Goal: Transaction & Acquisition: Purchase product/service

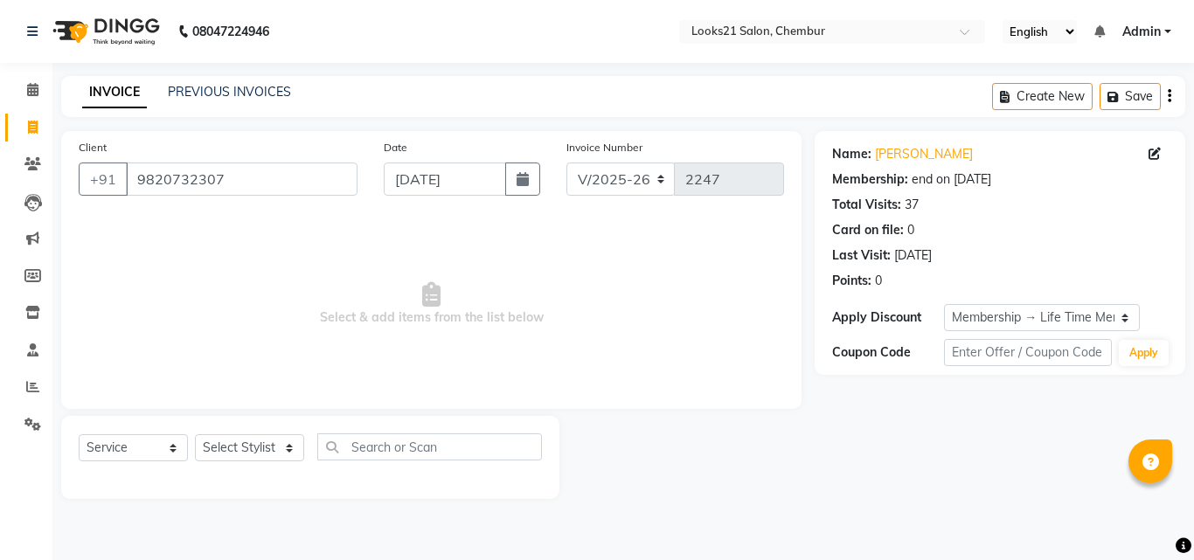
select select "844"
select select "service"
select select "1: Object"
click at [228, 179] on input "9820732307" at bounding box center [242, 179] width 232 height 33
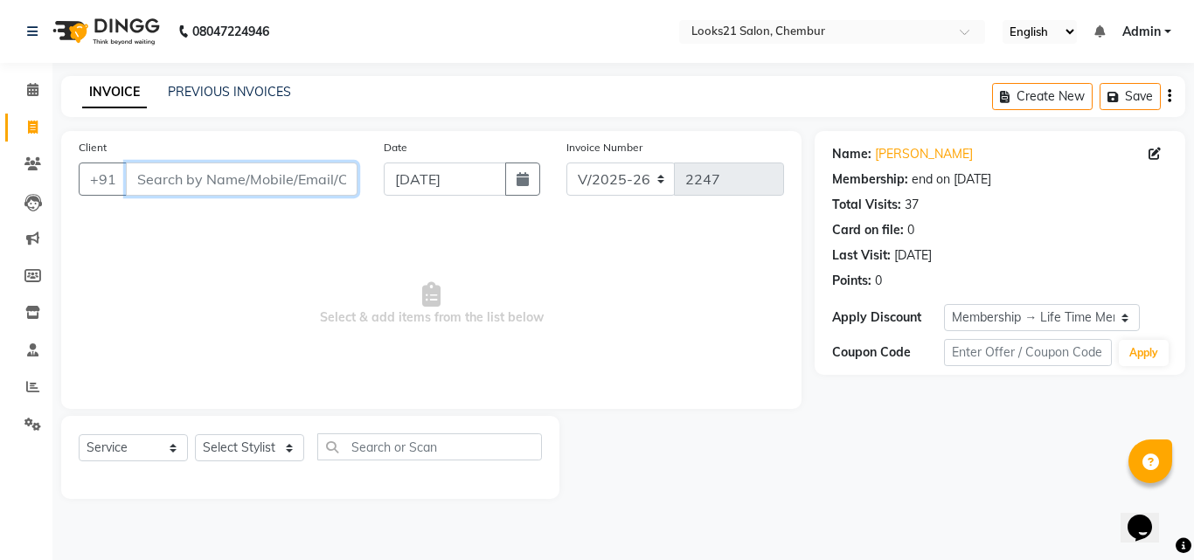
click at [145, 187] on input "Client" at bounding box center [242, 179] width 232 height 33
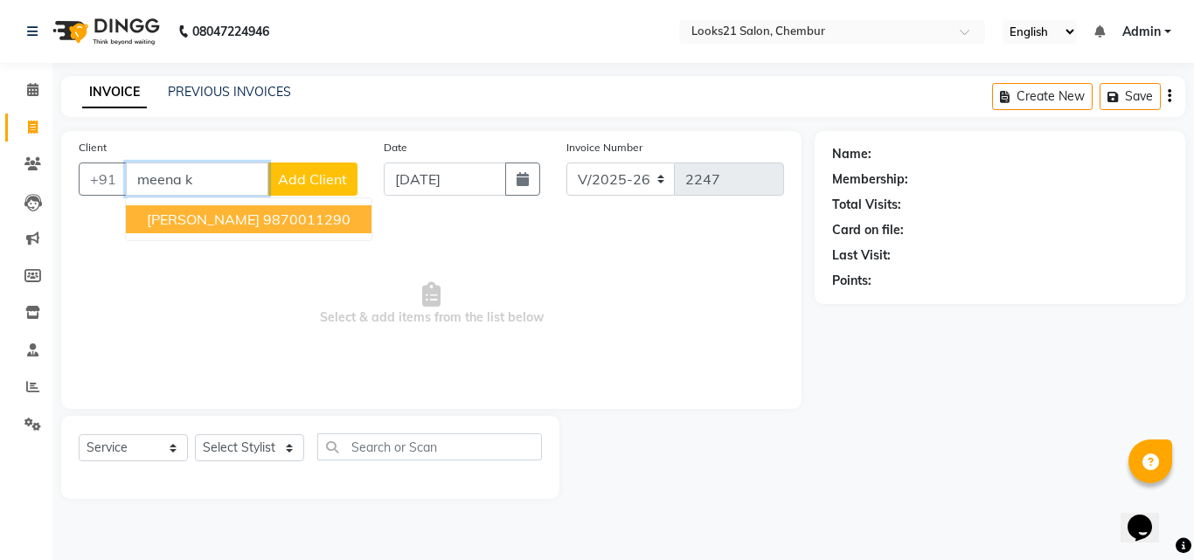
click at [170, 214] on span "[PERSON_NAME]" at bounding box center [203, 219] width 113 height 17
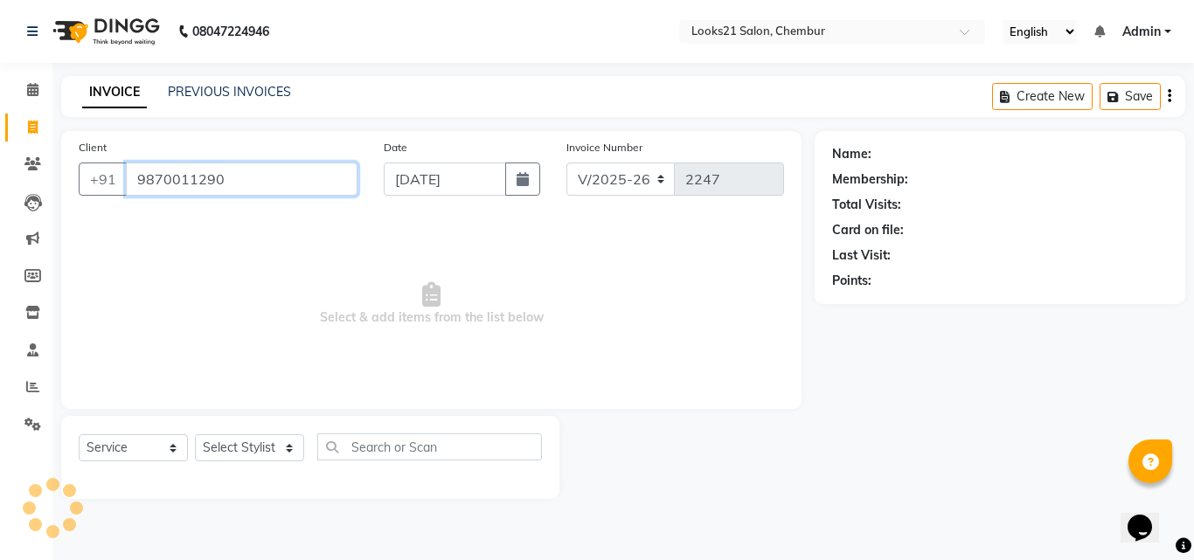
type input "9870011290"
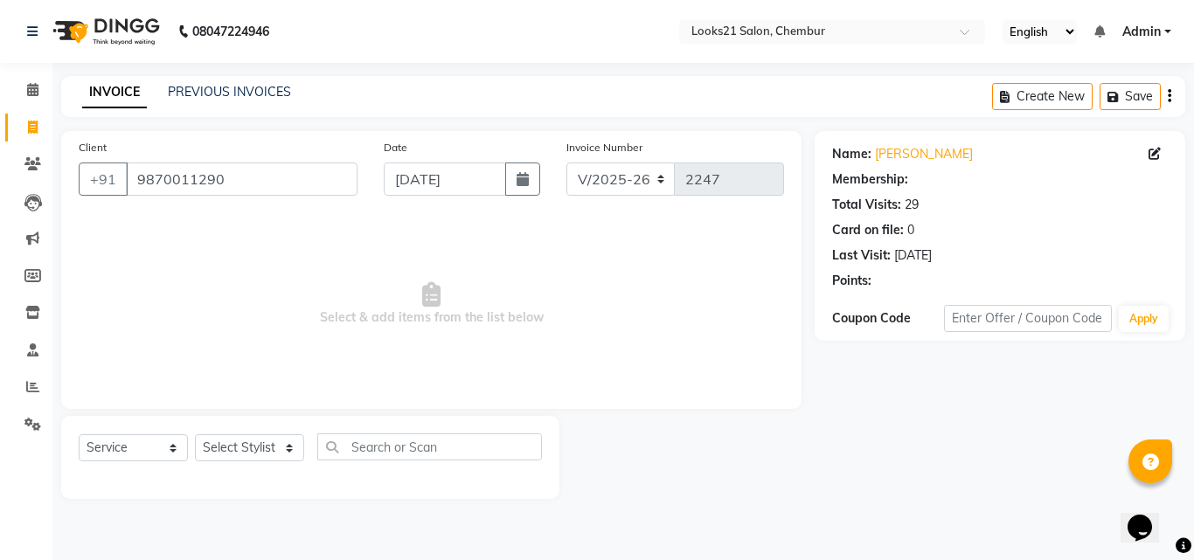
select select "1: Object"
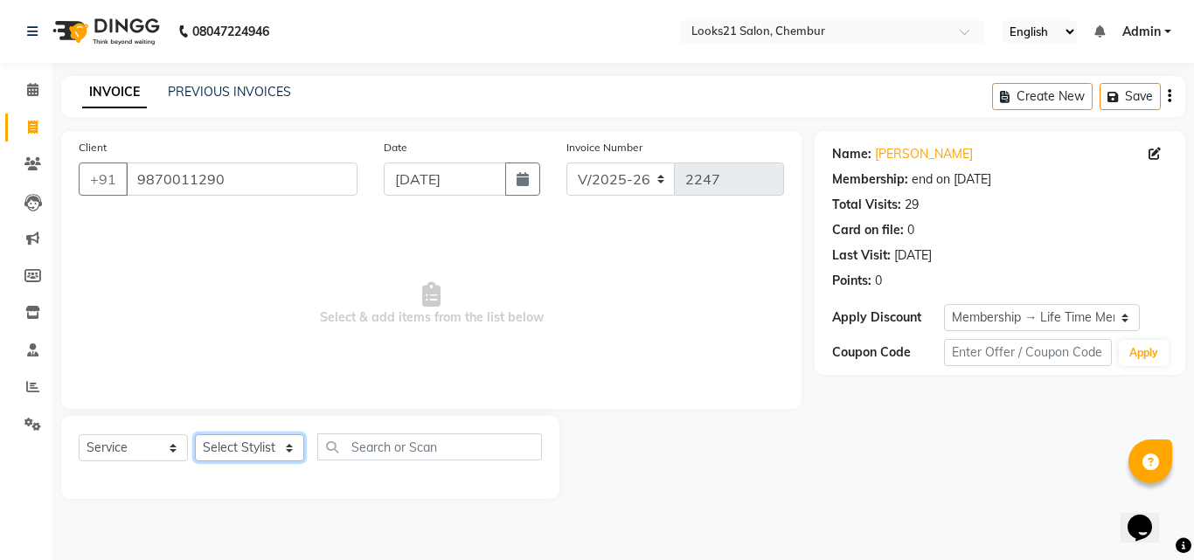
click at [232, 447] on select "Select Stylist [PERSON_NAME] LOOKS 21 [PERSON_NAME] [PERSON_NAME] [PERSON_NAME]…" at bounding box center [249, 447] width 109 height 27
select select "13887"
click at [195, 434] on select "Select Stylist [PERSON_NAME] LOOKS 21 [PERSON_NAME] [PERSON_NAME] [PERSON_NAME]…" at bounding box center [249, 447] width 109 height 27
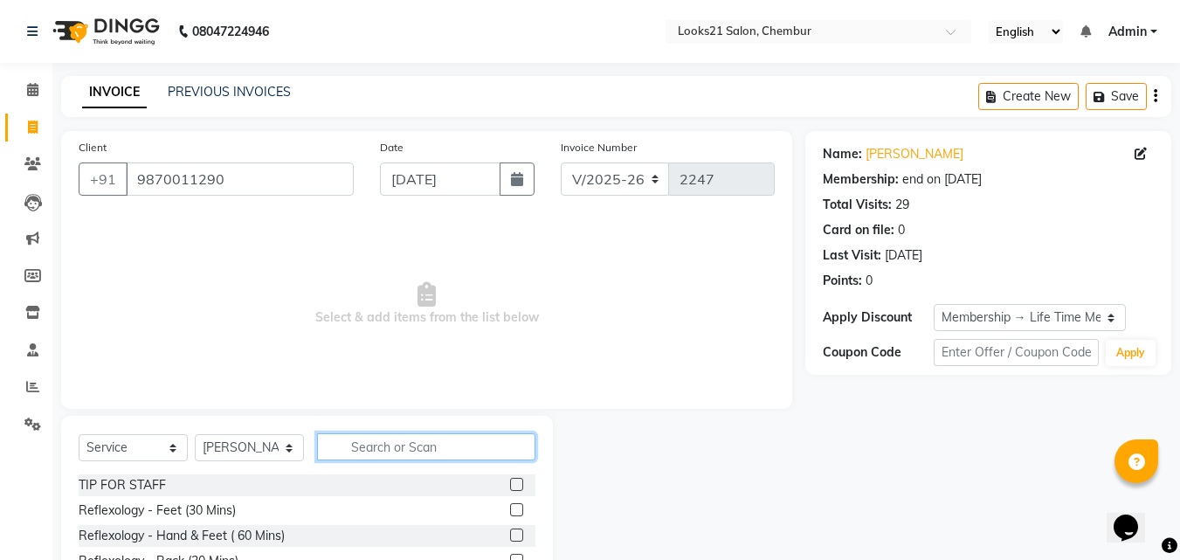
click at [419, 451] on input "text" at bounding box center [426, 446] width 218 height 27
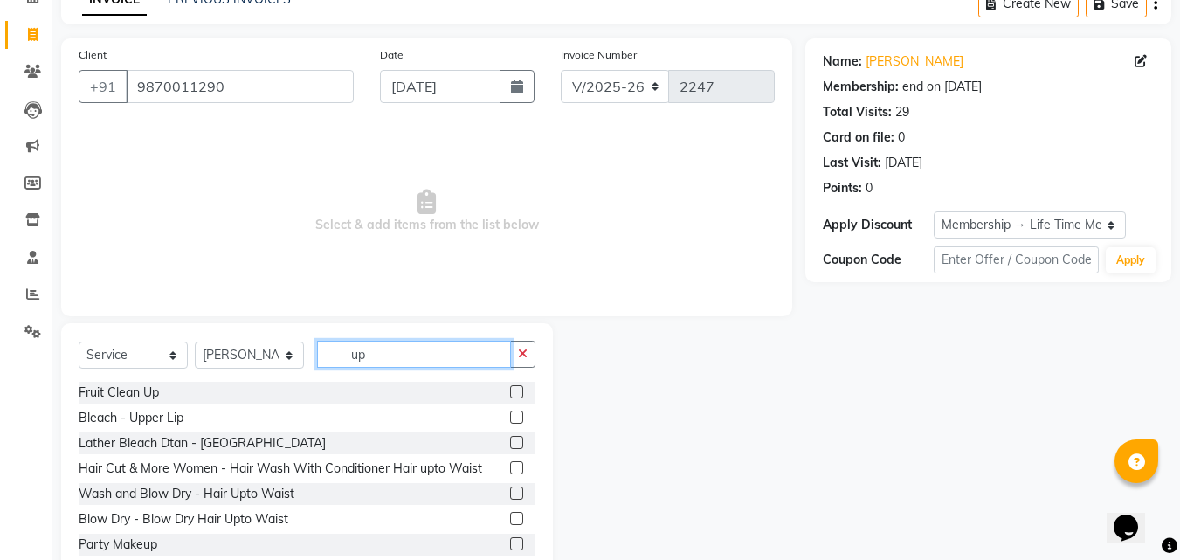
scroll to position [105, 0]
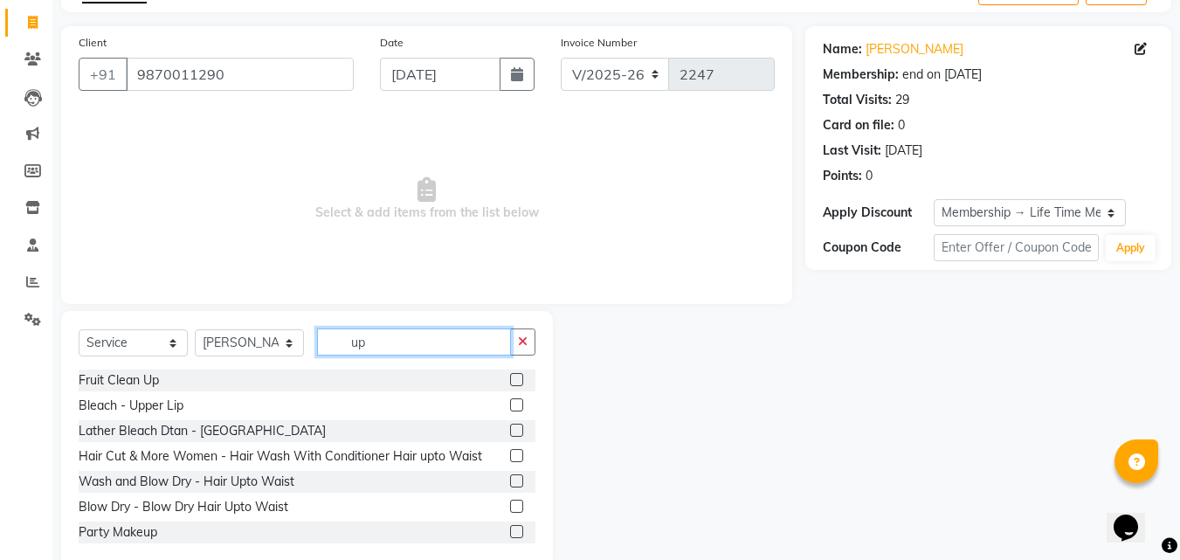
click at [404, 355] on input "up" at bounding box center [414, 342] width 194 height 27
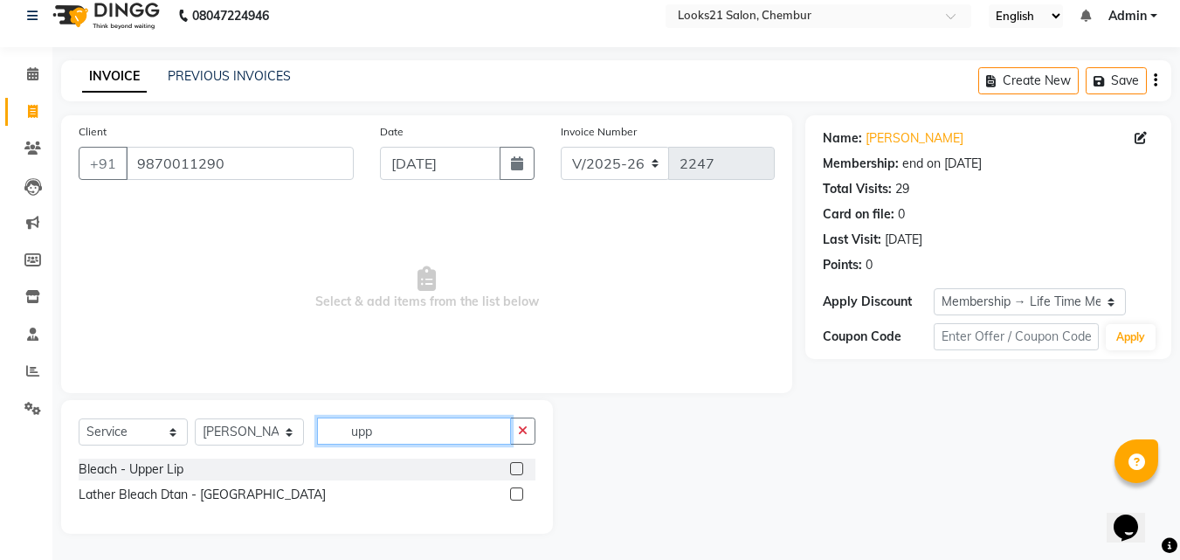
scroll to position [16, 0]
click at [409, 430] on input "upp" at bounding box center [414, 431] width 194 height 27
type input "u"
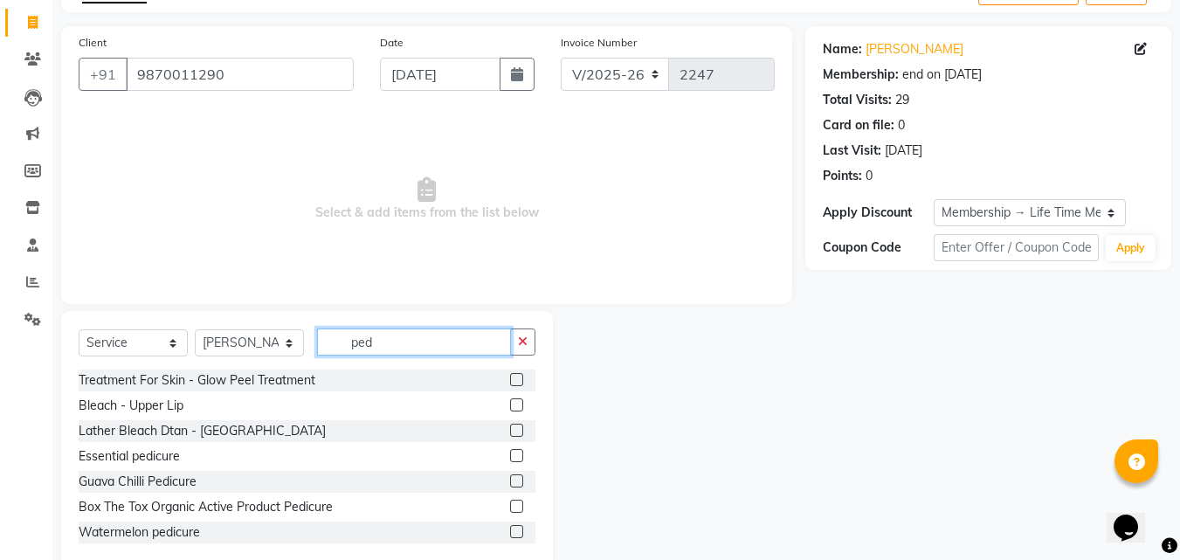
scroll to position [92, 0]
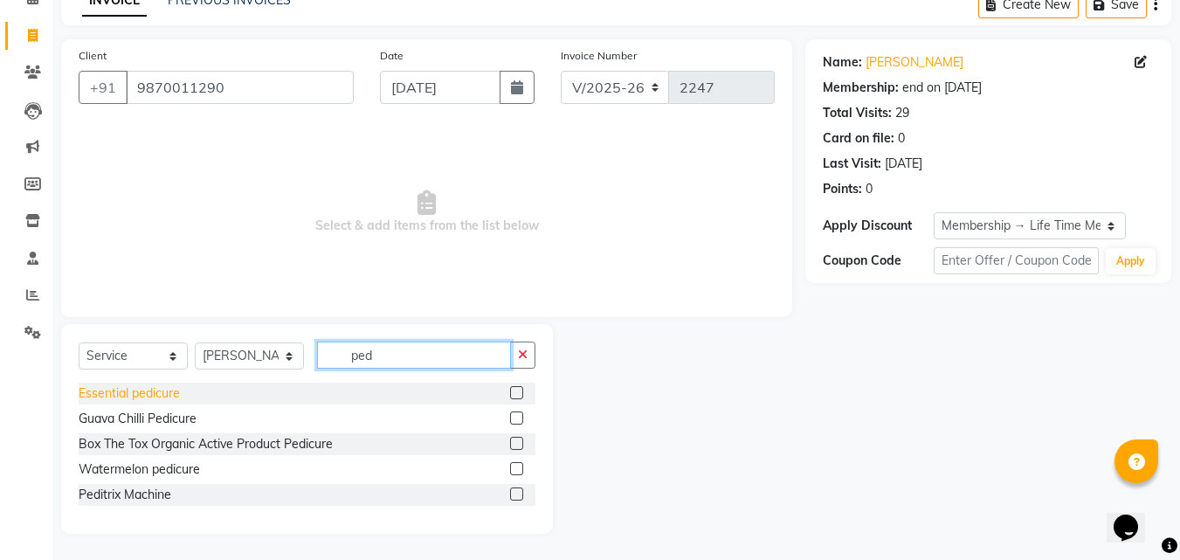
type input "ped"
click at [153, 397] on div "Essential pedicure" at bounding box center [129, 393] width 101 height 18
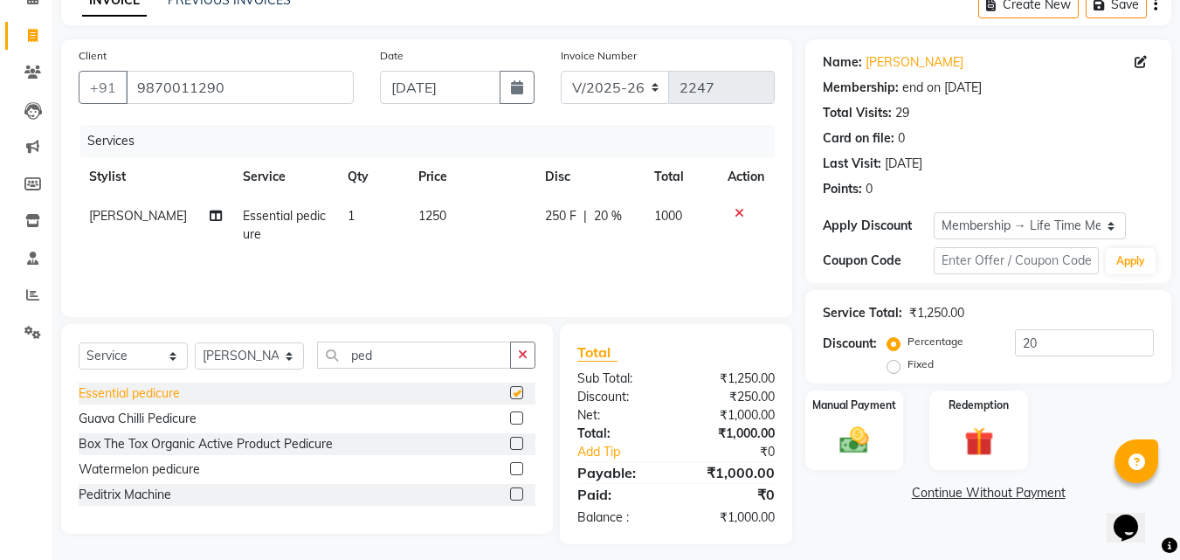
checkbox input "false"
click at [419, 348] on input "ped" at bounding box center [414, 355] width 194 height 27
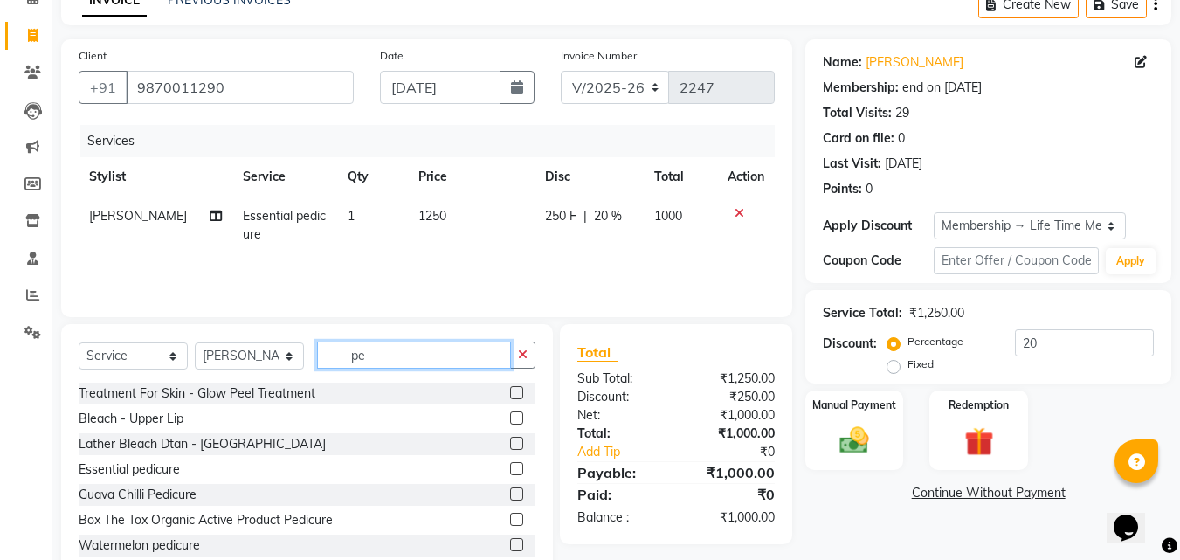
type input "p"
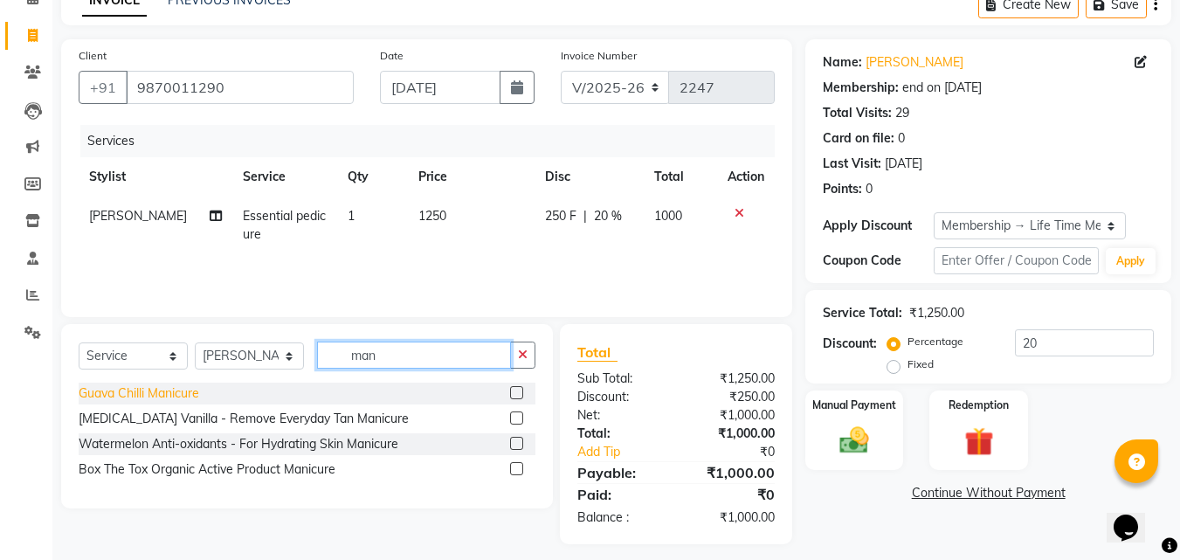
type input "man"
click at [193, 392] on div "Guava Chilli Manicure" at bounding box center [139, 393] width 121 height 18
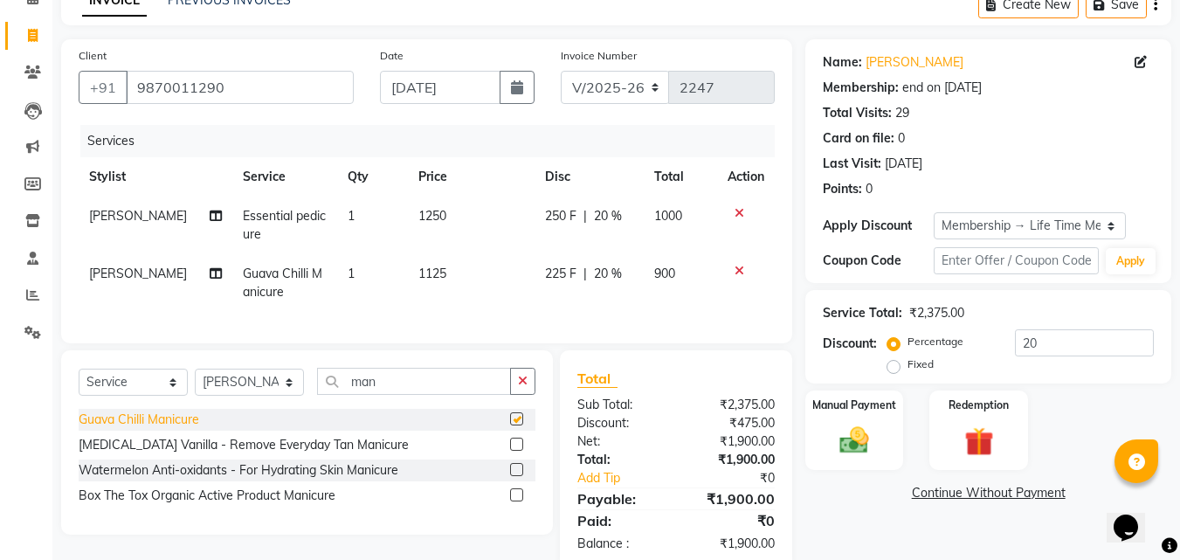
checkbox input "false"
click at [270, 396] on select "Select Stylist [PERSON_NAME] LOOKS 21 [PERSON_NAME] [PERSON_NAME] [PERSON_NAME]…" at bounding box center [249, 382] width 109 height 27
select select "13884"
click at [195, 382] on select "Select Stylist [PERSON_NAME] LOOKS 21 [PERSON_NAME] [PERSON_NAME] [PERSON_NAME]…" at bounding box center [249, 382] width 109 height 27
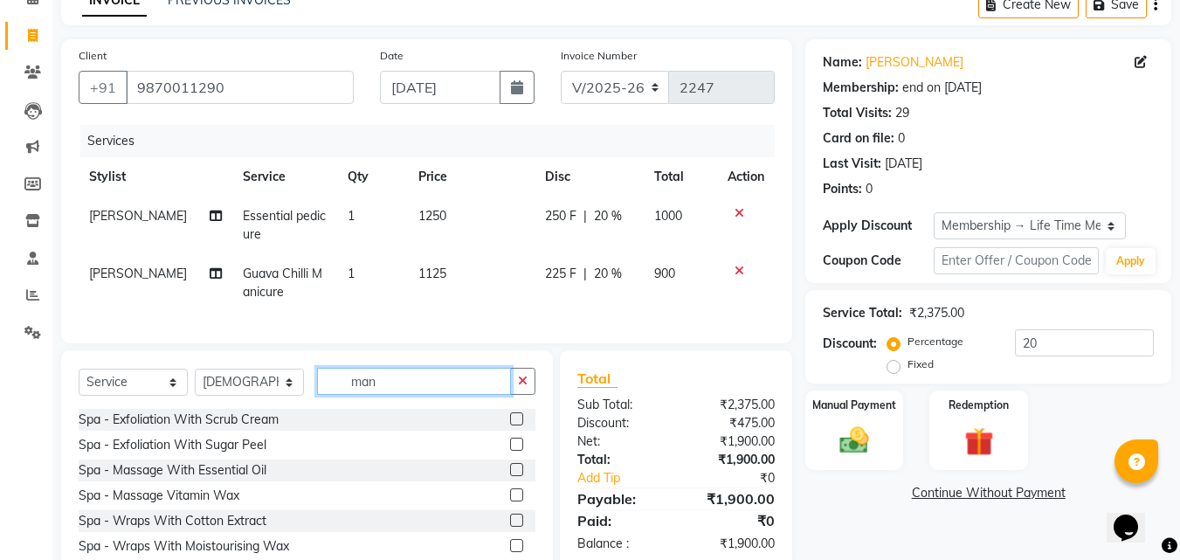
click at [398, 390] on input "man" at bounding box center [414, 381] width 194 height 27
type input "m"
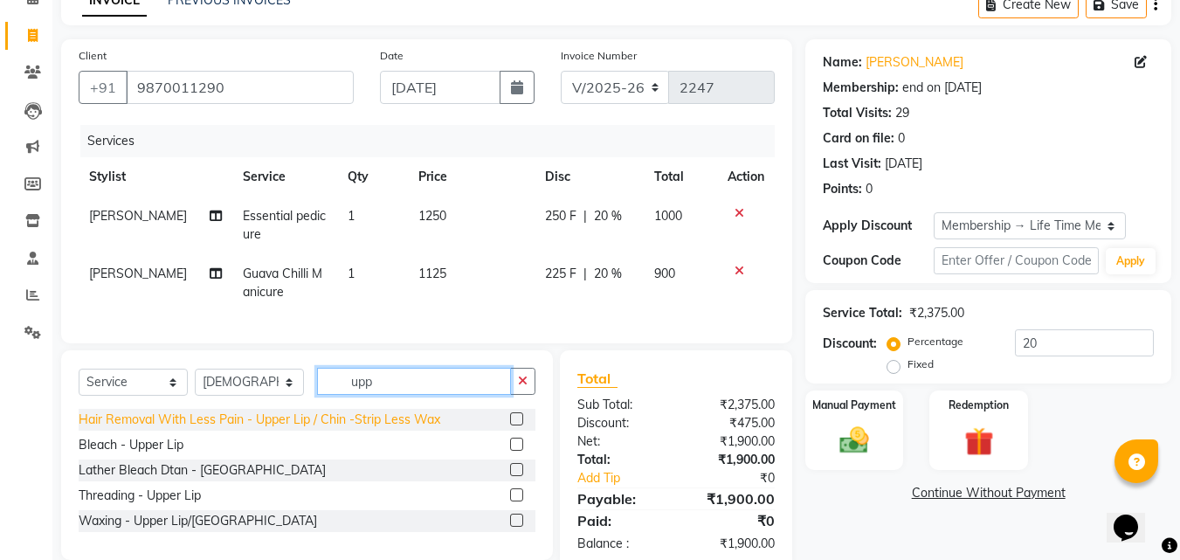
type input "upp"
click at [366, 429] on div "Hair Removal With Less Pain - Upper Lip / Chin -Strip Less Wax" at bounding box center [260, 420] width 362 height 18
checkbox input "false"
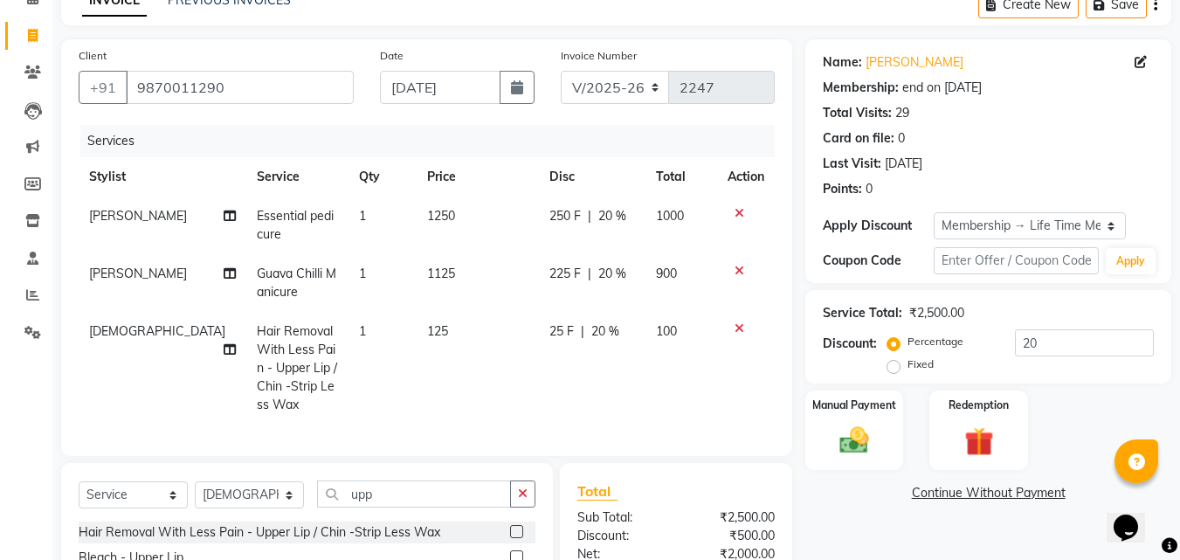
click at [357, 333] on td "1" at bounding box center [383, 368] width 68 height 113
select select "13884"
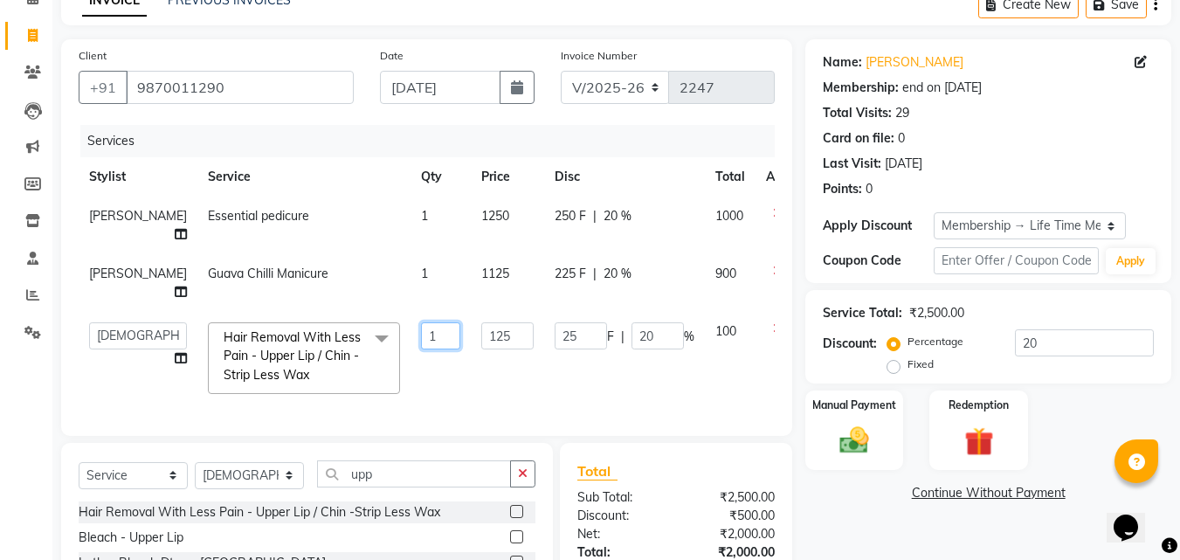
click at [421, 334] on input "1" at bounding box center [440, 335] width 39 height 27
type input "2"
click at [404, 364] on tr "[PERSON_NAME] [PERSON_NAME] LOOKS 21 [PERSON_NAME] [PERSON_NAME] [PERSON_NAME] …" at bounding box center [446, 358] width 735 height 93
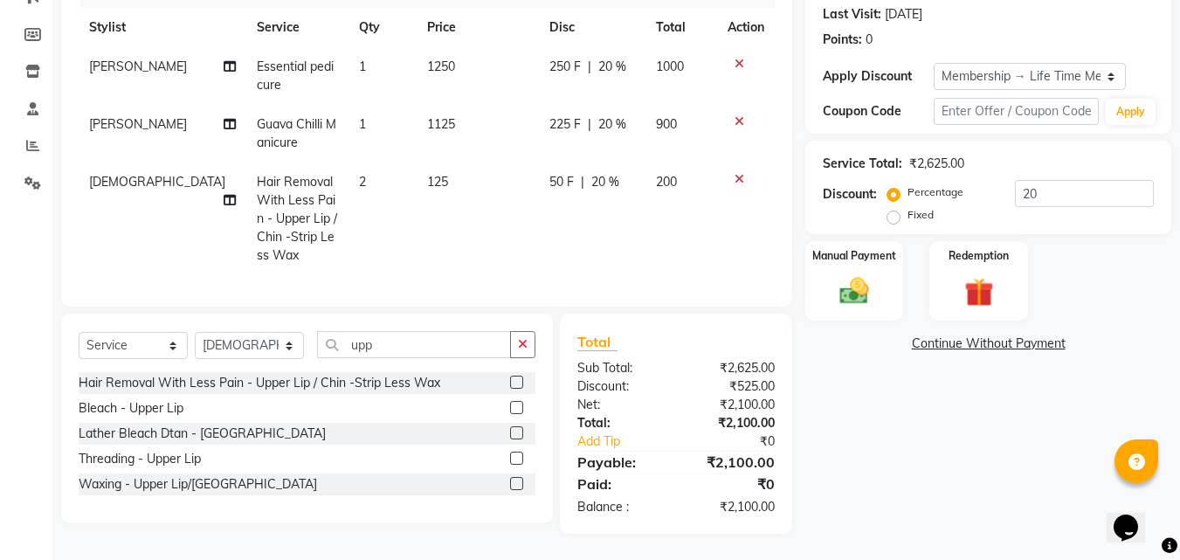
scroll to position [254, 0]
click at [850, 277] on img at bounding box center [854, 290] width 49 height 35
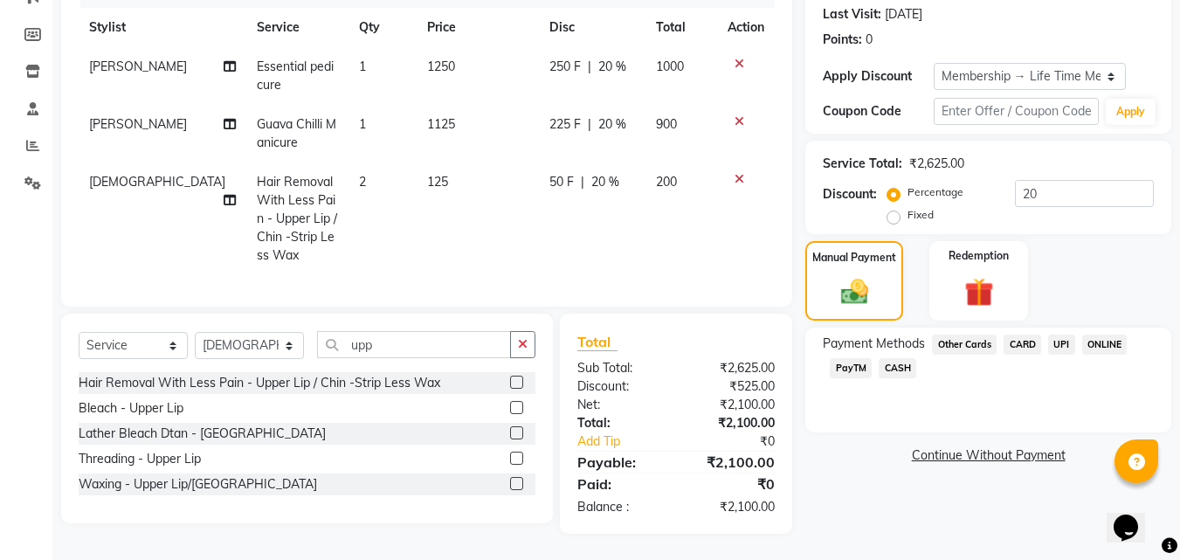
click at [898, 358] on span "CASH" at bounding box center [898, 368] width 38 height 20
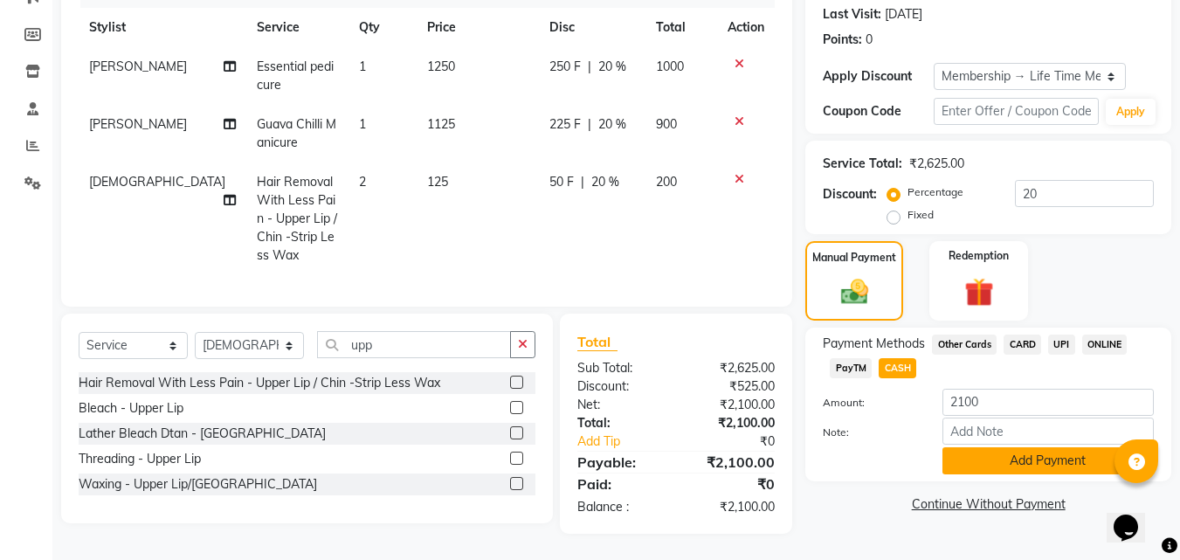
click at [979, 447] on button "Add Payment" at bounding box center [1048, 460] width 211 height 27
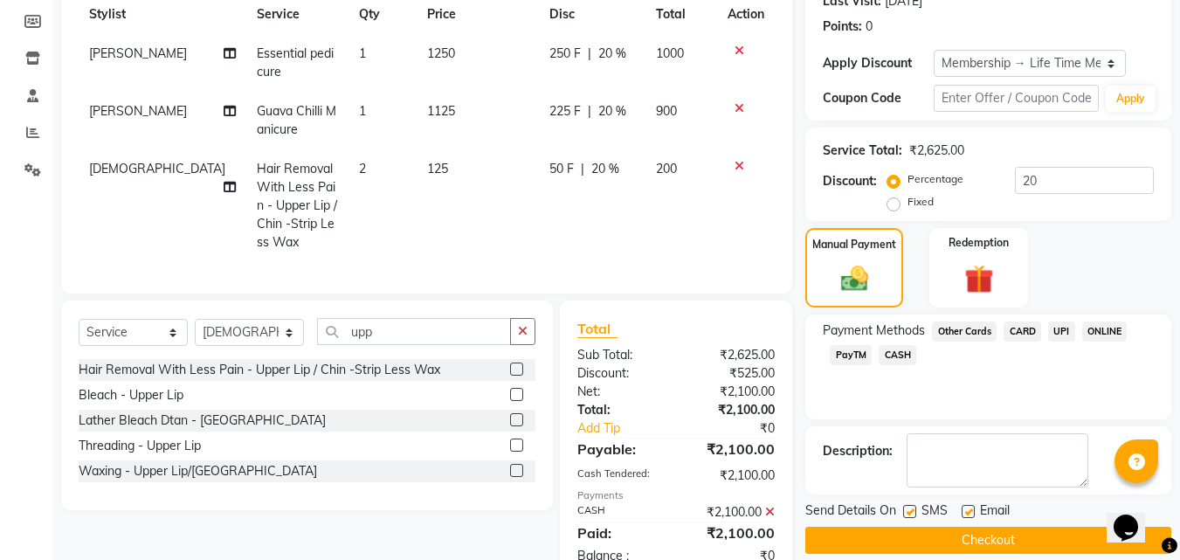
click at [1041, 544] on button "Checkout" at bounding box center [989, 540] width 366 height 27
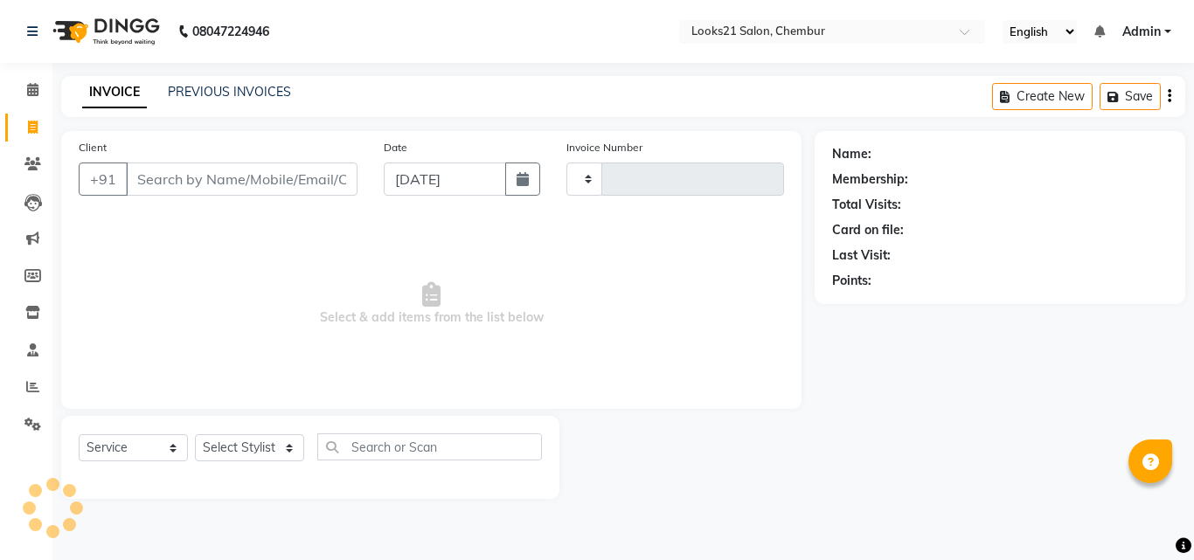
select select "service"
select select "844"
type input "2254"
click at [221, 82] on div "INVOICE PREVIOUS INVOICES Create New Save" at bounding box center [623, 96] width 1124 height 41
click at [221, 84] on link "PREVIOUS INVOICES" at bounding box center [229, 92] width 123 height 16
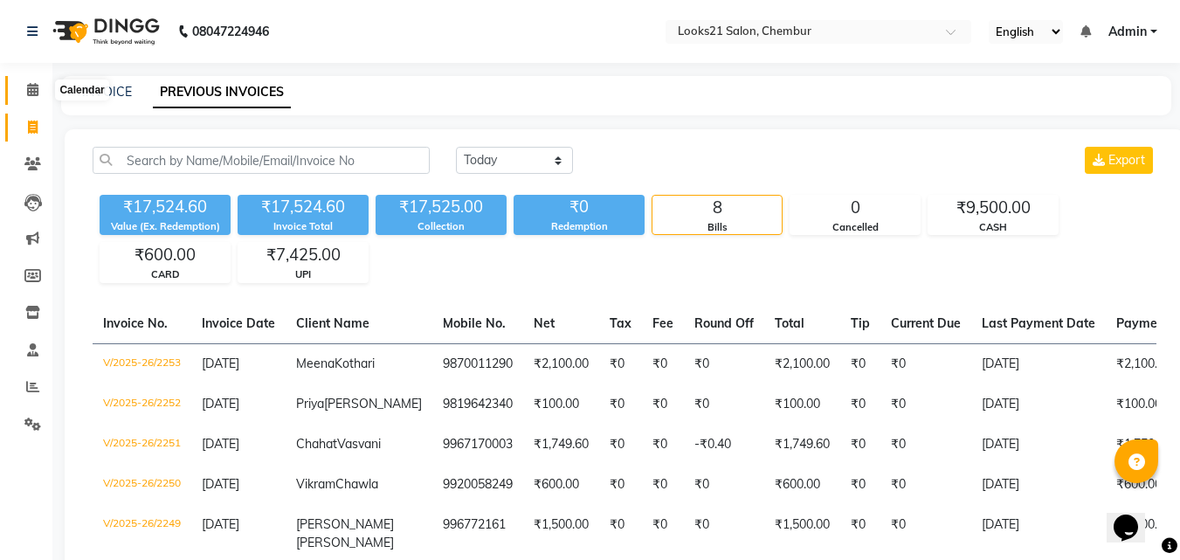
click at [38, 95] on icon at bounding box center [32, 89] width 11 height 13
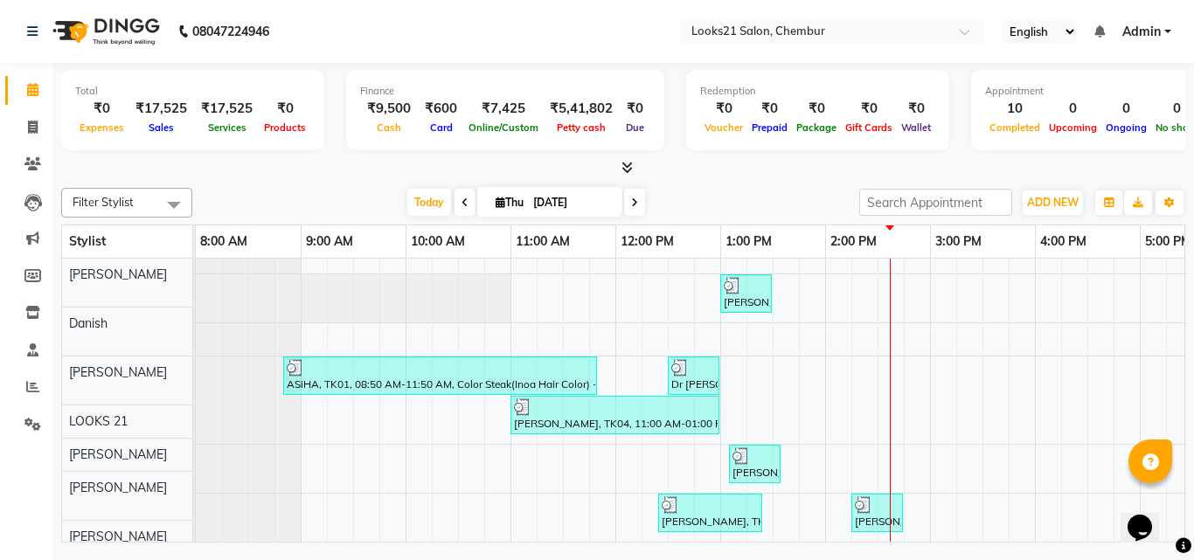
scroll to position [211, 0]
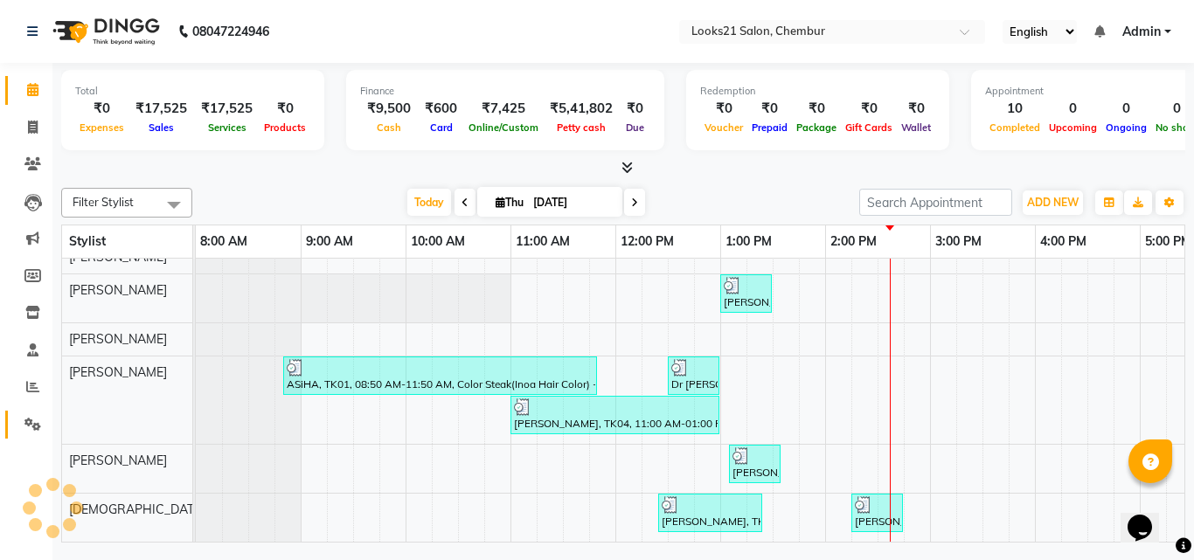
click at [15, 425] on link "Settings" at bounding box center [26, 425] width 42 height 29
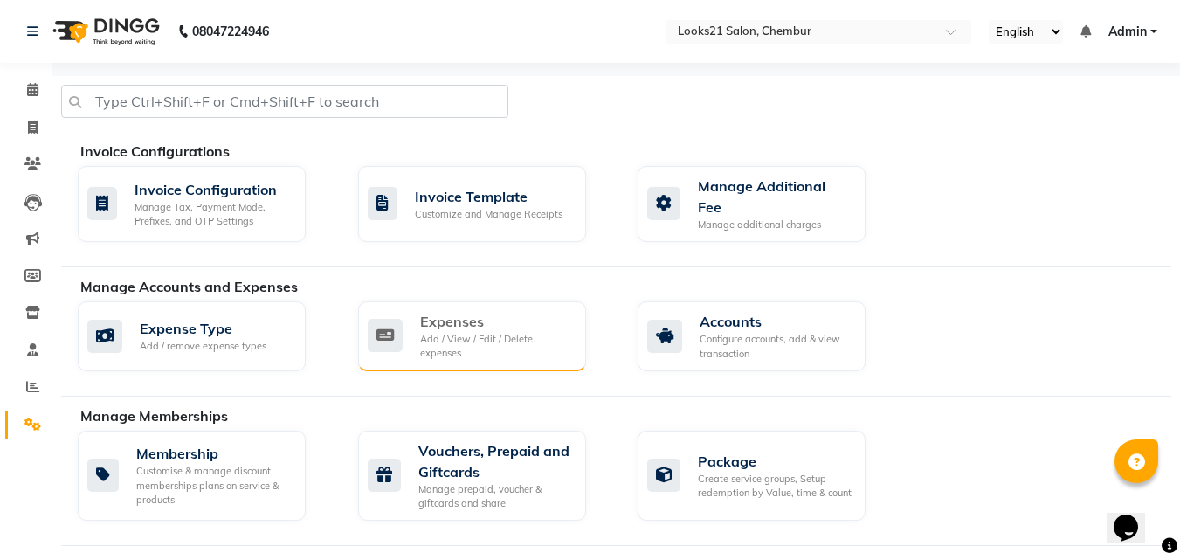
click at [427, 351] on div "Add / View / Edit / Delete expenses" at bounding box center [496, 346] width 152 height 29
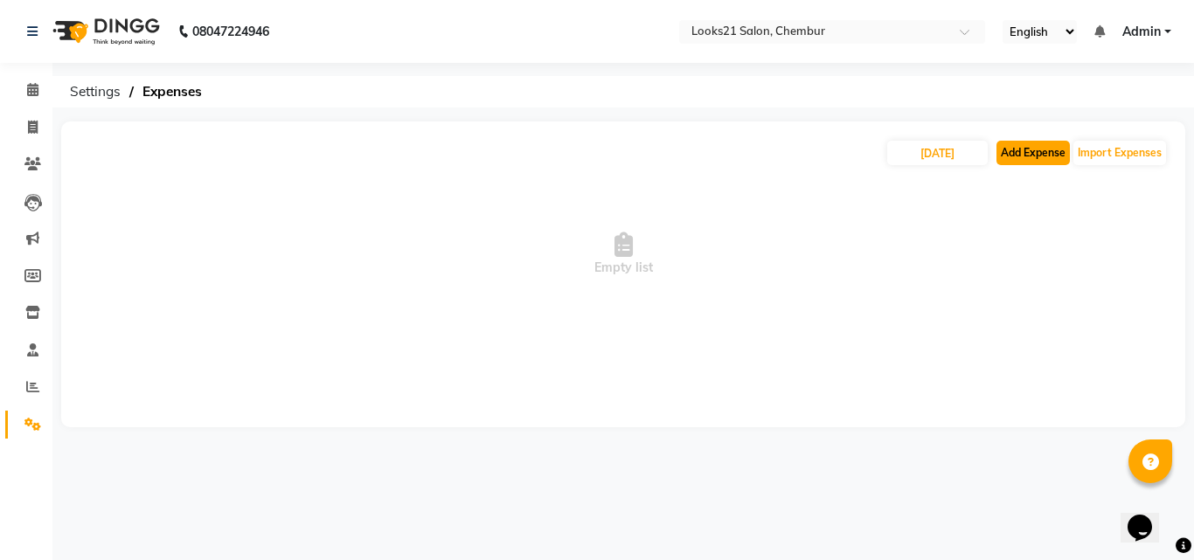
click at [1022, 152] on button "Add Expense" at bounding box center [1032, 153] width 73 height 24
select select "1"
select select "2347"
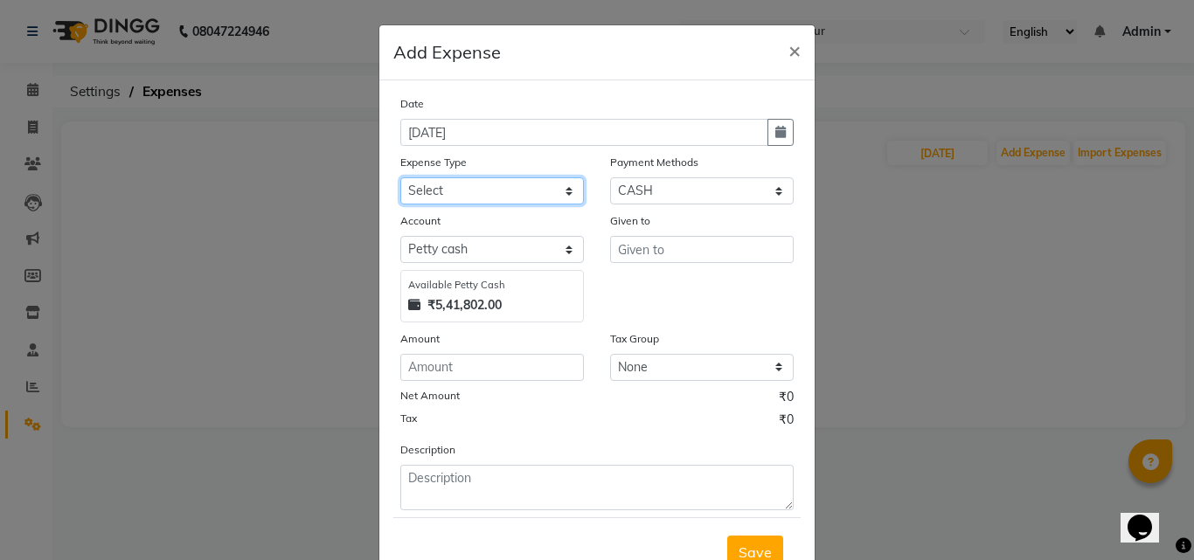
click at [445, 183] on select "Select Advance Salary Bank charges Car maintenance Cash transfer to bank Cash t…" at bounding box center [491, 190] width 183 height 27
select select "9"
click at [400, 177] on select "Select Advance Salary Bank charges Car maintenance Cash transfer to bank Cash t…" at bounding box center [491, 190] width 183 height 27
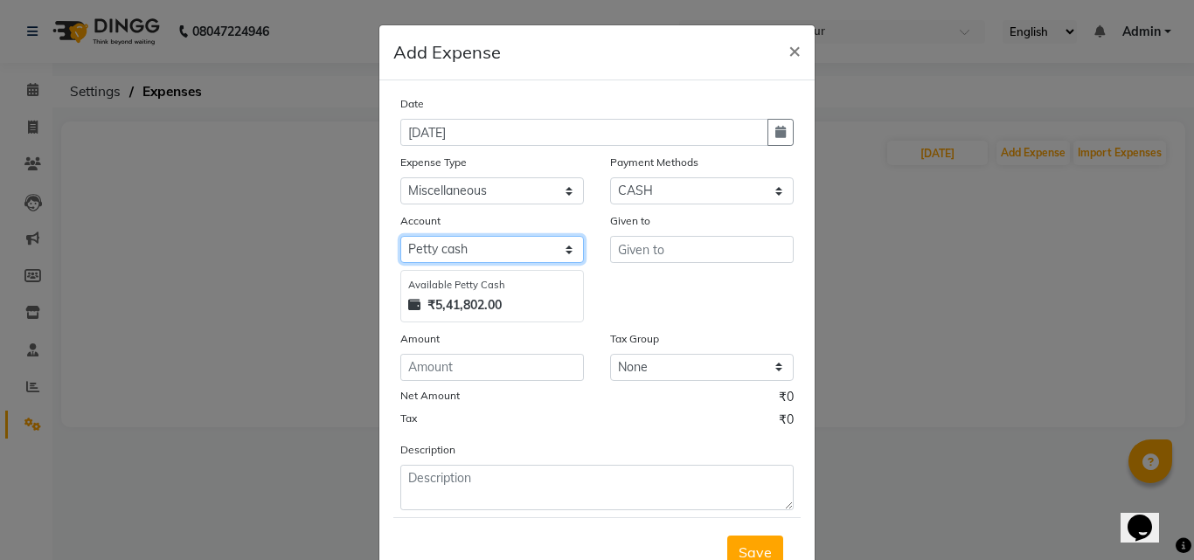
click at [477, 240] on select "Select Default account Petty cash" at bounding box center [491, 249] width 183 height 27
click at [479, 244] on select "Select Default account Petty cash" at bounding box center [491, 249] width 183 height 27
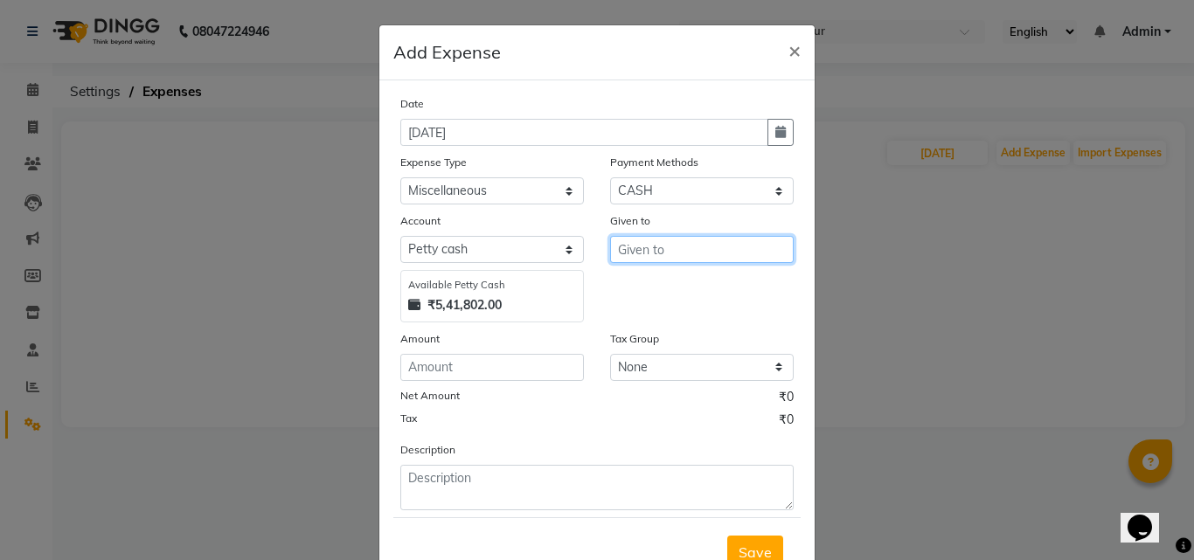
click at [667, 245] on input "text" at bounding box center [701, 249] width 183 height 27
type input "tv cable"
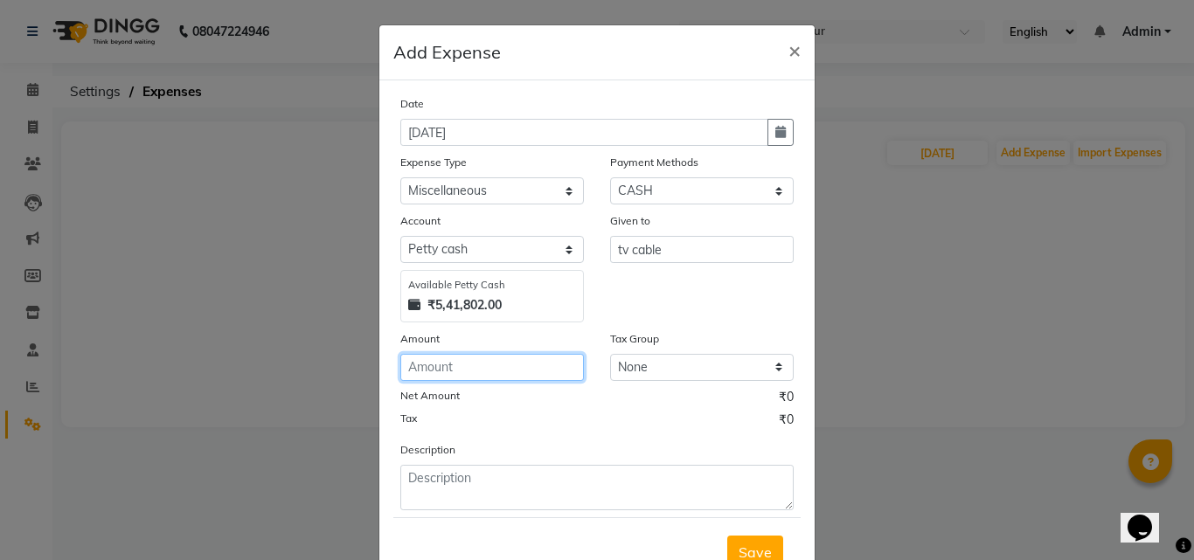
click at [453, 357] on input "number" at bounding box center [491, 367] width 183 height 27
type input "400"
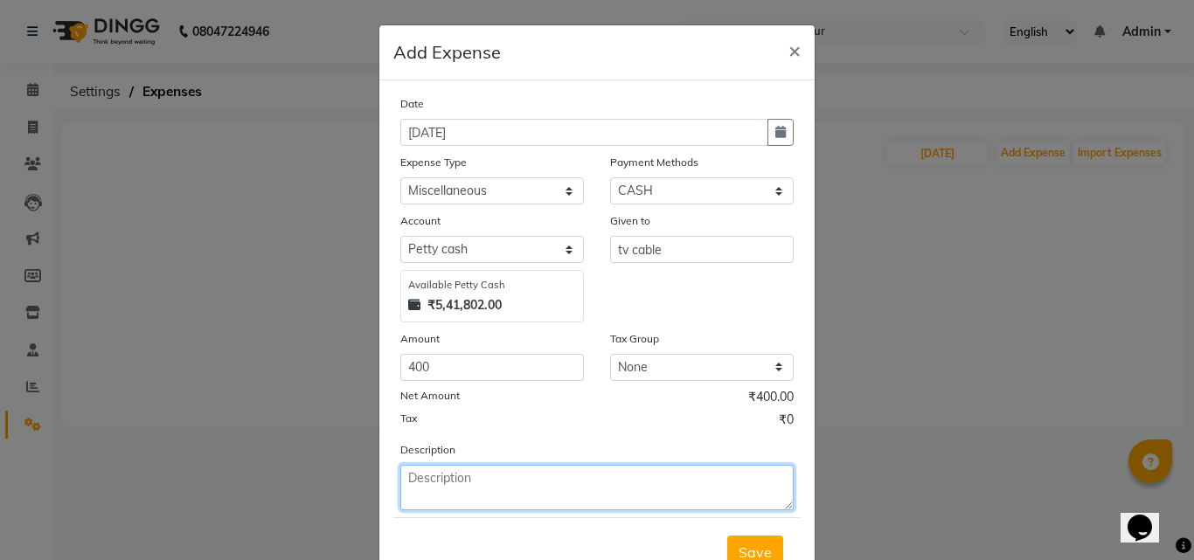
click at [426, 475] on textarea at bounding box center [596, 487] width 393 height 45
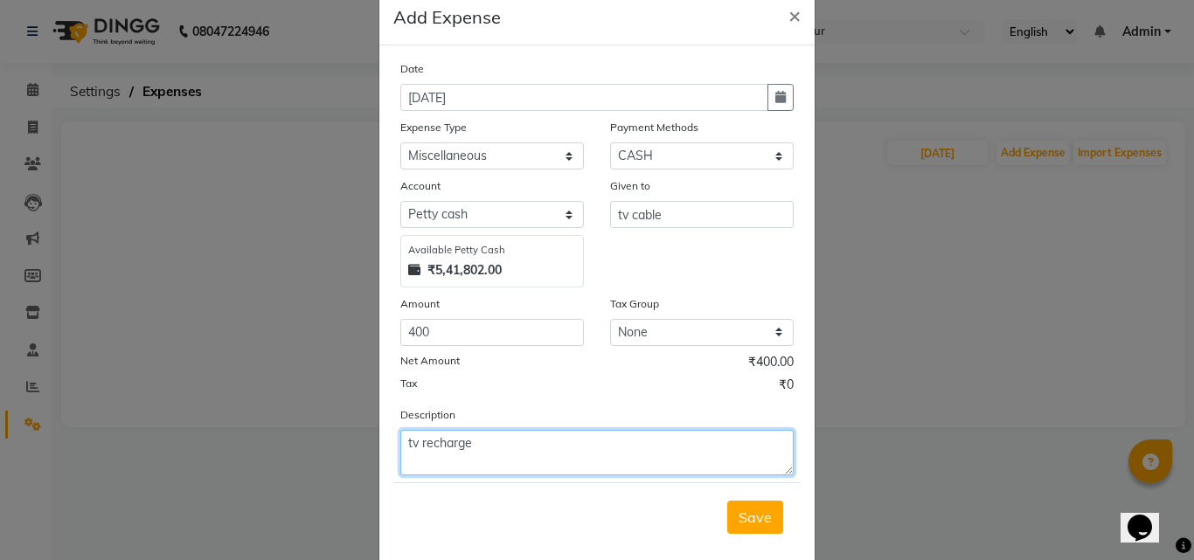
scroll to position [66, 0]
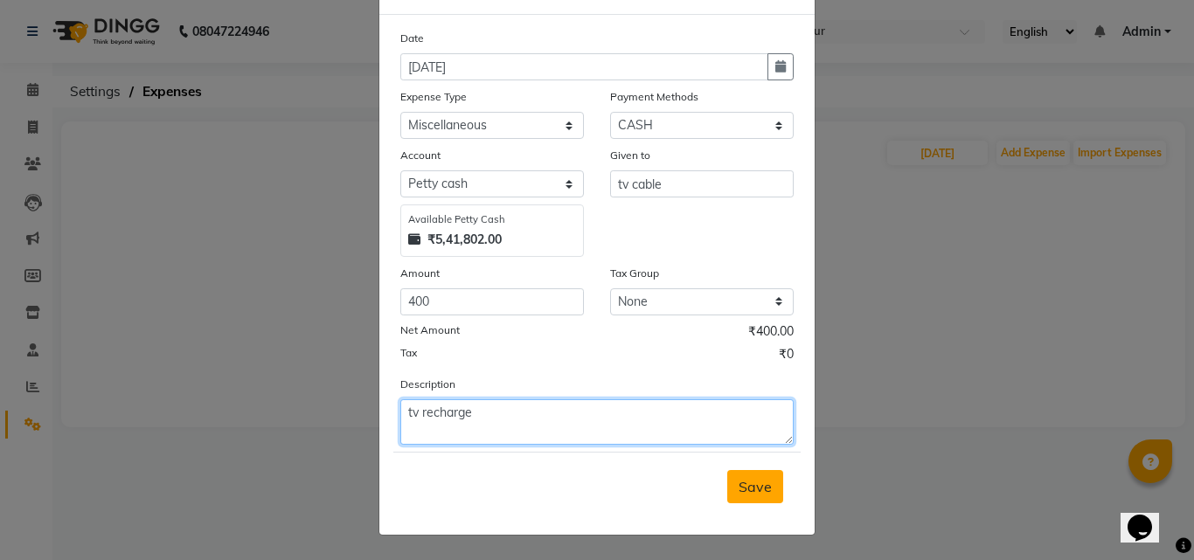
type textarea "tv recharge"
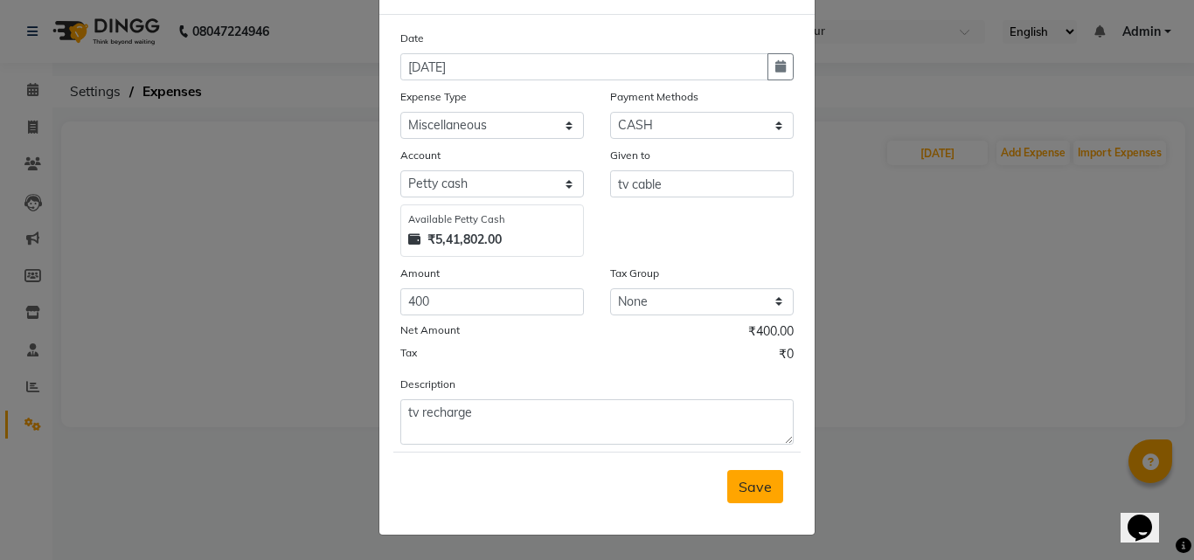
click at [755, 489] on span "Save" at bounding box center [754, 486] width 33 height 17
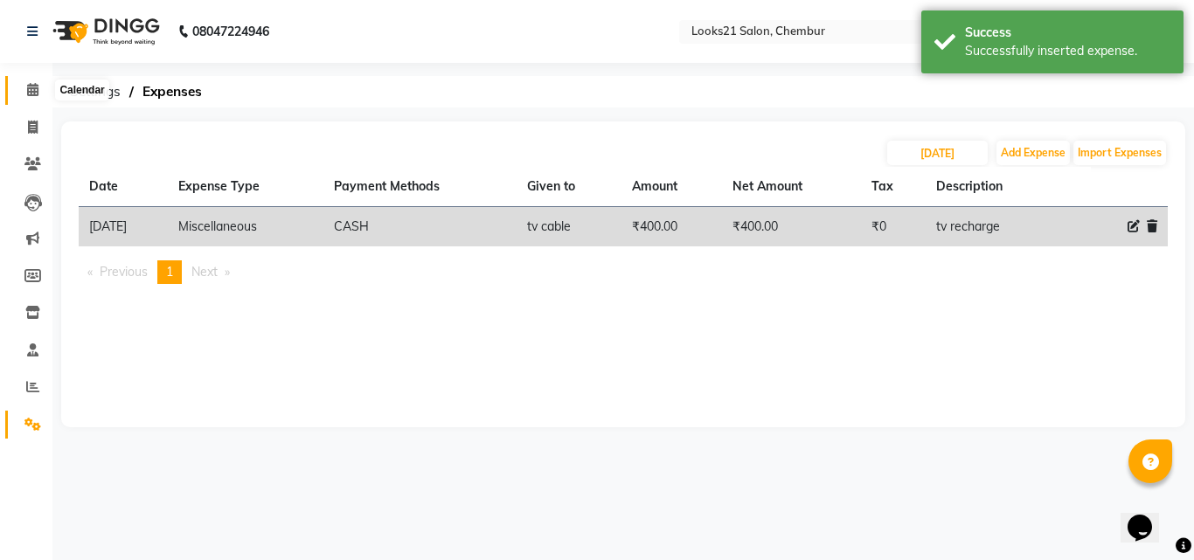
click at [32, 81] on span at bounding box center [32, 90] width 31 height 20
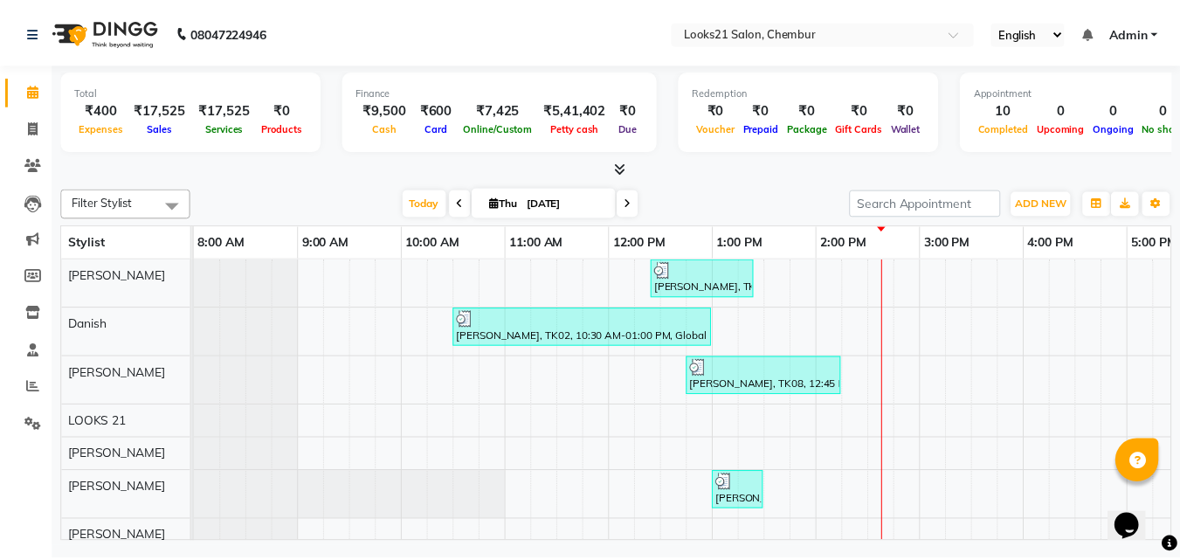
scroll to position [175, 0]
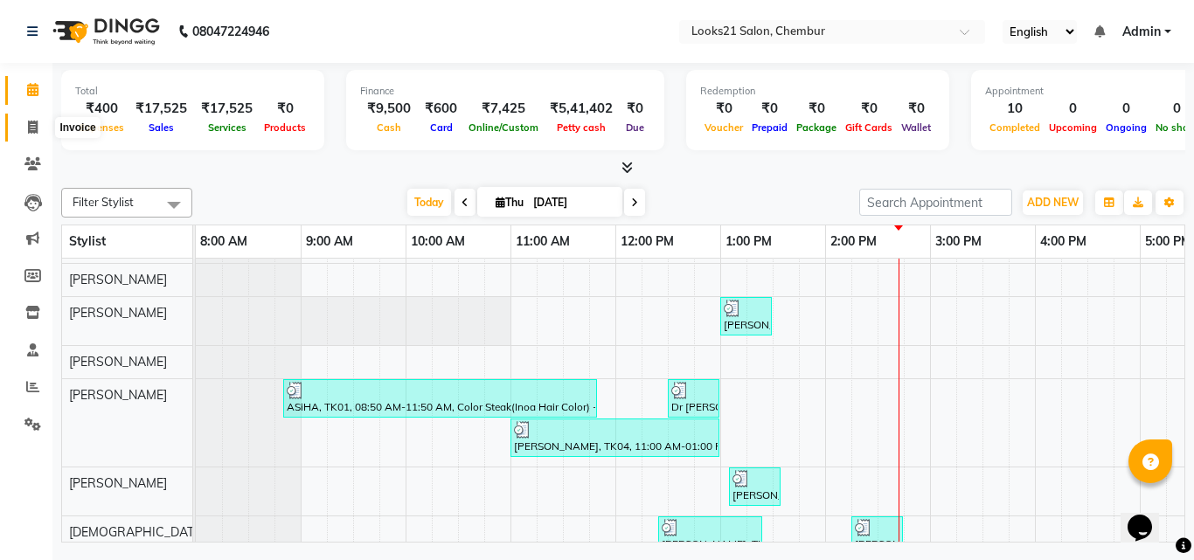
click at [25, 132] on span at bounding box center [32, 128] width 31 height 20
select select "service"
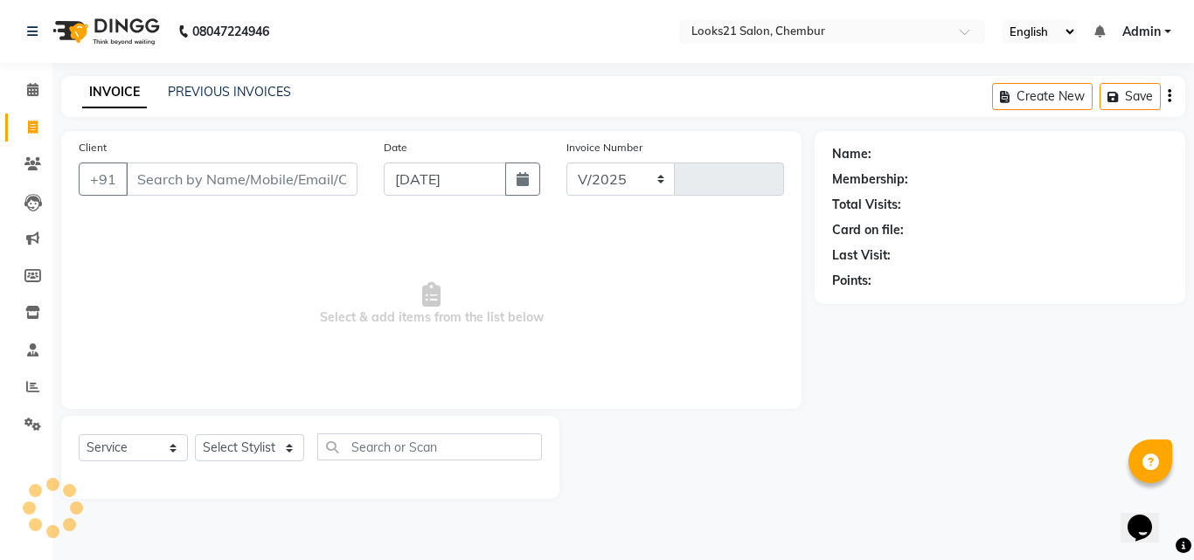
select select "844"
type input "2254"
click at [185, 169] on input "Client" at bounding box center [242, 179] width 232 height 33
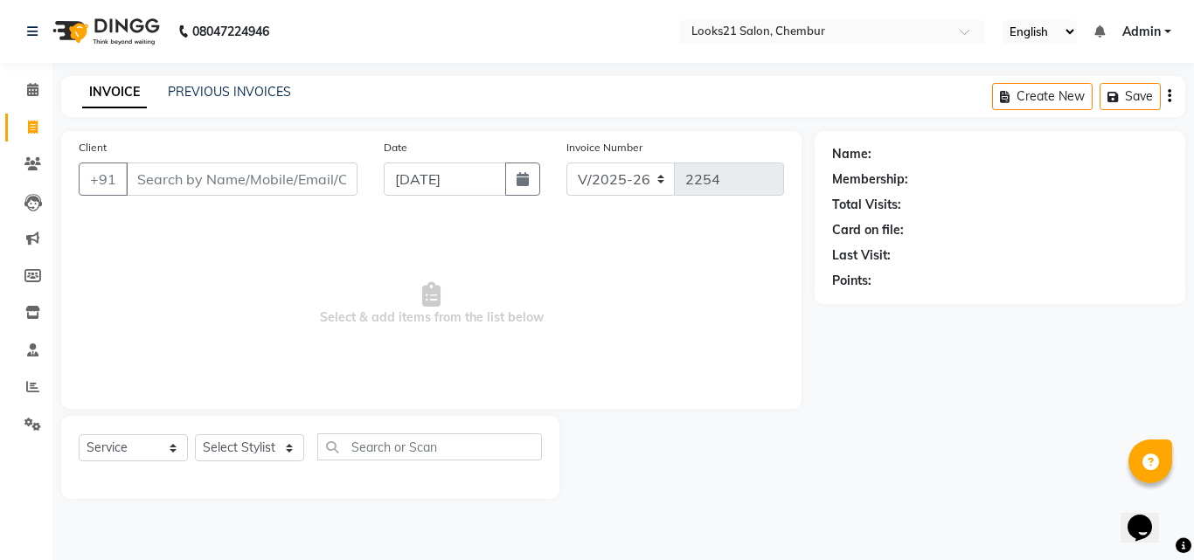
click at [185, 169] on input "Client" at bounding box center [242, 179] width 232 height 33
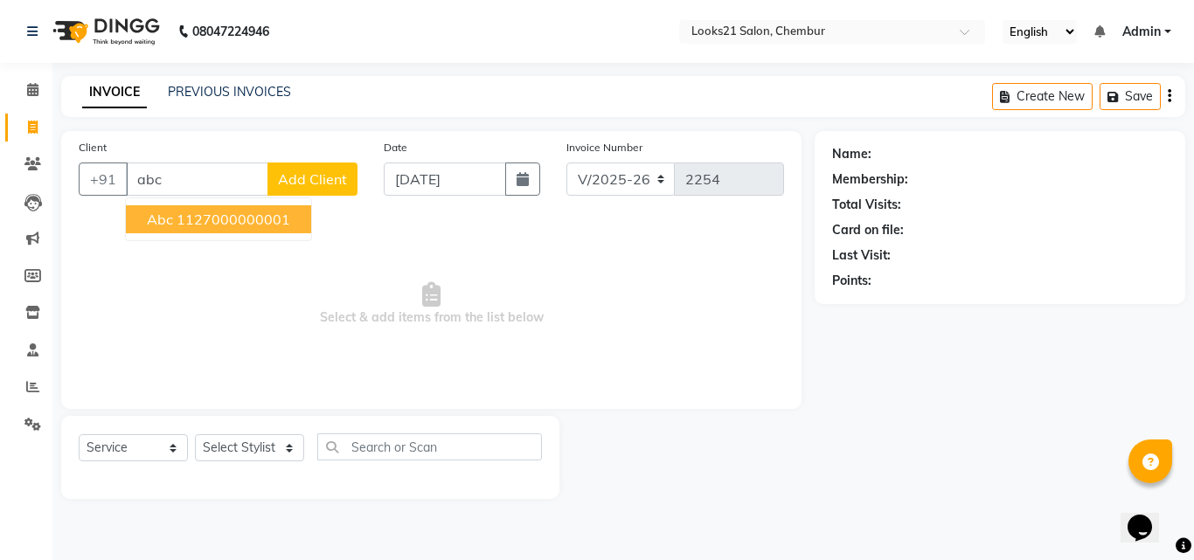
click at [164, 219] on span "abc" at bounding box center [160, 219] width 26 height 17
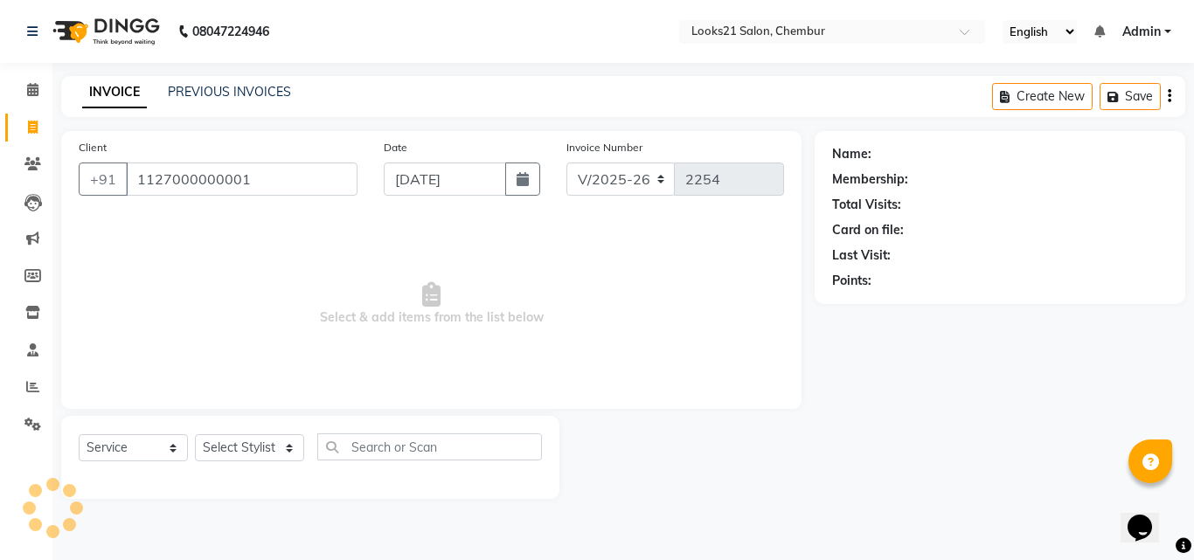
type input "1127000000001"
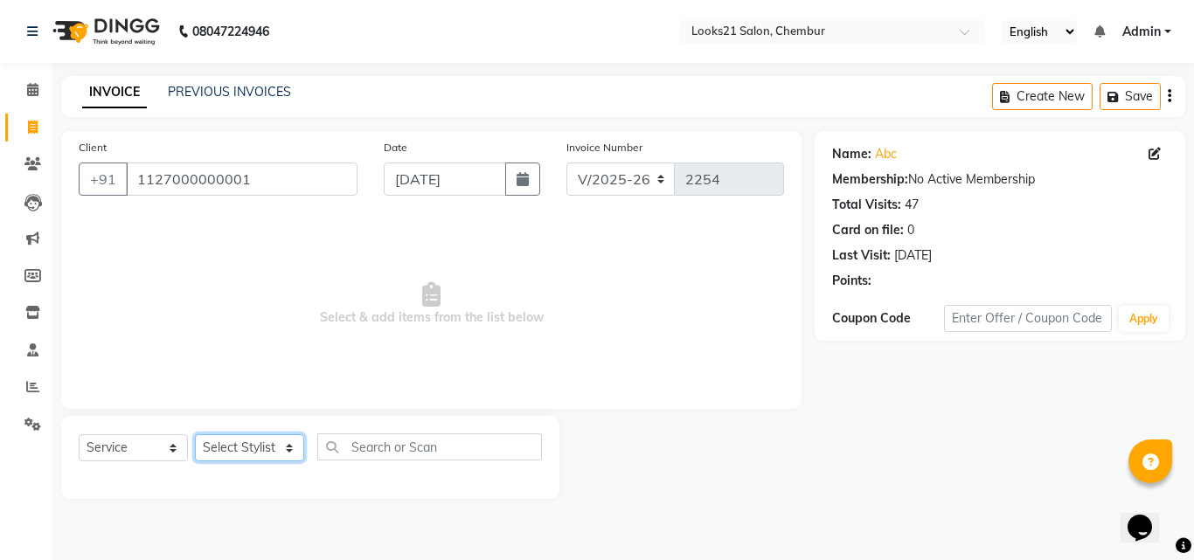
click at [215, 447] on select "Select Stylist [PERSON_NAME] LOOKS 21 [PERSON_NAME] [PERSON_NAME] [PERSON_NAME]…" at bounding box center [249, 447] width 109 height 27
select select "13886"
click at [195, 434] on select "Select Stylist [PERSON_NAME] LOOKS 21 [PERSON_NAME] [PERSON_NAME] [PERSON_NAME]…" at bounding box center [249, 447] width 109 height 27
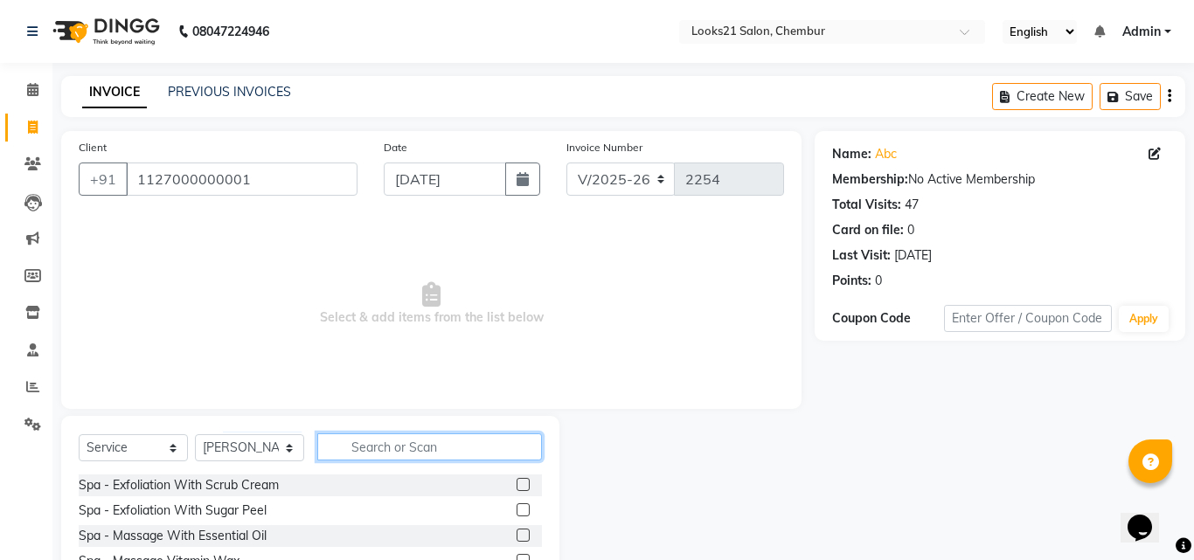
click at [372, 445] on input "text" at bounding box center [429, 446] width 225 height 27
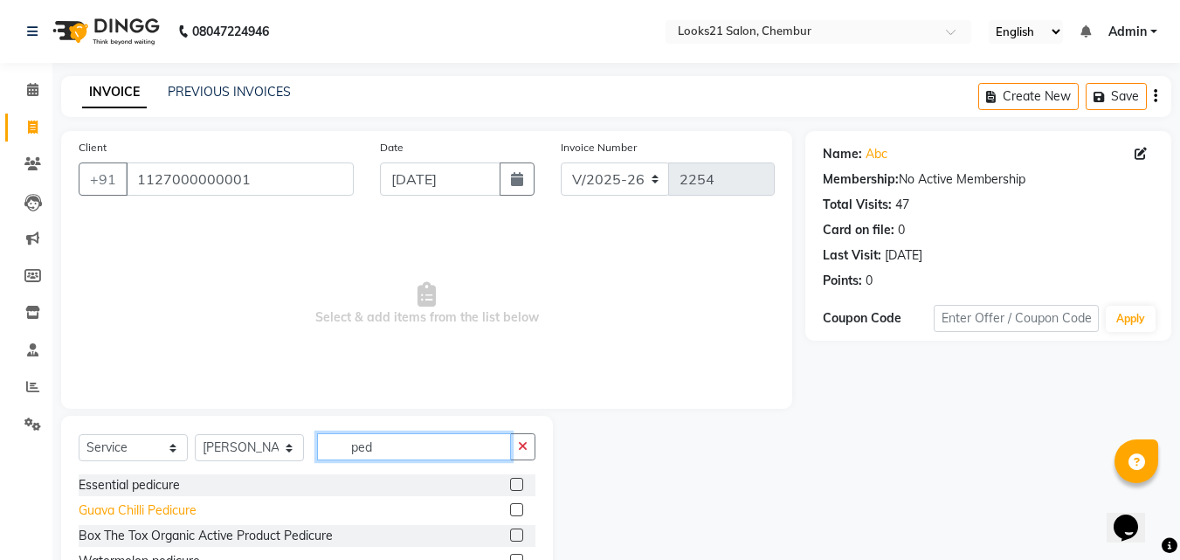
type input "ped"
click at [102, 506] on div "Guava Chilli Pedicure" at bounding box center [138, 511] width 118 height 18
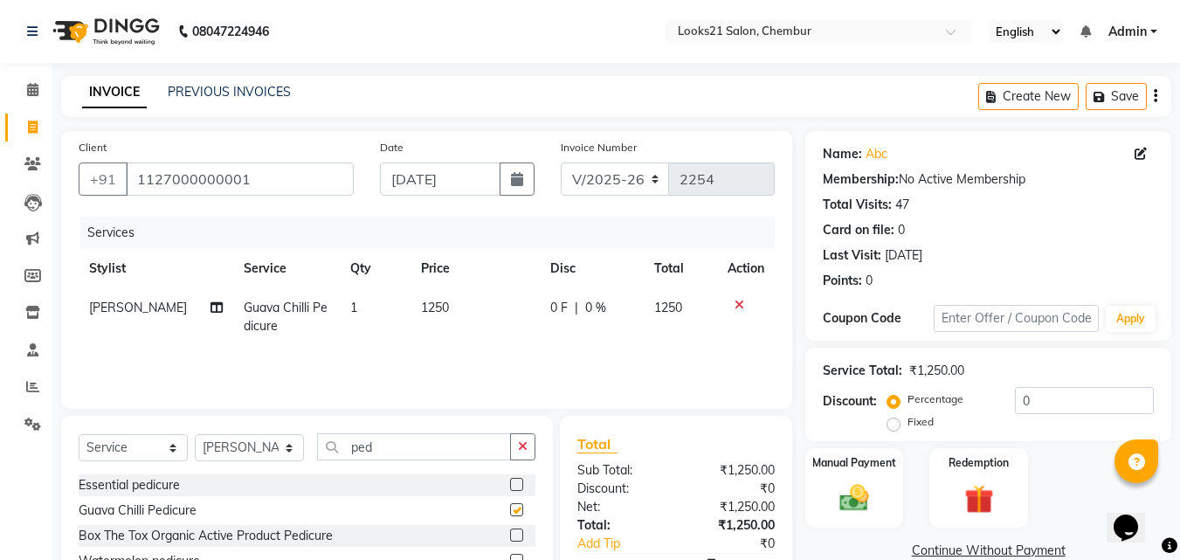
checkbox input "false"
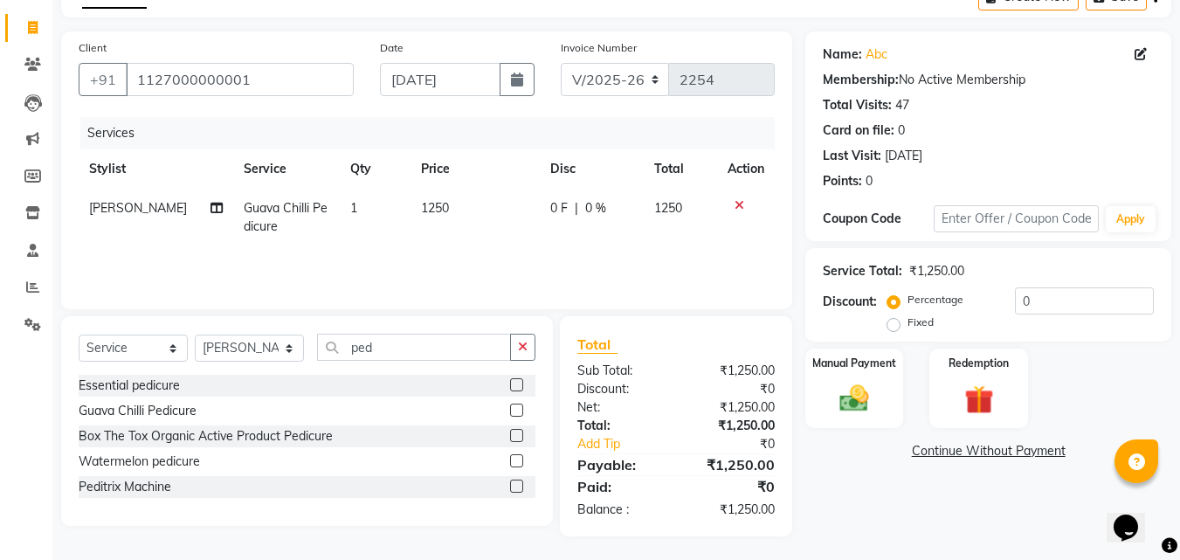
scroll to position [102, 0]
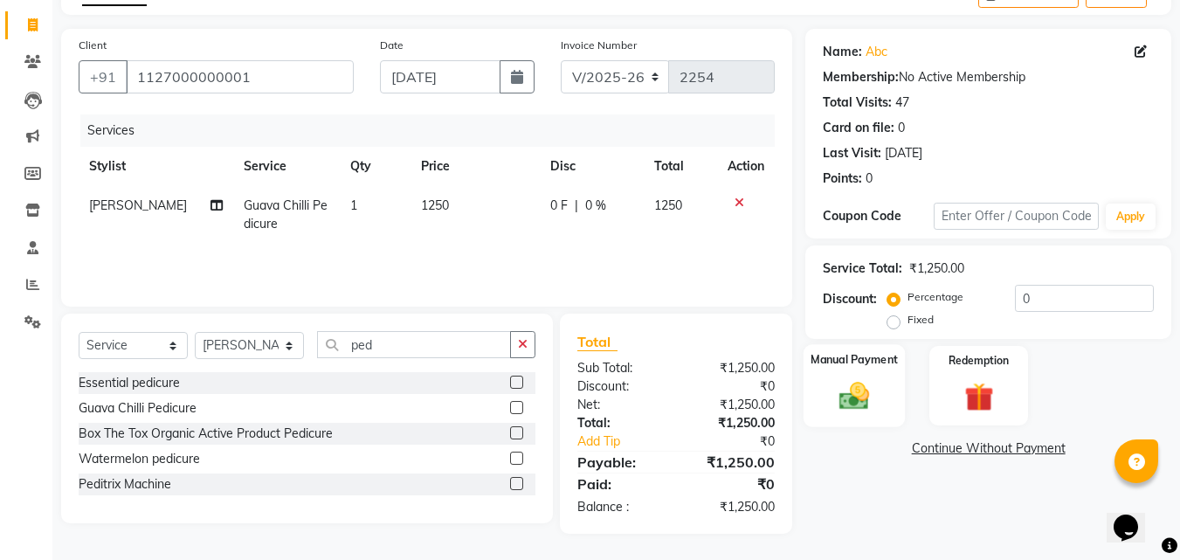
click at [854, 396] on img at bounding box center [854, 395] width 49 height 35
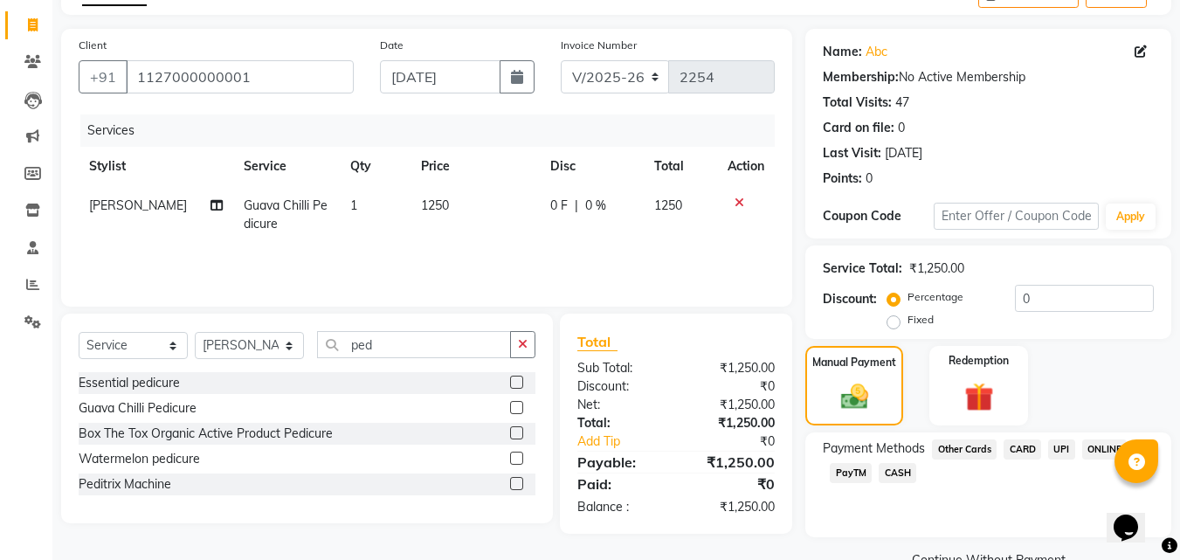
click at [1032, 455] on span "CARD" at bounding box center [1023, 450] width 38 height 20
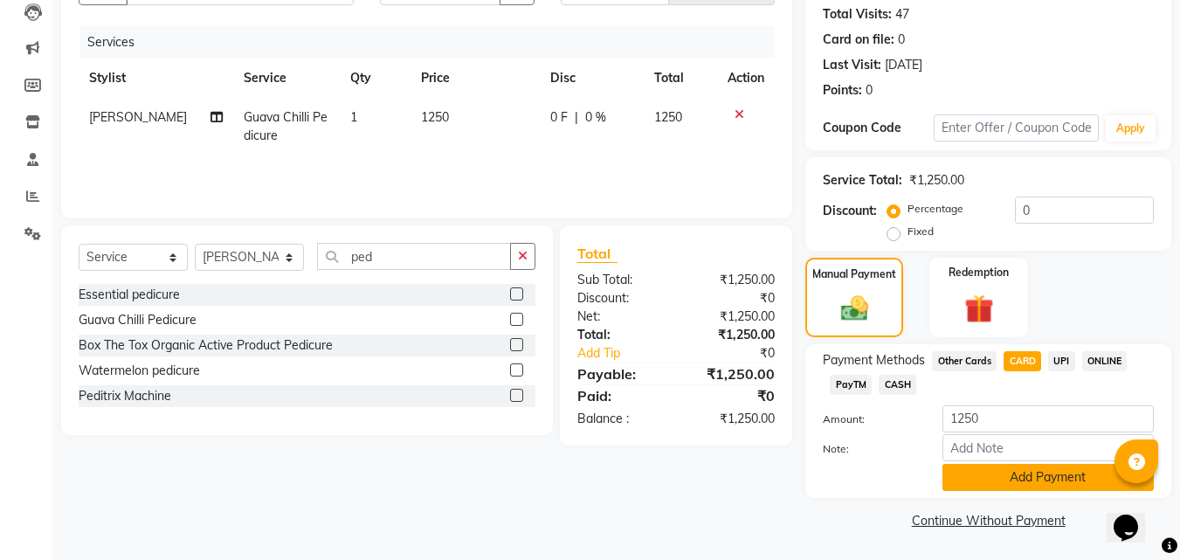
click at [1044, 478] on button "Add Payment" at bounding box center [1048, 477] width 211 height 27
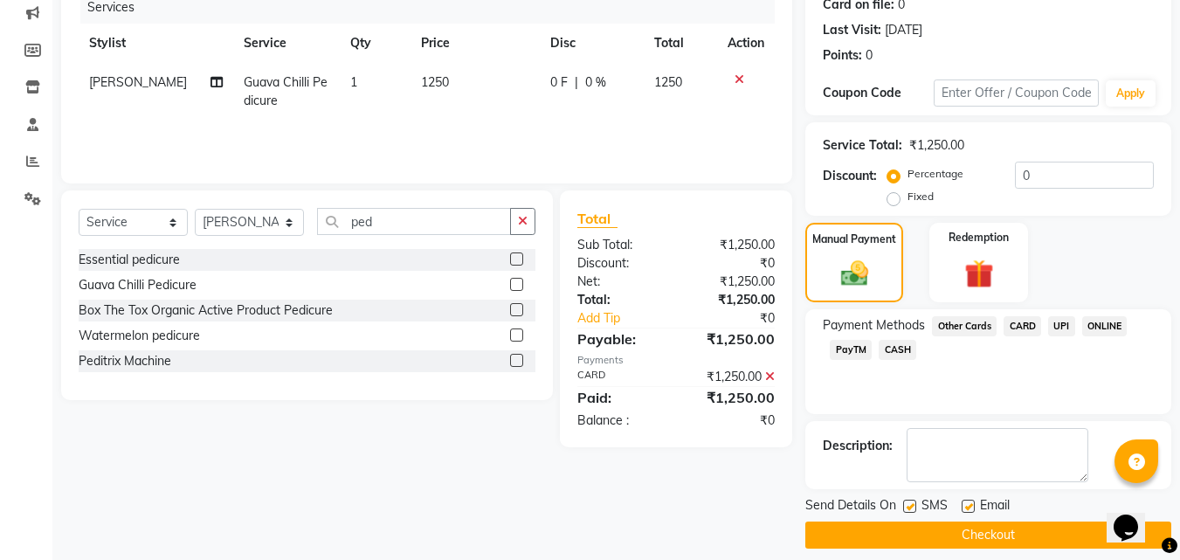
scroll to position [240, 0]
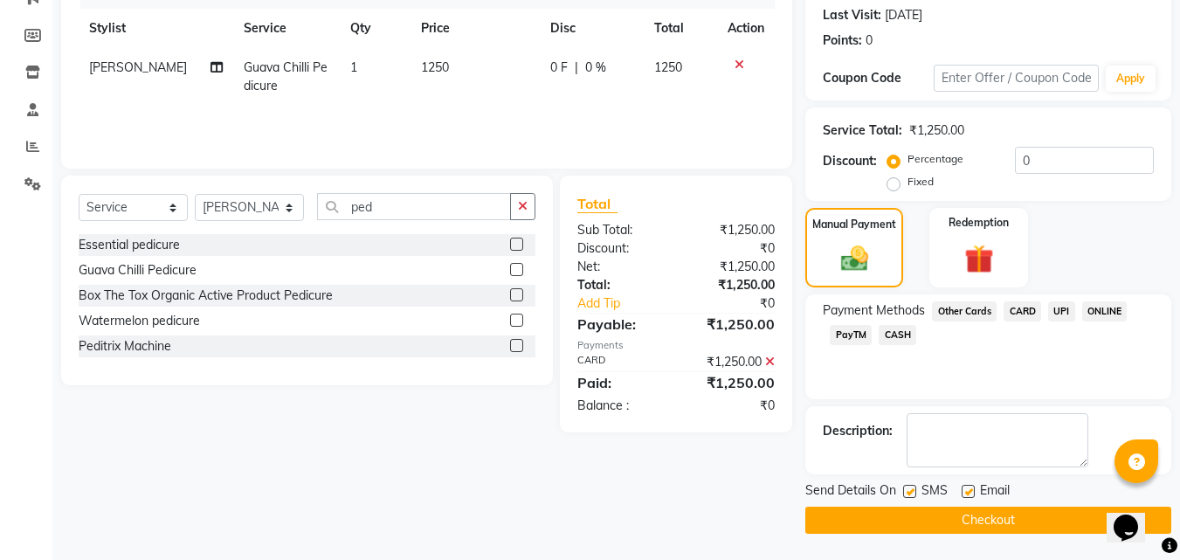
click at [1037, 516] on button "Checkout" at bounding box center [989, 520] width 366 height 27
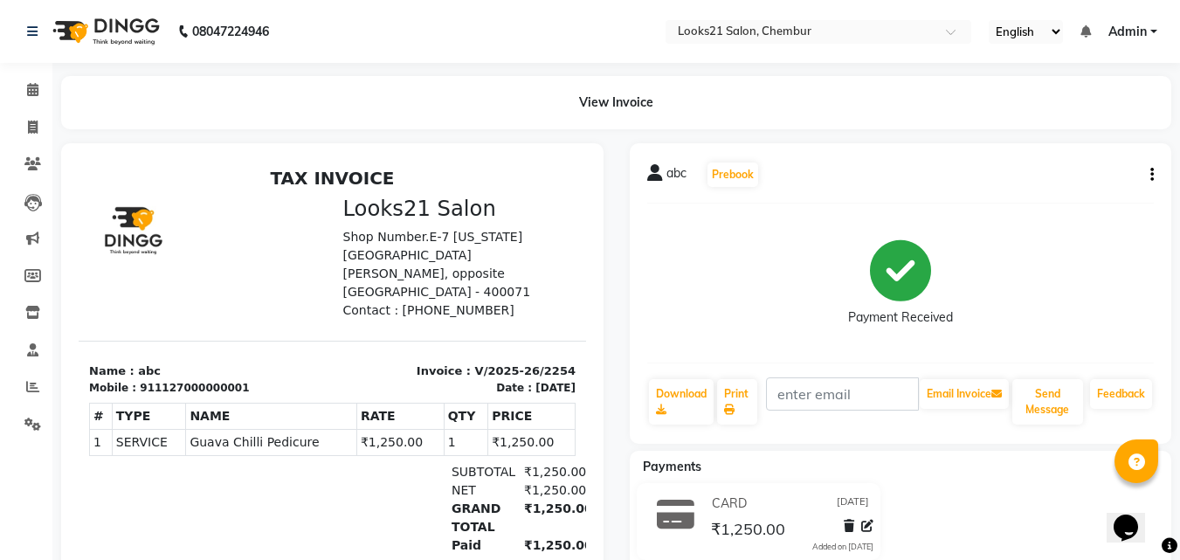
click at [676, 350] on div "abc Prebook Payment Received Download Print Email Invoice Send Message Feedback" at bounding box center [901, 293] width 543 height 301
click at [46, 92] on span at bounding box center [32, 90] width 31 height 20
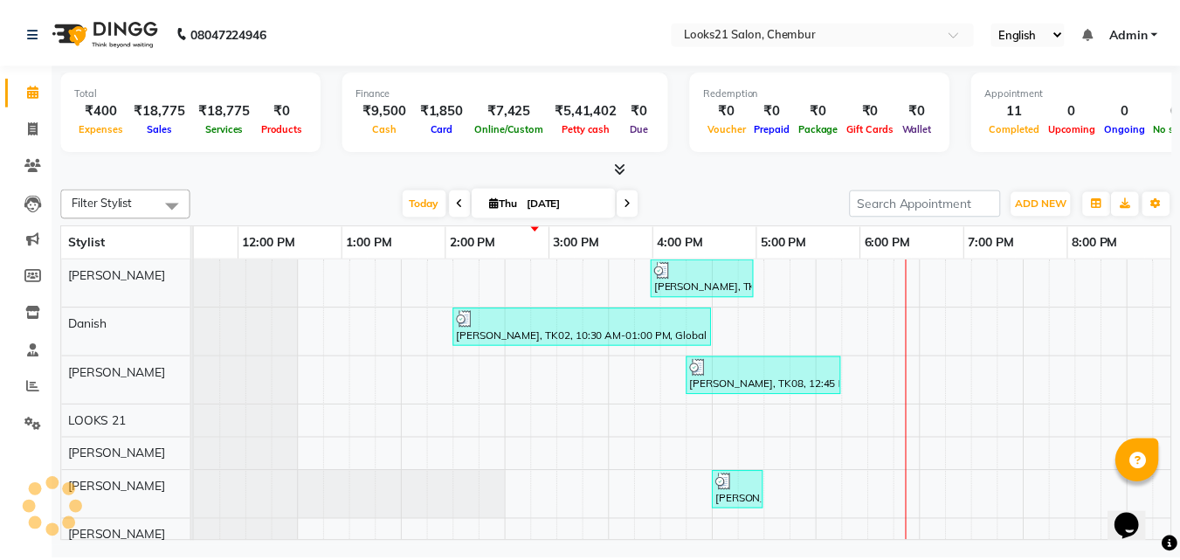
scroll to position [0, 375]
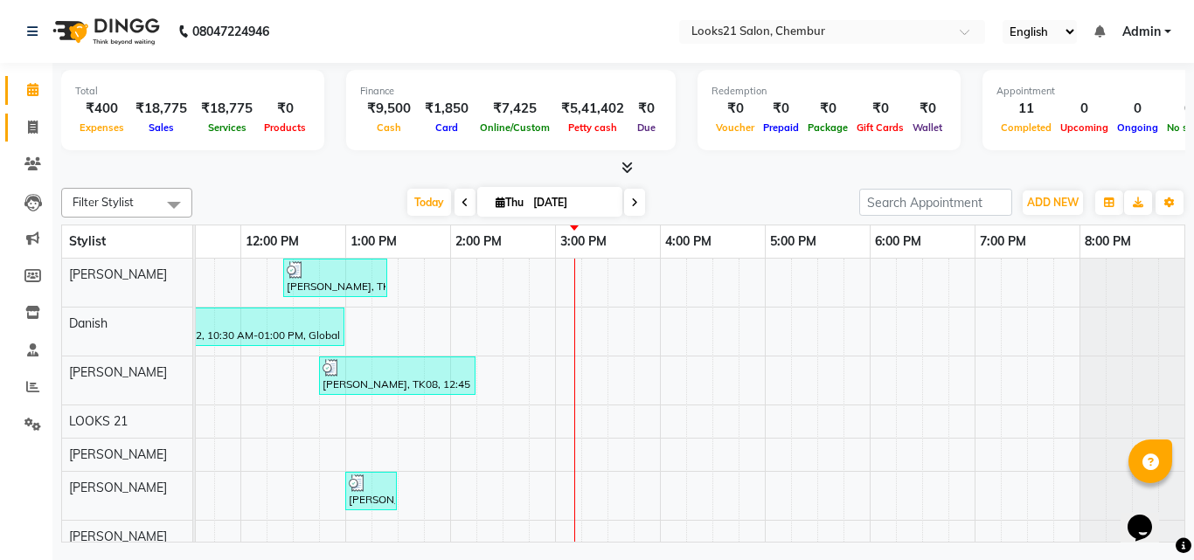
click at [11, 141] on link "Invoice" at bounding box center [26, 128] width 42 height 29
select select "service"
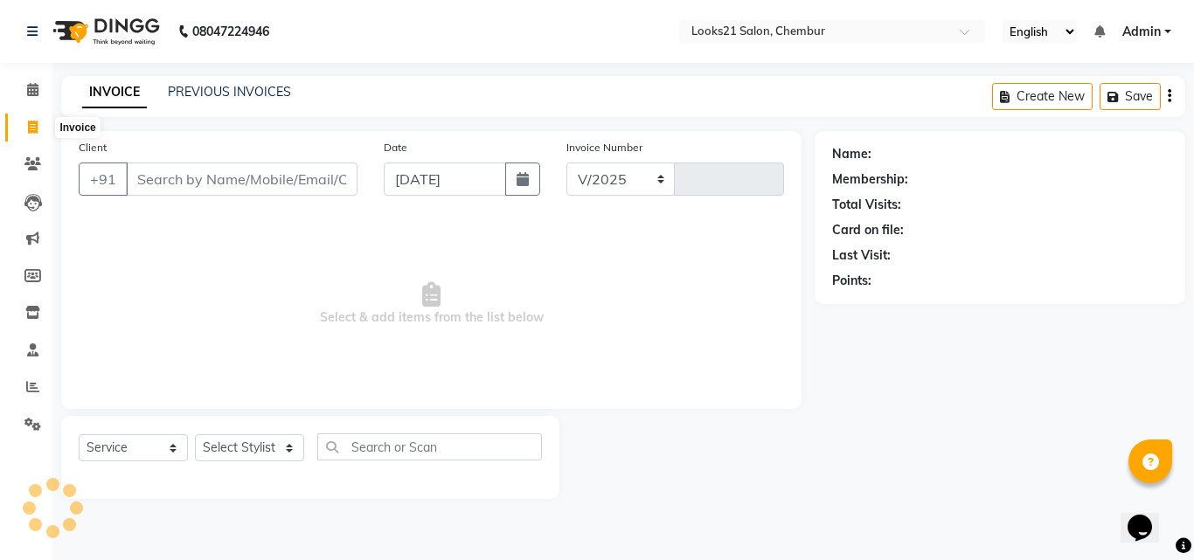
select select "844"
type input "2255"
drag, startPoint x: 252, startPoint y: 156, endPoint x: 249, endPoint y: 177, distance: 20.3
click at [252, 165] on div "Client +91" at bounding box center [218, 174] width 305 height 72
click at [246, 179] on input "Client" at bounding box center [242, 179] width 232 height 33
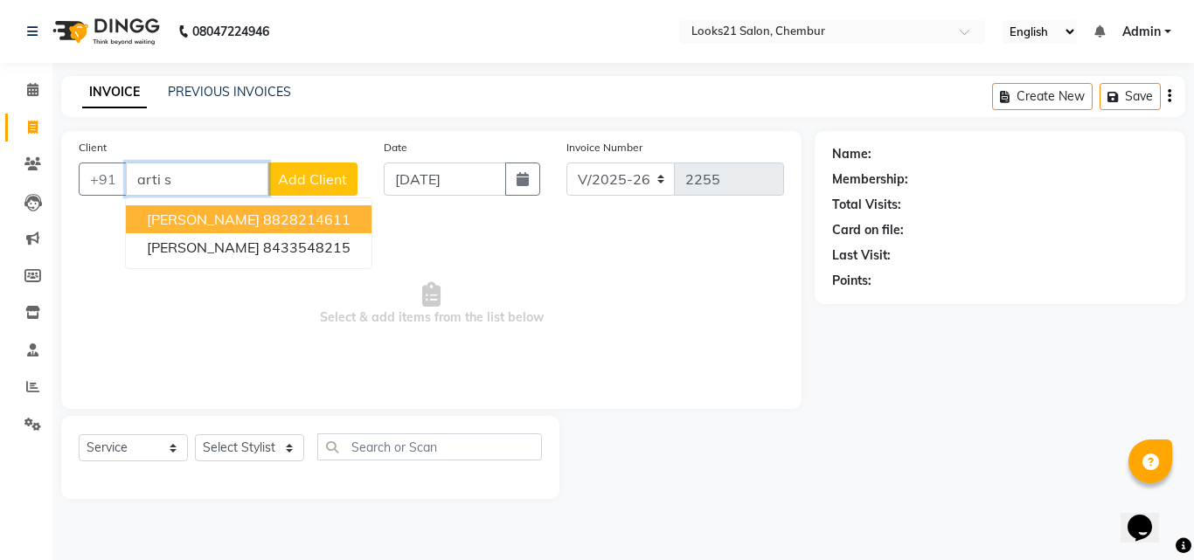
click at [241, 211] on span "Arti Shivkumar" at bounding box center [203, 219] width 113 height 17
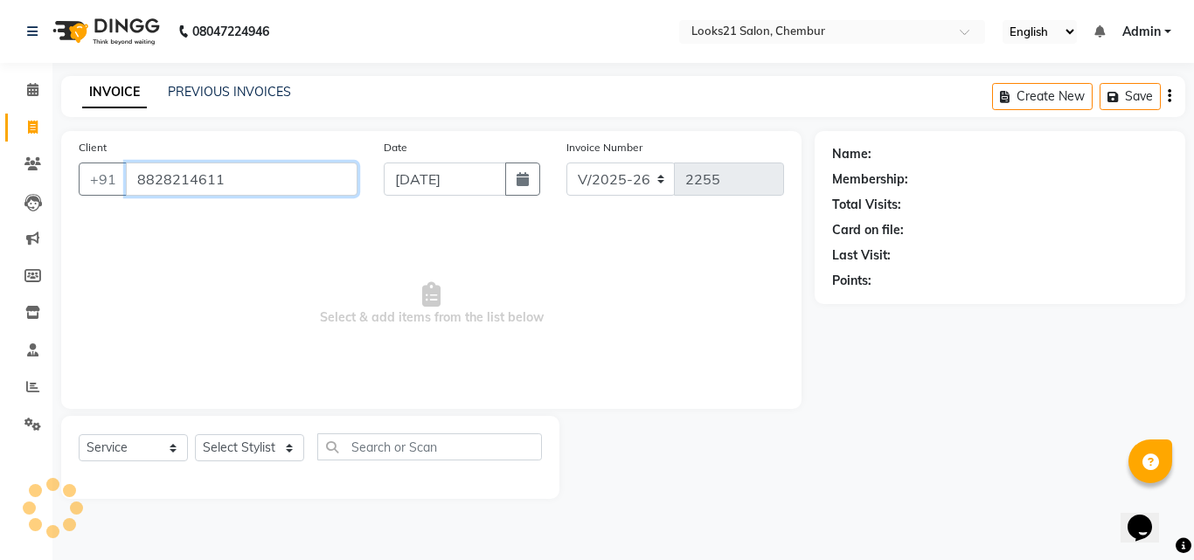
type input "8828214611"
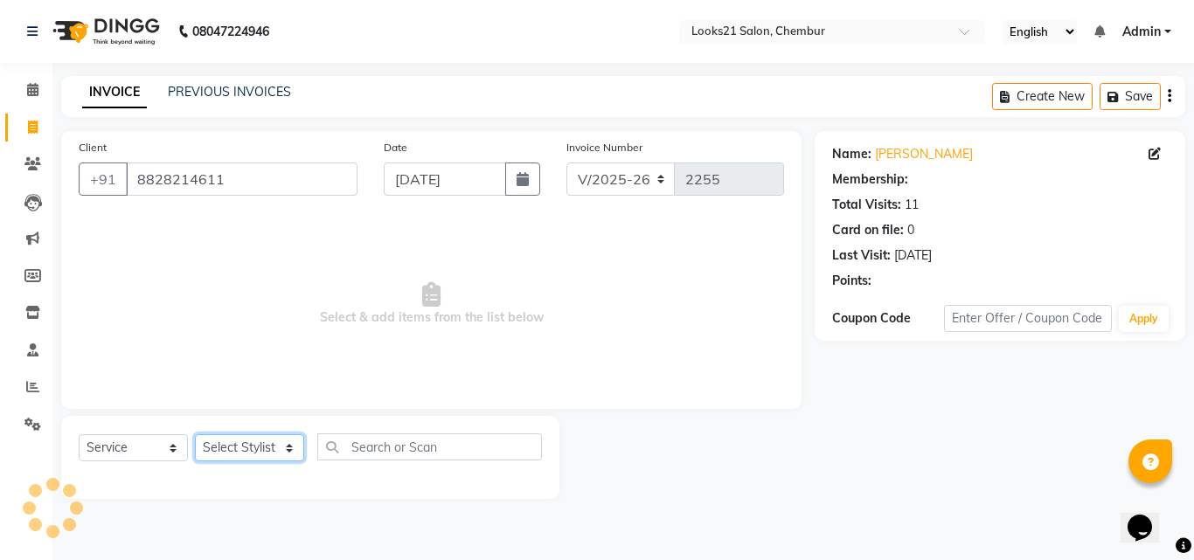
click at [233, 442] on select "Select Stylist [PERSON_NAME] LOOKS 21 [PERSON_NAME] [PERSON_NAME] [PERSON_NAME]…" at bounding box center [249, 447] width 109 height 27
select select "13884"
click at [195, 434] on select "Select Stylist [PERSON_NAME] LOOKS 21 [PERSON_NAME] [PERSON_NAME] [PERSON_NAME]…" at bounding box center [249, 447] width 109 height 27
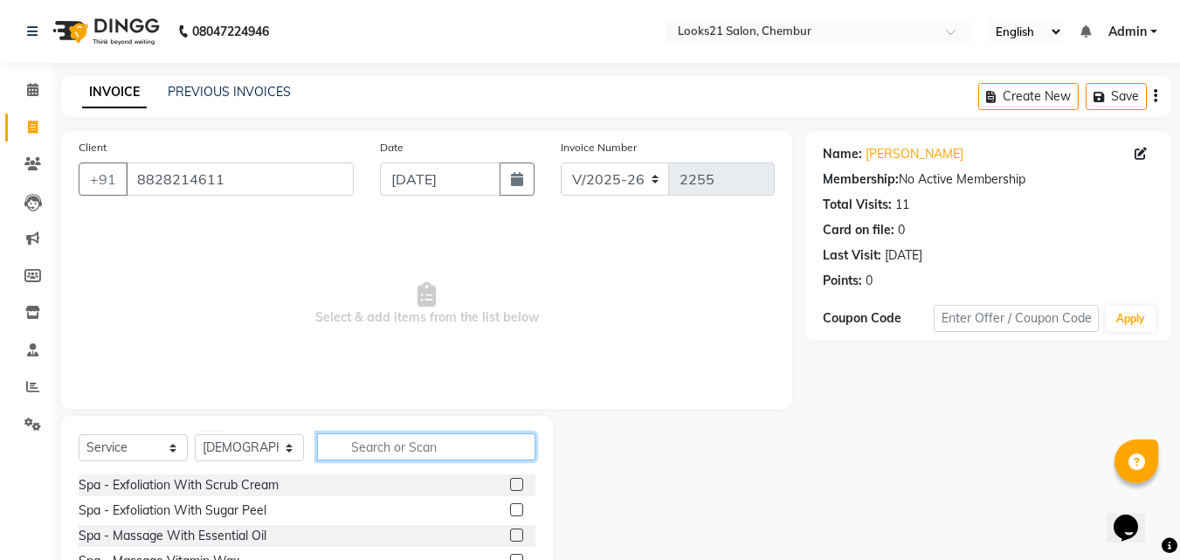
click at [362, 444] on input "text" at bounding box center [426, 446] width 218 height 27
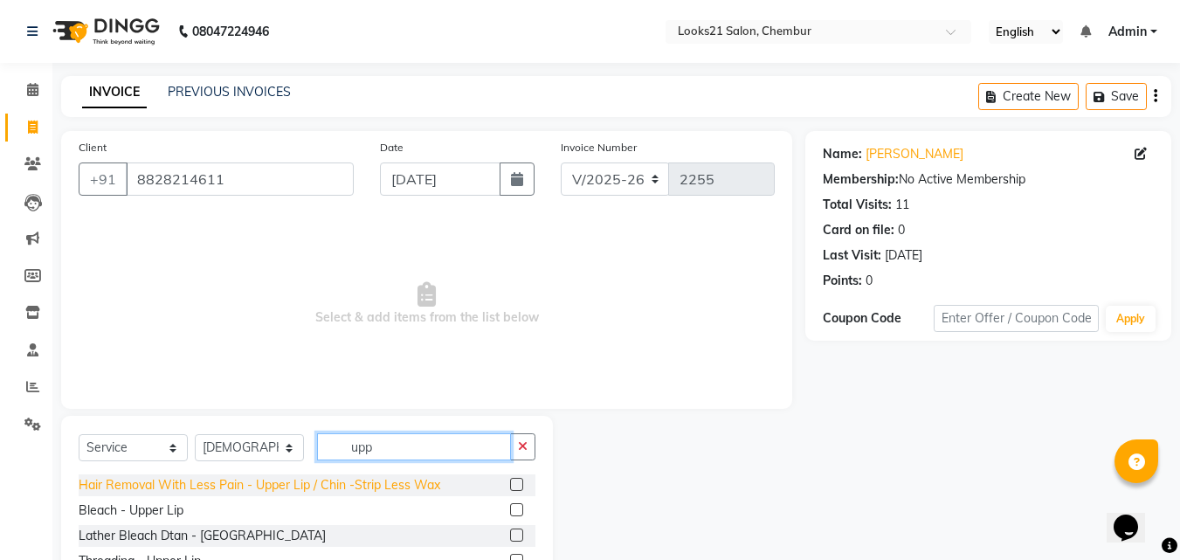
type input "upp"
click at [224, 481] on div "Hair Removal With Less Pain - Upper Lip / Chin -Strip Less Wax" at bounding box center [260, 485] width 362 height 18
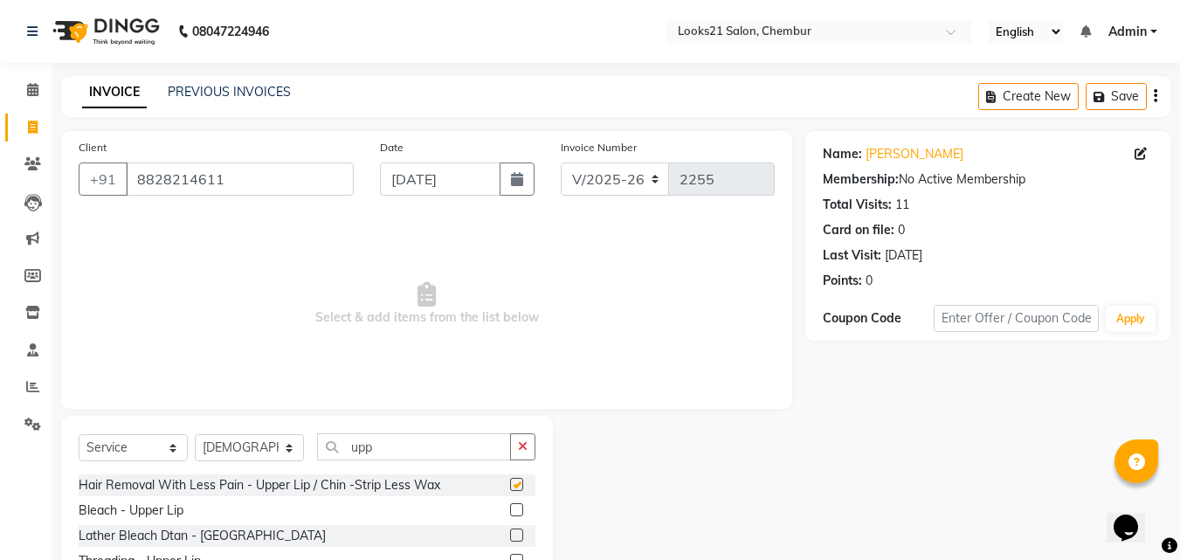
checkbox input "false"
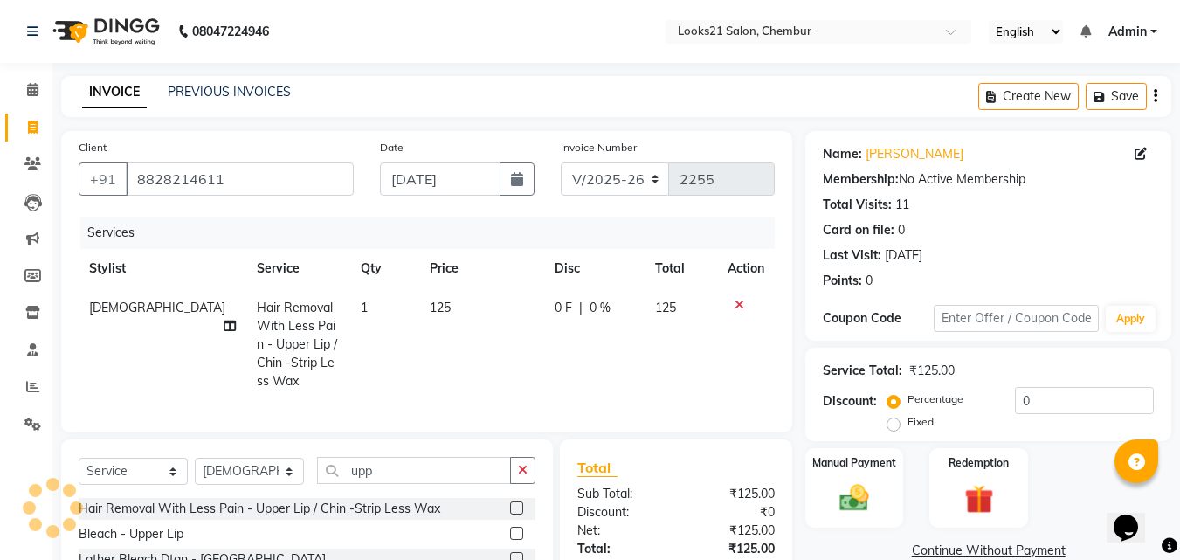
click at [368, 318] on td "1" at bounding box center [384, 344] width 69 height 113
select select "13884"
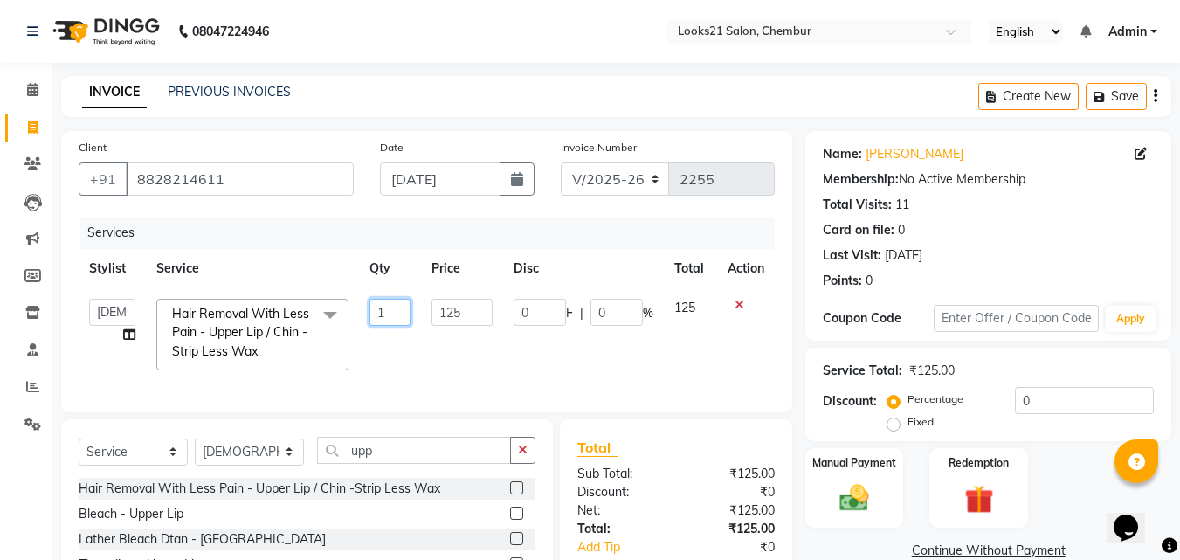
drag, startPoint x: 415, startPoint y: 314, endPoint x: 373, endPoint y: 292, distance: 47.3
click at [373, 292] on td "1" at bounding box center [390, 334] width 63 height 93
type input "2"
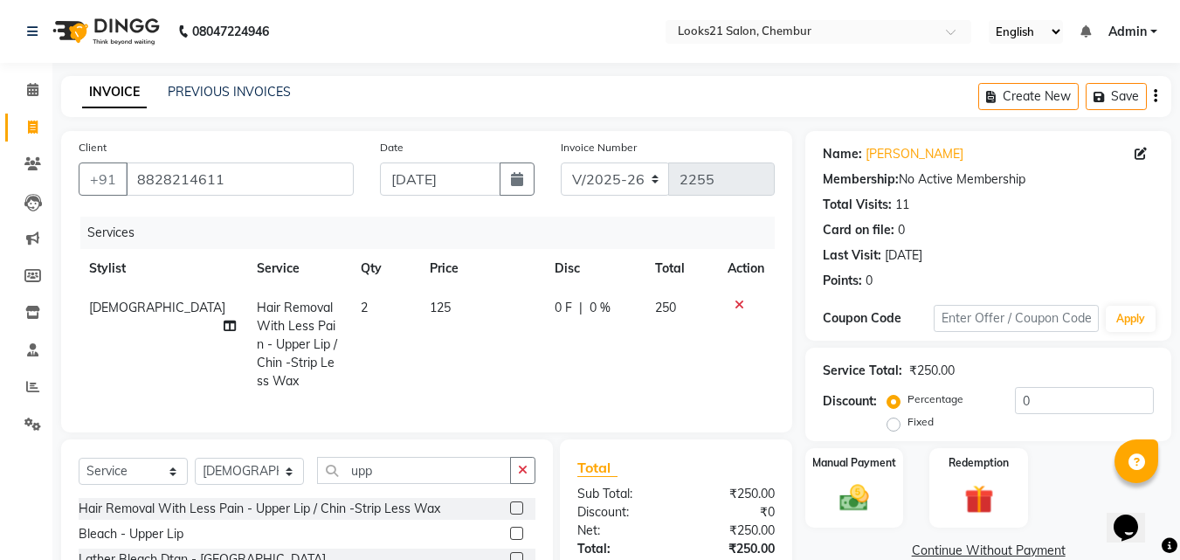
click at [418, 374] on tr "Vaishali Hair Removal With Less Pain - Upper Lip / Chin -Strip Less Wax 2 125 0…" at bounding box center [427, 344] width 696 height 113
drag, startPoint x: 439, startPoint y: 476, endPoint x: 322, endPoint y: 455, distance: 118.9
click at [322, 455] on div "Select Service Product Membership Package Voucher Prepaid Gift Card Select Styl…" at bounding box center [307, 545] width 492 height 210
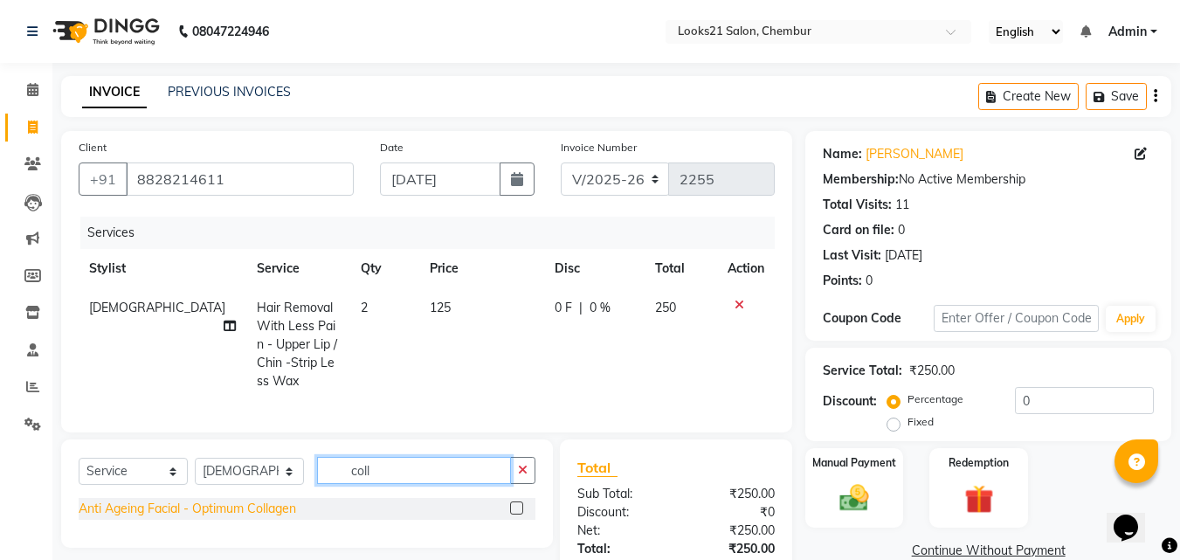
type input "coll"
click at [292, 518] on div "Anti Ageing Facial - Optimum Collagen" at bounding box center [188, 509] width 218 height 18
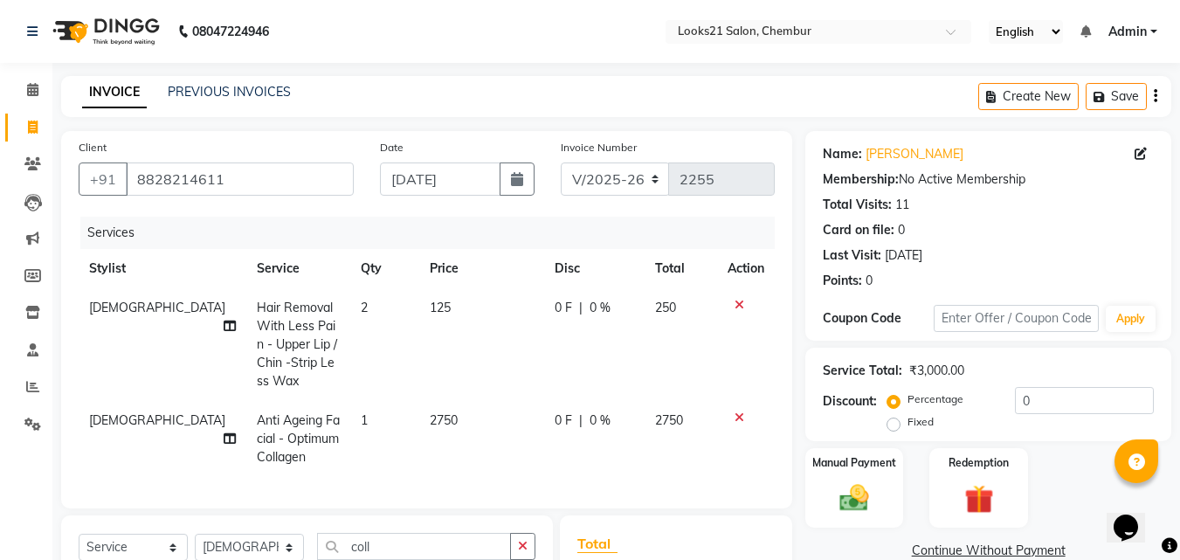
checkbox input "false"
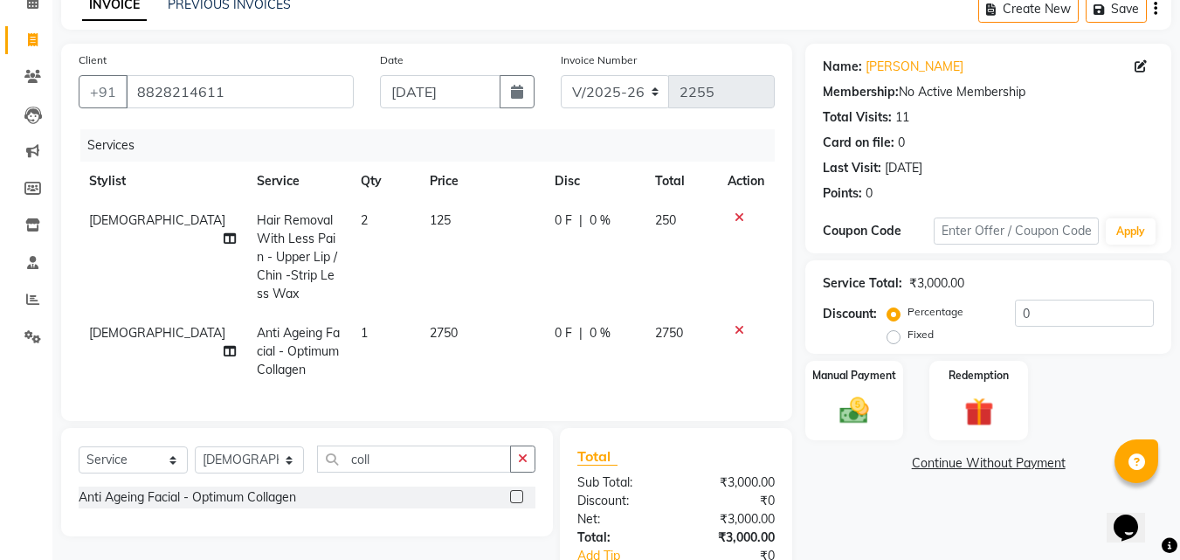
scroll to position [215, 0]
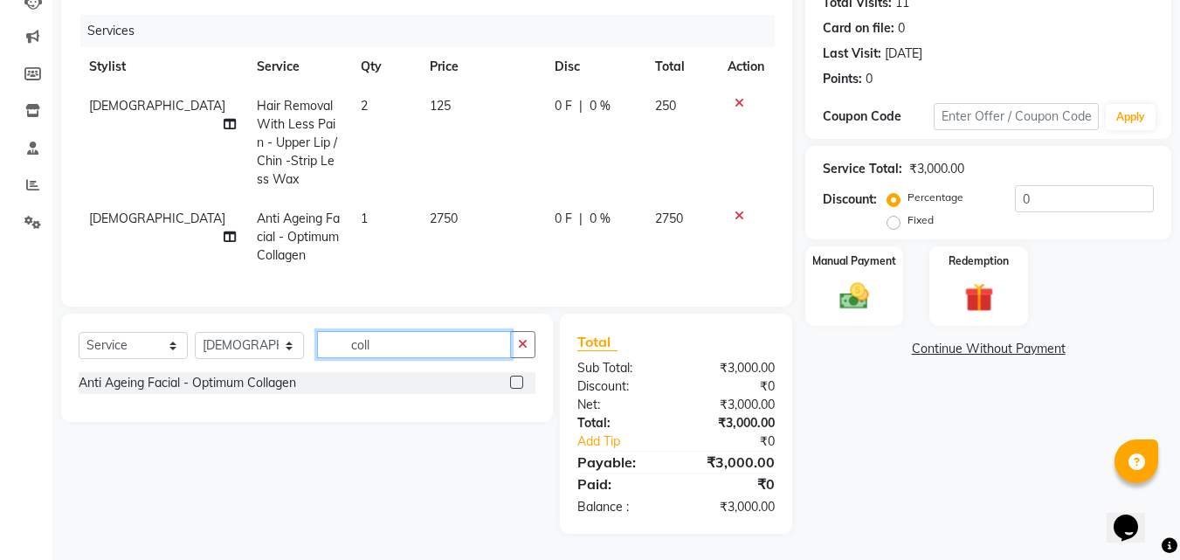
drag, startPoint x: 395, startPoint y: 351, endPoint x: 301, endPoint y: 344, distance: 93.8
click at [301, 344] on div "Select Service Product Membership Package Voucher Prepaid Gift Card Select Styl…" at bounding box center [307, 351] width 457 height 41
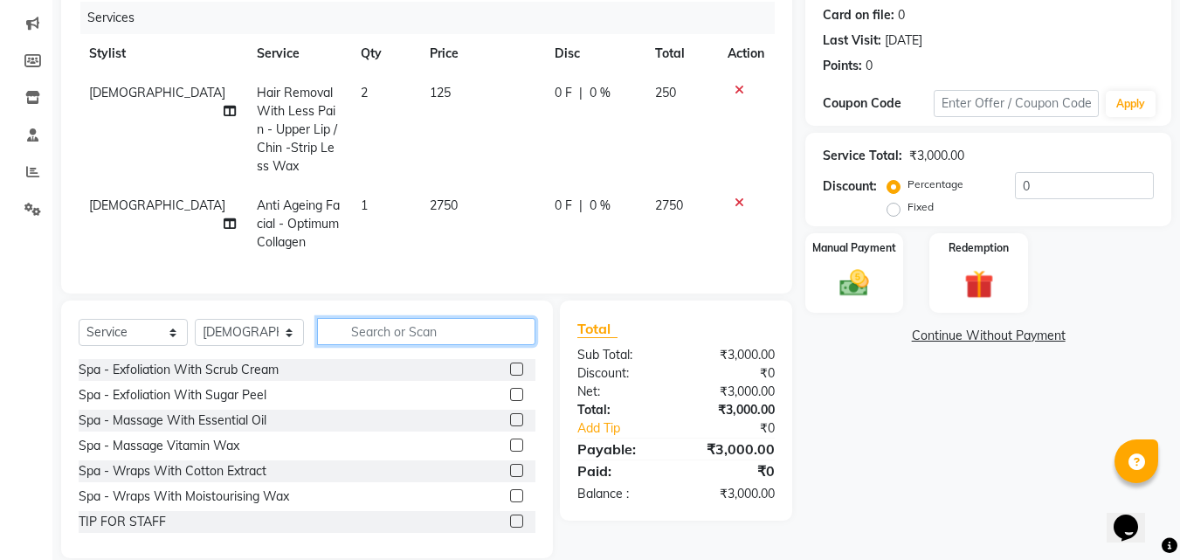
type input "g"
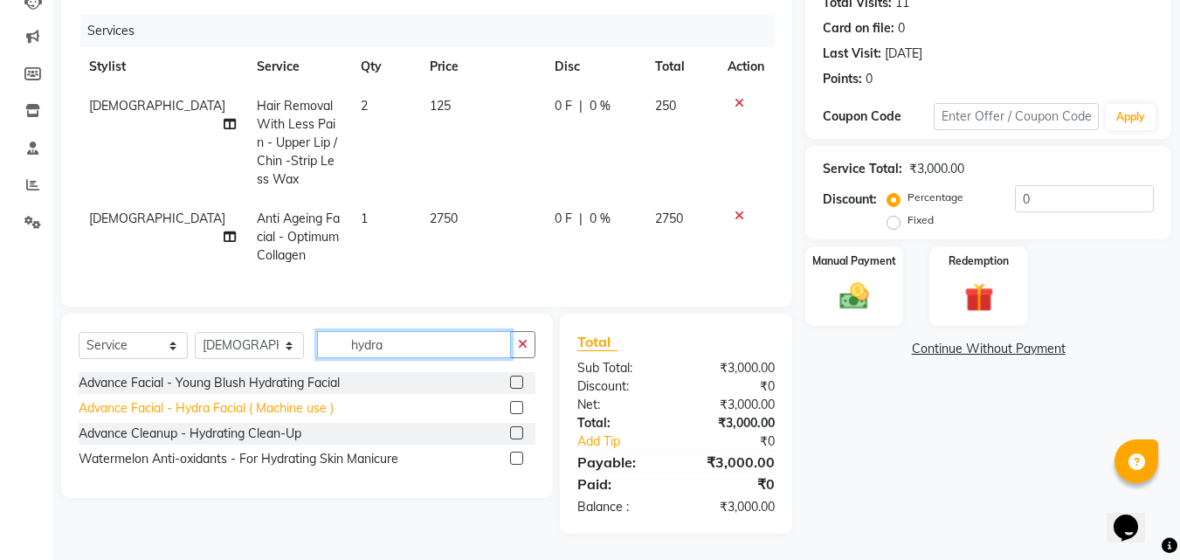
type input "hydra"
click at [223, 400] on div "Advance Facial - Hydra Facial ( Machine use )" at bounding box center [206, 408] width 255 height 18
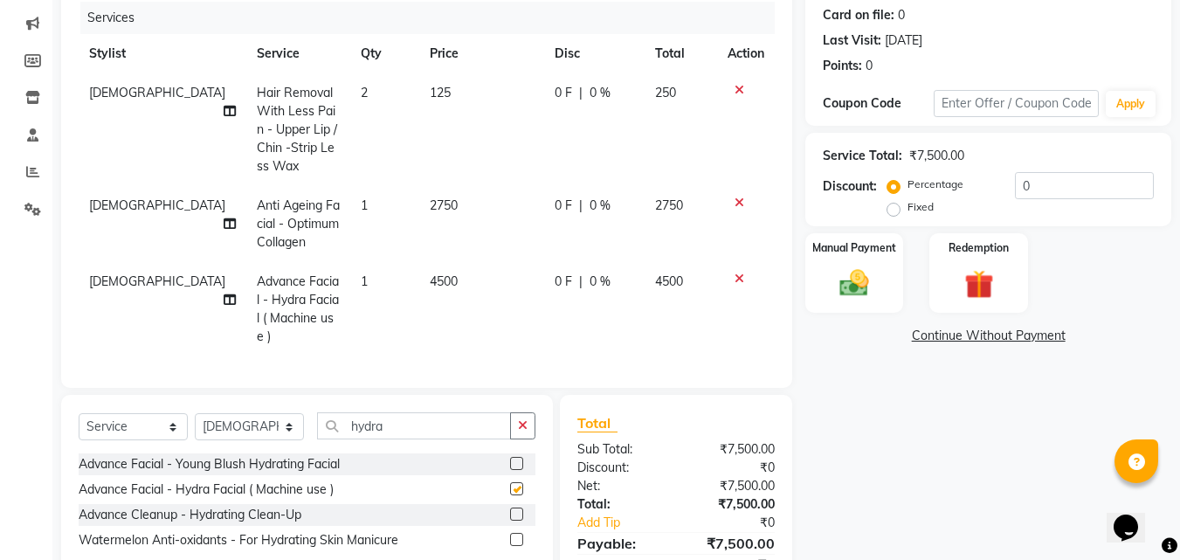
checkbox input "false"
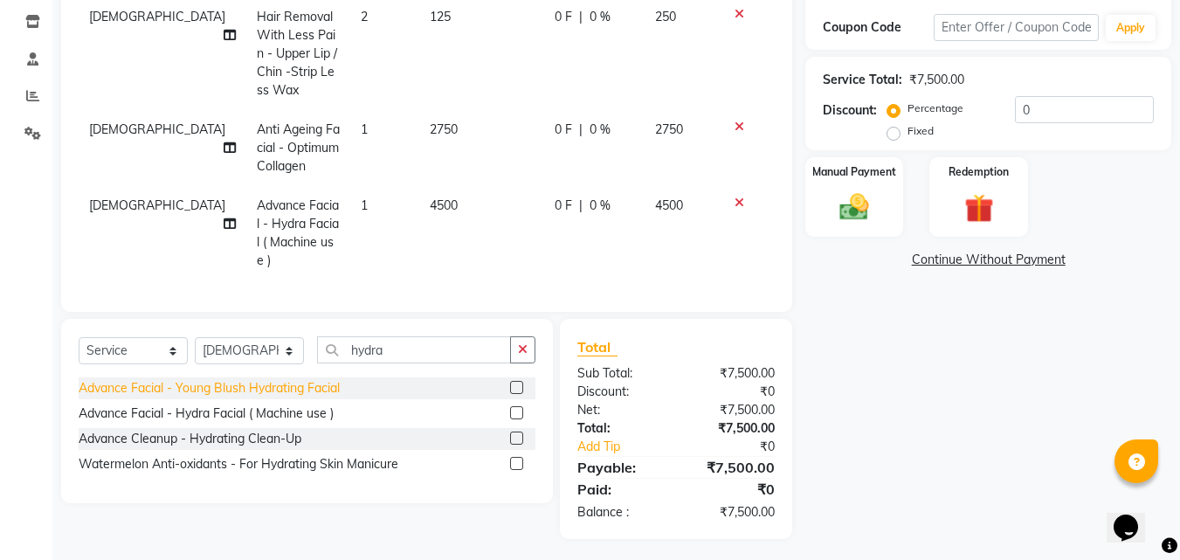
click at [301, 384] on div "Advance Facial - Young Blush Hydrating Facial" at bounding box center [209, 388] width 261 height 18
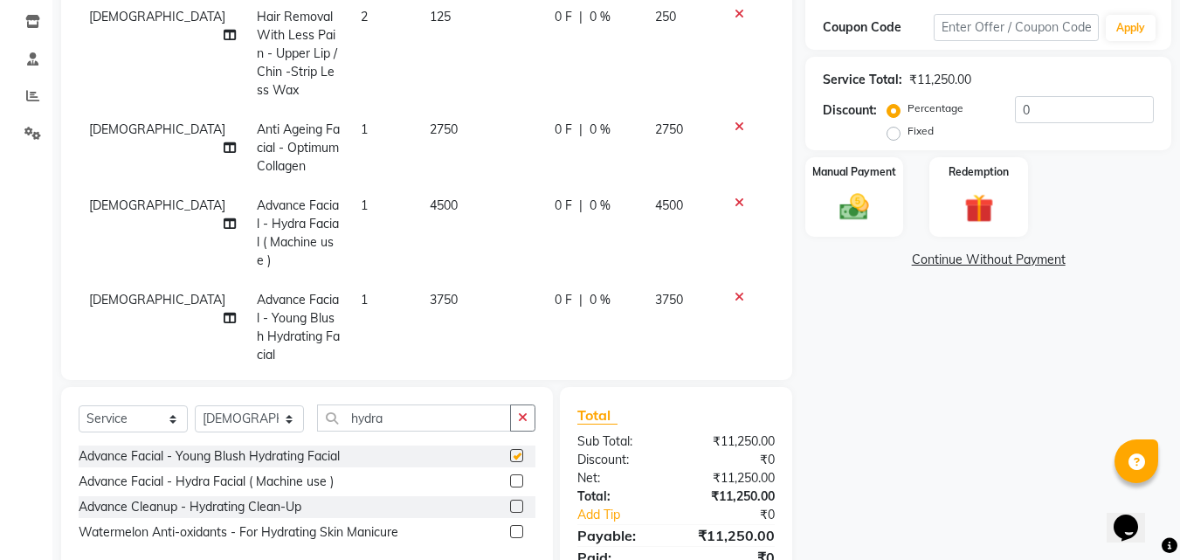
checkbox input "false"
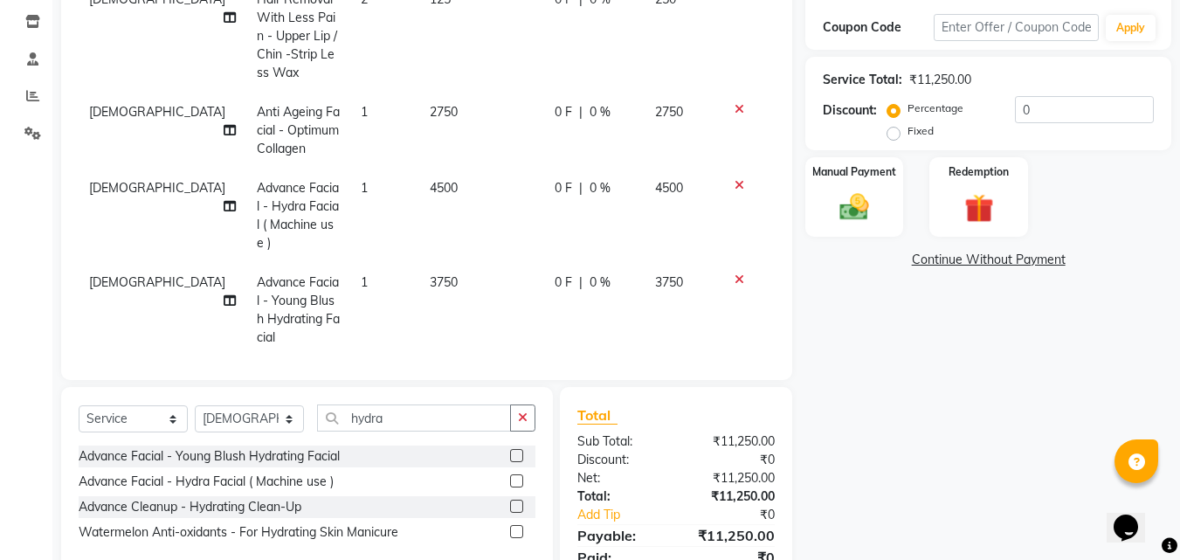
scroll to position [21, 0]
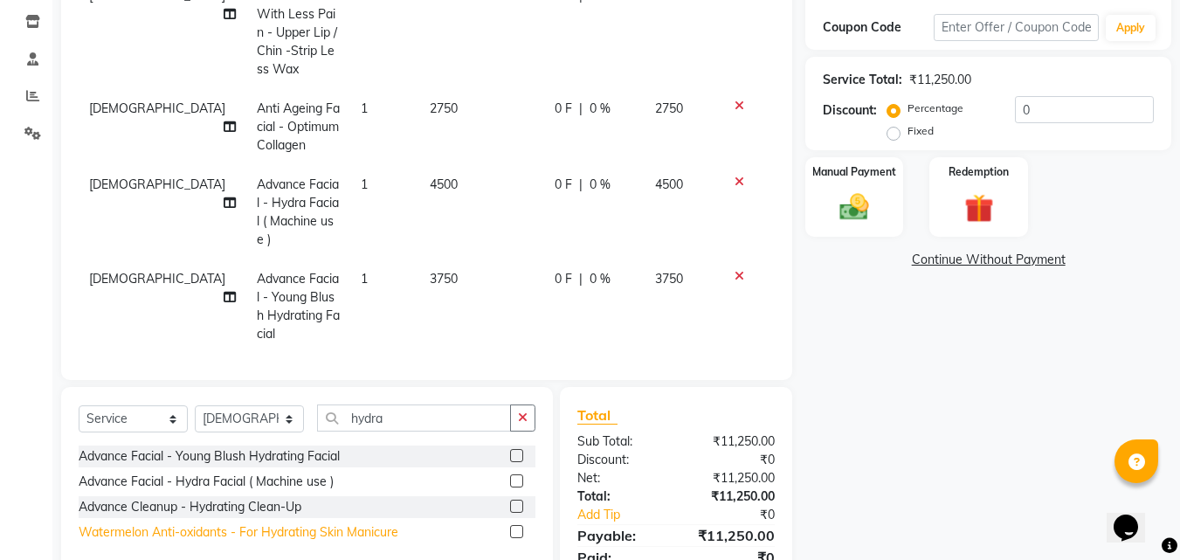
click at [301, 527] on div "Watermelon Anti-oxidants - For Hydrating Skin Manicure" at bounding box center [239, 532] width 320 height 18
checkbox input "false"
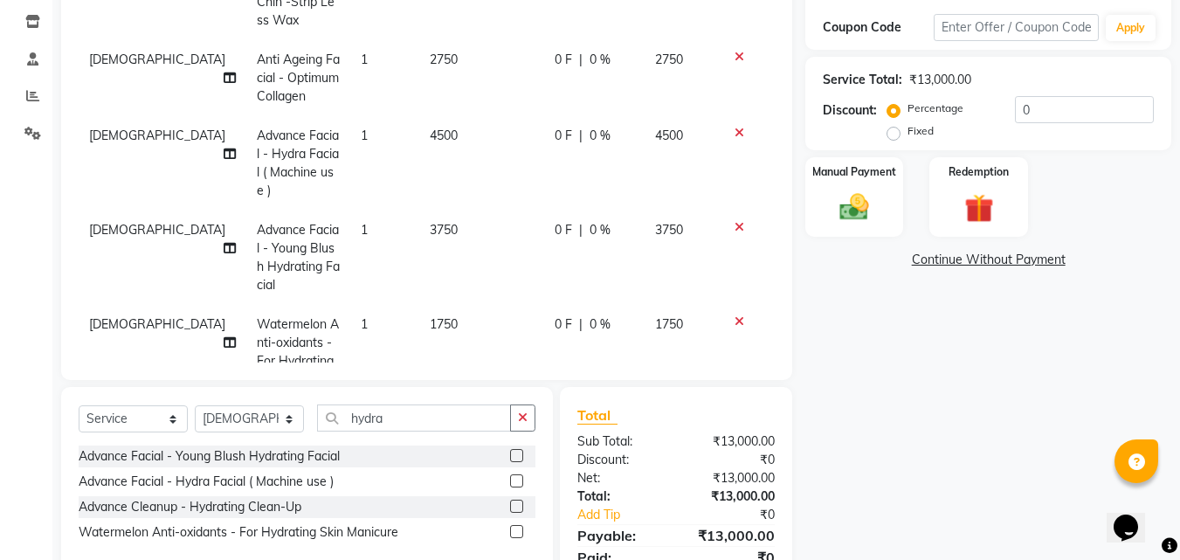
scroll to position [115, 0]
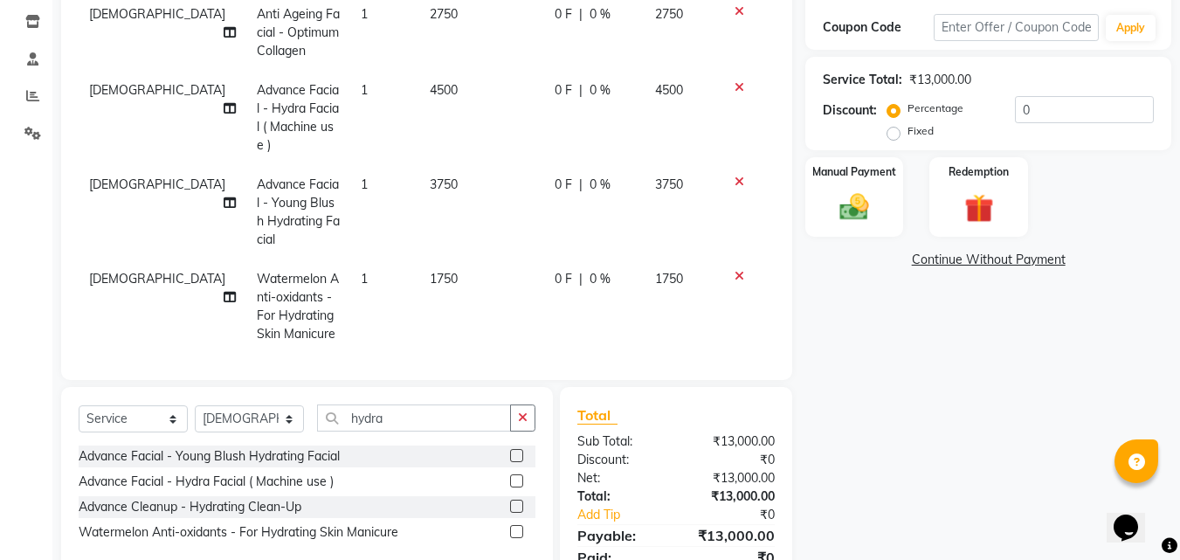
click at [735, 270] on icon at bounding box center [740, 276] width 10 height 12
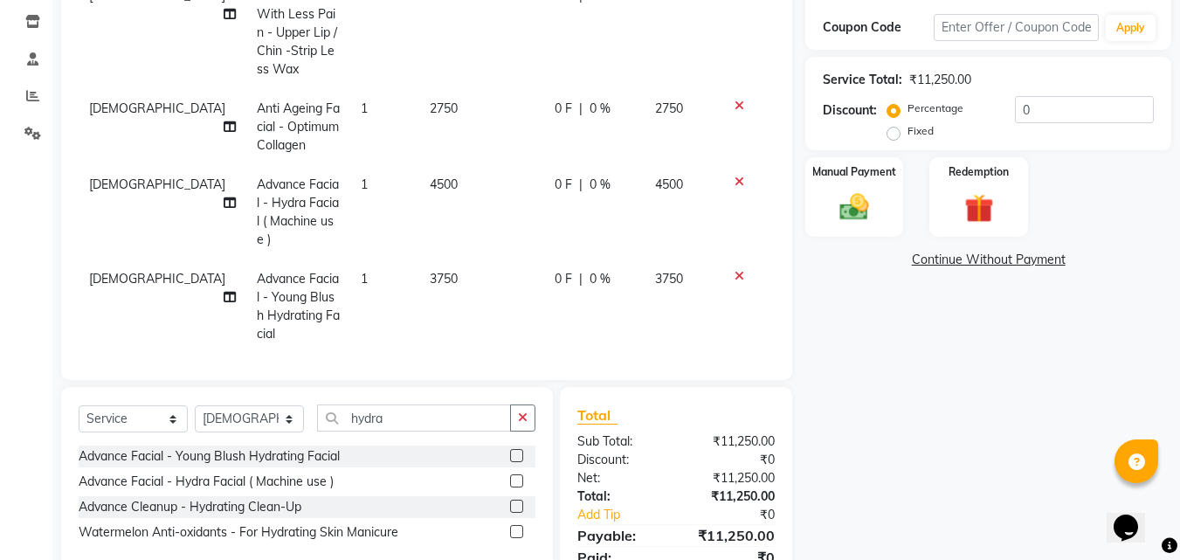
click at [735, 180] on icon at bounding box center [740, 182] width 10 height 12
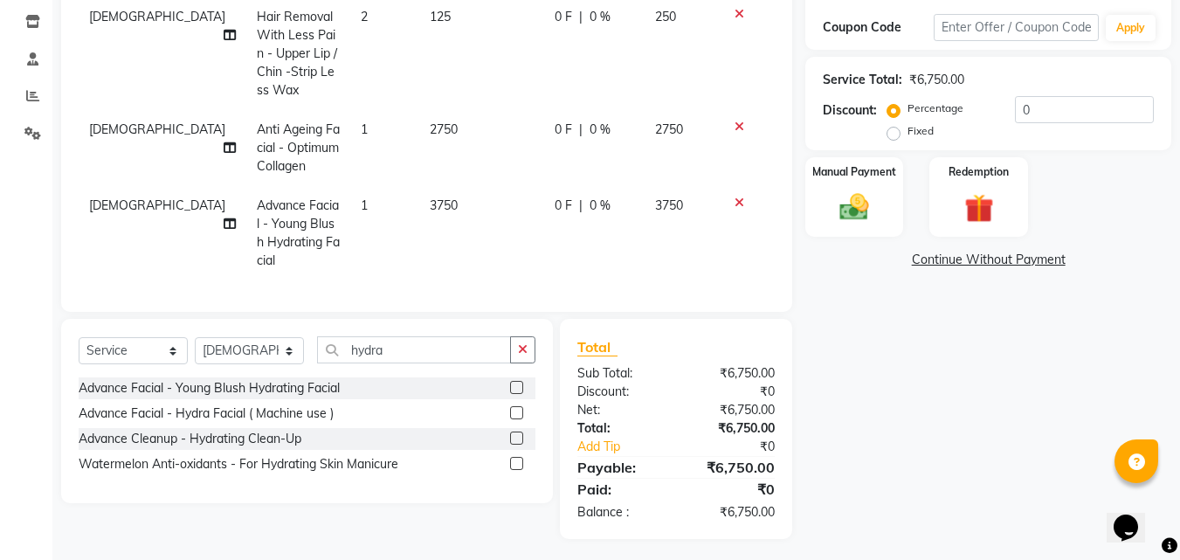
scroll to position [0, 0]
click at [430, 211] on span "3750" at bounding box center [444, 205] width 28 height 16
select select "13884"
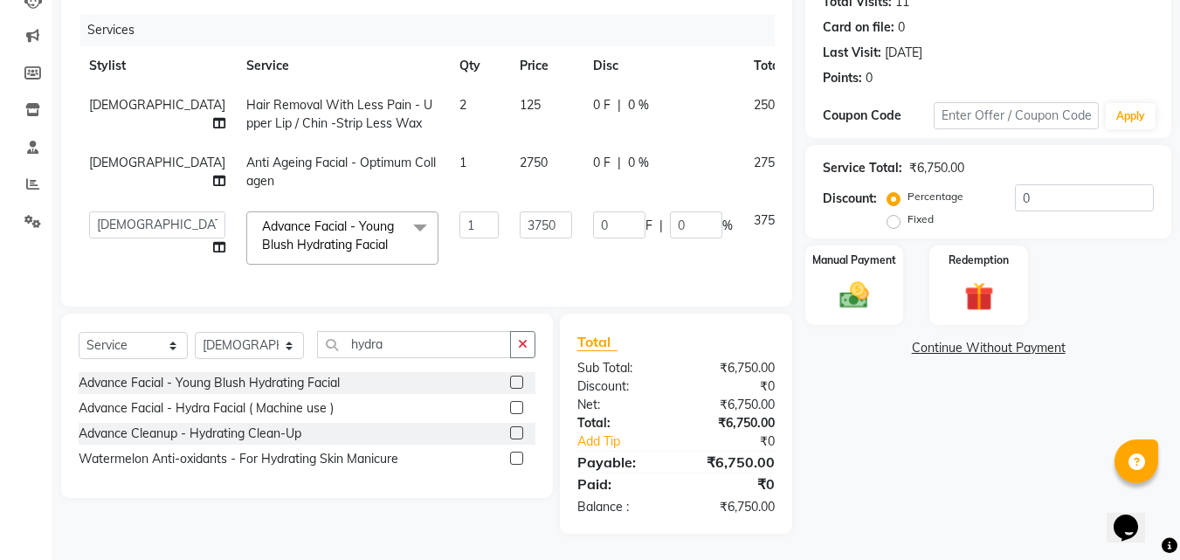
scroll to position [216, 0]
click at [812, 211] on icon at bounding box center [817, 217] width 10 height 12
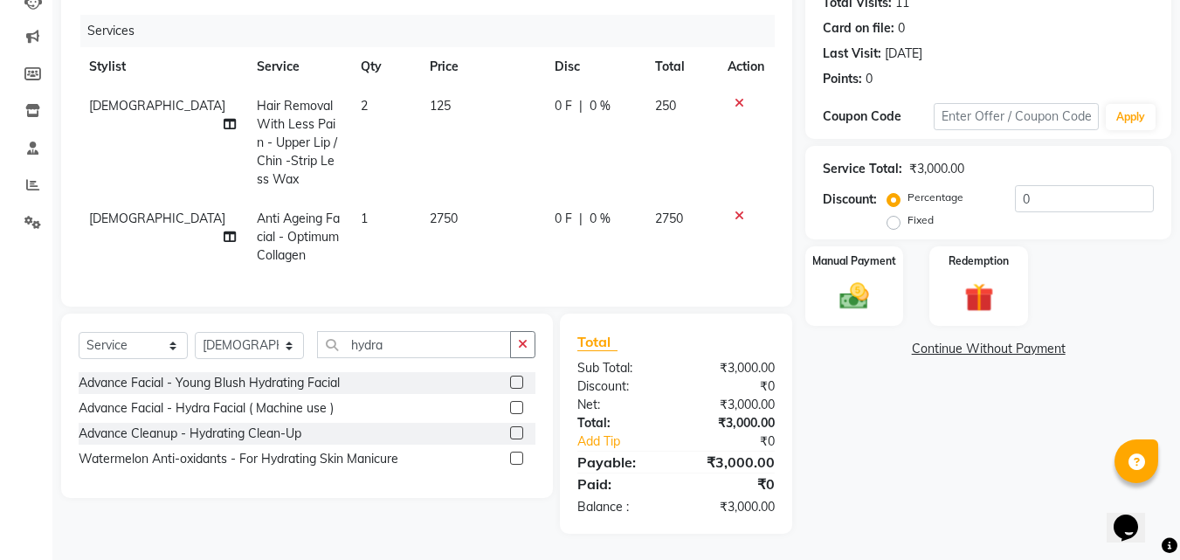
scroll to position [215, 0]
drag, startPoint x: 465, startPoint y: 336, endPoint x: 285, endPoint y: 315, distance: 181.2
click at [285, 315] on div "Select Service Product Membership Package Voucher Prepaid Gift Card Select Styl…" at bounding box center [307, 406] width 492 height 184
type input "h"
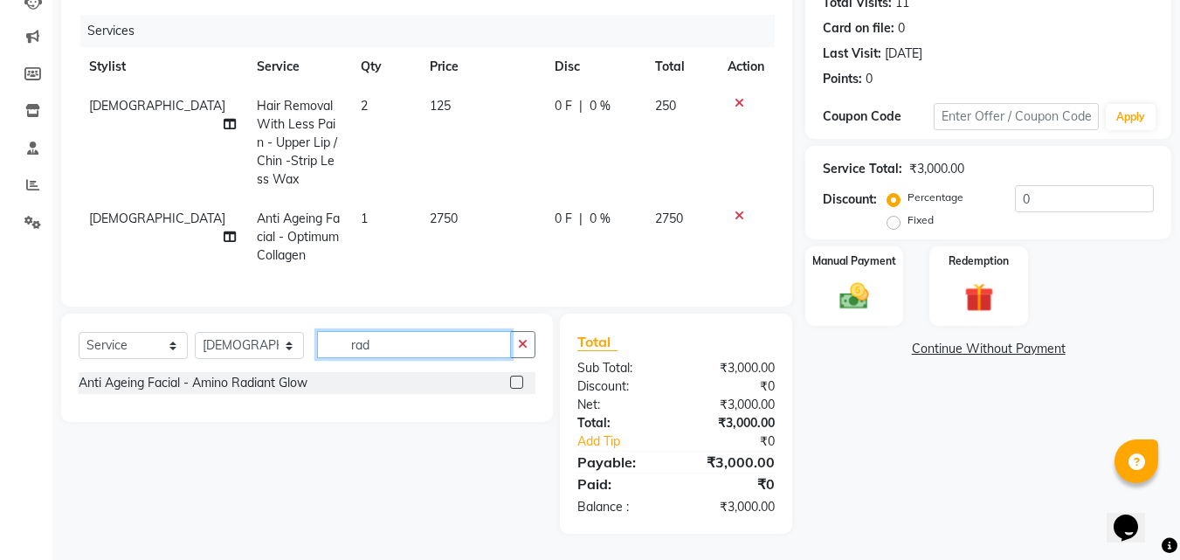
type input "rad"
click at [439, 215] on td "2750" at bounding box center [481, 237] width 125 height 76
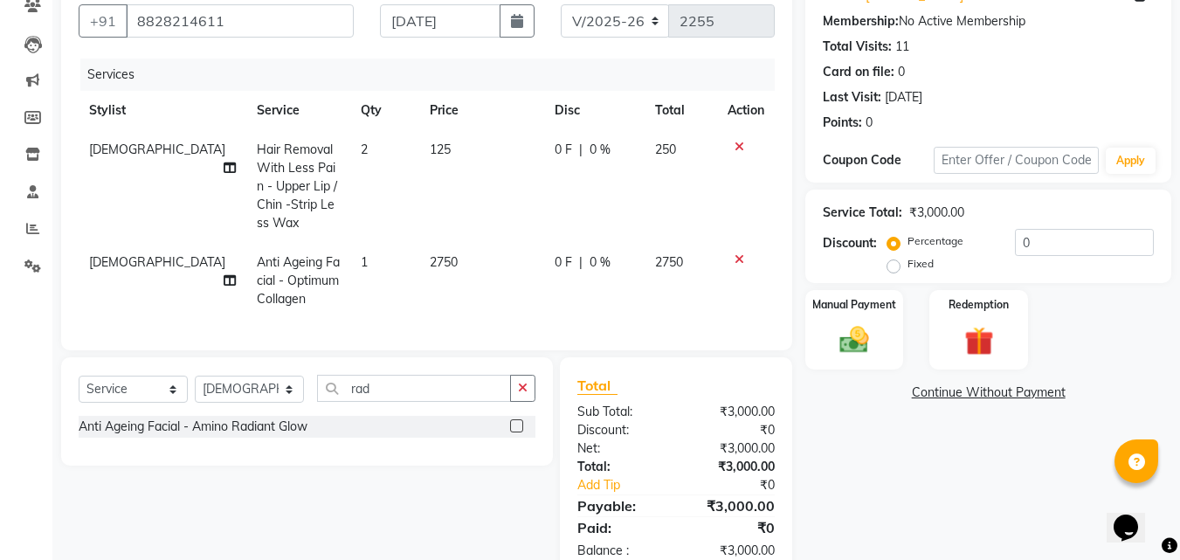
select select "13884"
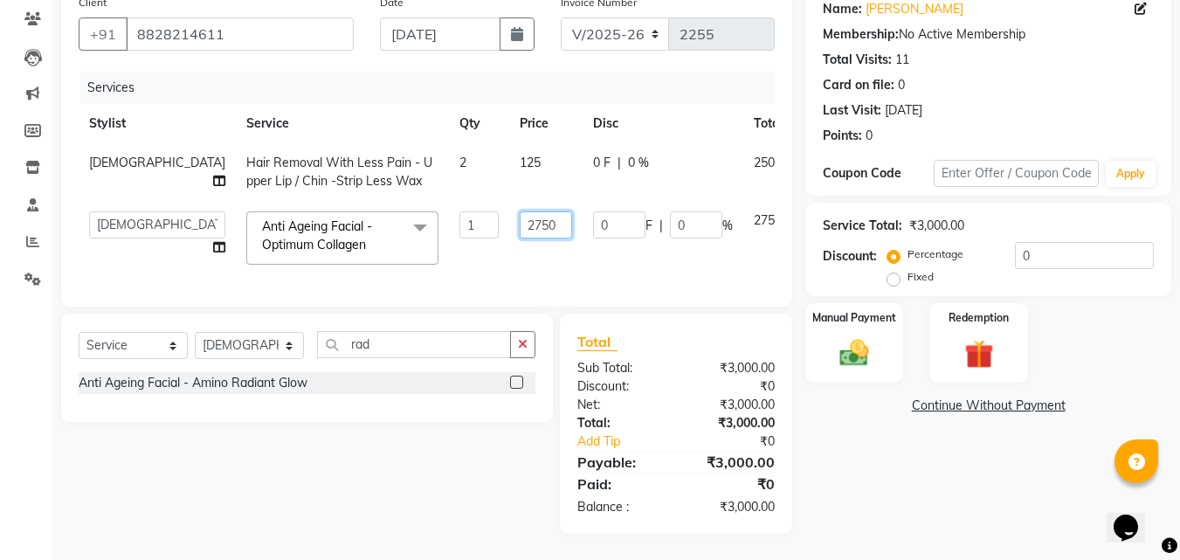
drag, startPoint x: 478, startPoint y: 211, endPoint x: 390, endPoint y: 197, distance: 89.4
click at [390, 201] on tr "Anwar Danish Janardhan LOOKS 21 sabiya khan Samiksha Shakil Sharif Ahmed Shradd…" at bounding box center [465, 238] width 773 height 74
type input "6000"
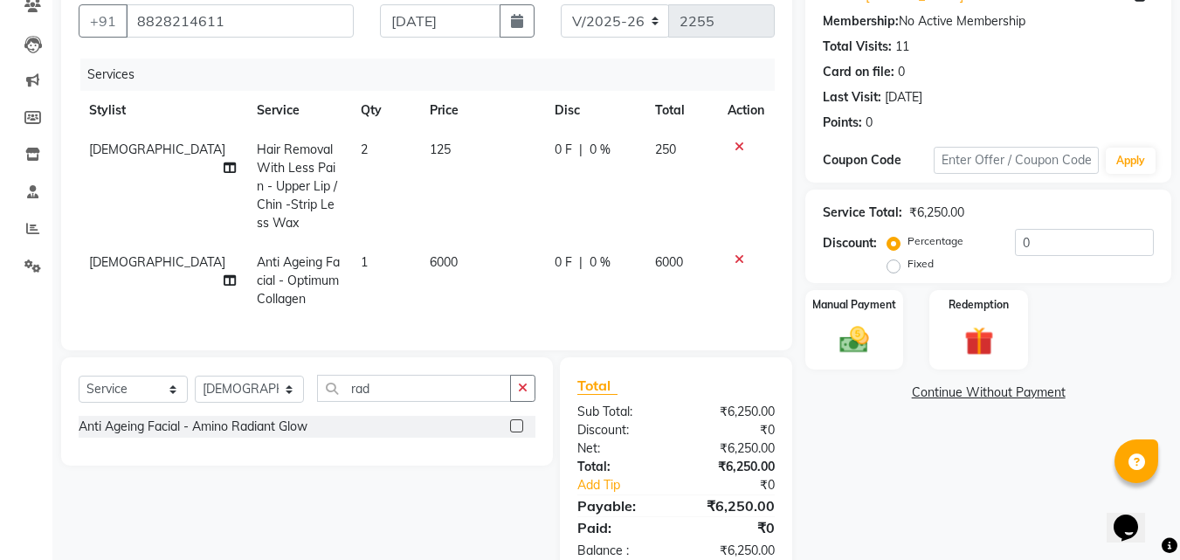
click at [441, 241] on tbody "Vaishali Hair Removal With Less Pain - Upper Lip / Chin -Strip Less Wax 2 125 0…" at bounding box center [427, 224] width 696 height 189
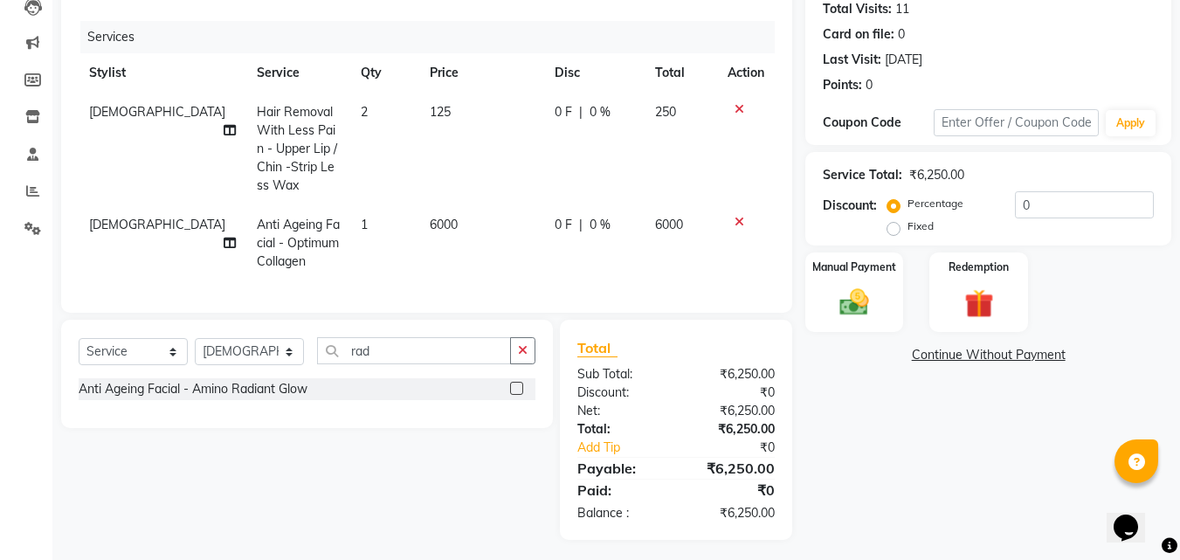
scroll to position [215, 0]
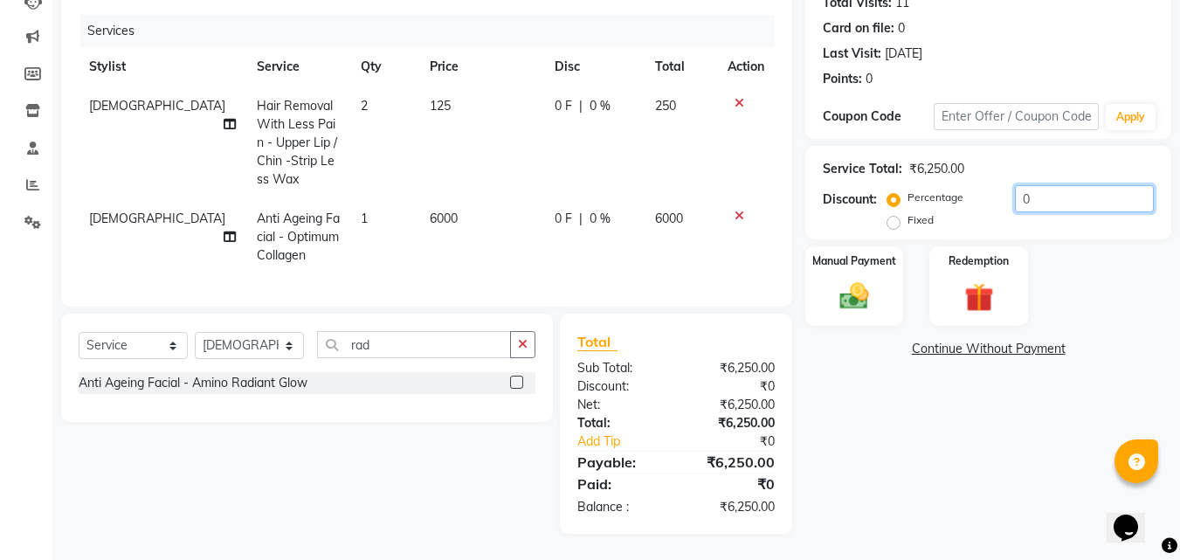
drag, startPoint x: 1055, startPoint y: 186, endPoint x: 884, endPoint y: 143, distance: 175.7
click at [884, 153] on div "Service Total: ₹6,250.00 Discount: Percentage Fixed 0" at bounding box center [988, 193] width 331 height 80
type input "20"
click at [428, 199] on td "6000" at bounding box center [476, 237] width 121 height 76
select select "13884"
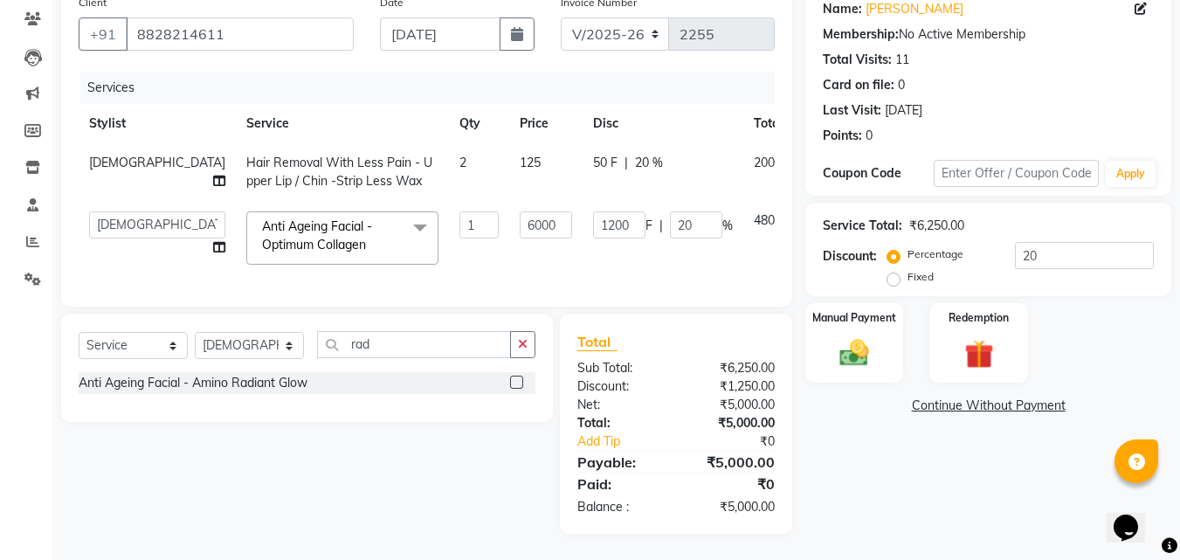
scroll to position [158, 0]
drag, startPoint x: 483, startPoint y: 210, endPoint x: 368, endPoint y: 173, distance: 121.0
click at [368, 175] on tbody "Vaishali Hair Removal With Less Pain - Upper Lip / Chin -Strip Less Wax 2 125 5…" at bounding box center [465, 209] width 773 height 132
type input "6250"
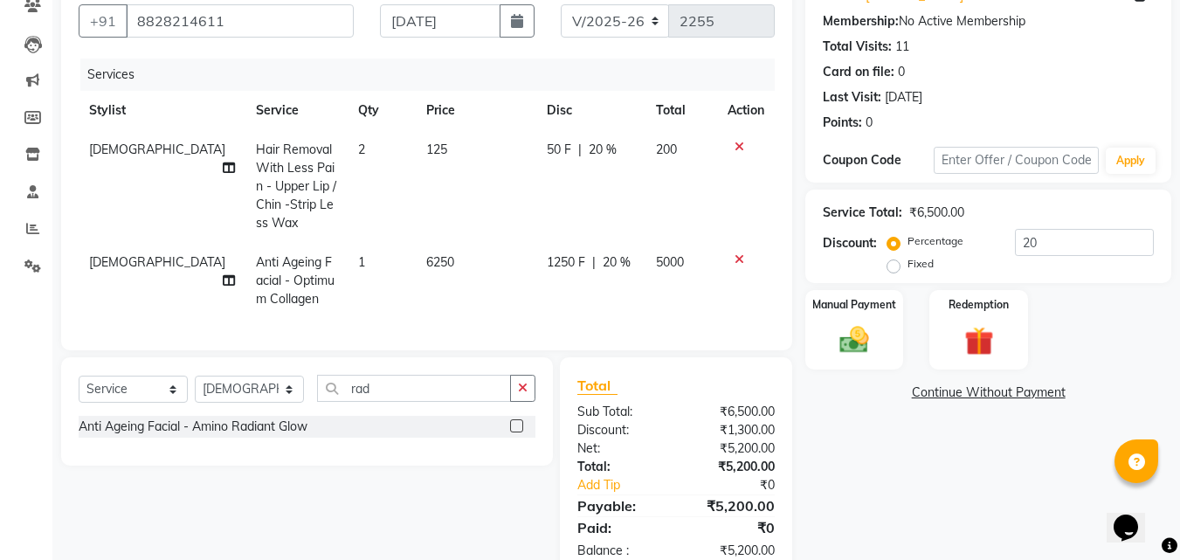
click at [737, 204] on tbody "Vaishali Hair Removal With Less Pain - Upper Lip / Chin -Strip Less Wax 2 125 5…" at bounding box center [427, 224] width 696 height 189
click at [735, 260] on icon at bounding box center [740, 259] width 10 height 12
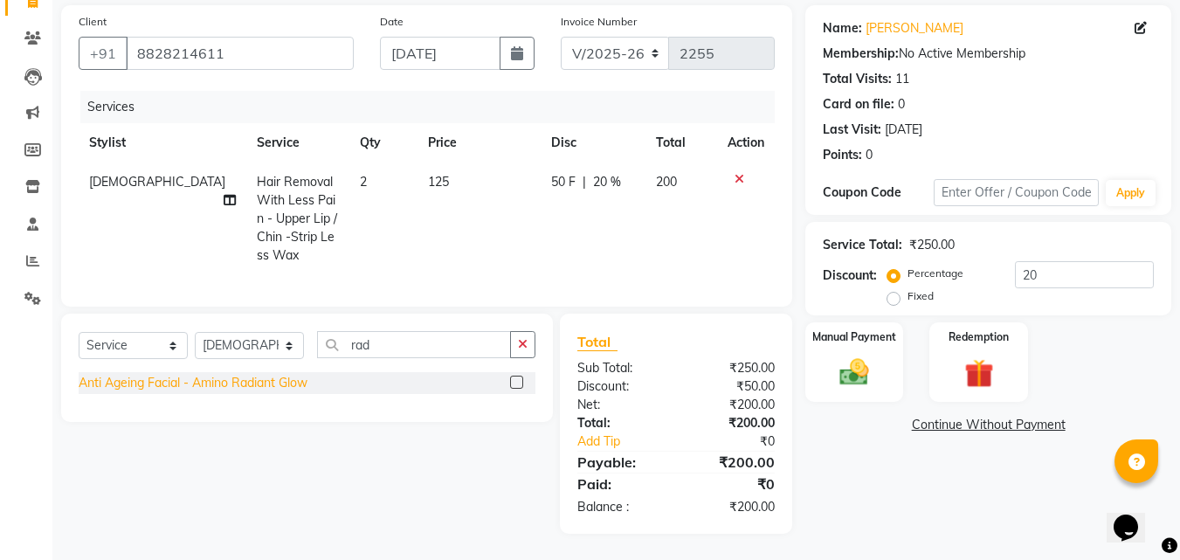
click at [281, 381] on div "Anti Ageing Facial - Amino Radiant Glow" at bounding box center [193, 383] width 229 height 18
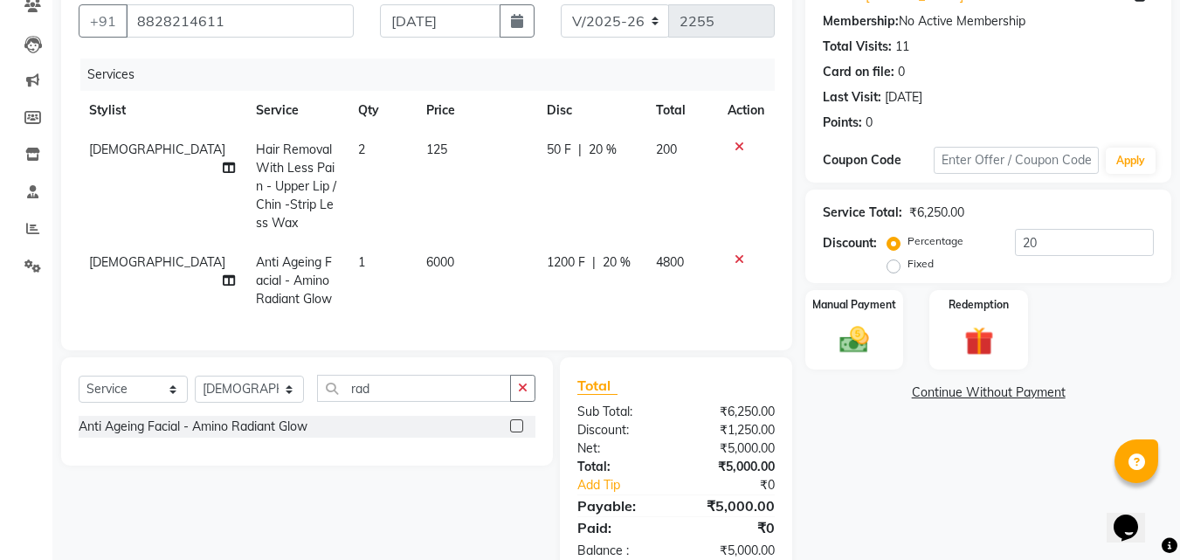
checkbox input "false"
click at [441, 256] on td "6000" at bounding box center [476, 281] width 121 height 76
select select "13884"
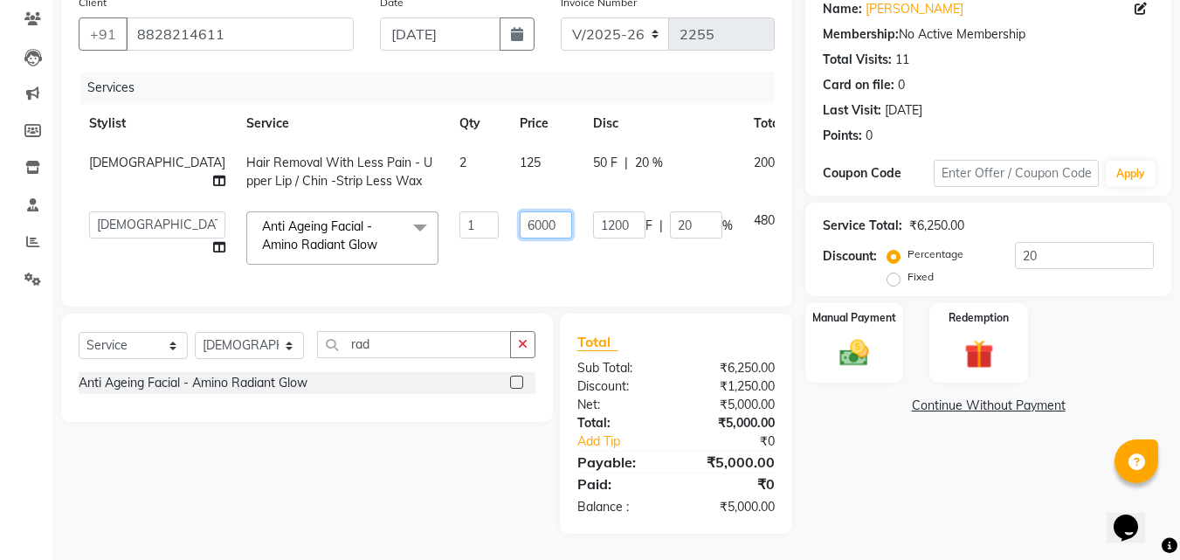
drag, startPoint x: 476, startPoint y: 206, endPoint x: 442, endPoint y: 190, distance: 37.5
click at [509, 201] on td "6000" at bounding box center [545, 238] width 73 height 74
type input "6250"
click at [509, 243] on td "6250" at bounding box center [545, 238] width 73 height 74
select select "13884"
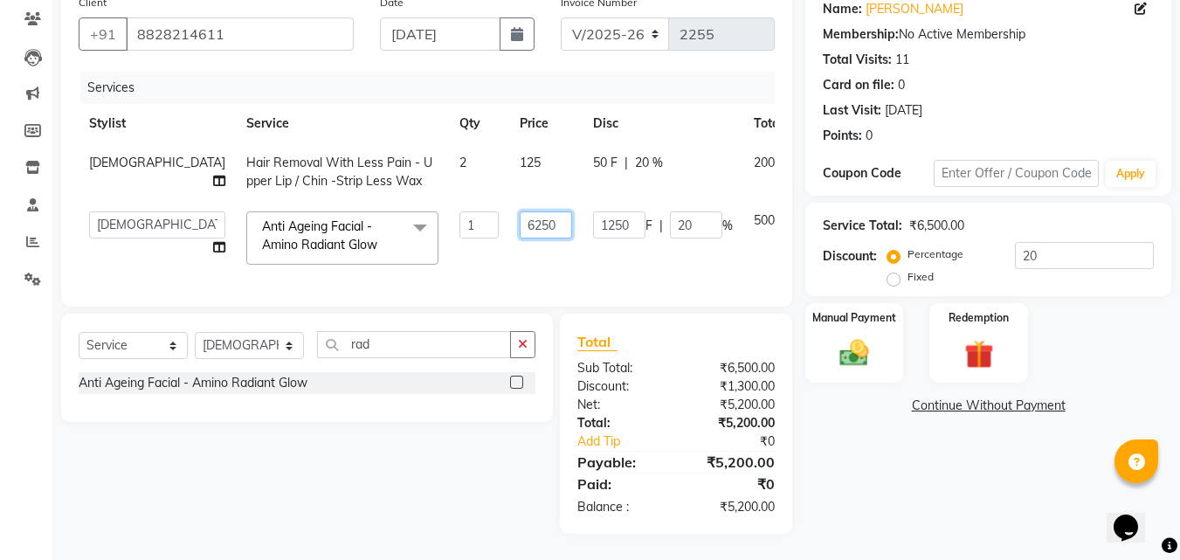
drag, startPoint x: 485, startPoint y: 209, endPoint x: 458, endPoint y: 201, distance: 28.2
click at [520, 211] on input "6250" at bounding box center [546, 224] width 52 height 27
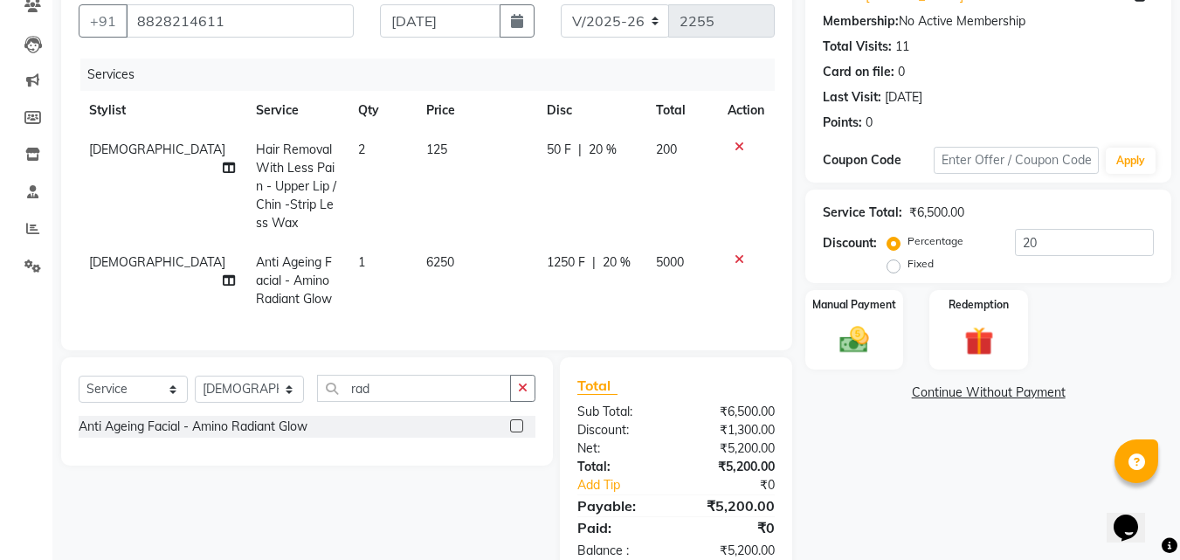
click at [434, 236] on tbody "Vaishali Hair Removal With Less Pain - Upper Lip / Chin -Strip Less Wax 2 125 5…" at bounding box center [427, 224] width 696 height 189
click at [439, 258] on td "6250" at bounding box center [476, 281] width 121 height 76
select select "13884"
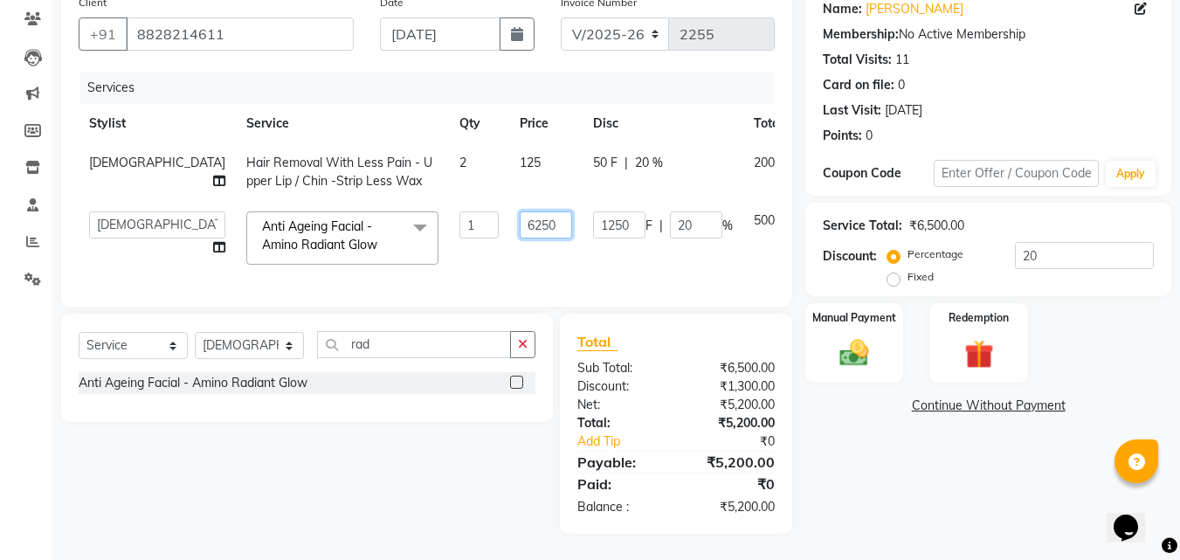
drag, startPoint x: 384, startPoint y: 192, endPoint x: 369, endPoint y: 190, distance: 15.8
click at [369, 201] on tr "Anwar Danish Janardhan LOOKS 21 sabiya khan Samiksha Shakil Sharif Ahmed Shradd…" at bounding box center [465, 238] width 773 height 74
type input "6500"
click at [408, 235] on tbody "Vaishali Hair Removal With Less Pain - Upper Lip / Chin -Strip Less Wax 2 125 5…" at bounding box center [465, 209] width 773 height 132
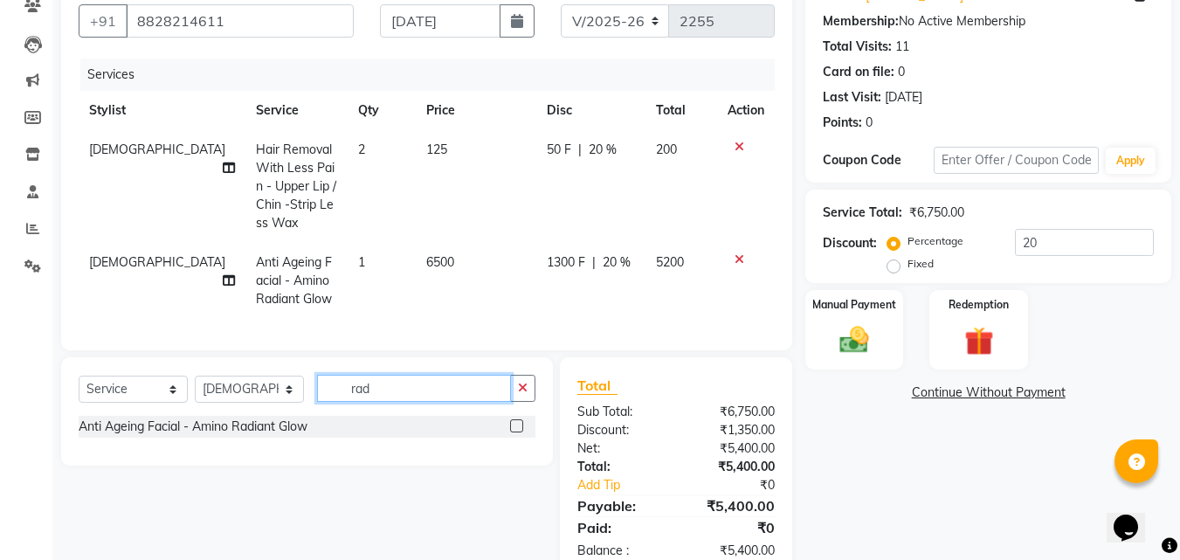
drag, startPoint x: 395, startPoint y: 399, endPoint x: 257, endPoint y: 398, distance: 138.1
click at [257, 398] on div "Select Service Product Membership Package Voucher Prepaid Gift Card Select Styl…" at bounding box center [307, 395] width 457 height 41
type input "coll"
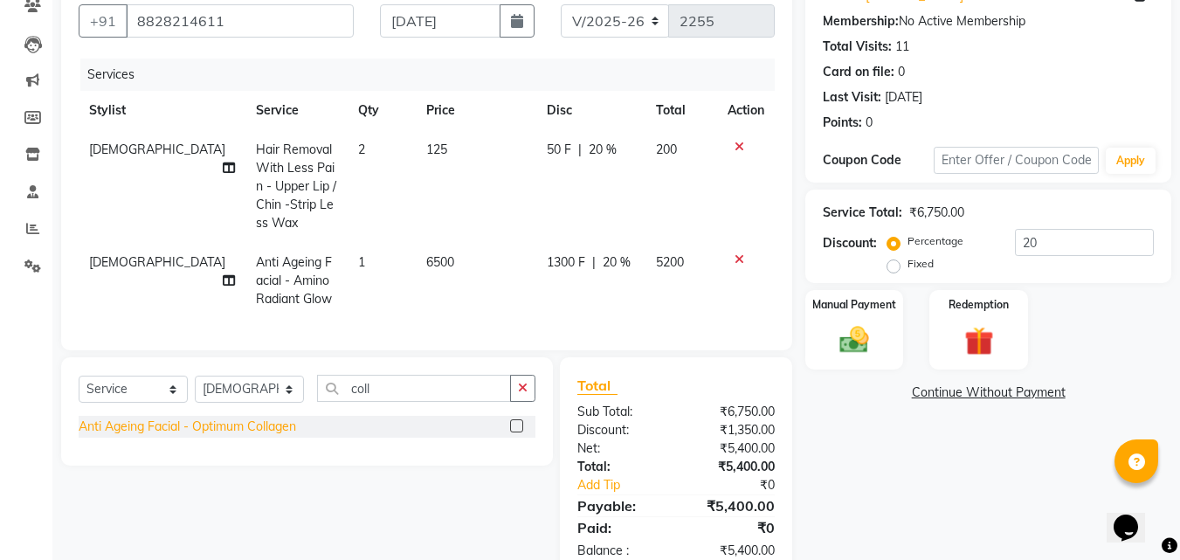
click at [275, 433] on div "Anti Ageing Facial - Optimum Collagen" at bounding box center [188, 427] width 218 height 18
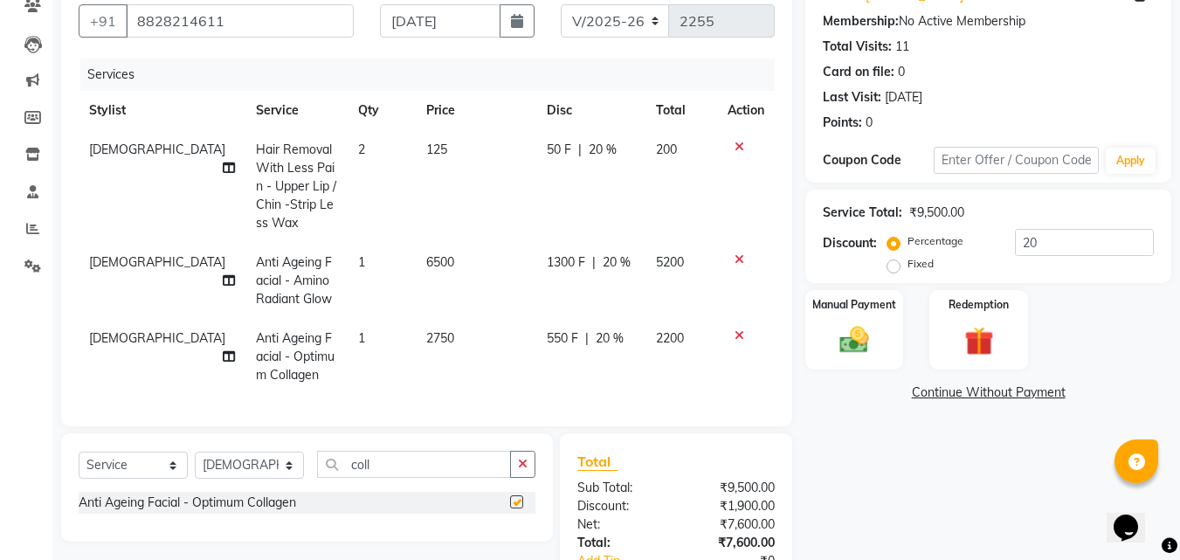
checkbox input "false"
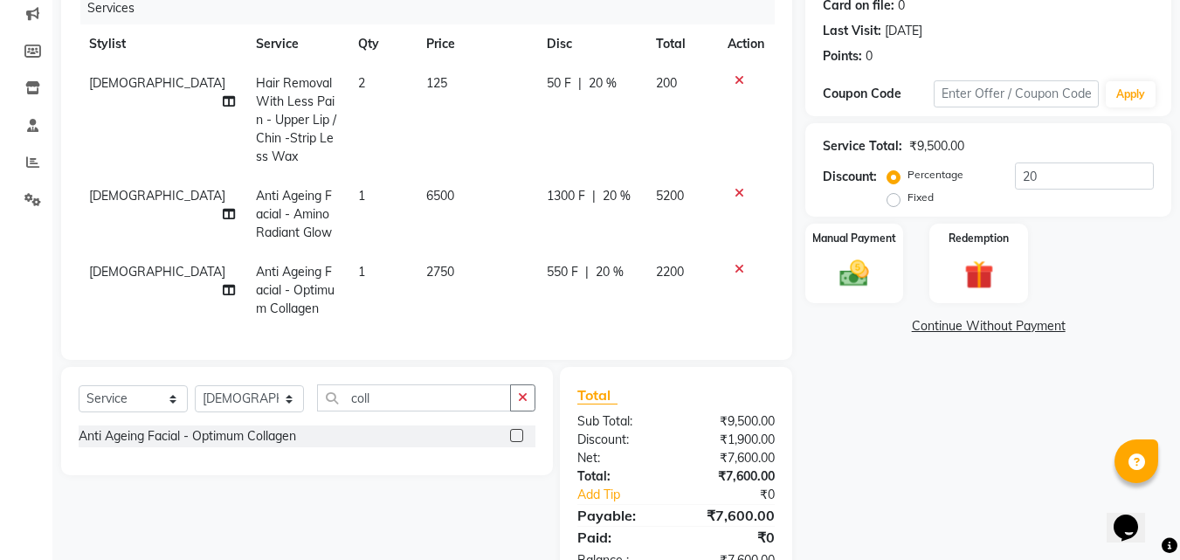
scroll to position [291, 0]
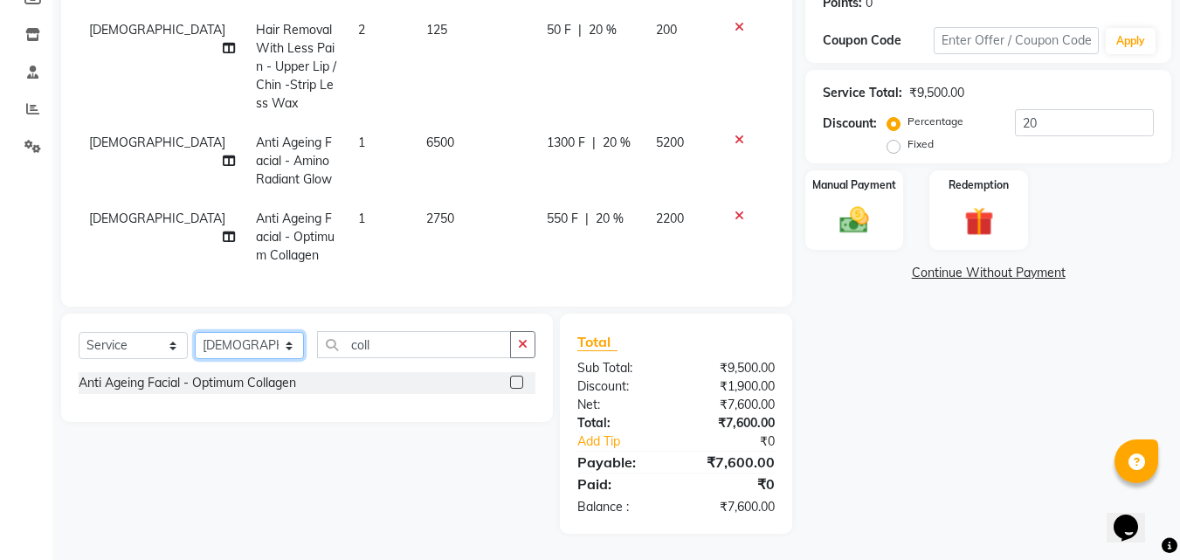
click at [244, 338] on select "Select Stylist [PERSON_NAME] LOOKS 21 [PERSON_NAME] [PERSON_NAME] [PERSON_NAME]…" at bounding box center [249, 345] width 109 height 27
select select "13883"
click at [195, 332] on select "Select Stylist [PERSON_NAME] LOOKS 21 [PERSON_NAME] [PERSON_NAME] [PERSON_NAME]…" at bounding box center [249, 345] width 109 height 27
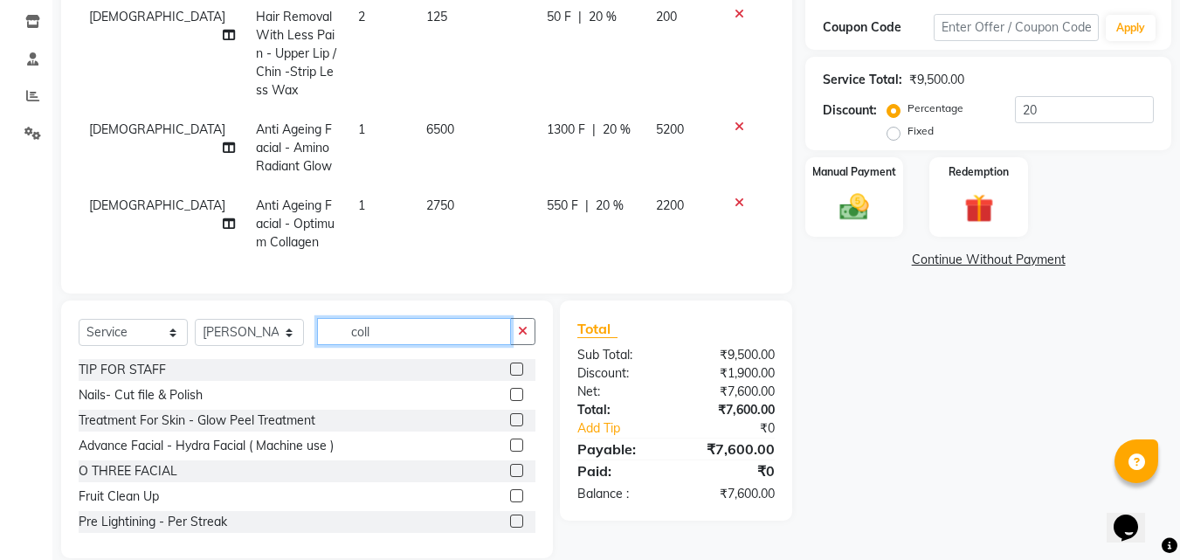
click at [225, 320] on div "Select Service Product Membership Package Voucher Prepaid Gift Card Select Styl…" at bounding box center [307, 430] width 492 height 258
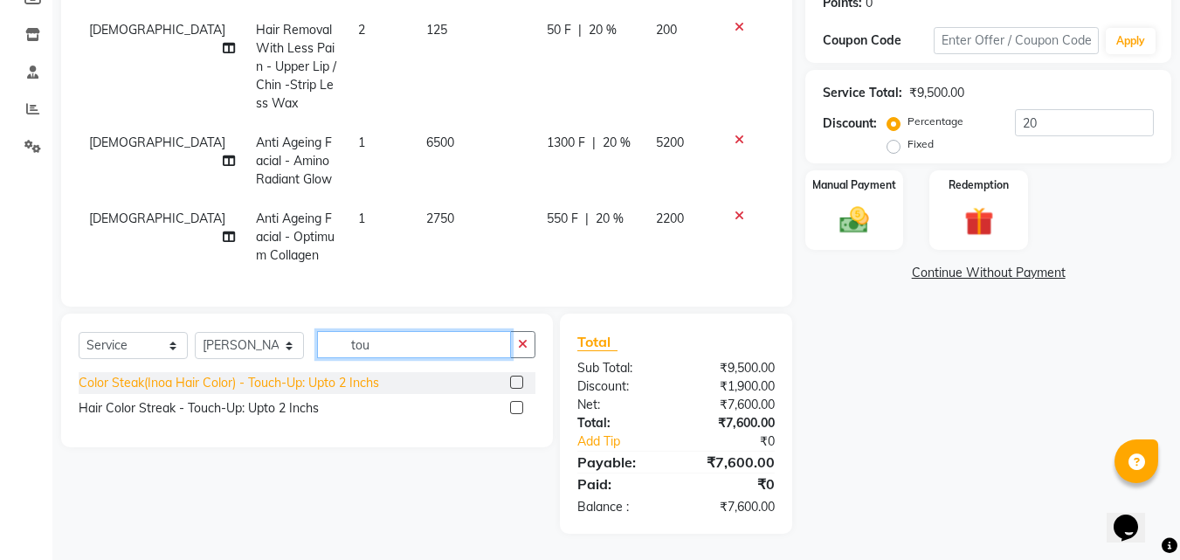
type input "tou"
click at [253, 377] on div "Color Steak(Inoa Hair Color) - Touch-Up: Upto 2 Inchs" at bounding box center [229, 383] width 301 height 18
checkbox input "false"
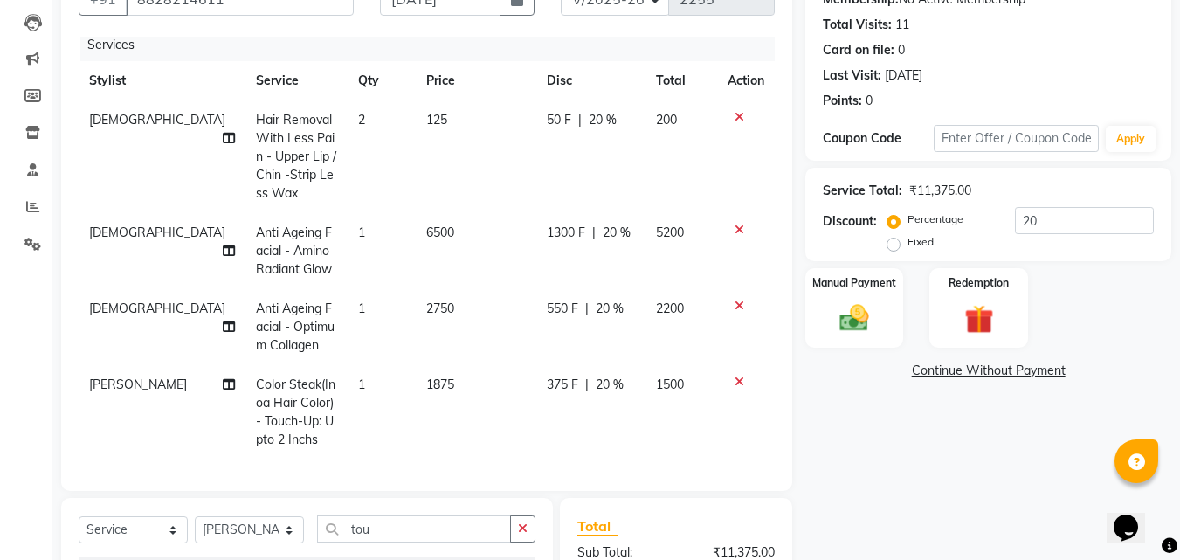
scroll to position [0, 0]
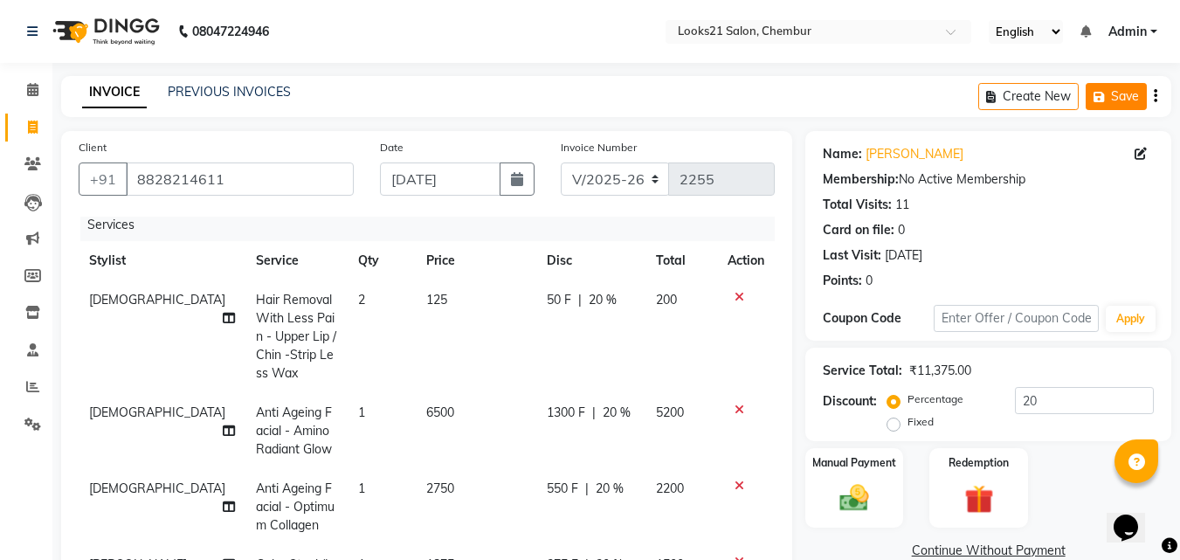
click at [1108, 97] on icon "button" at bounding box center [1102, 97] width 17 height 12
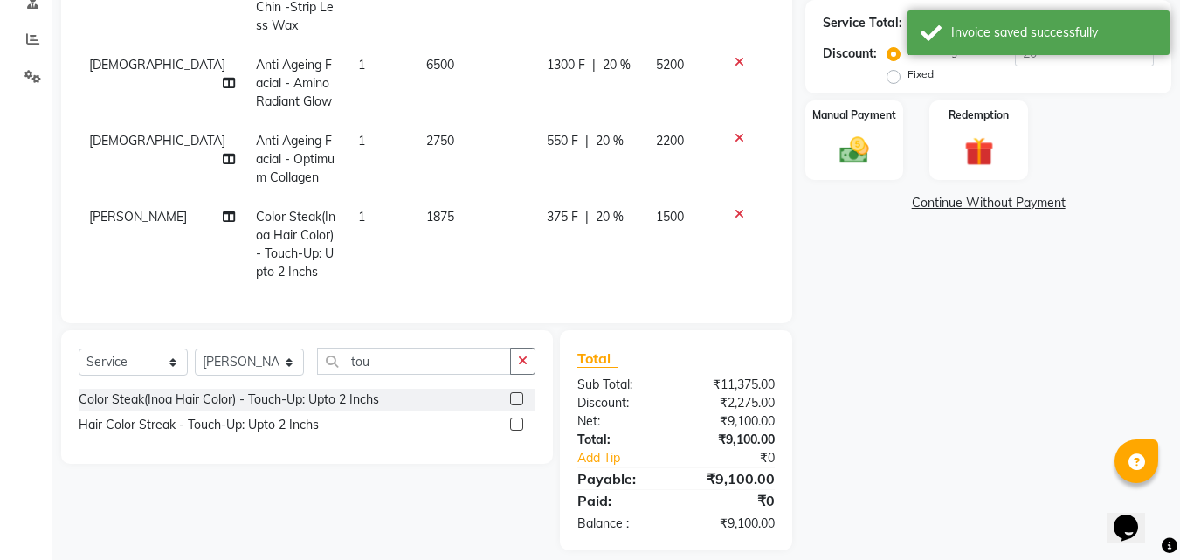
scroll to position [364, 0]
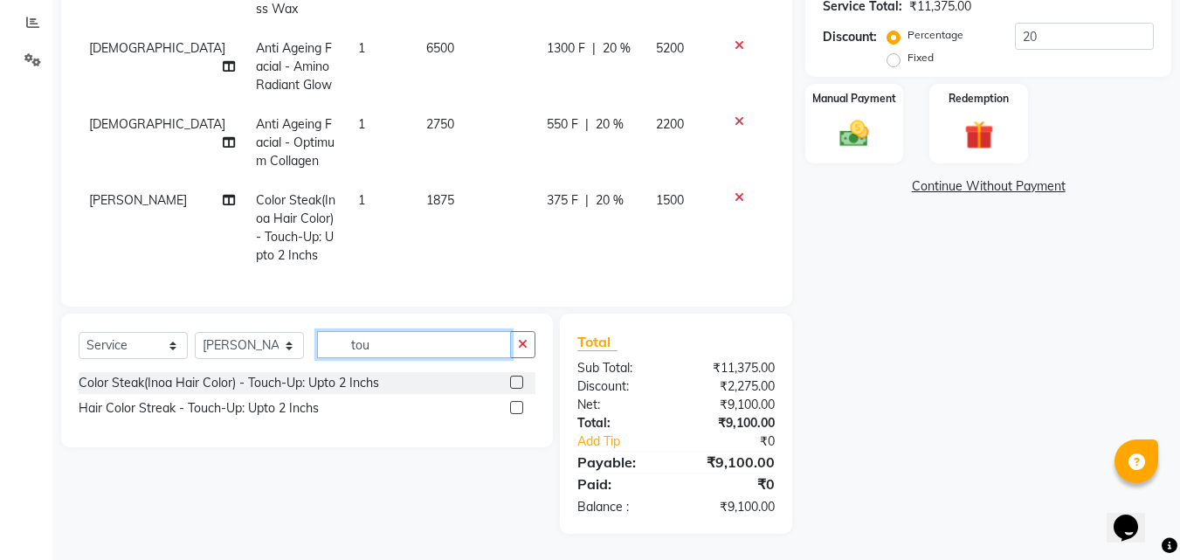
drag, startPoint x: 410, startPoint y: 332, endPoint x: 300, endPoint y: 332, distance: 110.1
click at [300, 332] on div "Select Service Product Membership Package Voucher Prepaid Gift Card Select Styl…" at bounding box center [307, 351] width 457 height 41
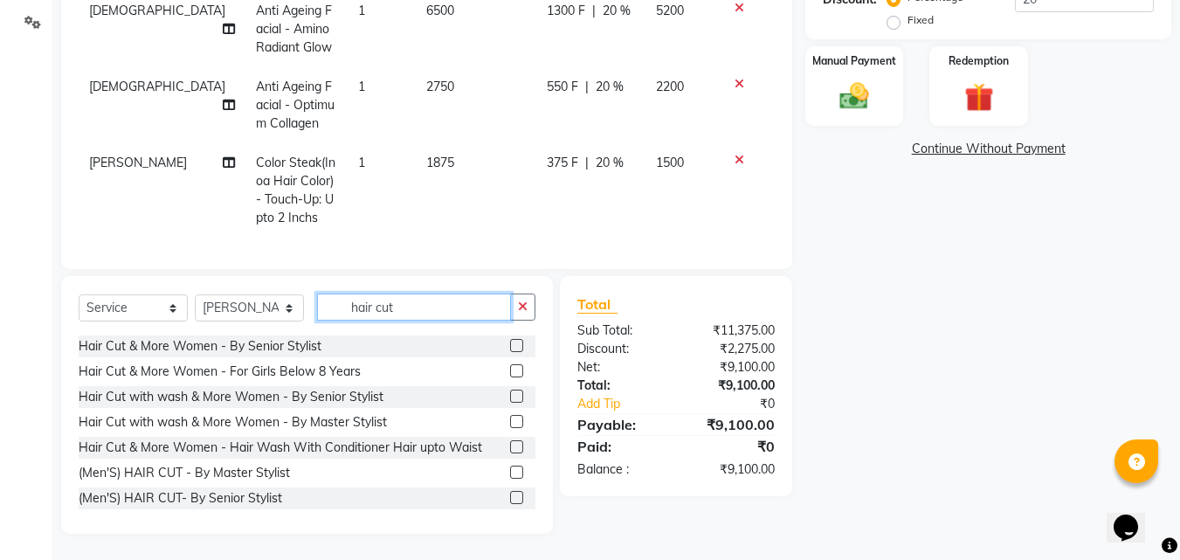
scroll to position [87, 0]
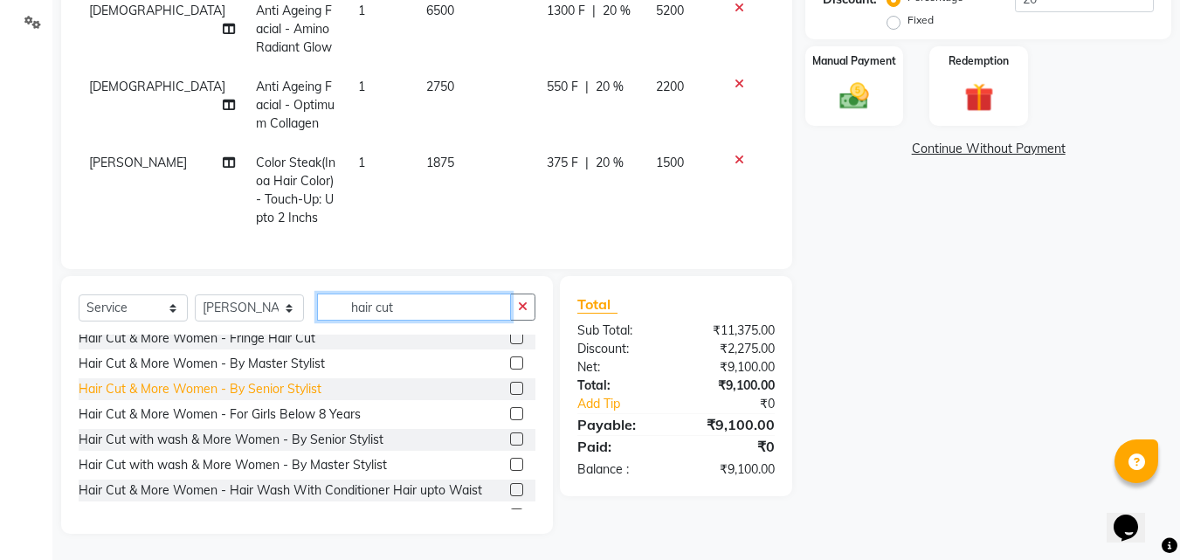
type input "hair cut"
click at [283, 383] on div "Hair Cut & More Women - By Senior Stylist" at bounding box center [200, 389] width 243 height 18
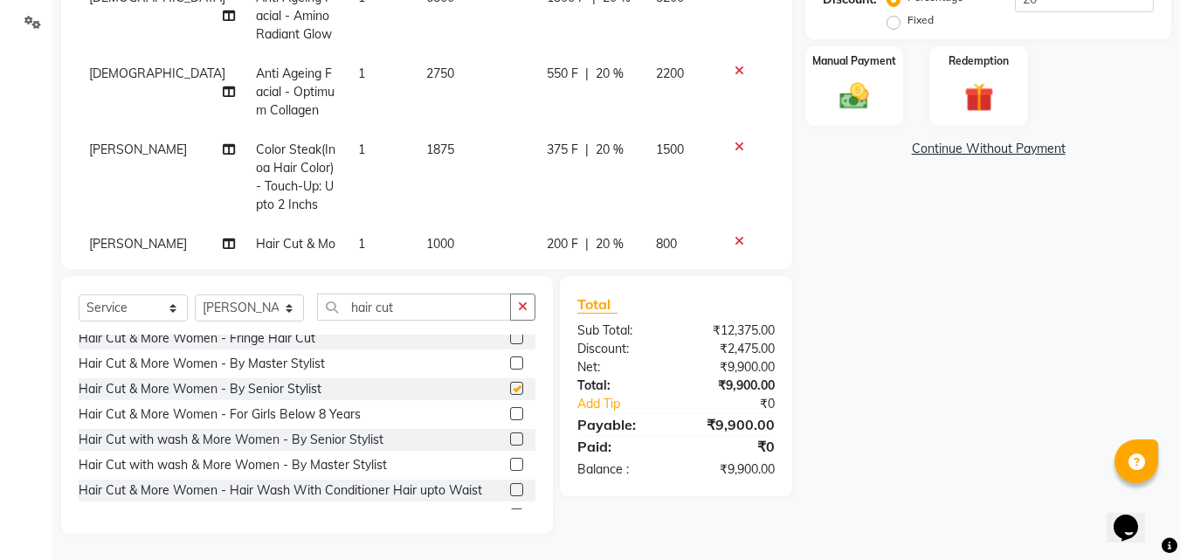
checkbox input "false"
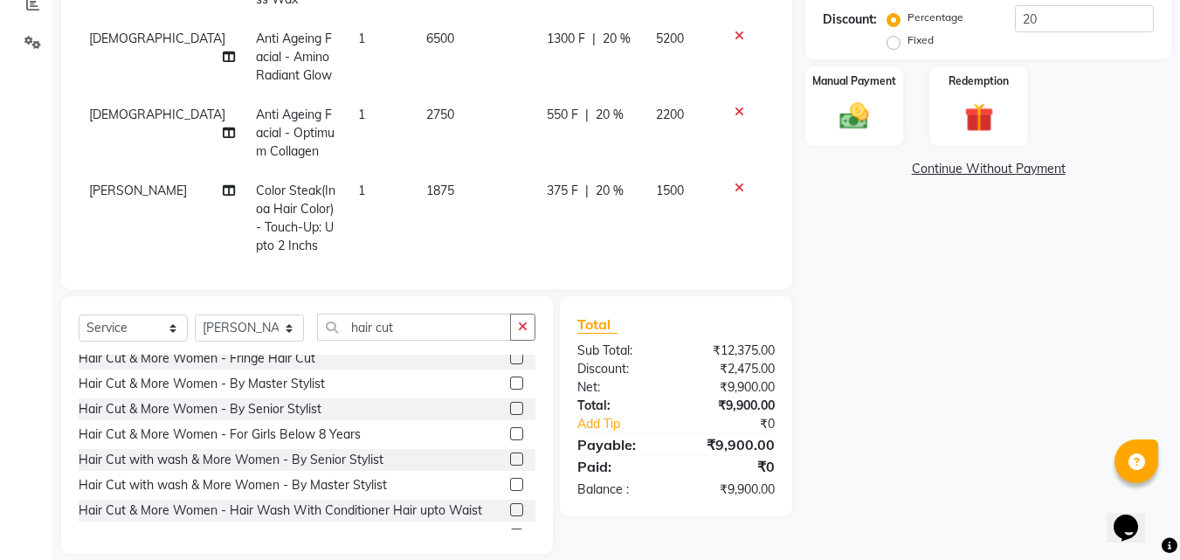
scroll to position [0, 0]
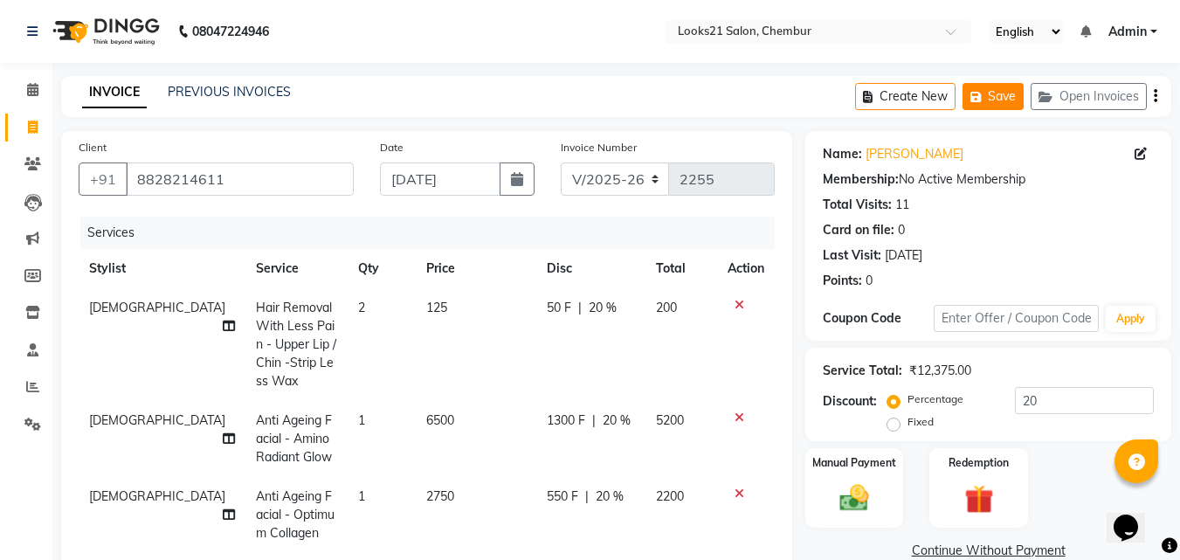
click at [992, 93] on button "Save" at bounding box center [993, 96] width 61 height 27
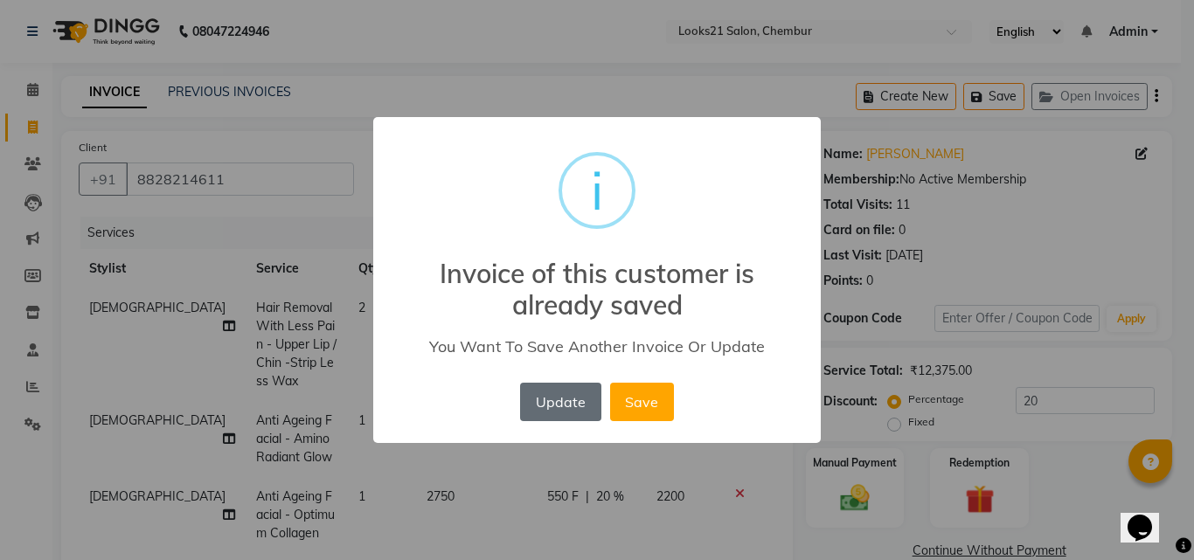
click at [580, 411] on button "Update" at bounding box center [560, 402] width 80 height 38
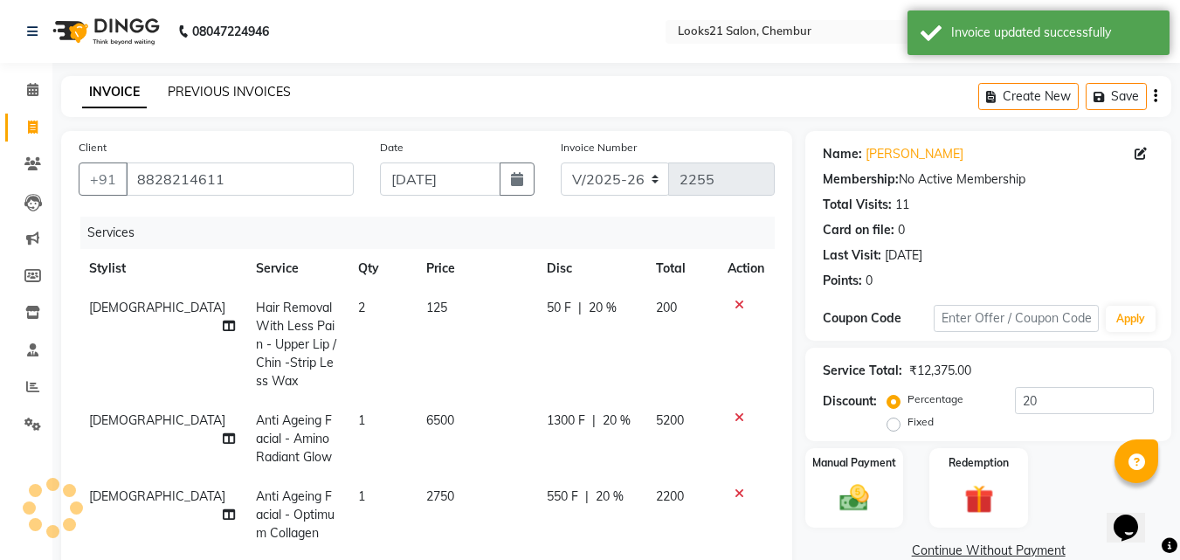
click at [197, 84] on link "PREVIOUS INVOICES" at bounding box center [229, 92] width 123 height 16
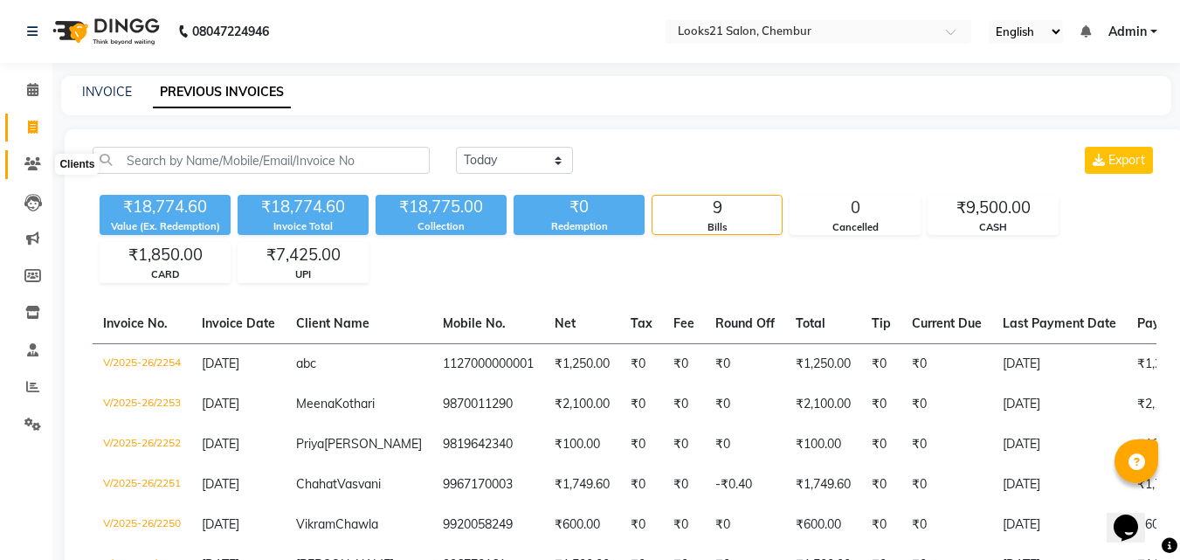
click at [24, 170] on span at bounding box center [32, 165] width 31 height 20
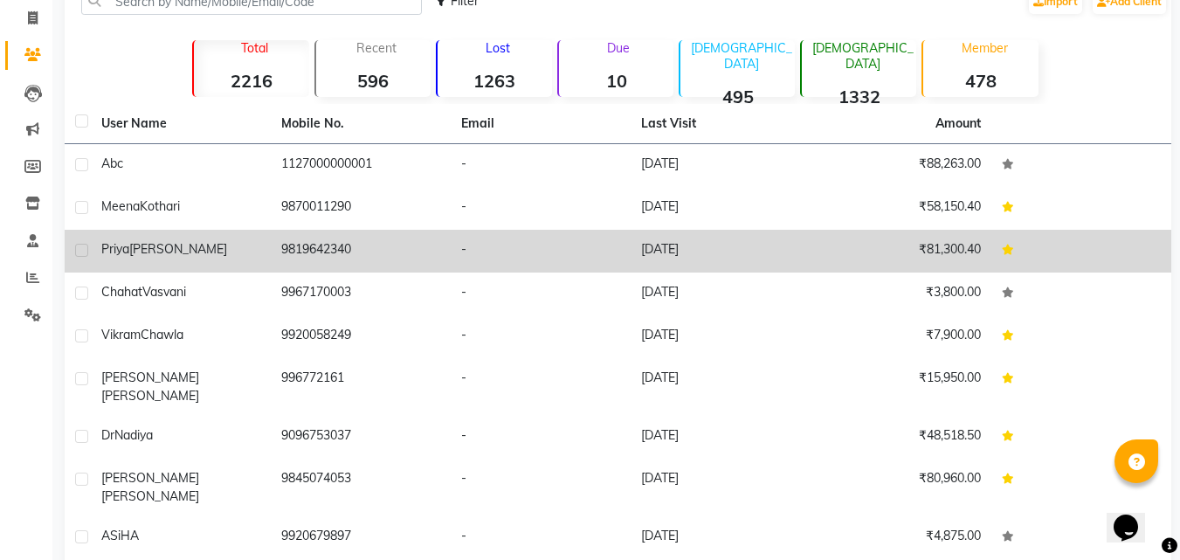
scroll to position [197, 0]
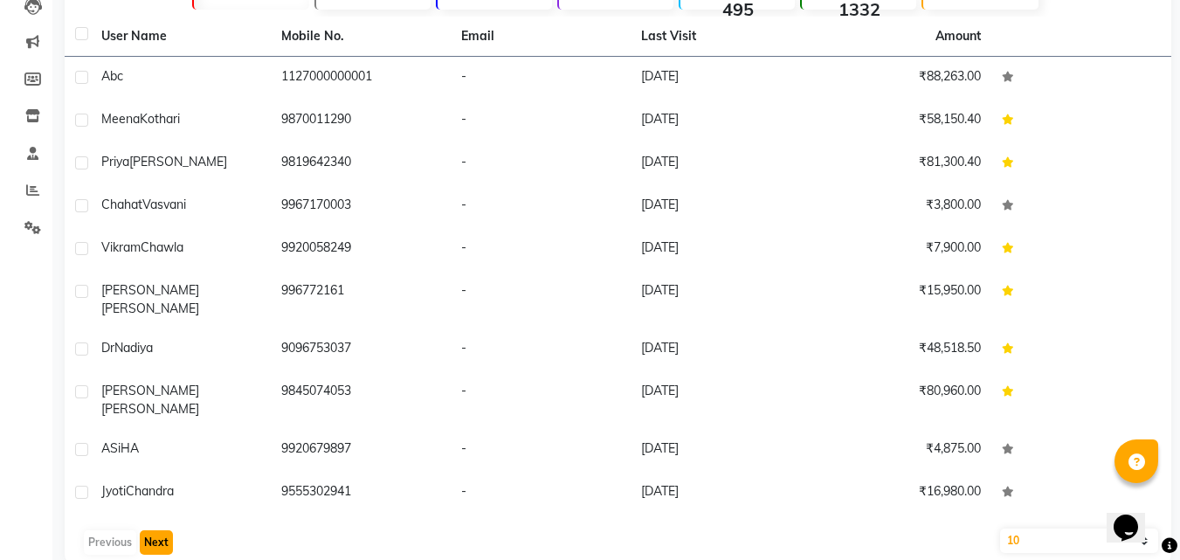
click at [149, 530] on button "Next" at bounding box center [156, 542] width 33 height 24
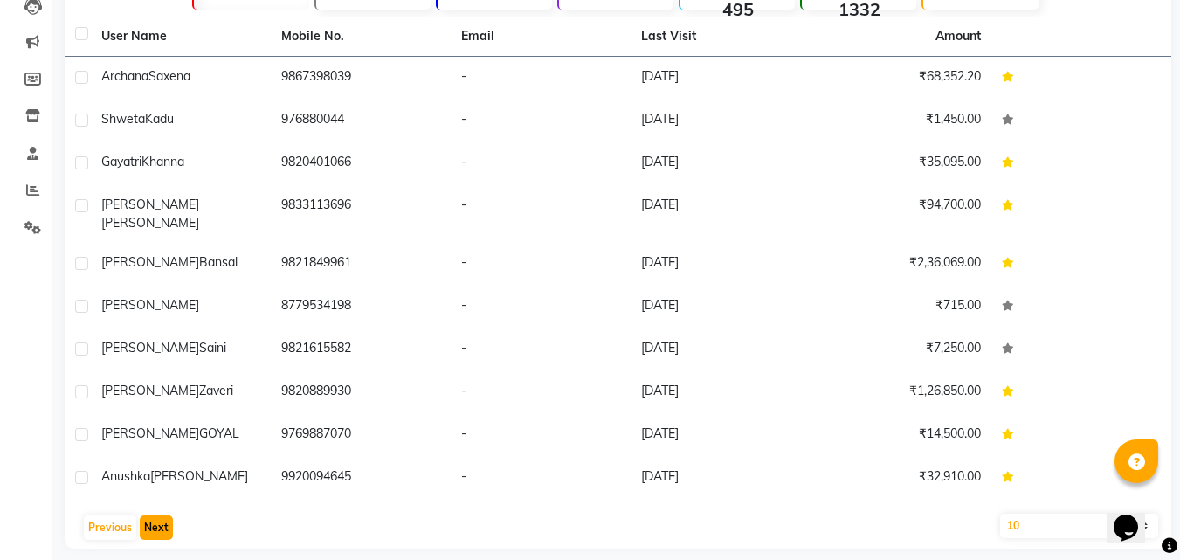
click at [147, 516] on button "Next" at bounding box center [156, 528] width 33 height 24
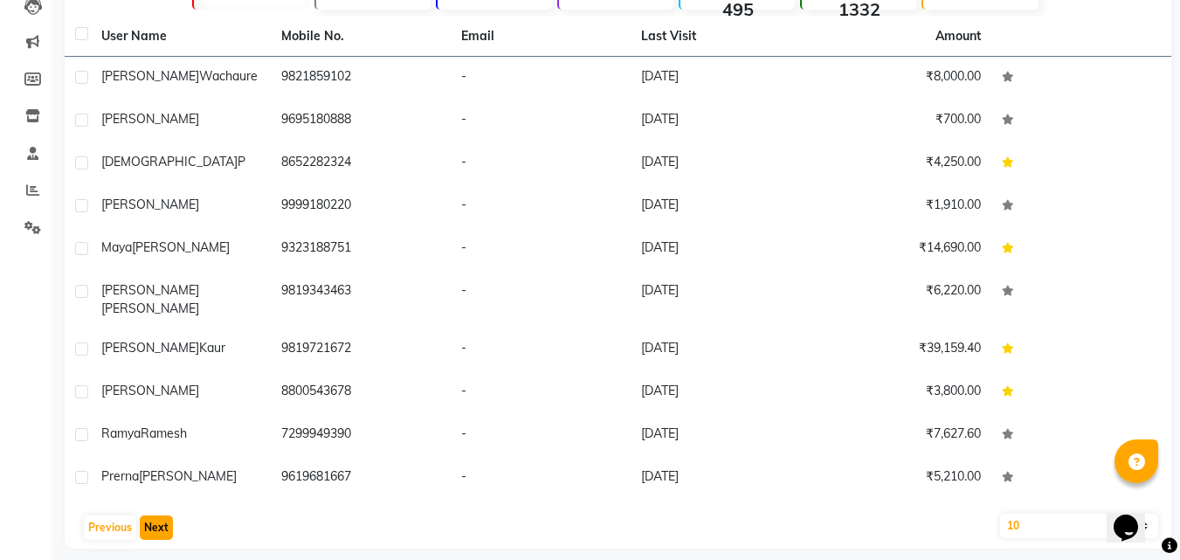
click at [148, 516] on button "Next" at bounding box center [156, 528] width 33 height 24
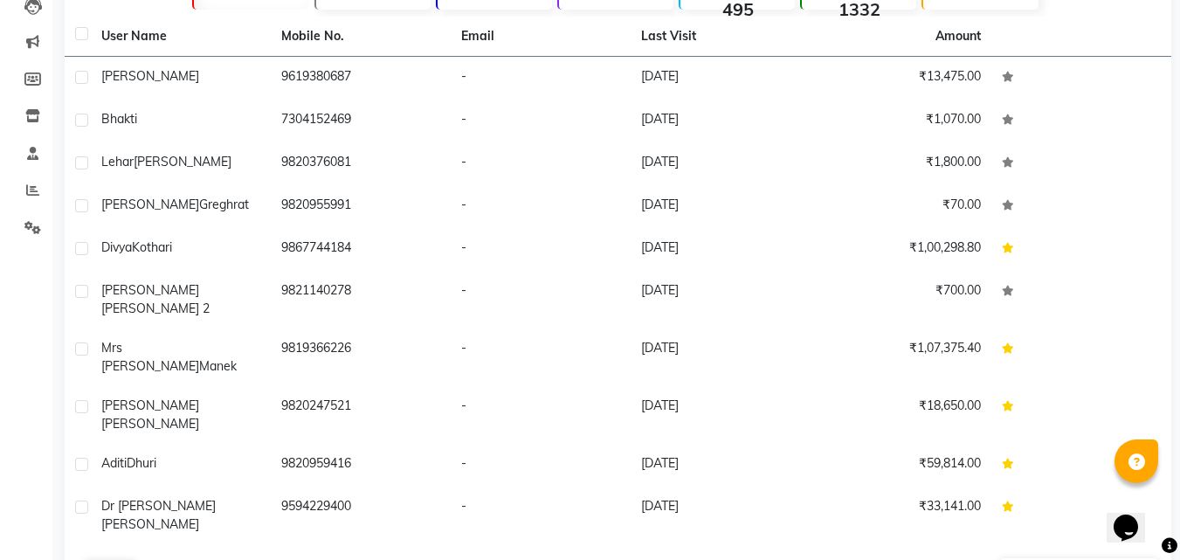
scroll to position [0, 0]
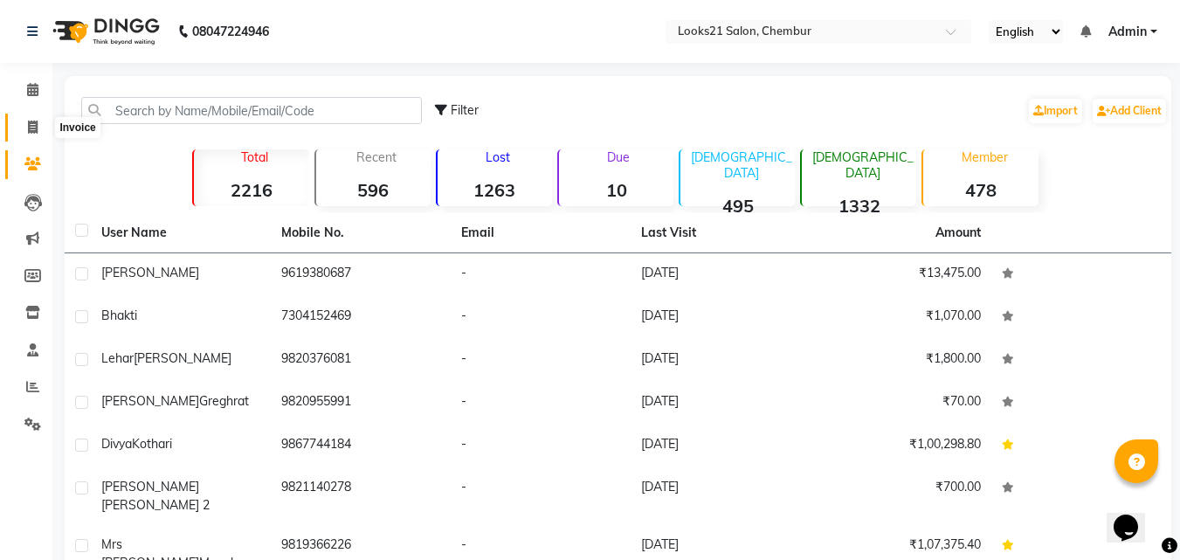
click at [32, 131] on icon at bounding box center [33, 127] width 10 height 13
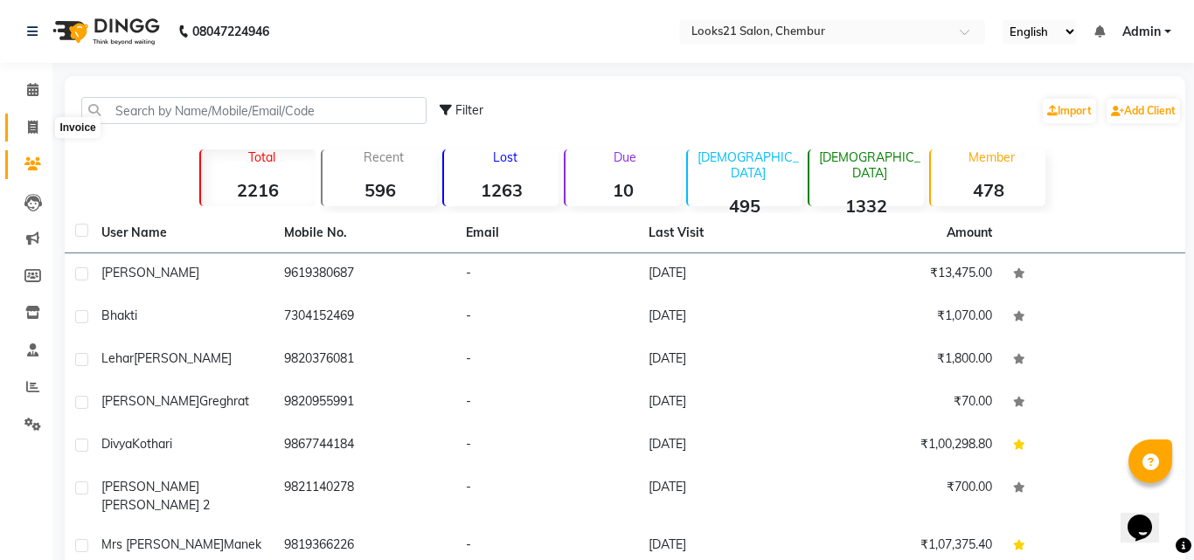
select select "service"
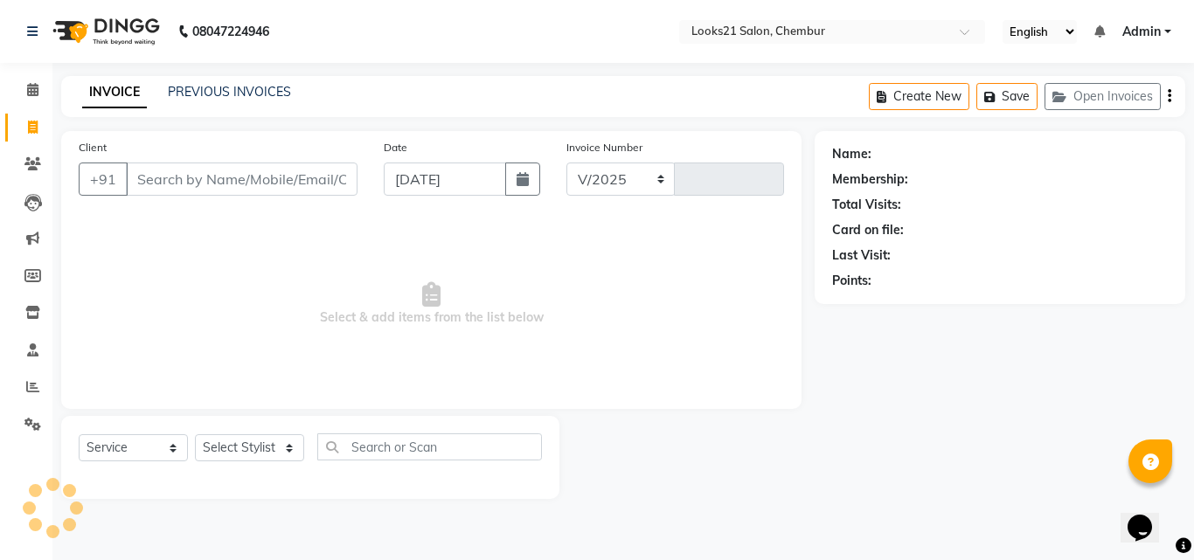
select select "844"
type input "2255"
click at [171, 183] on input "Client" at bounding box center [242, 179] width 232 height 33
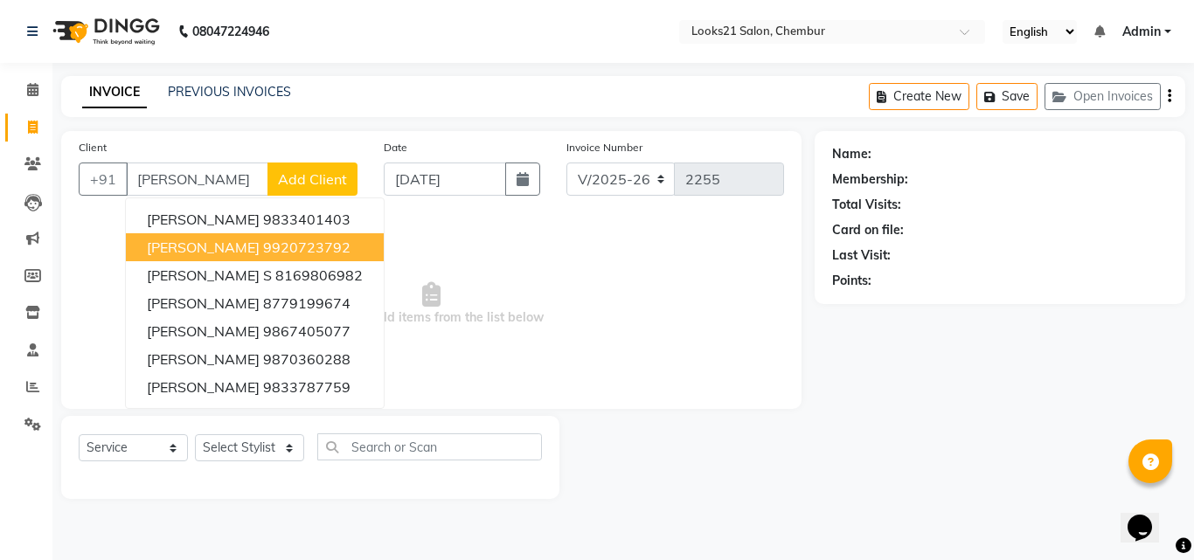
click at [275, 251] on ngb-highlight "9920723792" at bounding box center [306, 247] width 87 height 17
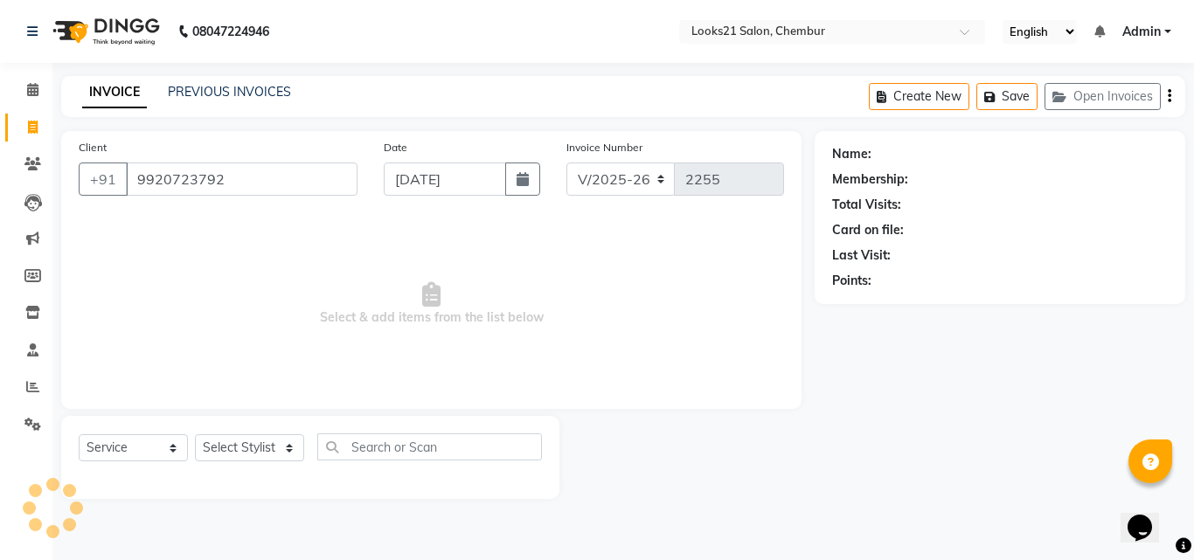
type input "9920723792"
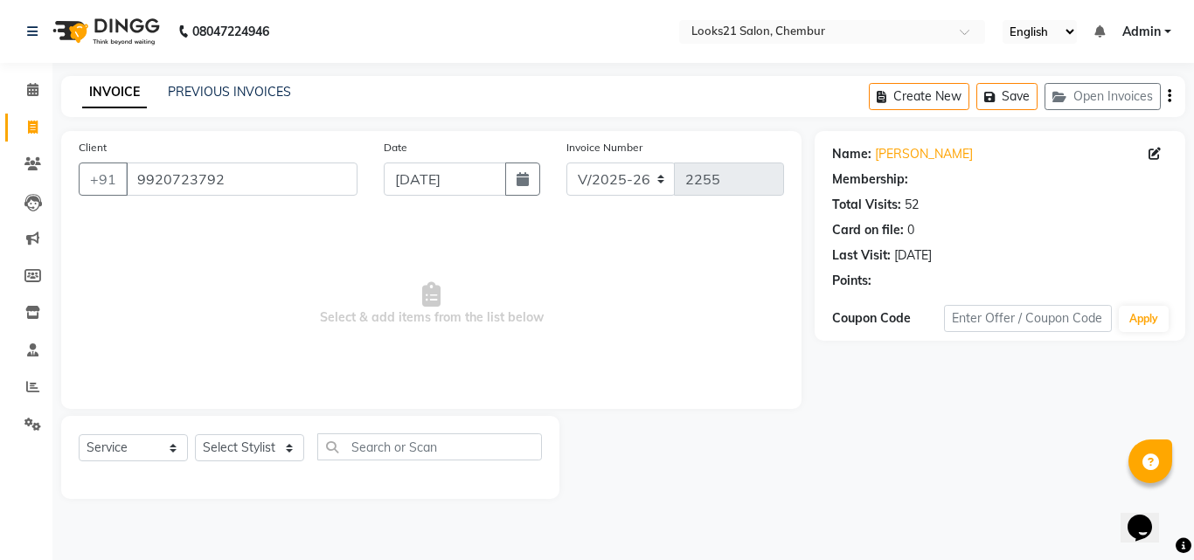
select select "1: Object"
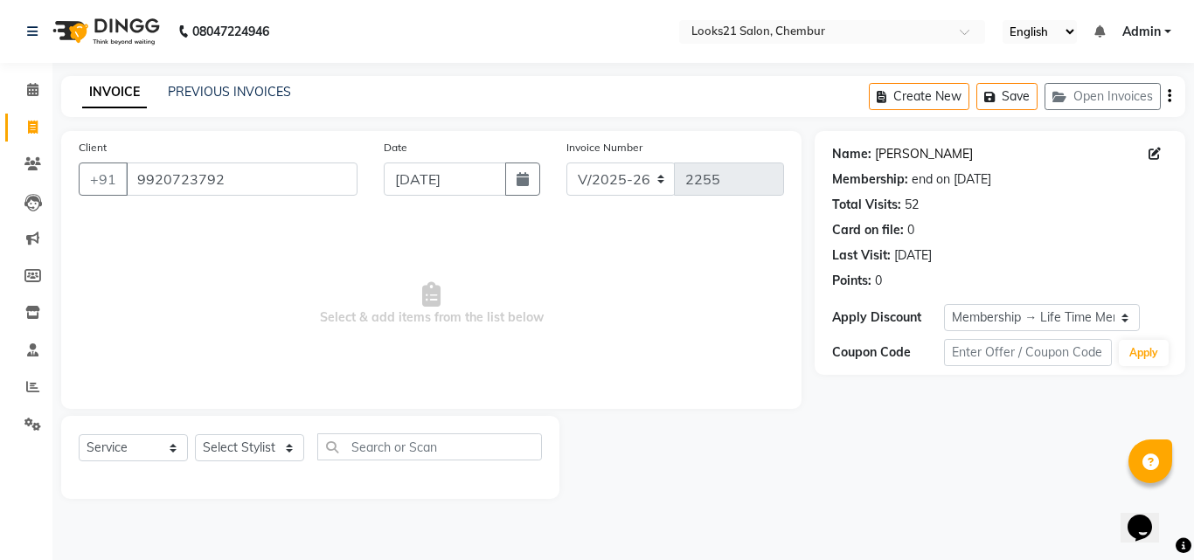
click at [901, 155] on link "Komal Jadhav" at bounding box center [924, 154] width 98 height 18
click at [227, 451] on select "Select Stylist [PERSON_NAME] LOOKS 21 [PERSON_NAME] [PERSON_NAME] [PERSON_NAME]…" at bounding box center [249, 447] width 109 height 27
select select "13882"
click at [195, 434] on select "Select Stylist [PERSON_NAME] LOOKS 21 [PERSON_NAME] [PERSON_NAME] [PERSON_NAME]…" at bounding box center [249, 447] width 109 height 27
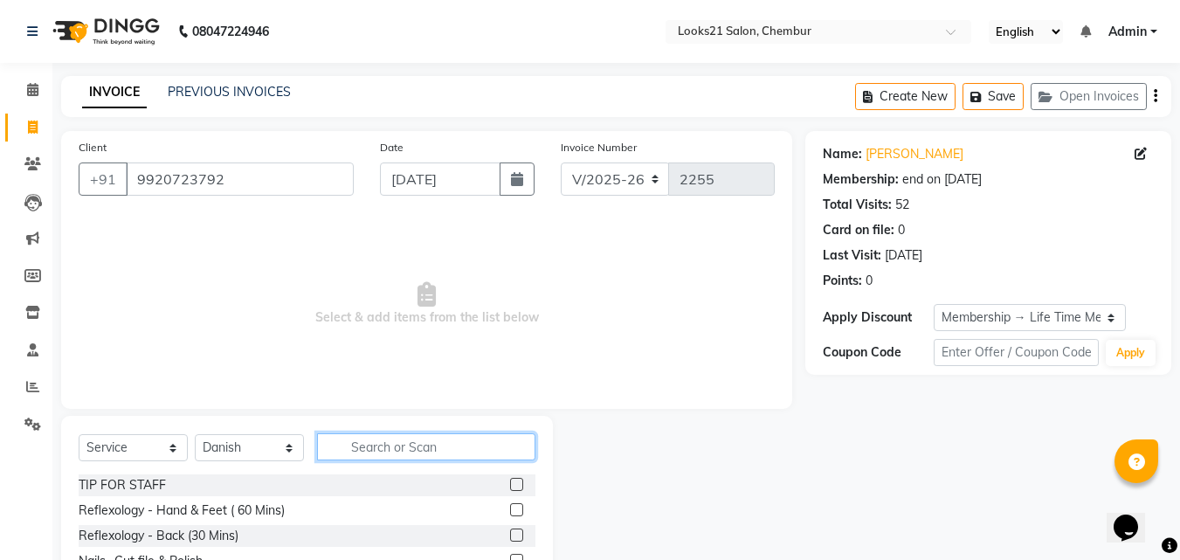
click at [398, 451] on input "text" at bounding box center [426, 446] width 218 height 27
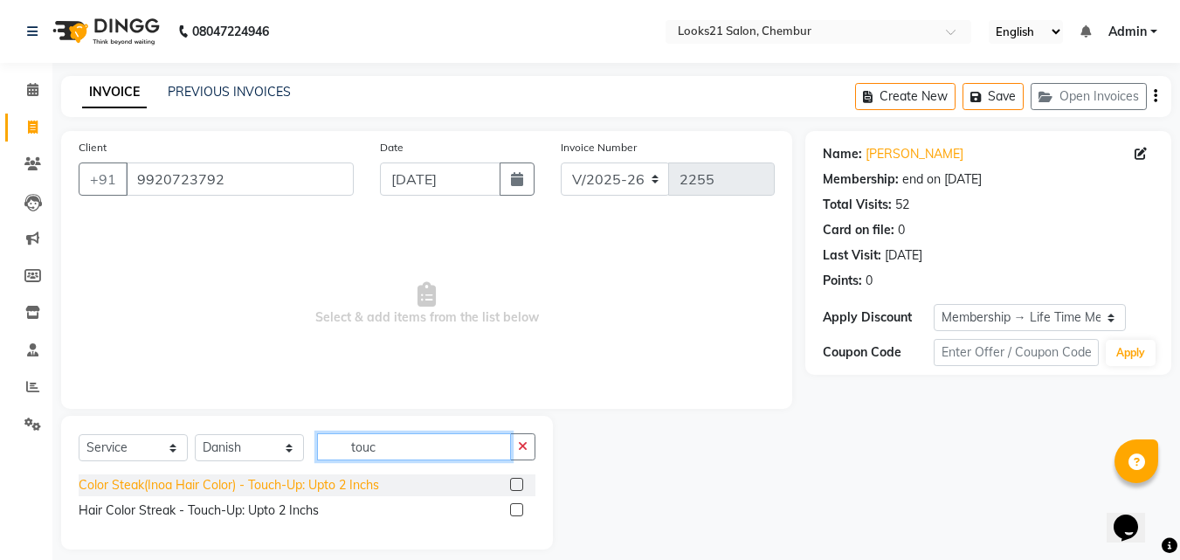
type input "touc"
click at [311, 487] on div "Color Steak(Inoa Hair Color) - Touch-Up: Upto 2 Inchs" at bounding box center [229, 485] width 301 height 18
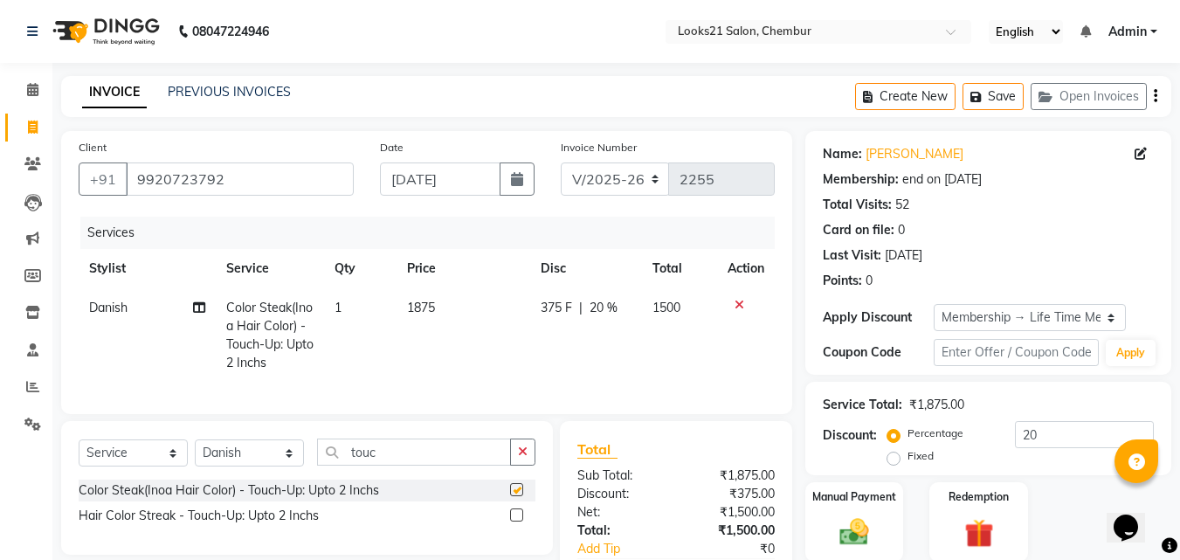
checkbox input "false"
drag, startPoint x: 393, startPoint y: 463, endPoint x: 349, endPoint y: 447, distance: 47.3
click at [349, 447] on div "Select Service Product Membership Package Voucher Prepaid Gift Card Select Styl…" at bounding box center [307, 488] width 492 height 134
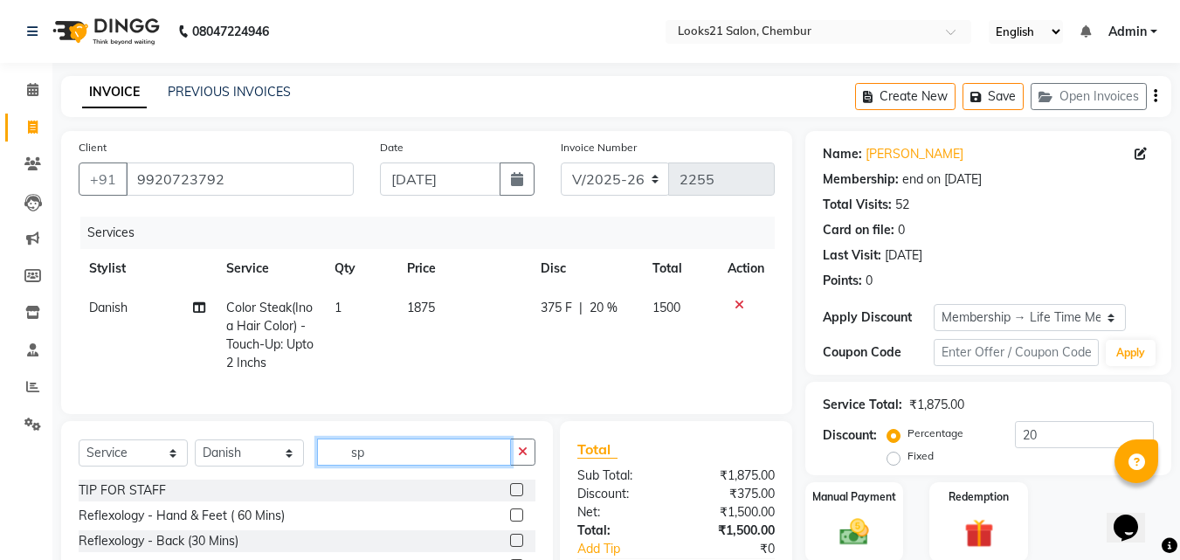
type input "spa"
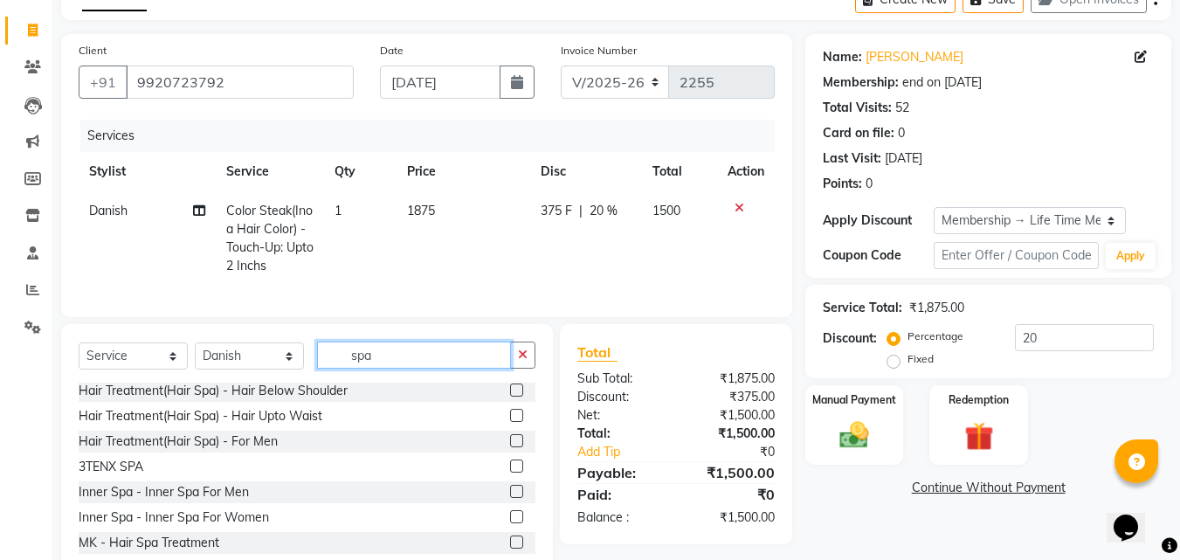
scroll to position [158, 0]
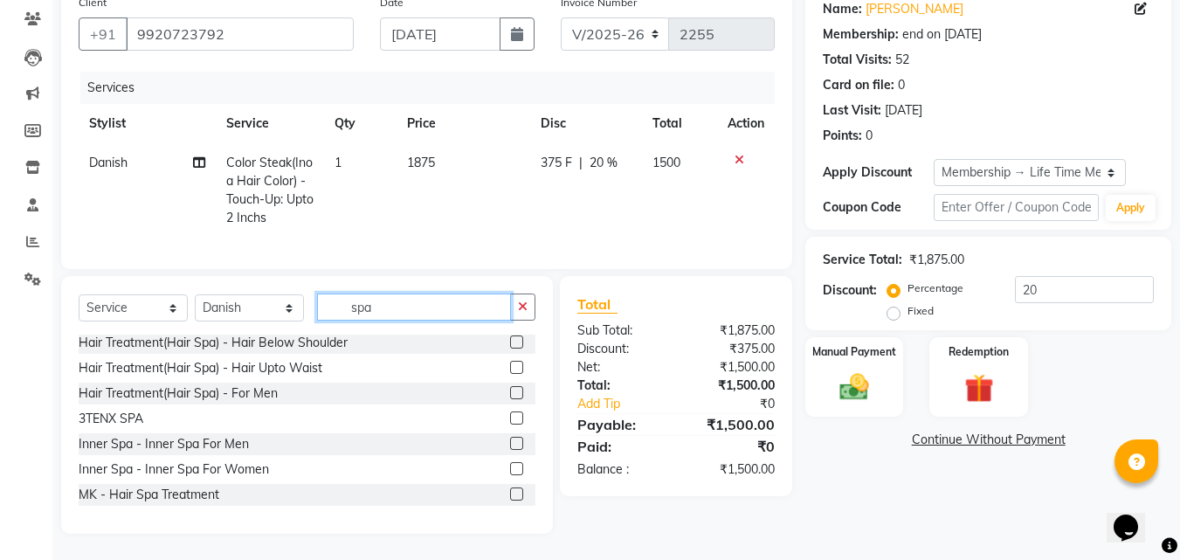
drag, startPoint x: 407, startPoint y: 313, endPoint x: 253, endPoint y: 303, distance: 154.1
click at [253, 303] on div "Select Service Product Membership Package Voucher Prepaid Gift Card Select Styl…" at bounding box center [307, 314] width 457 height 41
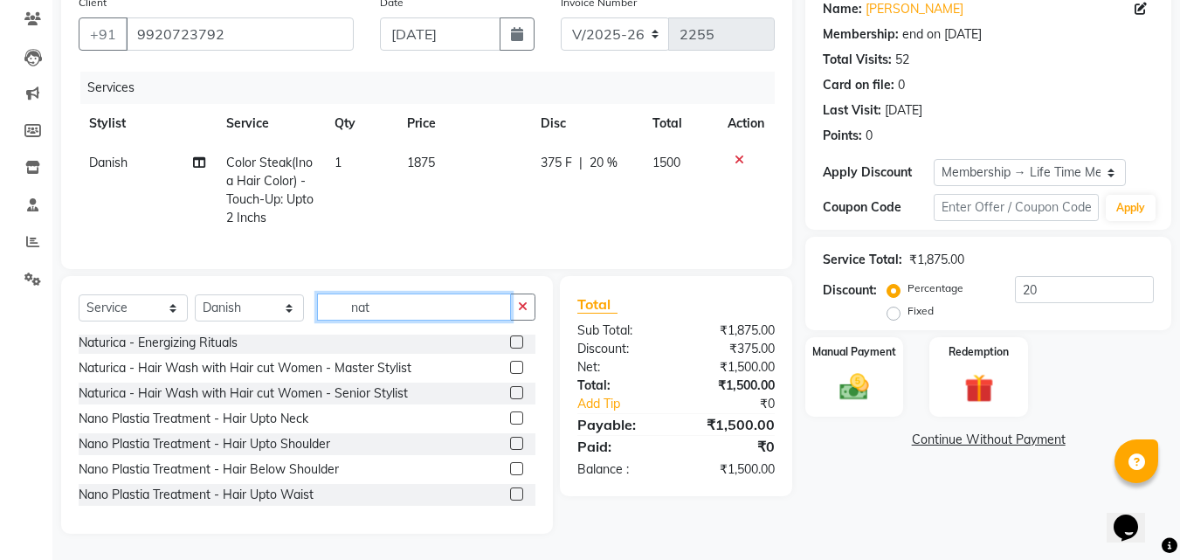
scroll to position [129, 0]
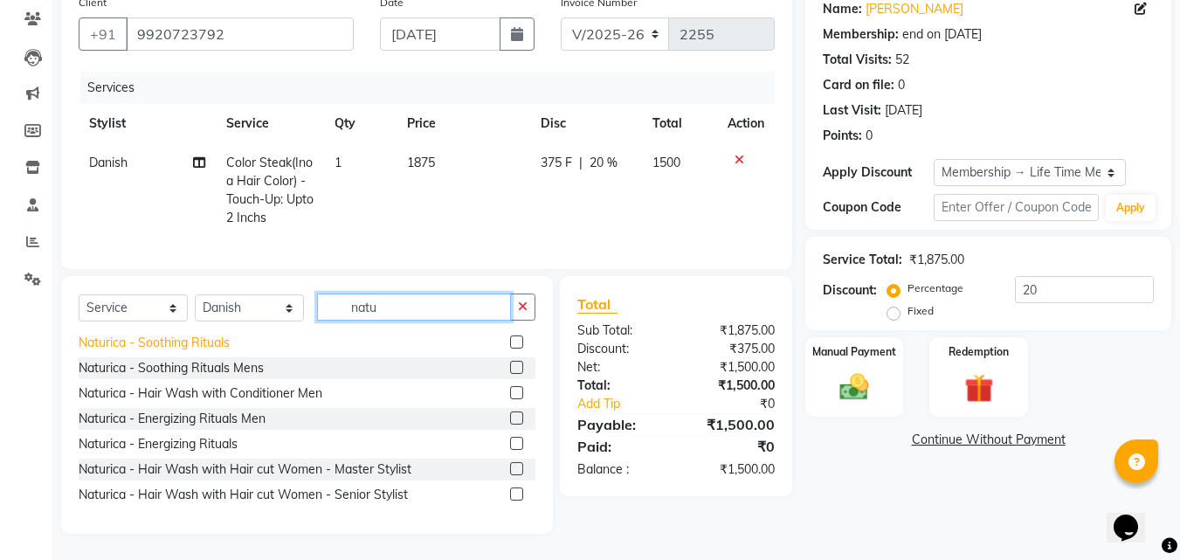
type input "natu"
click at [209, 350] on div "Naturica - Soothing Rituals" at bounding box center [154, 343] width 151 height 18
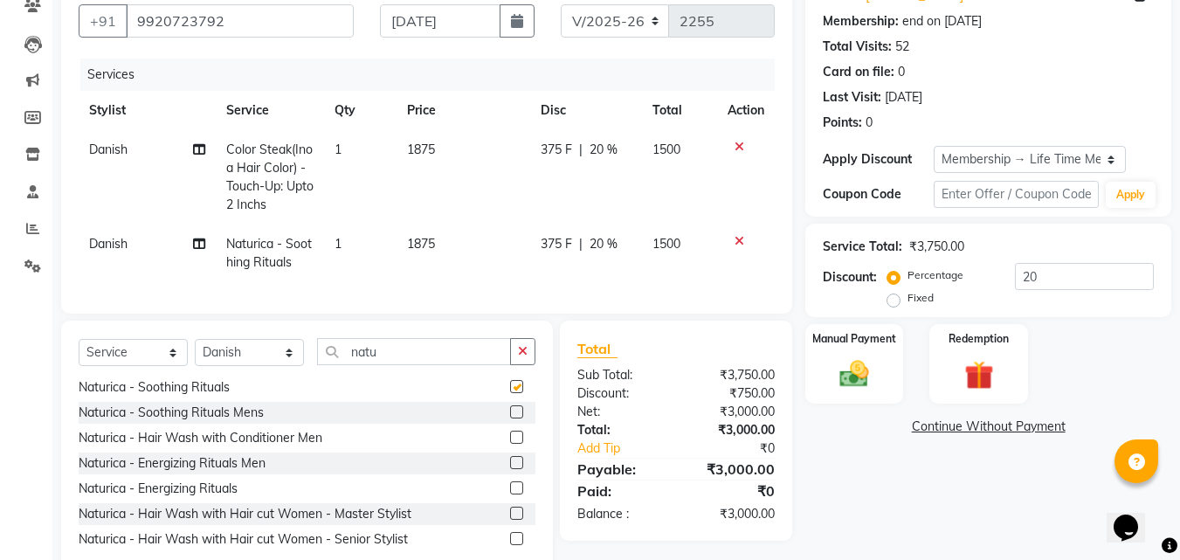
checkbox input "false"
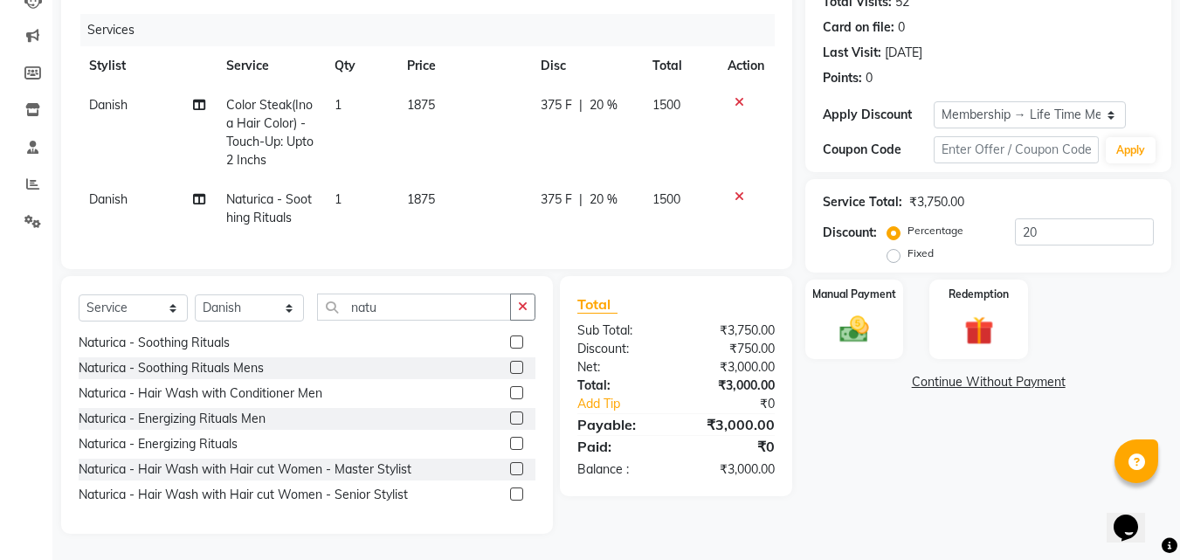
click at [737, 190] on icon at bounding box center [740, 196] width 10 height 12
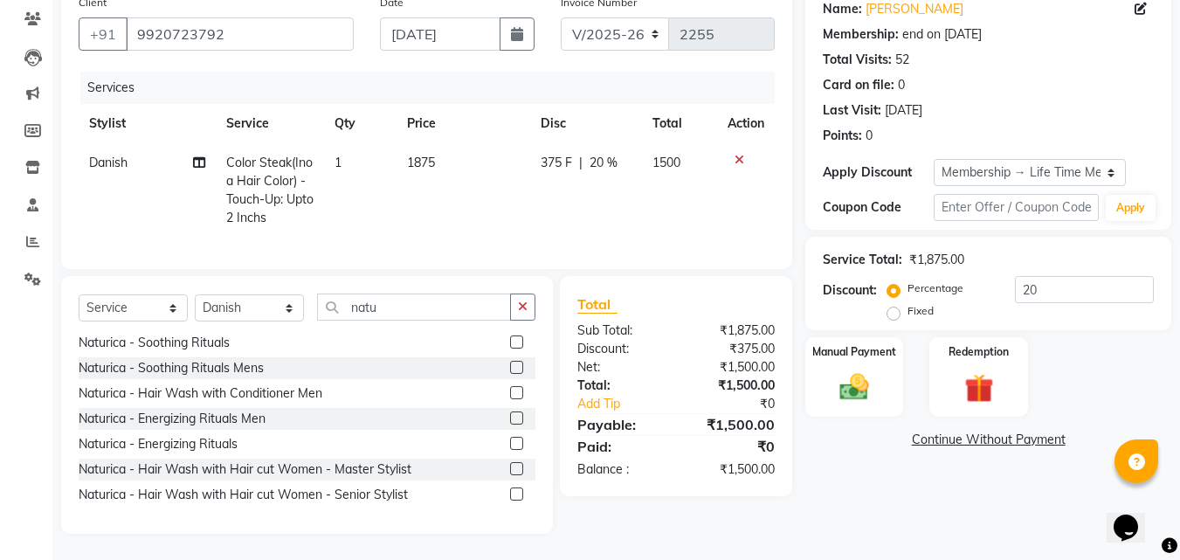
scroll to position [158, 0]
drag, startPoint x: 401, startPoint y: 312, endPoint x: 294, endPoint y: 311, distance: 106.6
click at [294, 311] on div "Select Service Product Membership Package Voucher Prepaid Gift Card Select Styl…" at bounding box center [307, 314] width 457 height 41
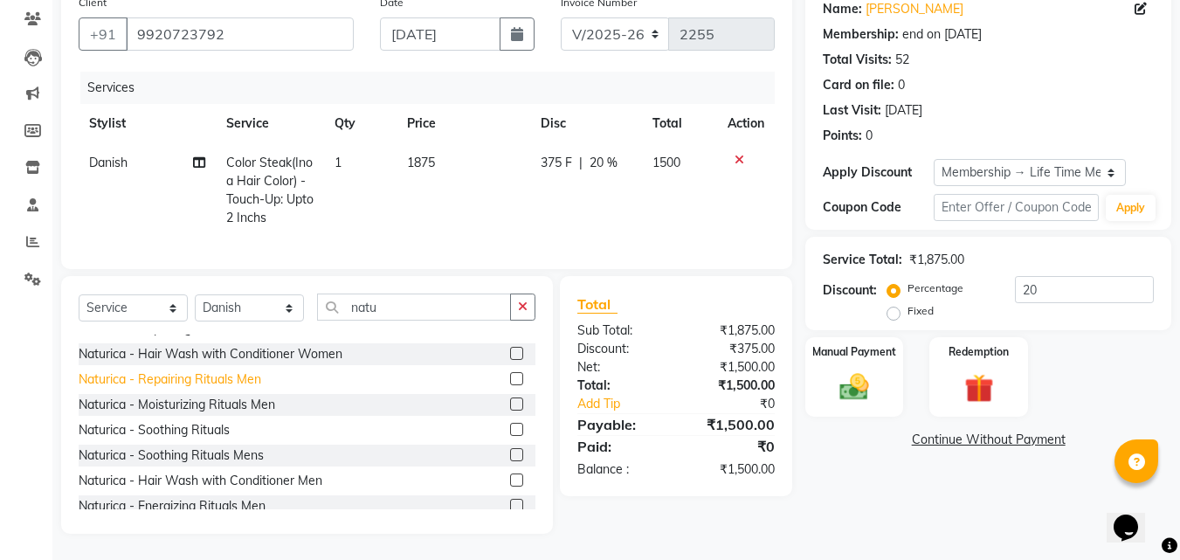
click at [201, 377] on div "Naturica - Repairing Rituals Men" at bounding box center [170, 379] width 183 height 18
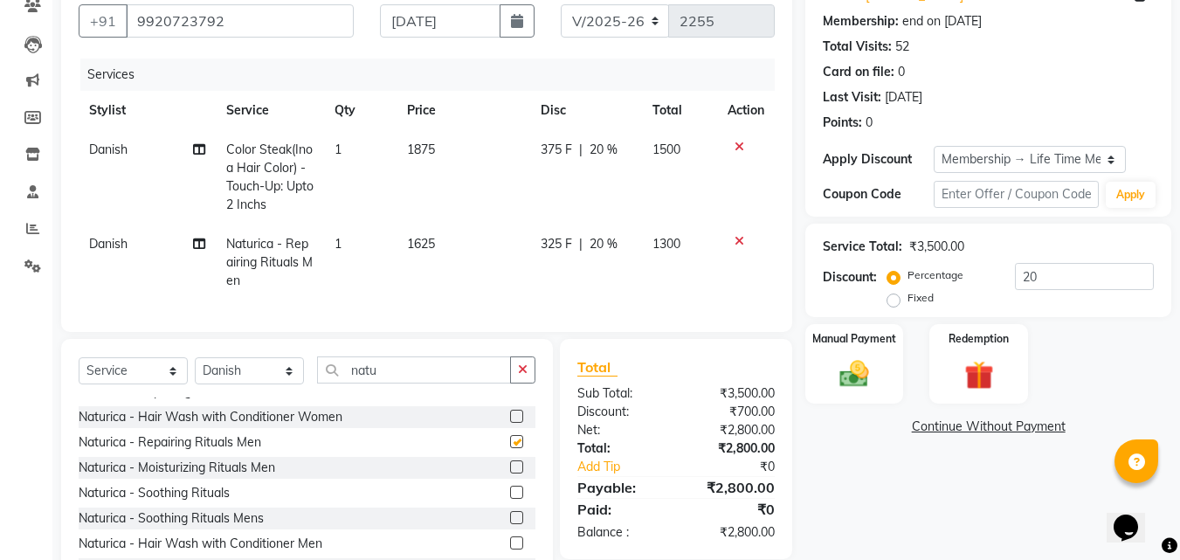
checkbox input "false"
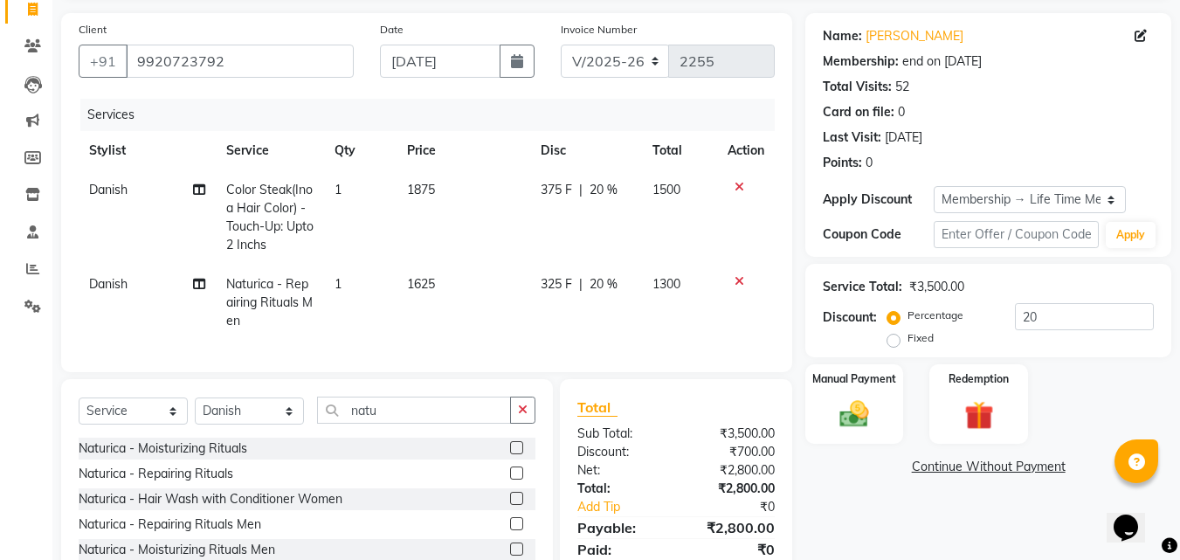
scroll to position [234, 0]
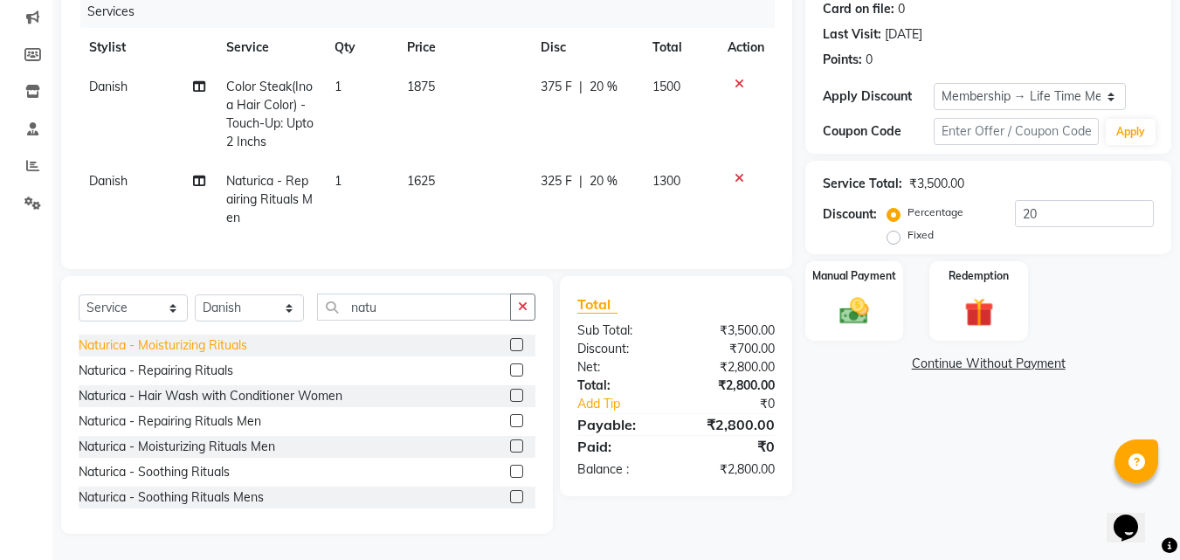
click at [229, 349] on div "Naturica - Moisturizing Rituals" at bounding box center [163, 345] width 169 height 18
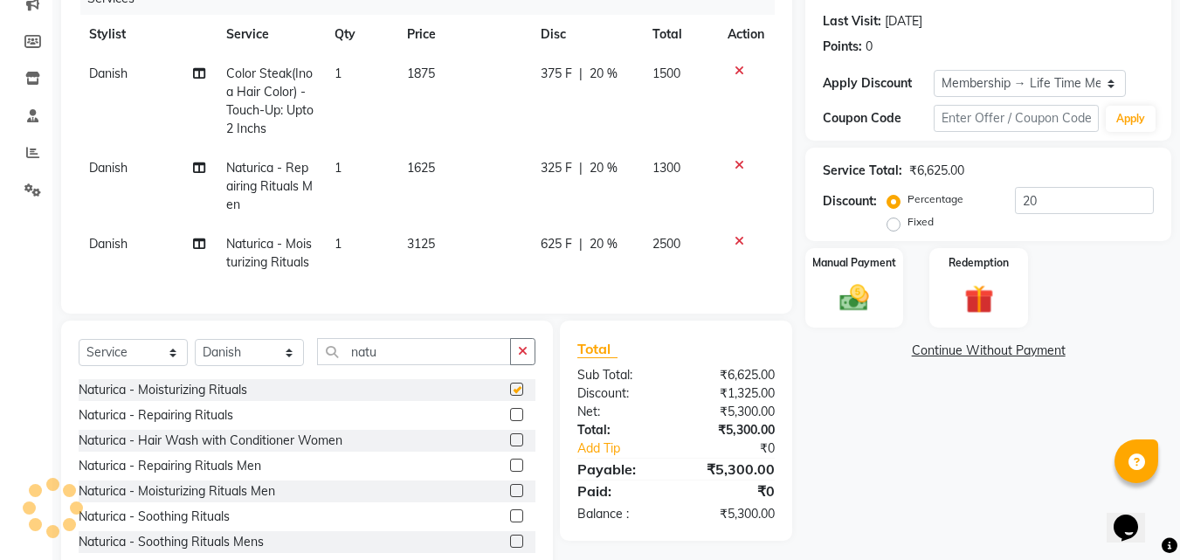
checkbox input "false"
click at [739, 161] on icon at bounding box center [740, 165] width 10 height 12
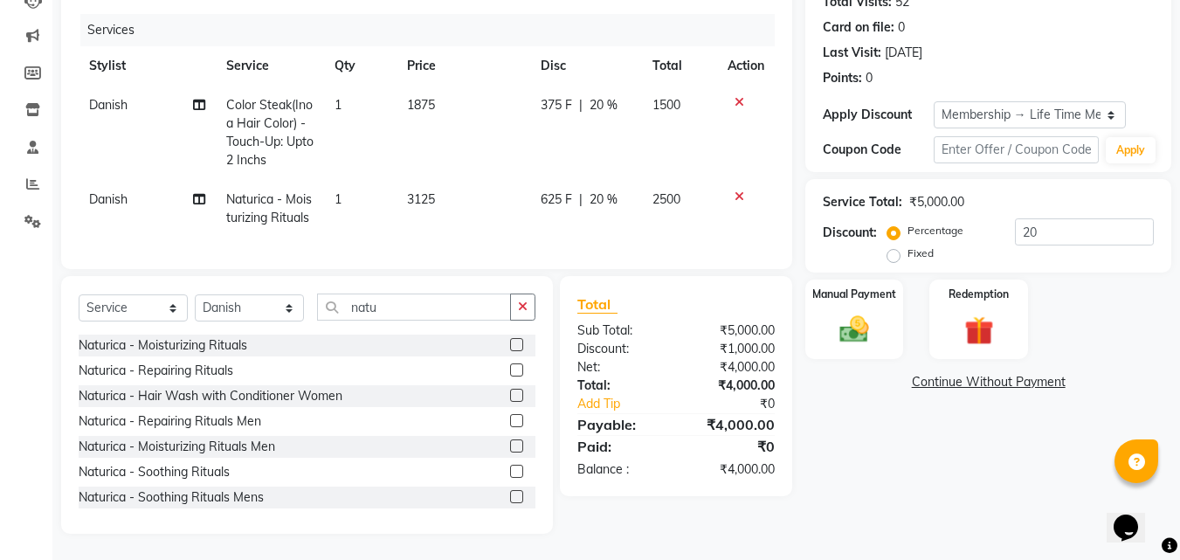
scroll to position [216, 0]
click at [429, 193] on span "3125" at bounding box center [421, 199] width 28 height 16
select select "13882"
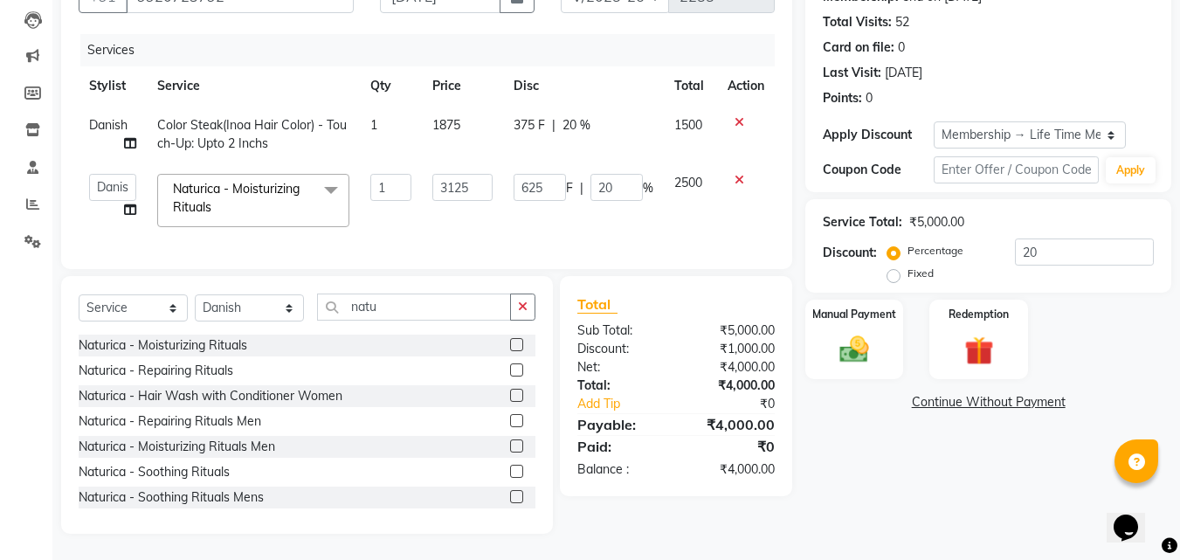
scroll to position [196, 0]
drag, startPoint x: 478, startPoint y: 178, endPoint x: 309, endPoint y: 170, distance: 168.9
click at [310, 172] on tr "Anwar Danish Janardhan LOOKS 21 sabiya khan Samiksha Shakil Sharif Ahmed Shradd…" at bounding box center [427, 200] width 696 height 74
type input "2500"
click at [486, 217] on td "2500" at bounding box center [462, 200] width 81 height 74
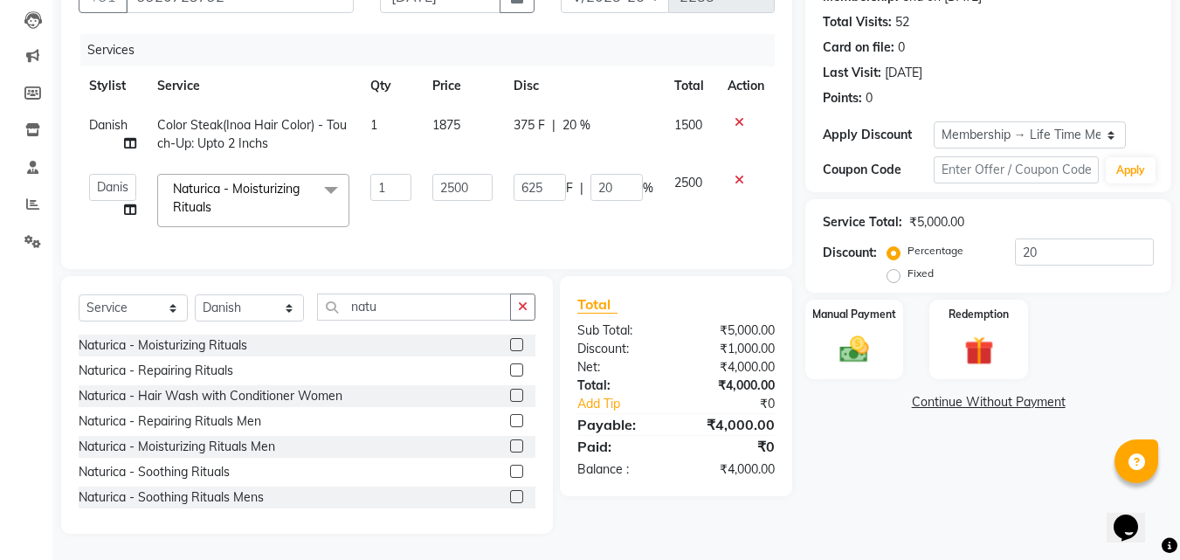
select select "13882"
drag, startPoint x: 480, startPoint y: 170, endPoint x: 341, endPoint y: 193, distance: 140.8
click at [341, 193] on tr "Anwar Danish Janardhan LOOKS 21 sabiya khan Samiksha Shakil Sharif Ahmed Shradd…" at bounding box center [427, 200] width 696 height 74
type input "2750"
click at [418, 212] on tr "Anwar Danish Janardhan LOOKS 21 sabiya khan Samiksha Shakil Sharif Ahmed Shradd…" at bounding box center [427, 200] width 696 height 74
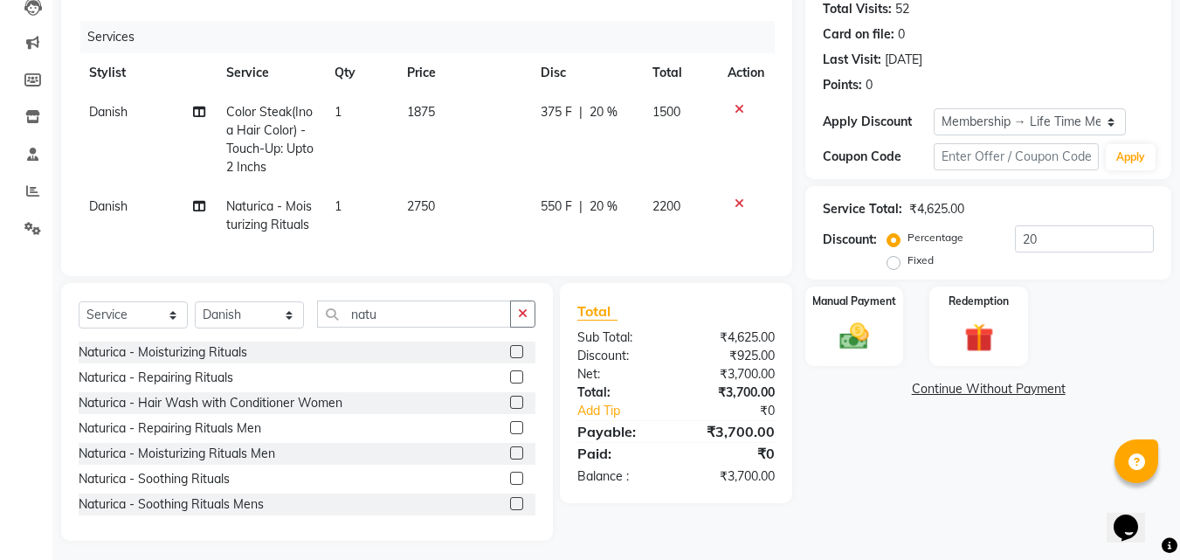
scroll to position [216, 0]
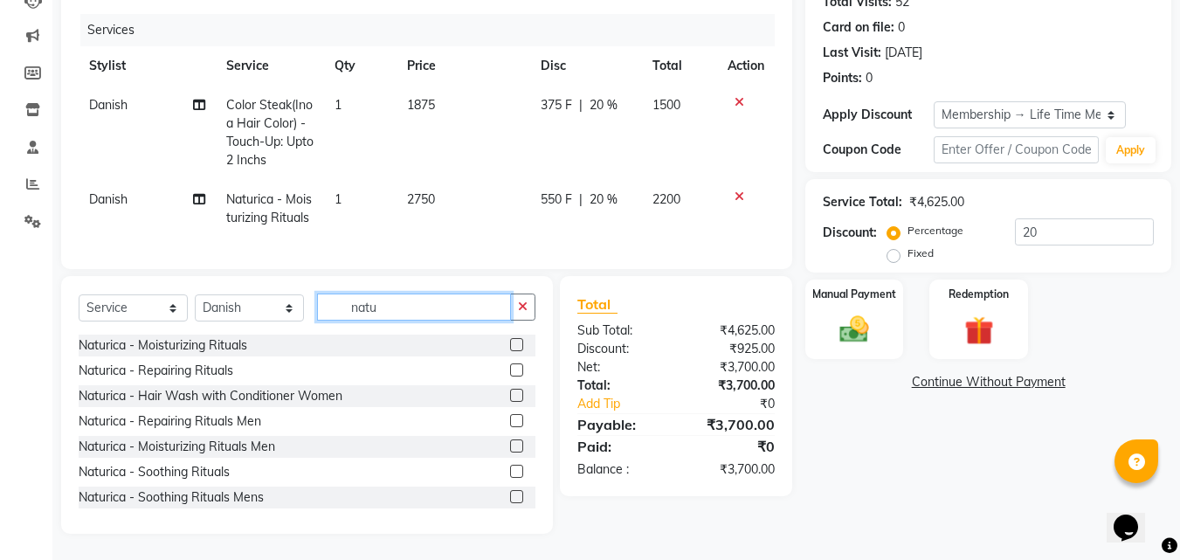
drag, startPoint x: 400, startPoint y: 315, endPoint x: 316, endPoint y: 336, distance: 86.5
click at [316, 336] on div "Select Service Product Membership Package Voucher Prepaid Gift Card Select Styl…" at bounding box center [307, 405] width 492 height 258
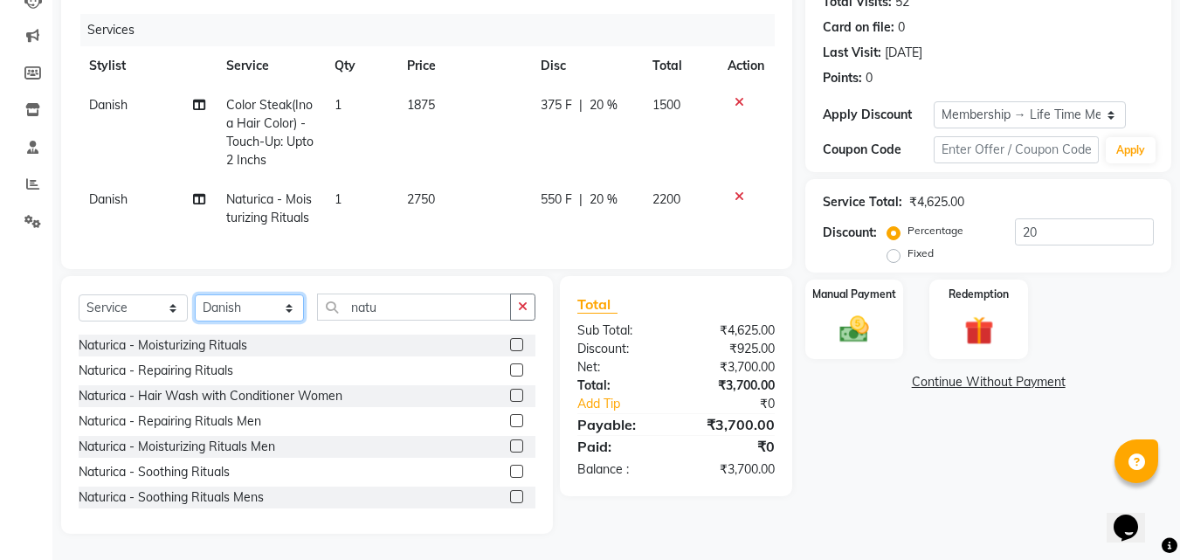
click at [220, 313] on select "Select Stylist [PERSON_NAME] LOOKS 21 [PERSON_NAME] [PERSON_NAME] [PERSON_NAME]…" at bounding box center [249, 307] width 109 height 27
select select "13885"
click at [195, 294] on select "Select Stylist [PERSON_NAME] LOOKS 21 [PERSON_NAME] [PERSON_NAME] [PERSON_NAME]…" at bounding box center [249, 307] width 109 height 27
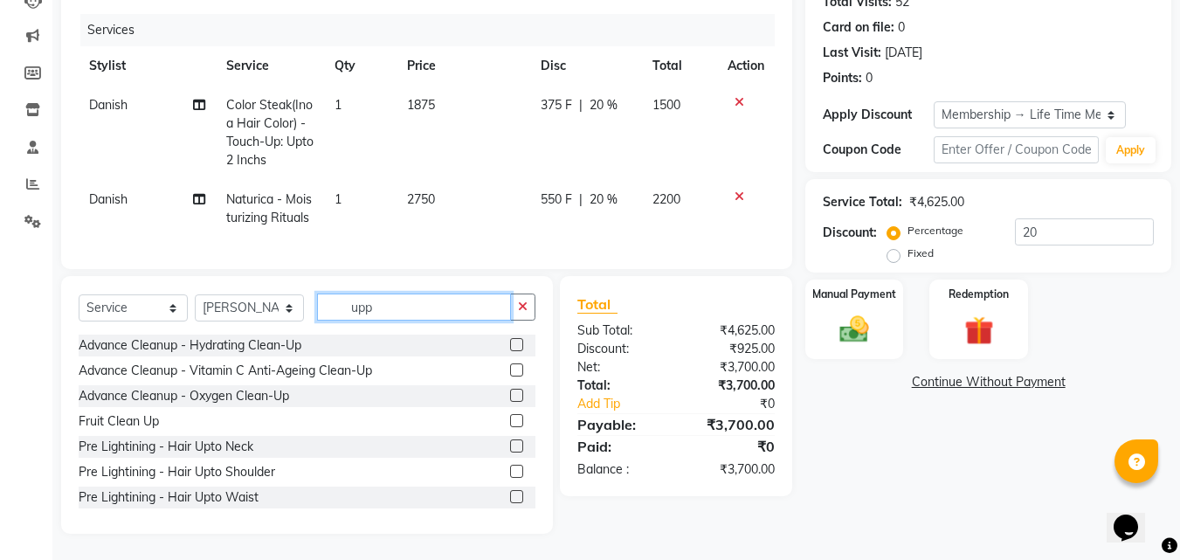
scroll to position [178, 0]
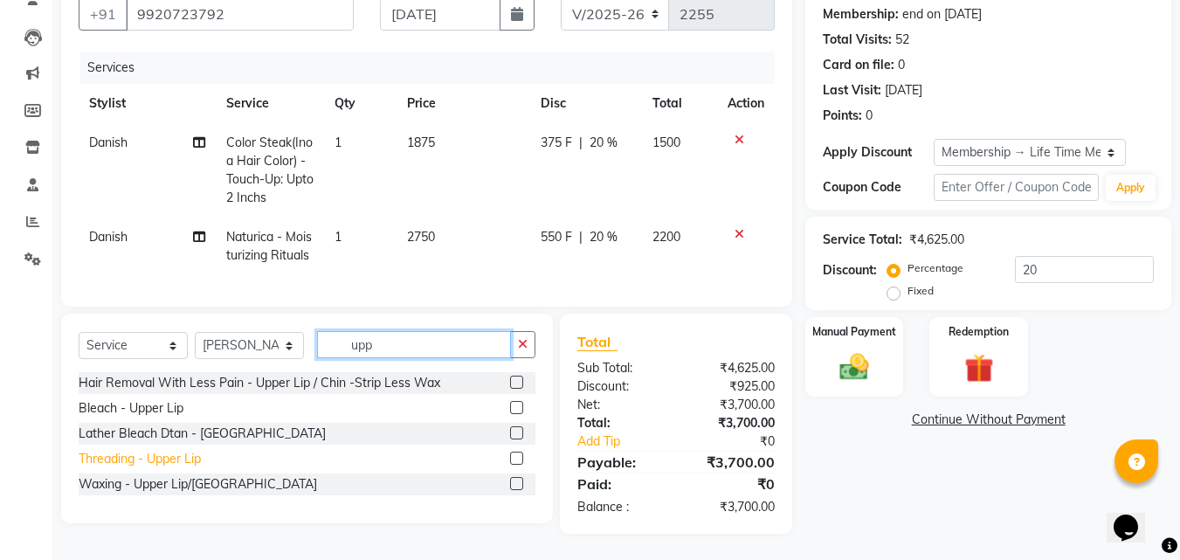
type input "upp"
click at [187, 456] on div "Threading - Upper Lip" at bounding box center [140, 459] width 122 height 18
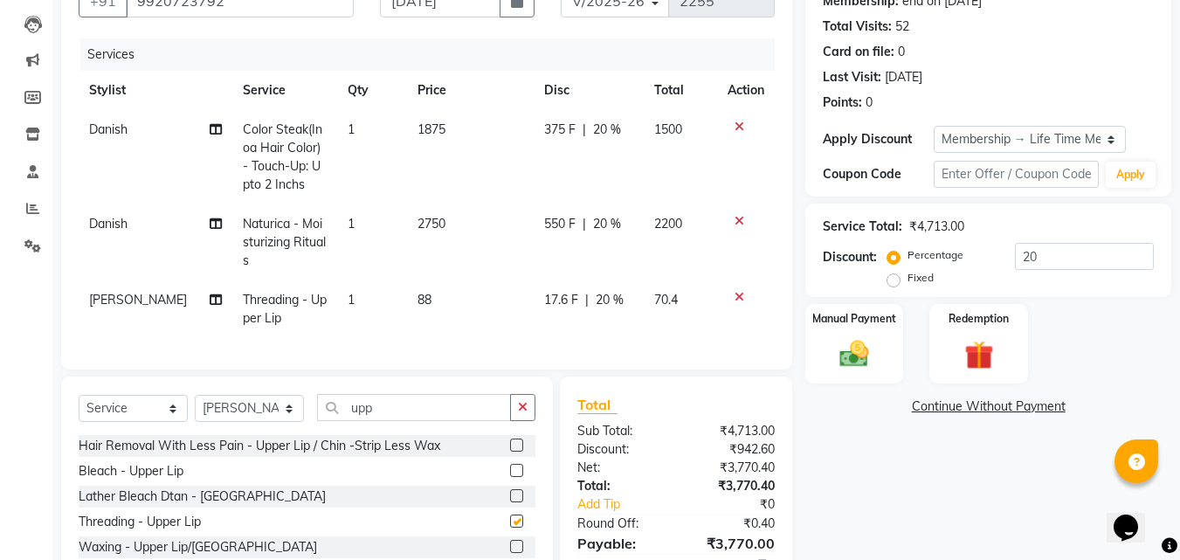
checkbox input "false"
click at [352, 283] on td "1" at bounding box center [372, 309] width 70 height 58
select select "13885"
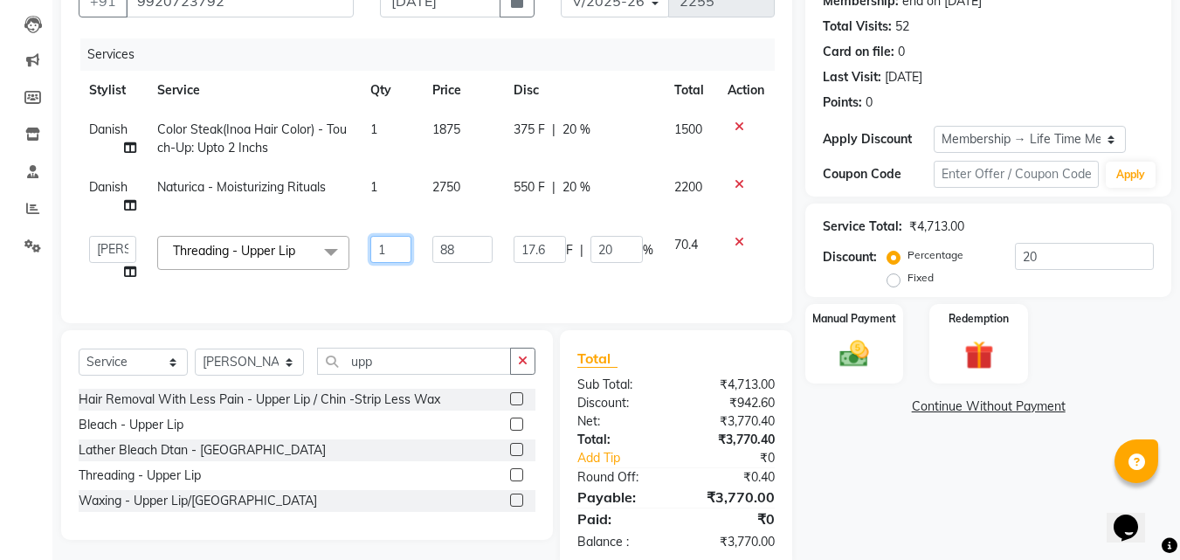
drag, startPoint x: 412, startPoint y: 246, endPoint x: 253, endPoint y: 218, distance: 161.6
click at [253, 218] on tbody "Danish Color Steak(Inoa Hair Color) - Touch-Up: Upto 2 Inchs 1 1875 375 F | 20 …" at bounding box center [427, 201] width 696 height 182
type input "2"
click at [398, 275] on tbody "Danish Color Steak(Inoa Hair Color) - Touch-Up: Upto 2 Inchs 1 1875 375 F | 20 …" at bounding box center [427, 201] width 696 height 182
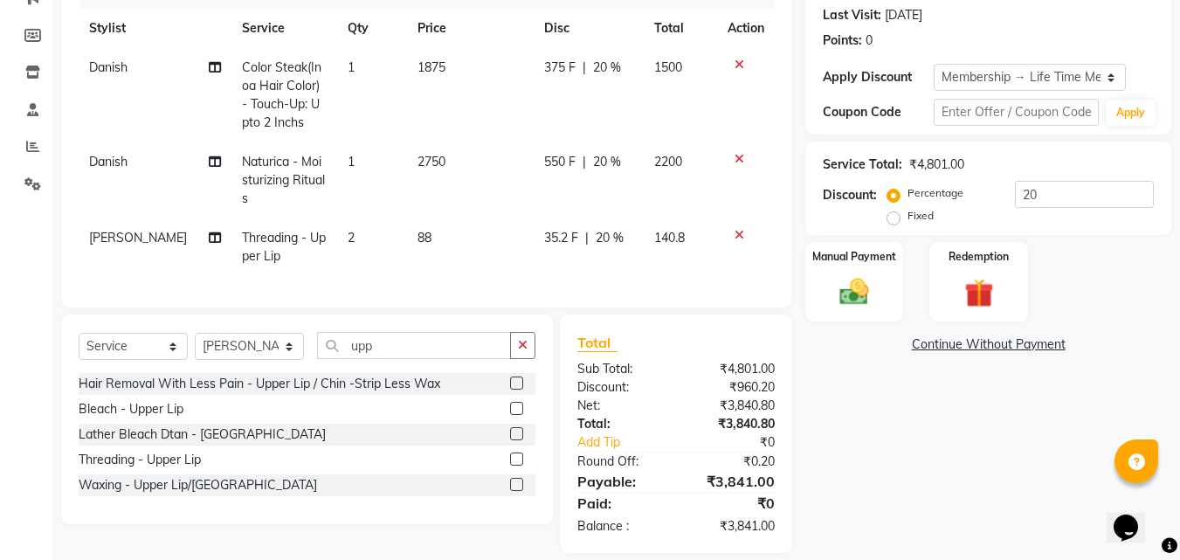
scroll to position [273, 0]
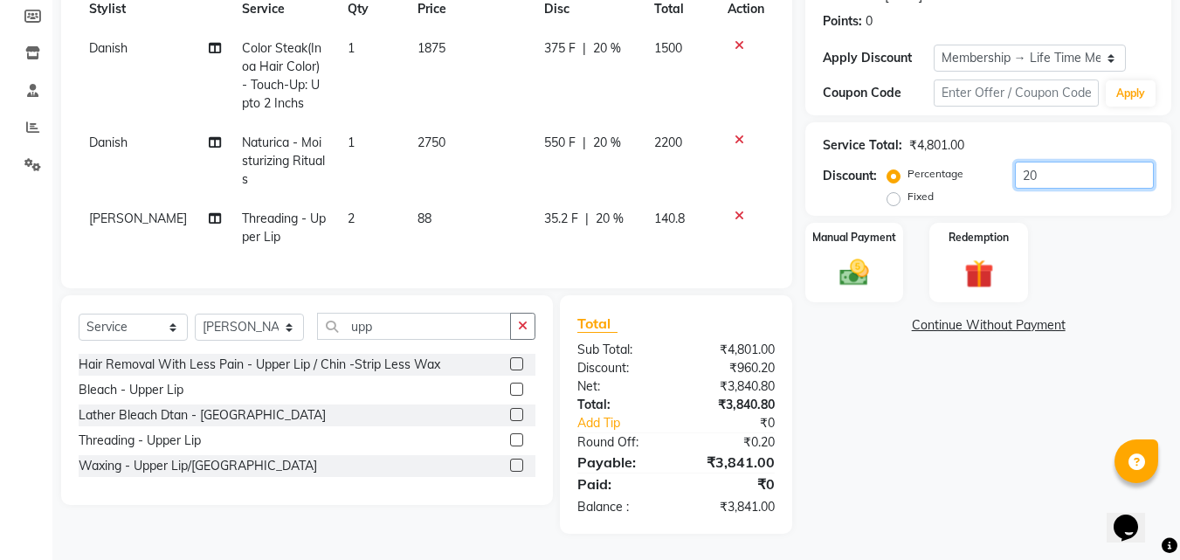
click at [1075, 163] on input "20" at bounding box center [1084, 175] width 139 height 27
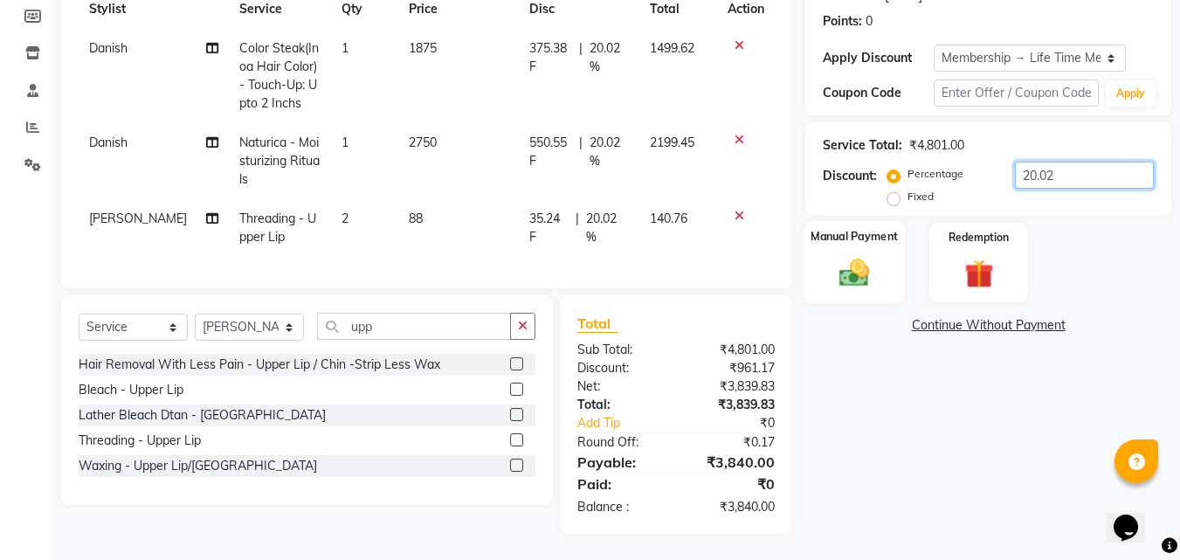
type input "20.02"
click at [844, 267] on img at bounding box center [854, 272] width 49 height 35
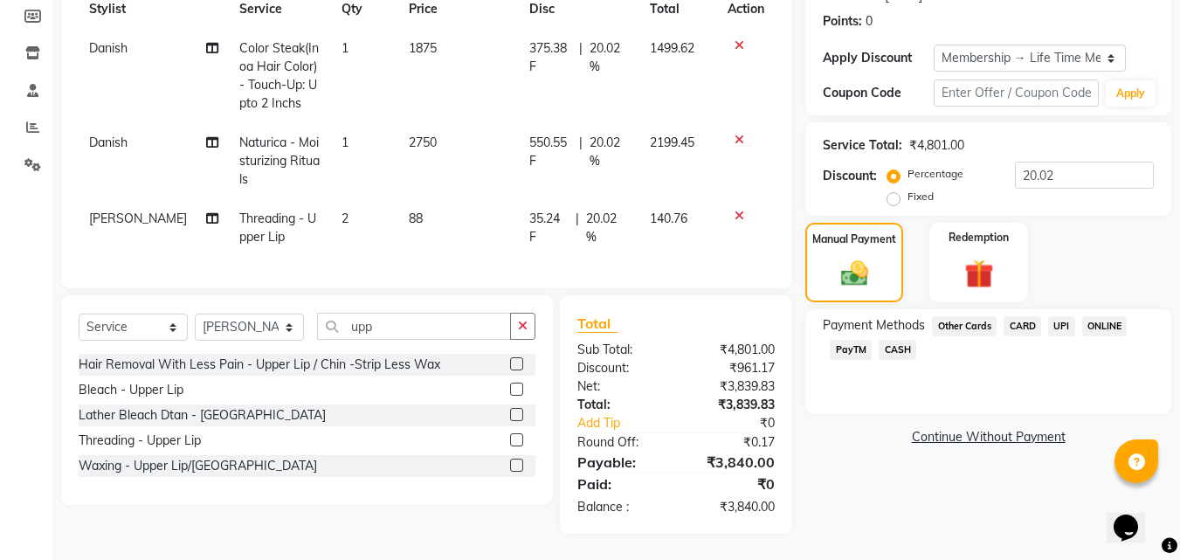
click at [1029, 316] on span "CARD" at bounding box center [1023, 326] width 38 height 20
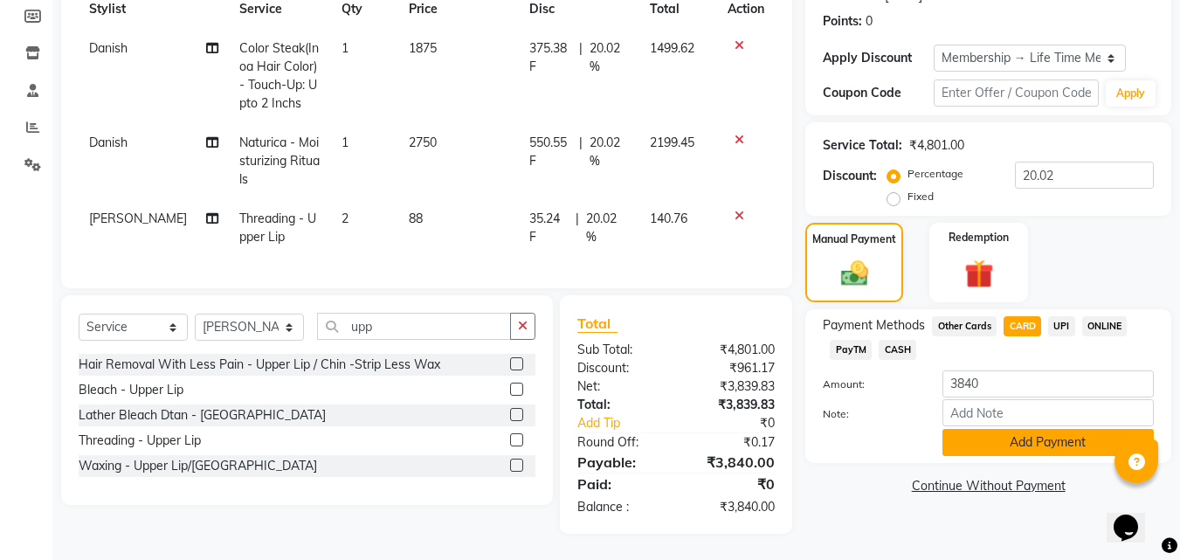
click at [1035, 429] on button "Add Payment" at bounding box center [1048, 442] width 211 height 27
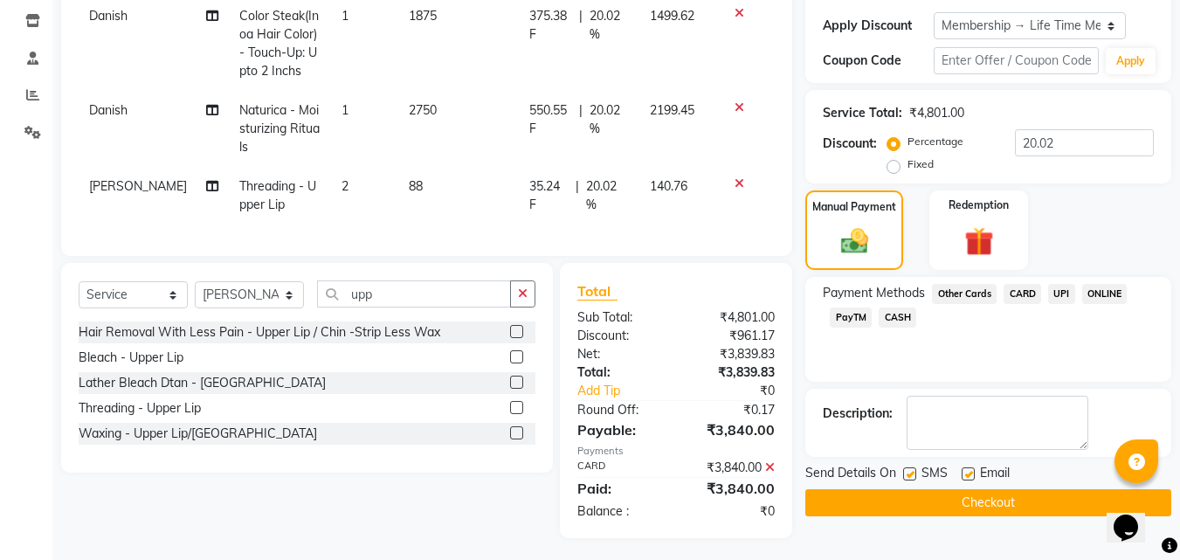
scroll to position [309, 0]
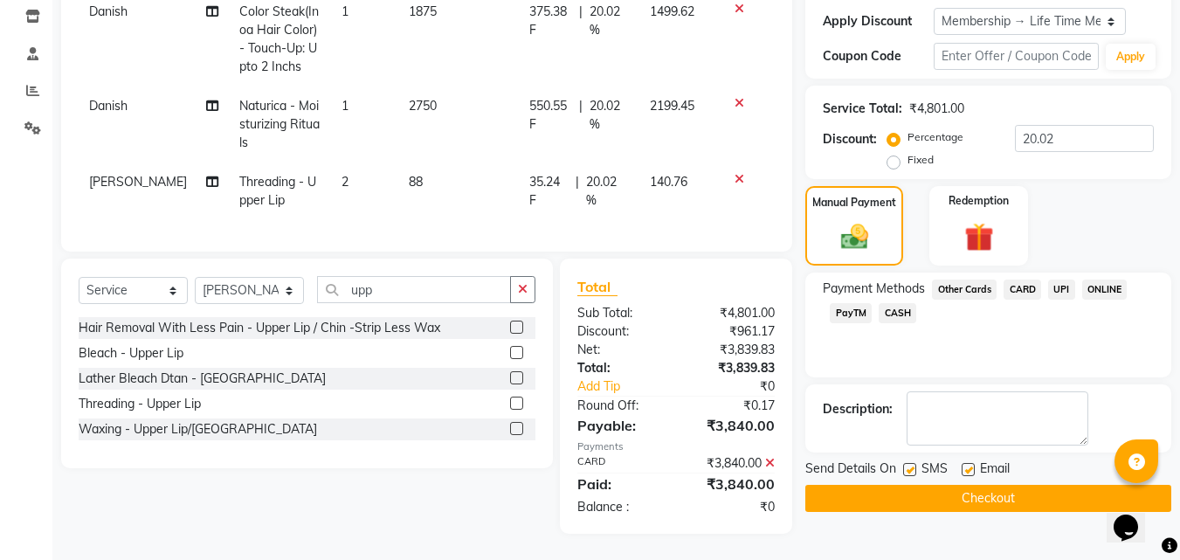
click at [1057, 487] on button "Checkout" at bounding box center [989, 498] width 366 height 27
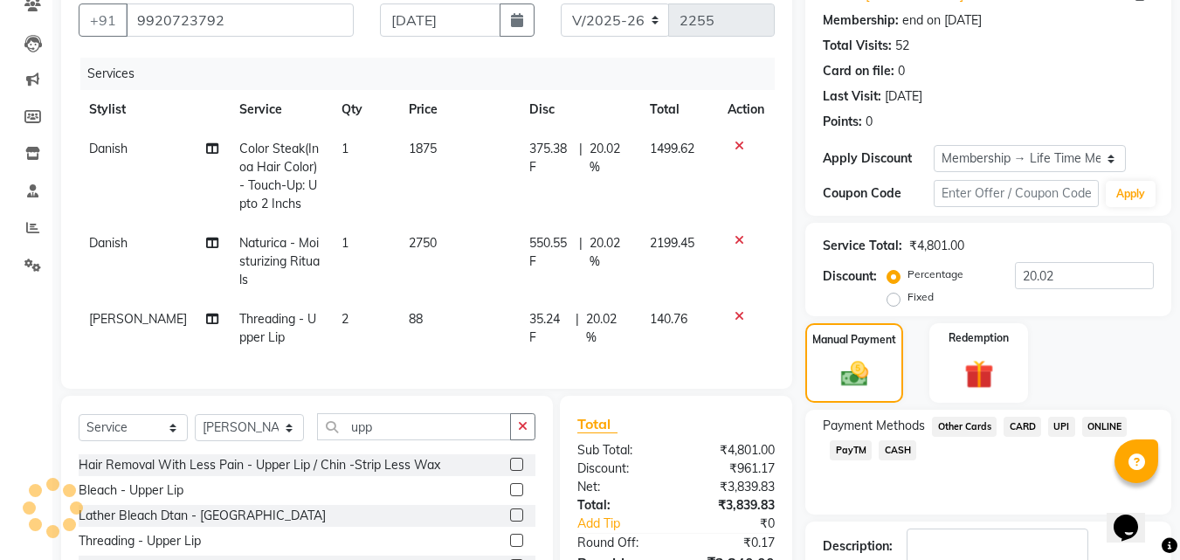
scroll to position [0, 0]
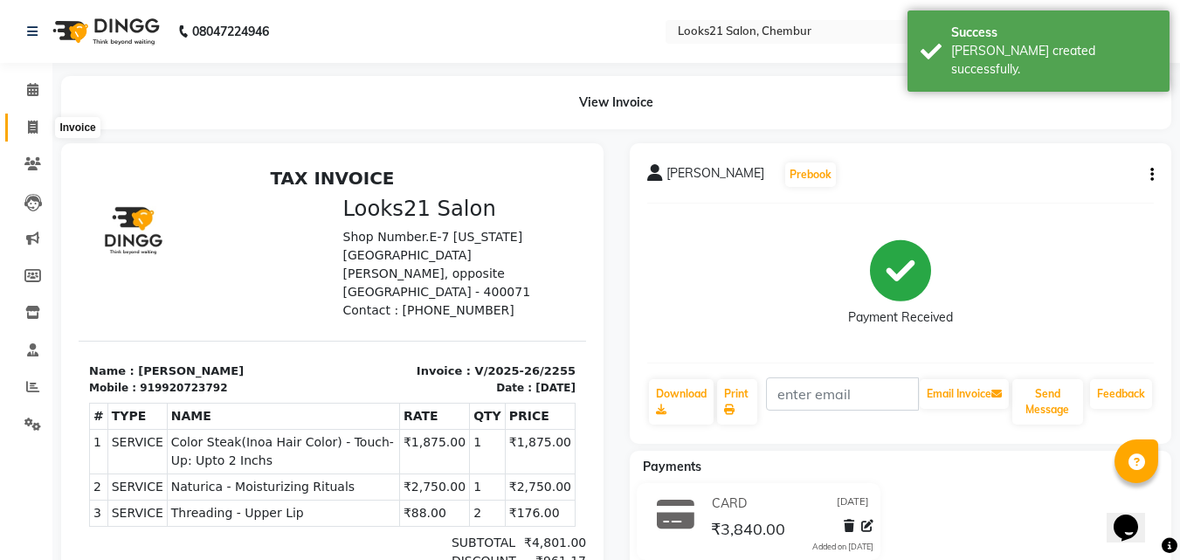
click at [36, 131] on icon at bounding box center [33, 127] width 10 height 13
select select "service"
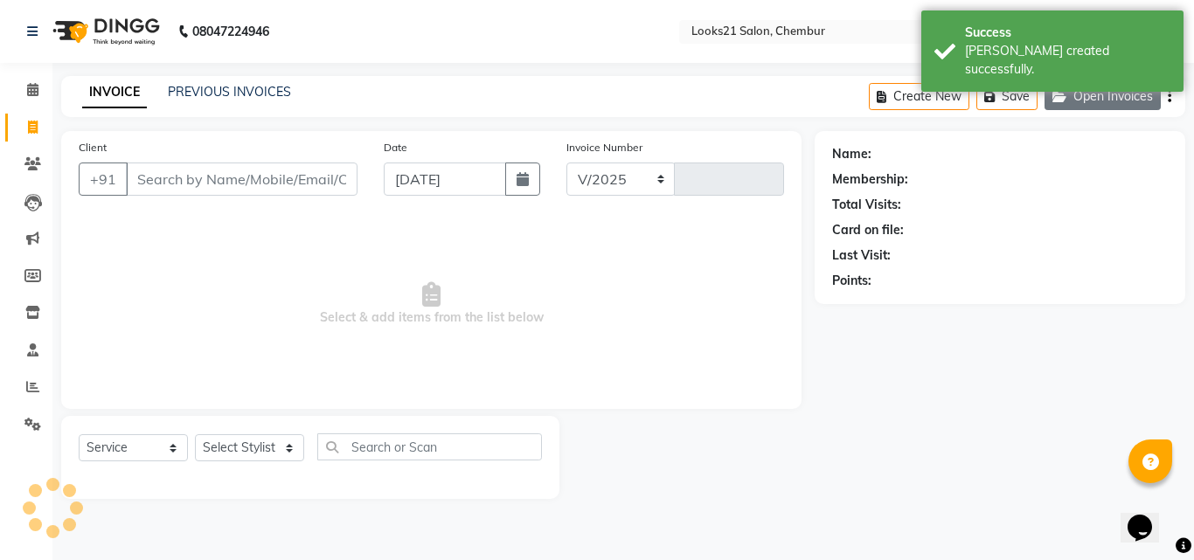
click at [1104, 97] on button "Open Invoices" at bounding box center [1102, 96] width 116 height 27
select select "844"
type input "2256"
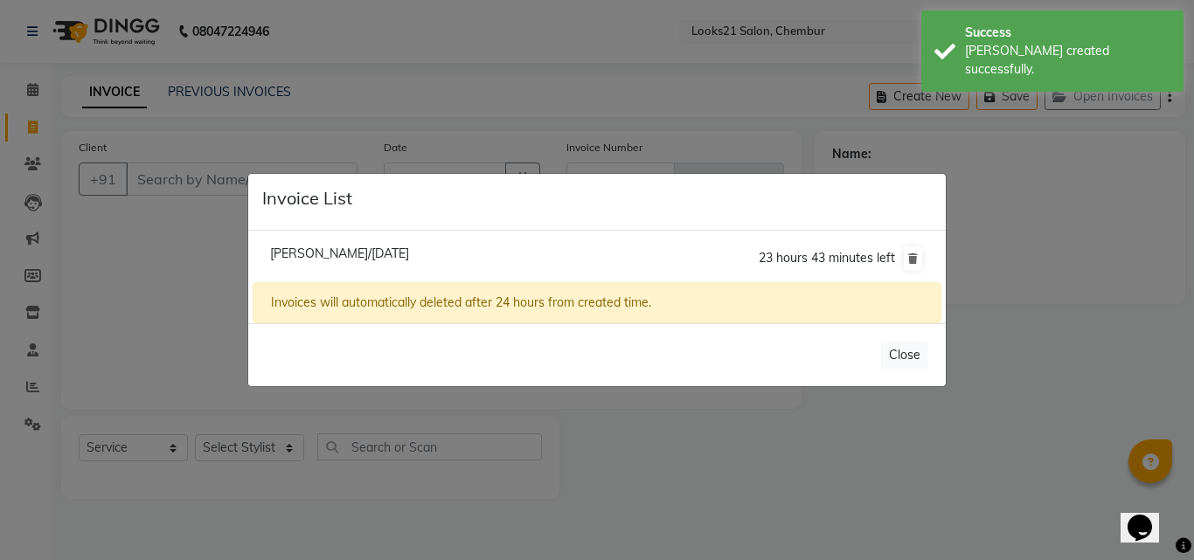
click at [336, 260] on span "Arti Shivkumar/04 September 2025" at bounding box center [339, 254] width 139 height 16
type input "8828214611"
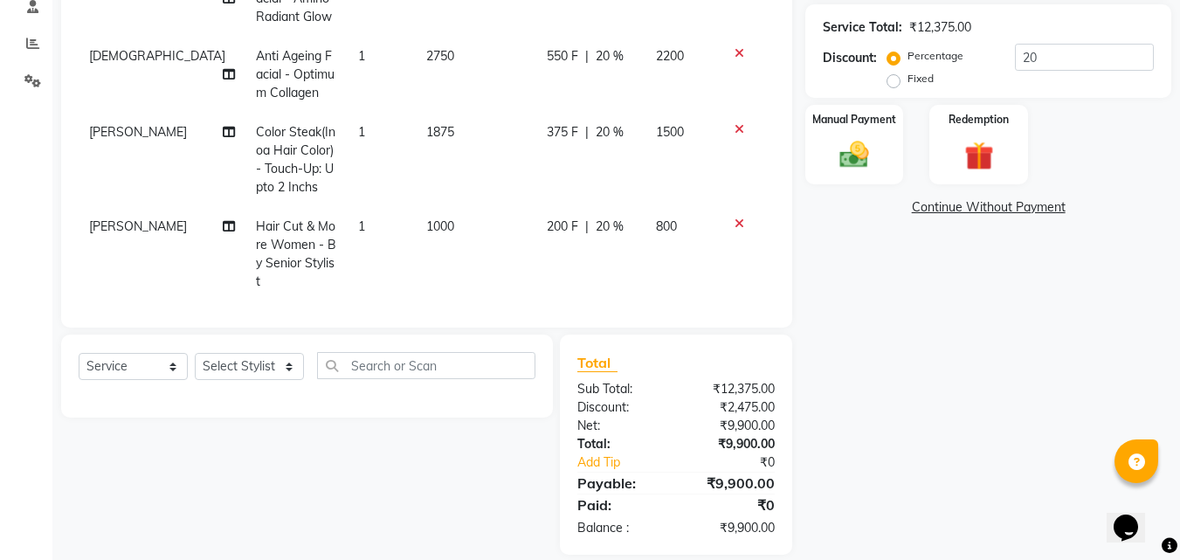
scroll to position [364, 0]
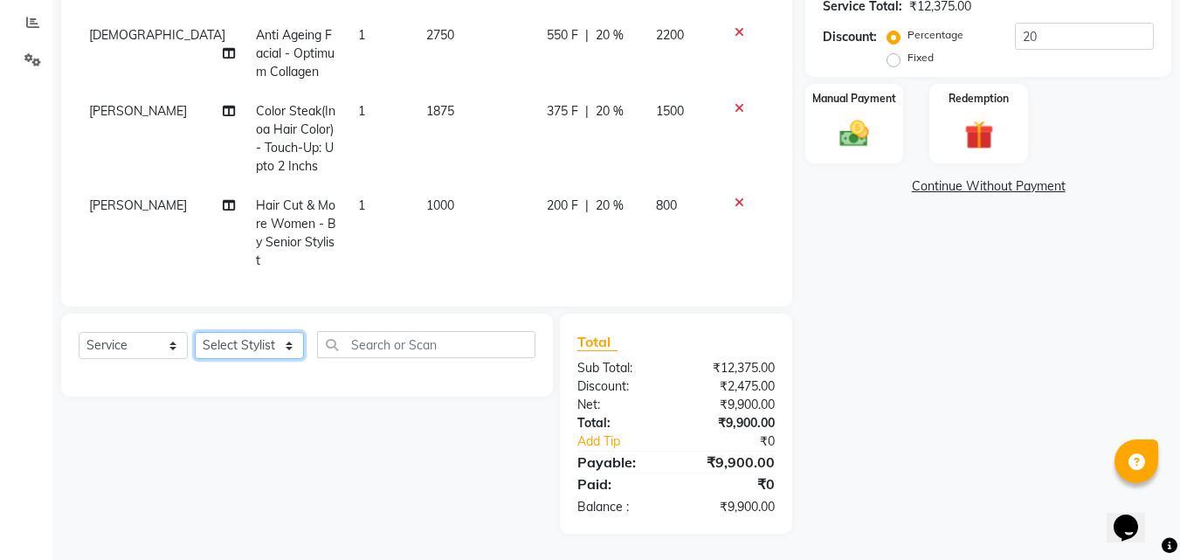
click at [239, 353] on select "Select Stylist [PERSON_NAME] LOOKS 21 [PERSON_NAME] [PERSON_NAME] [PERSON_NAME]…" at bounding box center [249, 345] width 109 height 27
select select "13885"
click at [195, 332] on select "Select Stylist [PERSON_NAME] LOOKS 21 [PERSON_NAME] [PERSON_NAME] [PERSON_NAME]…" at bounding box center [249, 345] width 109 height 27
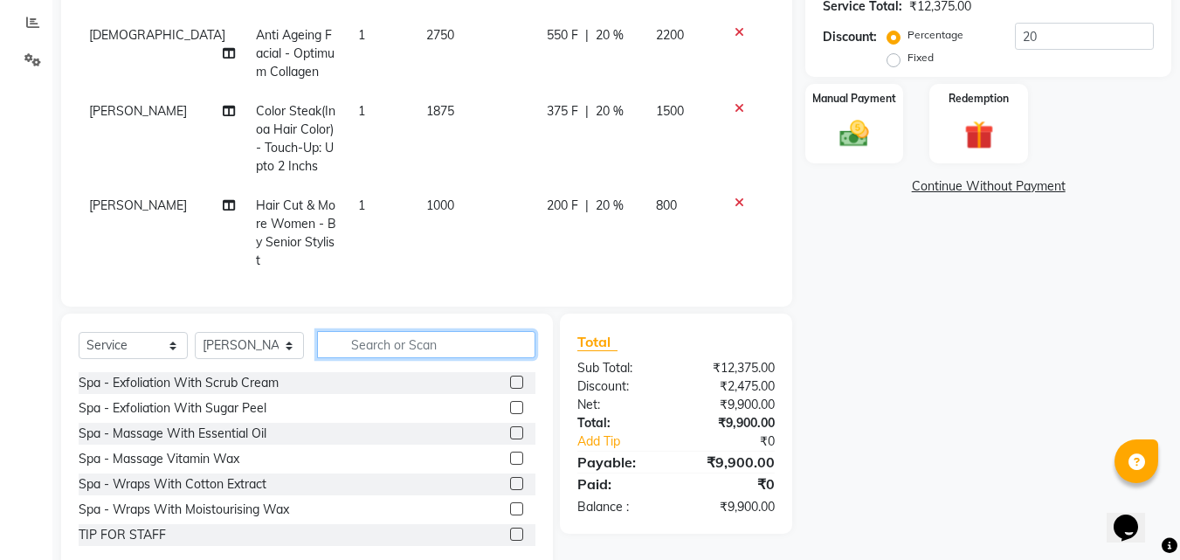
click at [370, 338] on input "text" at bounding box center [426, 344] width 218 height 27
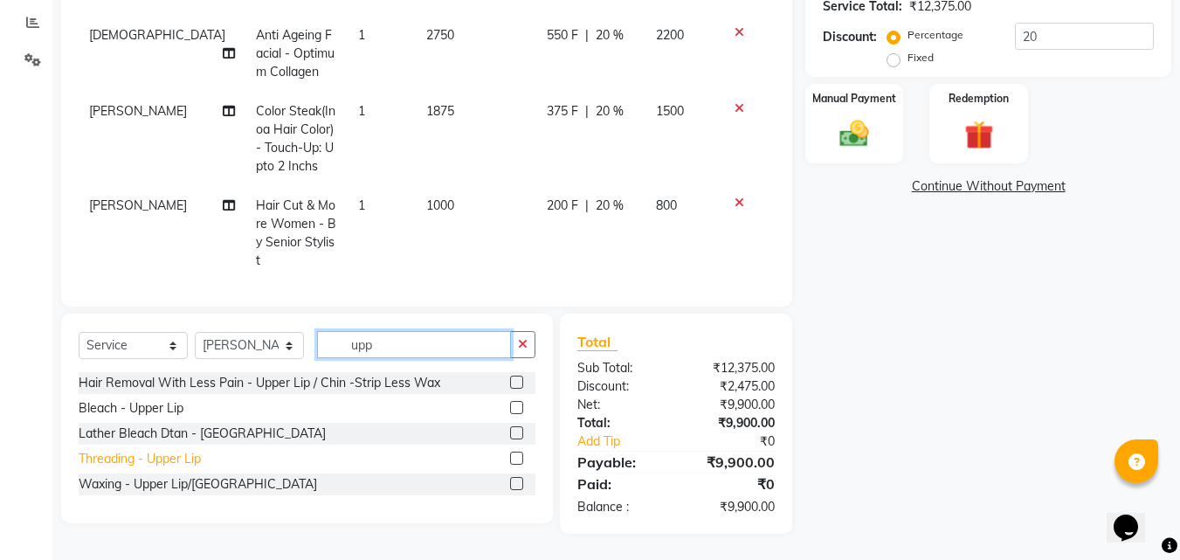
type input "upp"
click at [180, 463] on div "Threading - Upper Lip" at bounding box center [140, 459] width 122 height 18
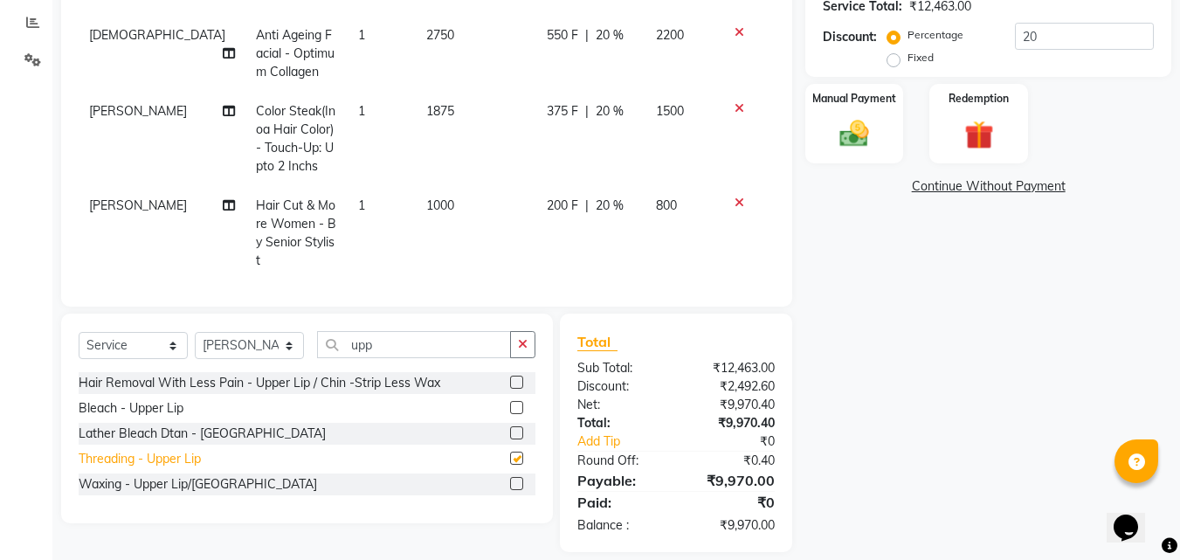
checkbox input "false"
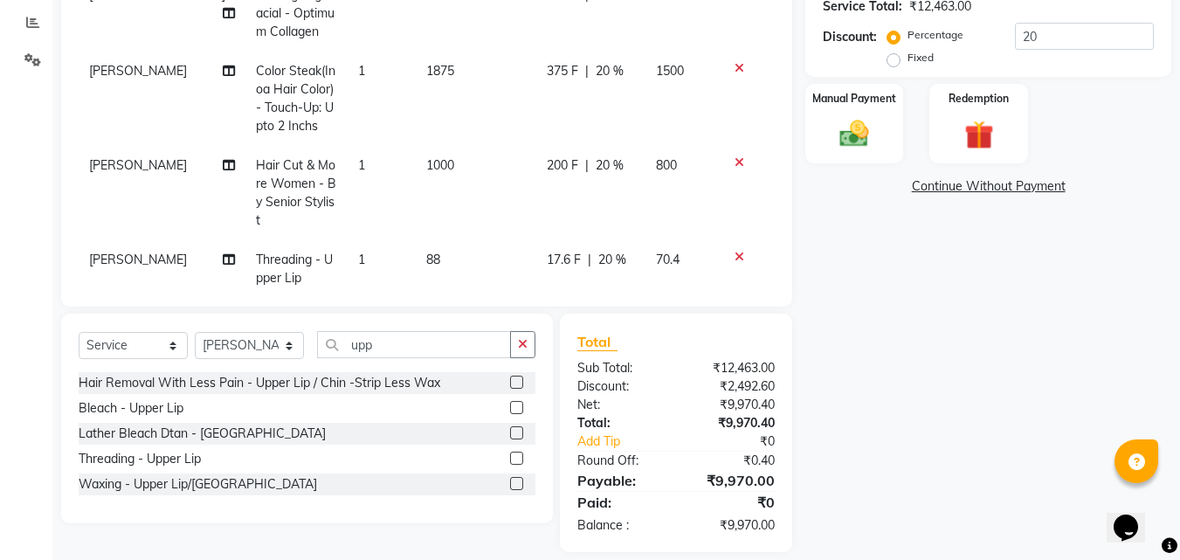
scroll to position [155, 0]
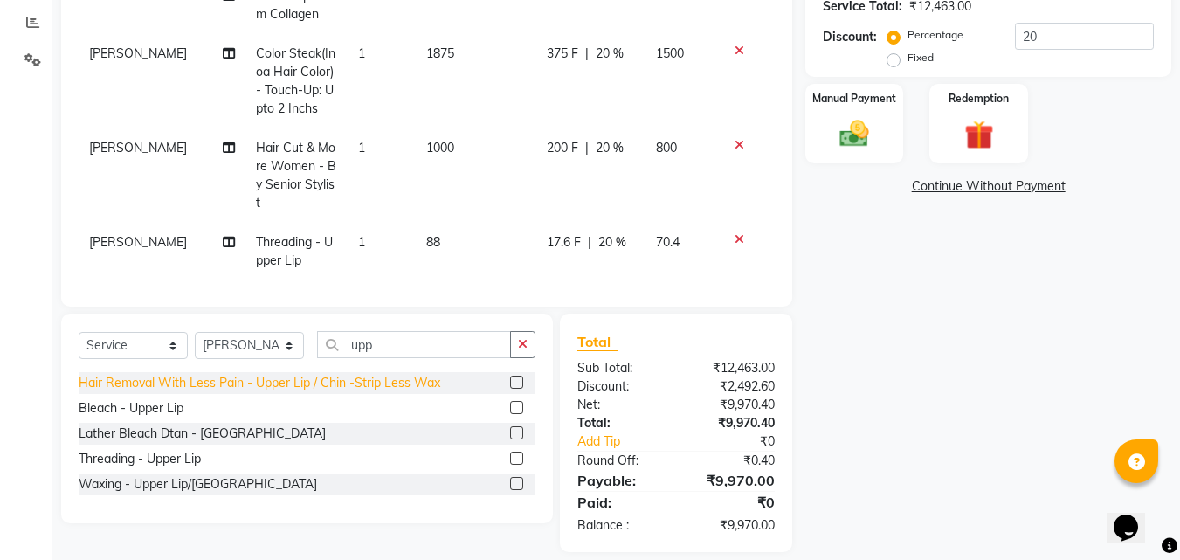
click at [330, 383] on div "Hair Removal With Less Pain - Upper Lip / Chin -Strip Less Wax" at bounding box center [260, 383] width 362 height 18
checkbox input "false"
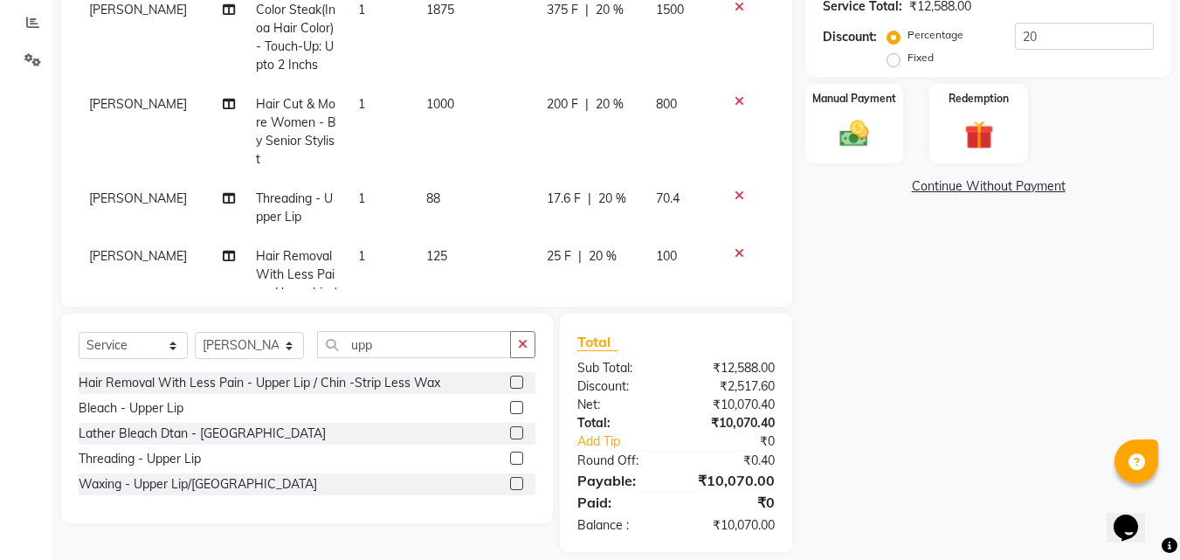
scroll to position [267, 0]
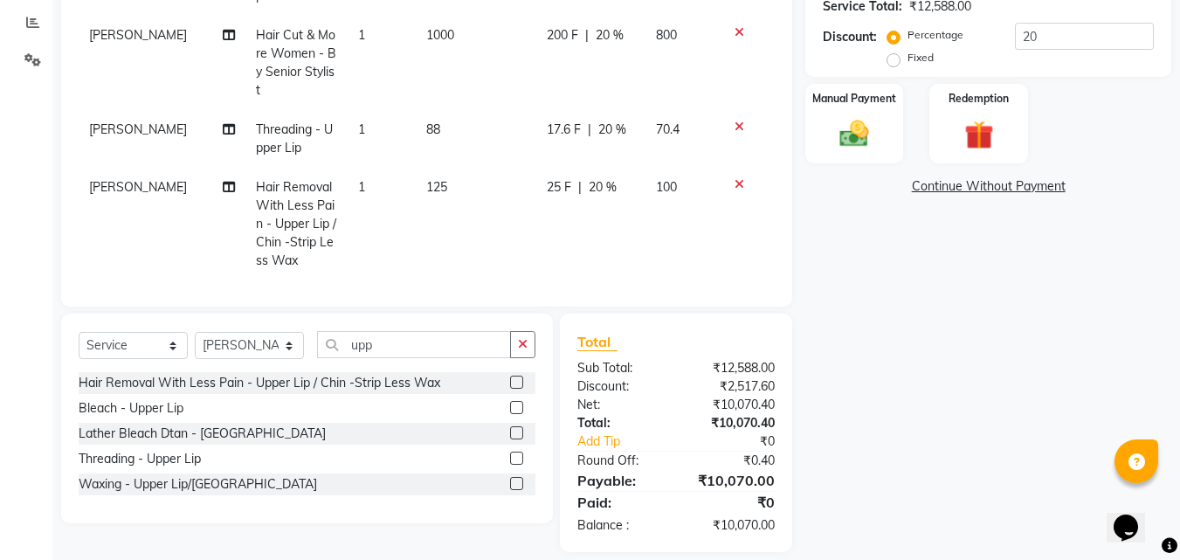
click at [348, 178] on td "1" at bounding box center [382, 224] width 68 height 113
select select "13885"
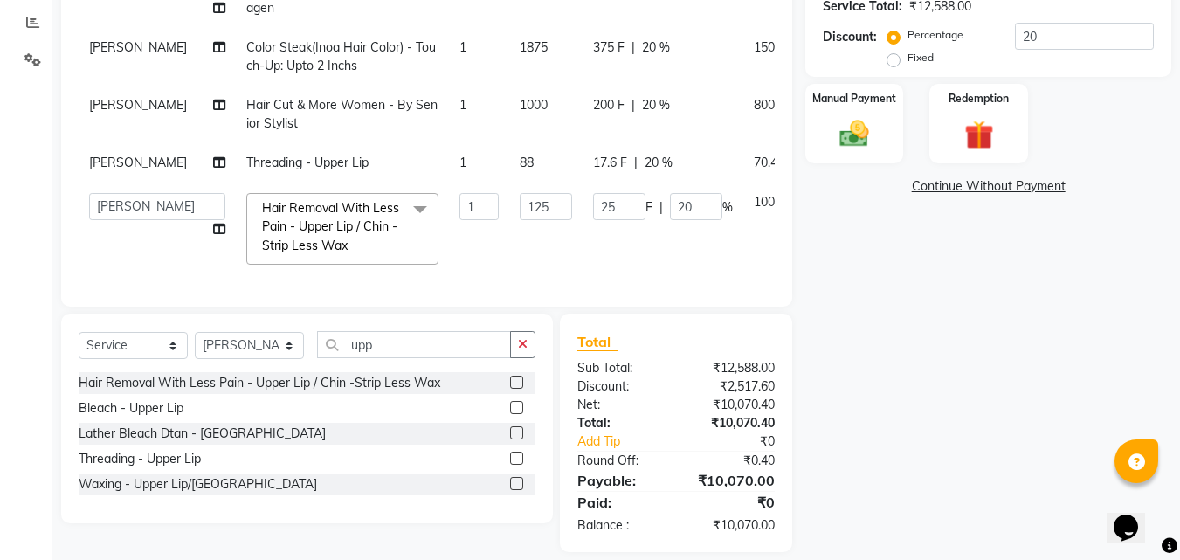
scroll to position [100, 0]
drag, startPoint x: 383, startPoint y: 185, endPoint x: 337, endPoint y: 185, distance: 45.4
click at [346, 185] on tr "Anwar Danish Janardhan LOOKS 21 sabiya khan Samiksha Shakil Sharif Ahmed Shradd…" at bounding box center [465, 229] width 773 height 93
type input "2"
click at [411, 256] on tbody "Vaishali Hair Removal With Less Pain - Upper Lip / Chin -Strip Less Wax 2 125 5…" at bounding box center [465, 65] width 773 height 420
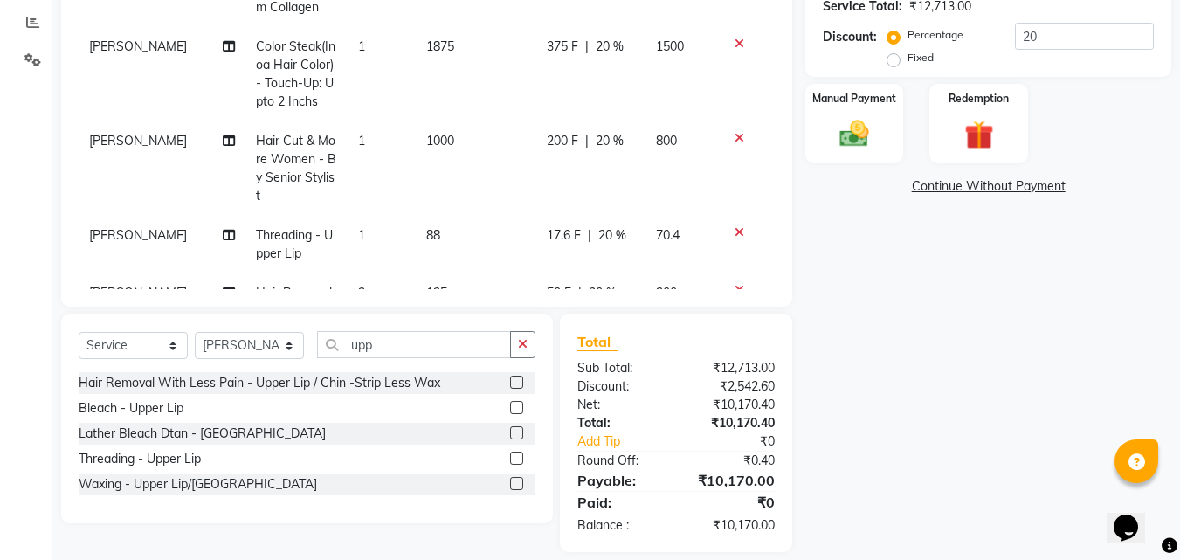
scroll to position [267, 0]
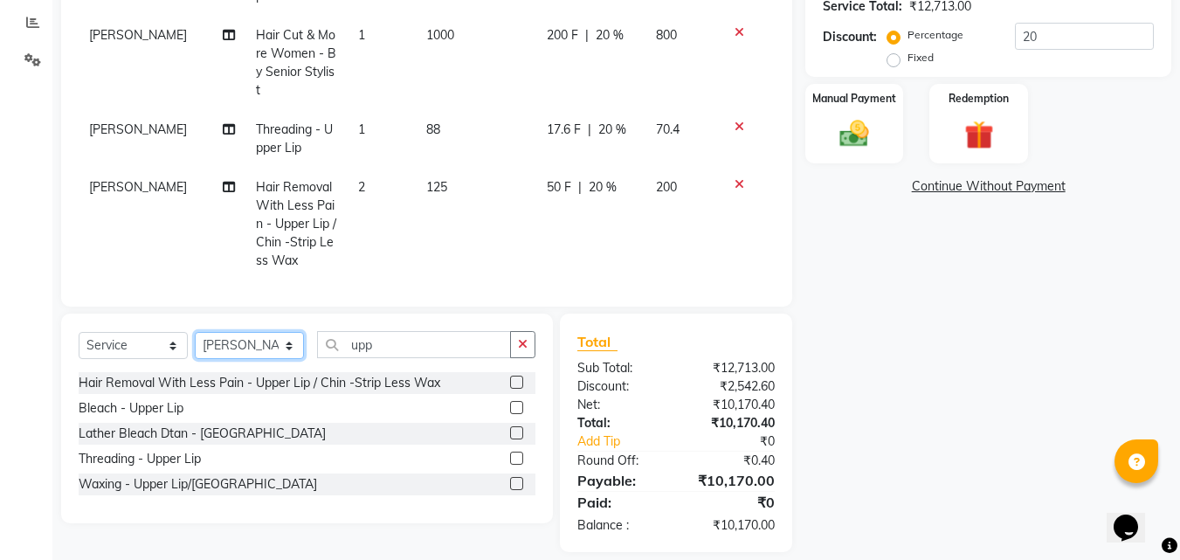
click at [223, 341] on select "Select Stylist [PERSON_NAME] LOOKS 21 [PERSON_NAME] [PERSON_NAME] [PERSON_NAME]…" at bounding box center [249, 345] width 109 height 27
select select "86086"
click at [195, 332] on select "Select Stylist [PERSON_NAME] LOOKS 21 [PERSON_NAME] [PERSON_NAME] [PERSON_NAME]…" at bounding box center [249, 345] width 109 height 27
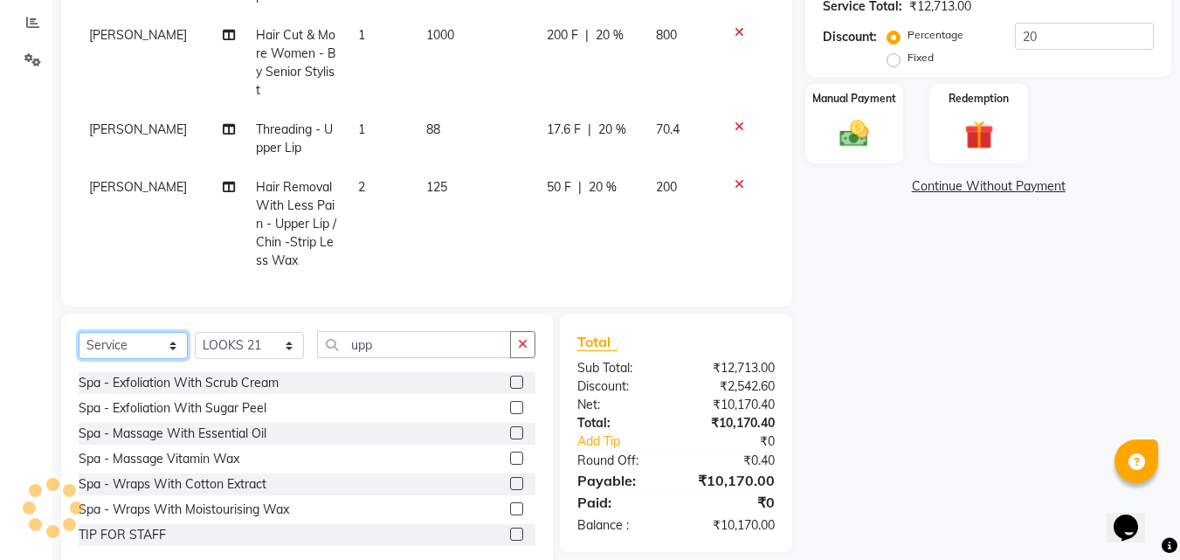
click at [107, 344] on select "Select Service Product Membership Package Voucher Prepaid Gift Card" at bounding box center [133, 345] width 109 height 27
select select "product"
click at [79, 332] on select "Select Service Product Membership Package Voucher Prepaid Gift Card" at bounding box center [133, 345] width 109 height 27
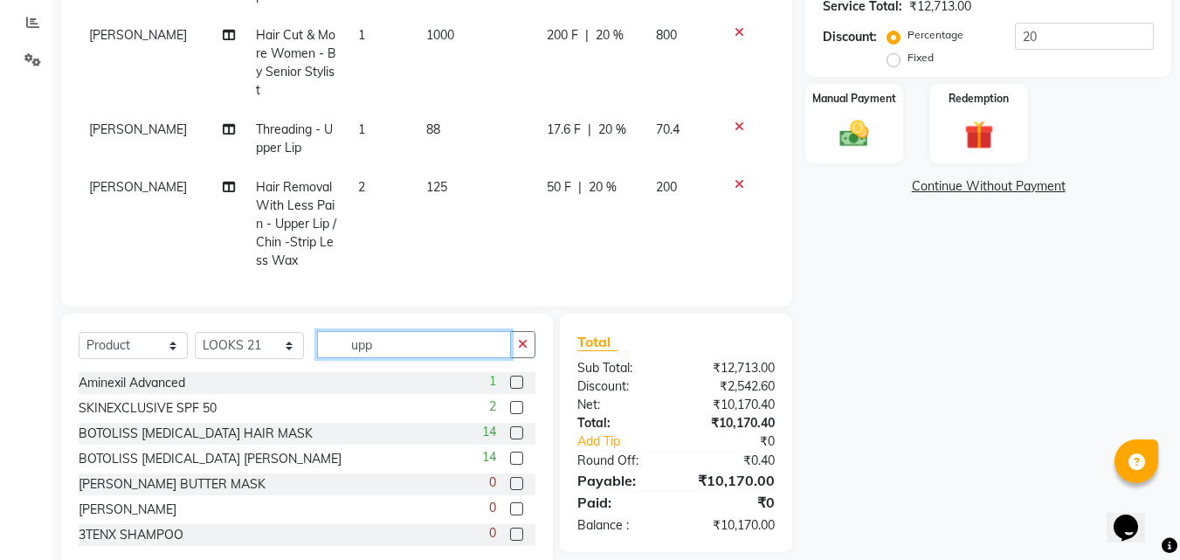
drag, startPoint x: 293, startPoint y: 331, endPoint x: 267, endPoint y: 329, distance: 26.3
click at [276, 330] on div "Select Service Product Membership Package Voucher Prepaid Gift Card Select Styl…" at bounding box center [307, 443] width 492 height 258
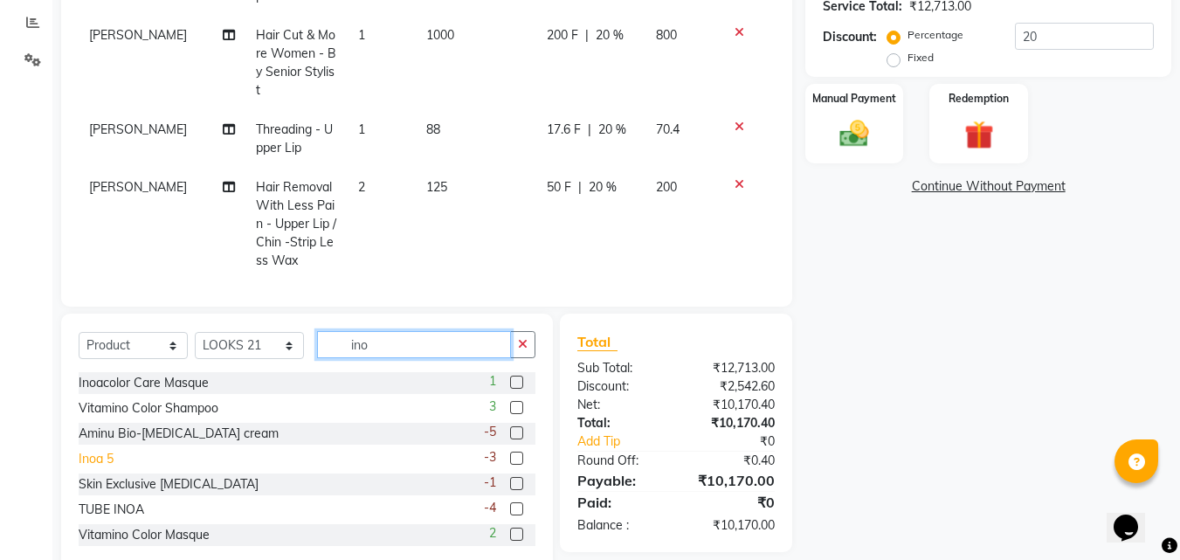
type input "ino"
click at [91, 456] on div "Inoa 5" at bounding box center [96, 459] width 35 height 18
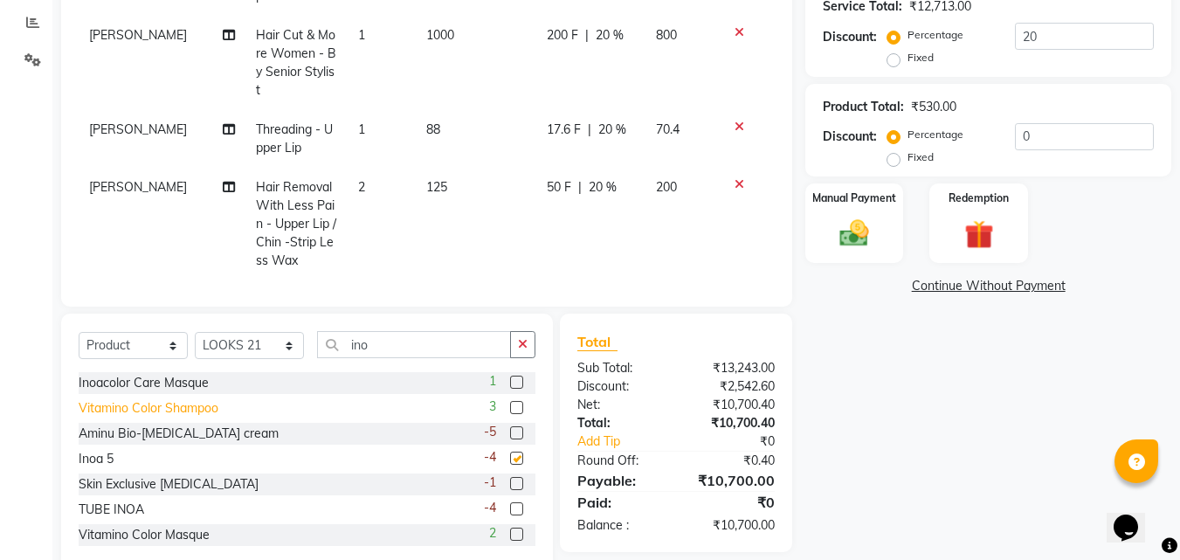
checkbox input "false"
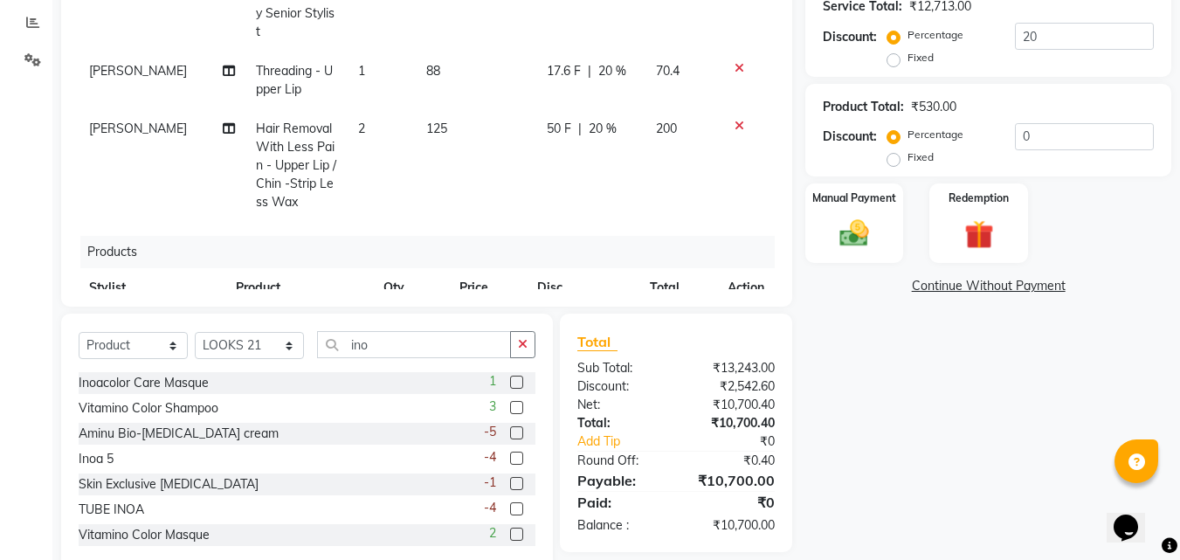
scroll to position [392, 0]
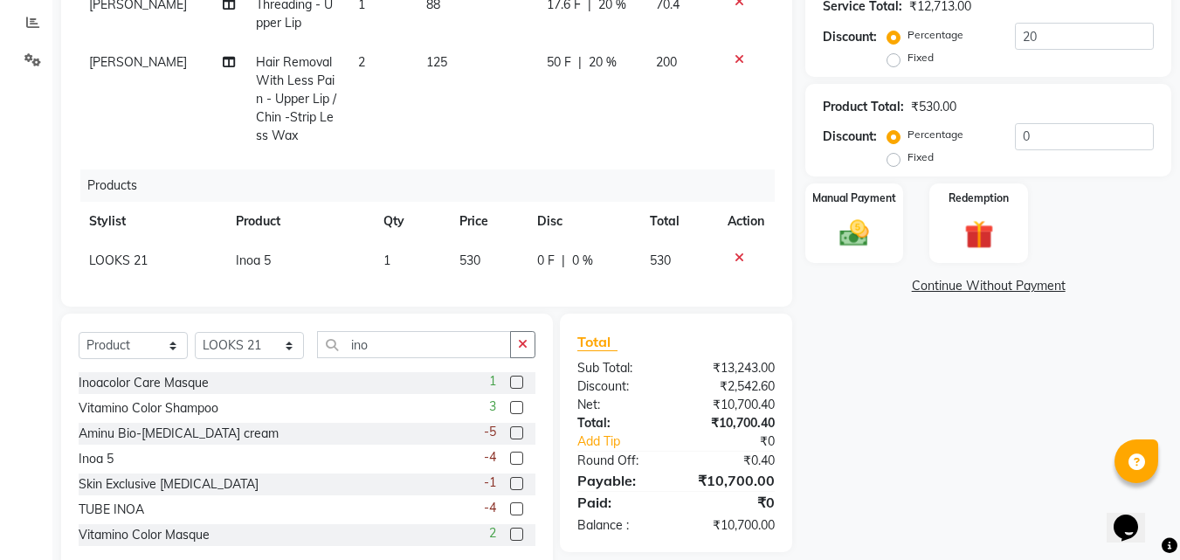
click at [460, 253] on span "530" at bounding box center [470, 261] width 21 height 16
select select "86086"
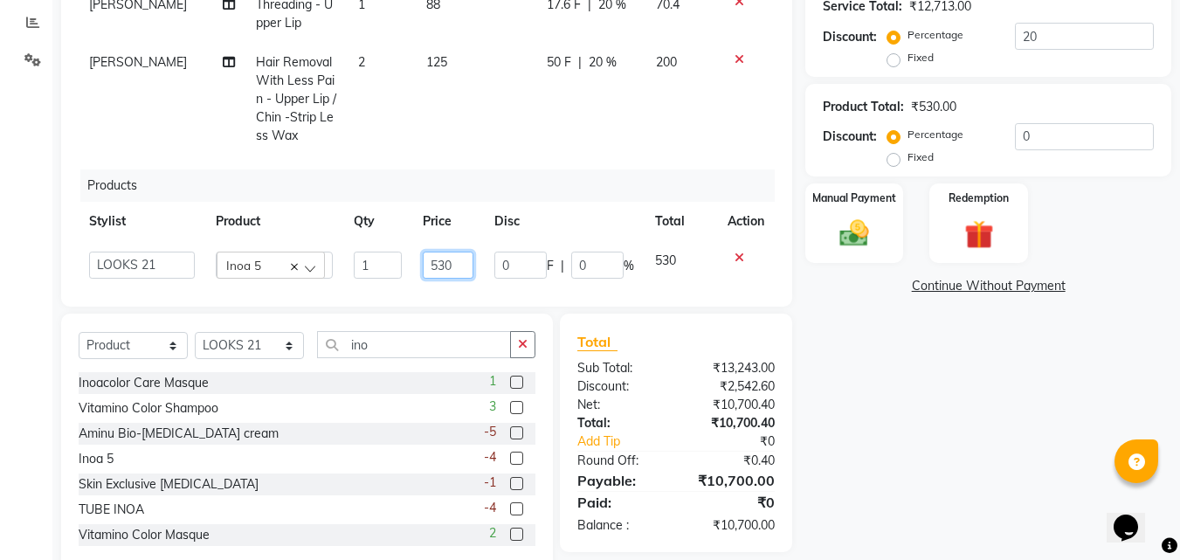
drag, startPoint x: 453, startPoint y: 239, endPoint x: 384, endPoint y: 231, distance: 70.4
click at [391, 241] on tr "Anwar Danish Janardhan LOOKS 21 sabiya khan Samiksha Shakil Sharif Ahmed Shradd…" at bounding box center [427, 265] width 696 height 48
type input "565"
click at [445, 176] on div "Products" at bounding box center [434, 186] width 708 height 32
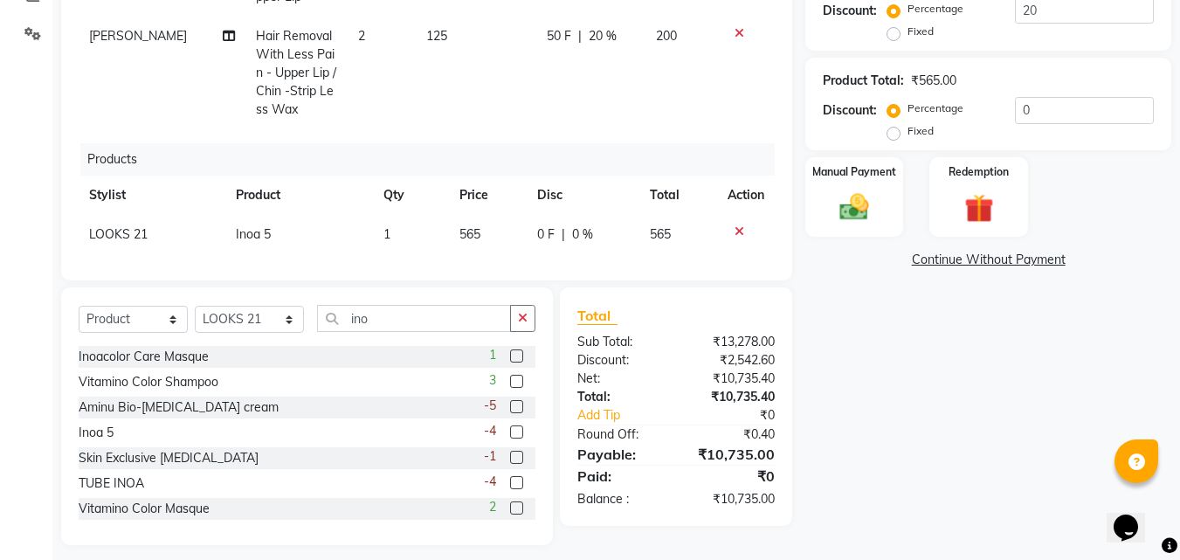
scroll to position [402, 0]
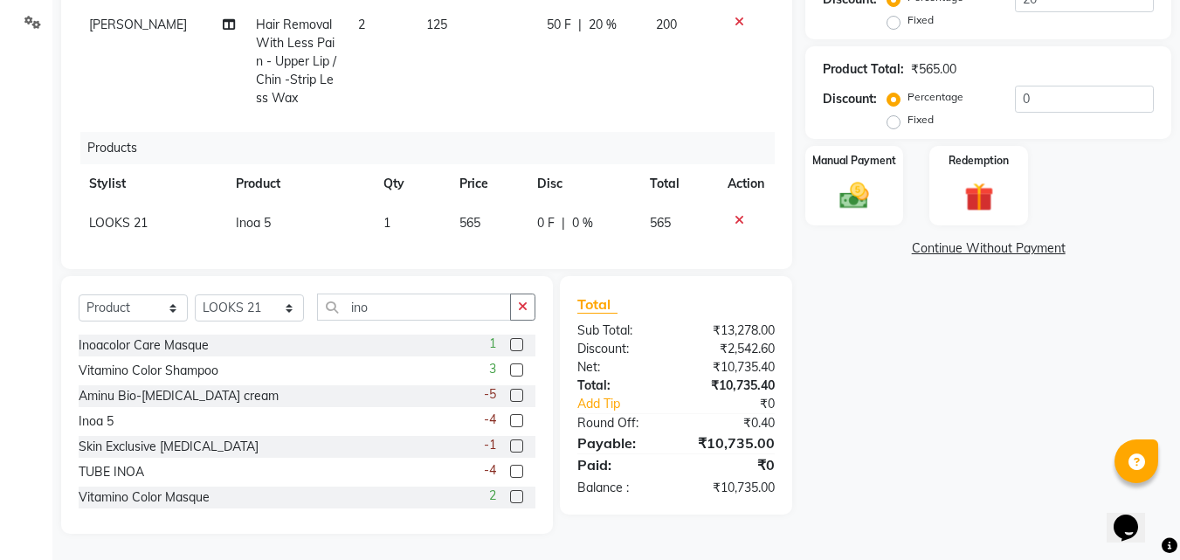
click at [376, 212] on td "1" at bounding box center [411, 223] width 76 height 39
select select "86086"
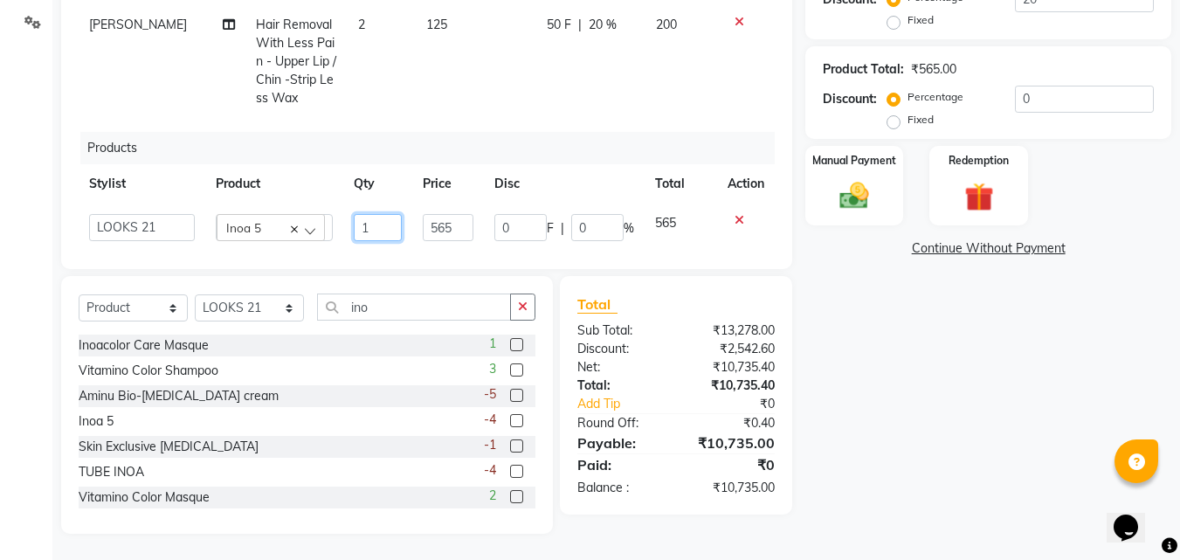
drag, startPoint x: 376, startPoint y: 205, endPoint x: 152, endPoint y: 143, distance: 232.1
click at [258, 204] on tr "Anwar Danish Janardhan LOOKS 21 sabiya khan Samiksha Shakil Sharif Ahmed Shradd…" at bounding box center [427, 228] width 696 height 48
type input "2"
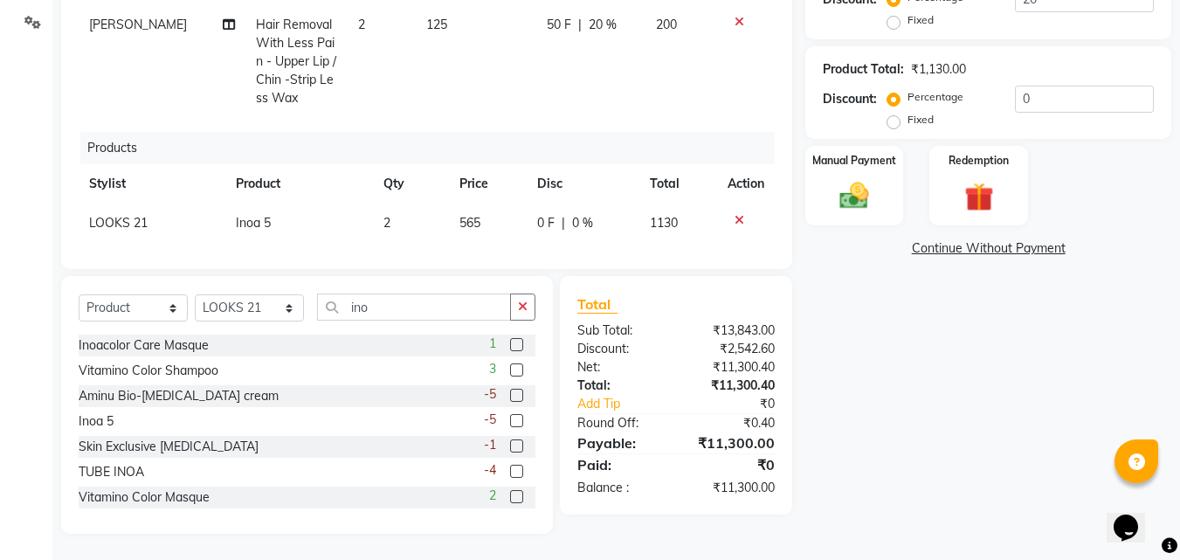
click at [384, 77] on td "2" at bounding box center [382, 61] width 68 height 113
select select "13885"
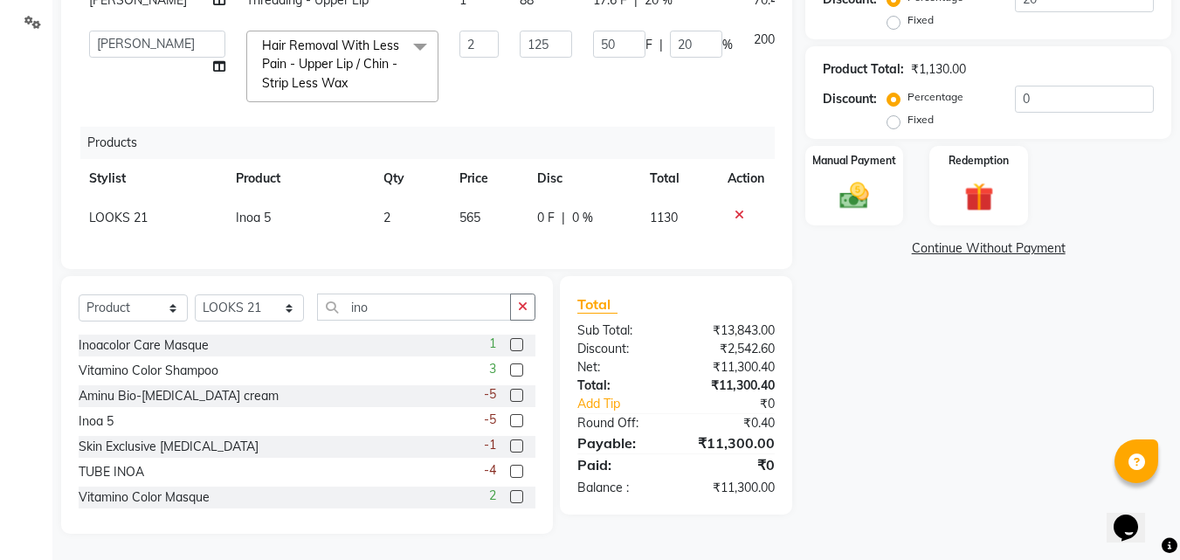
scroll to position [225, 0]
click at [842, 204] on img at bounding box center [854, 196] width 49 height 35
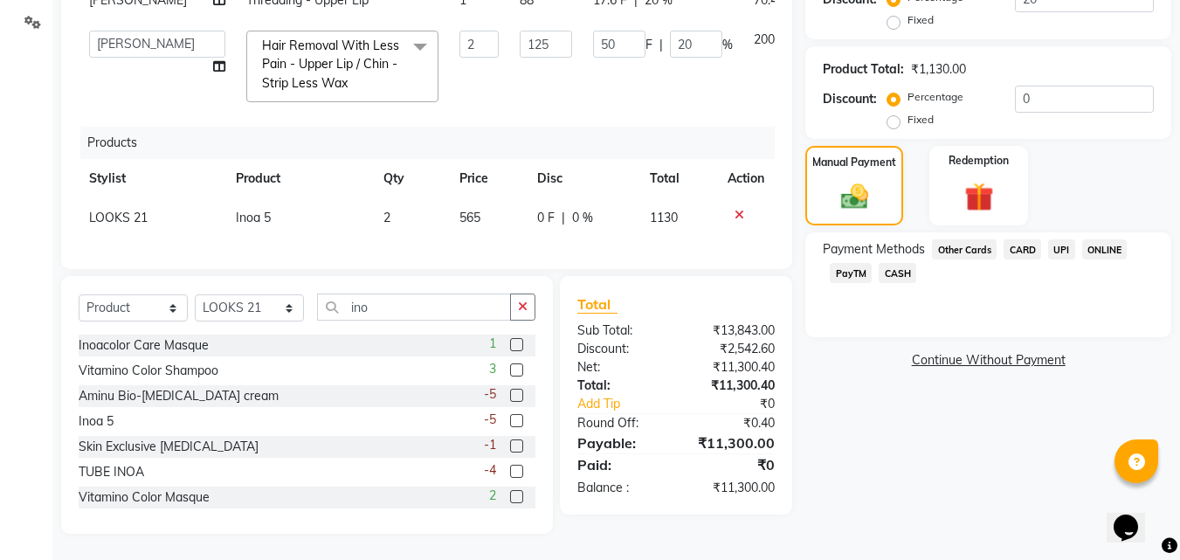
click at [1019, 247] on span "CARD" at bounding box center [1023, 249] width 38 height 20
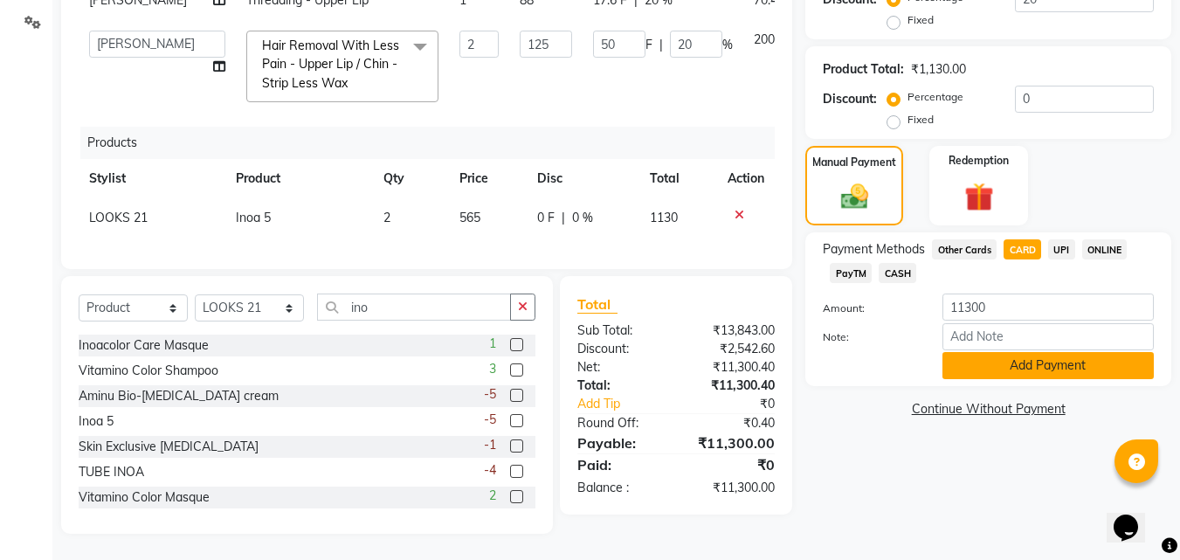
click at [1063, 365] on button "Add Payment" at bounding box center [1048, 365] width 211 height 27
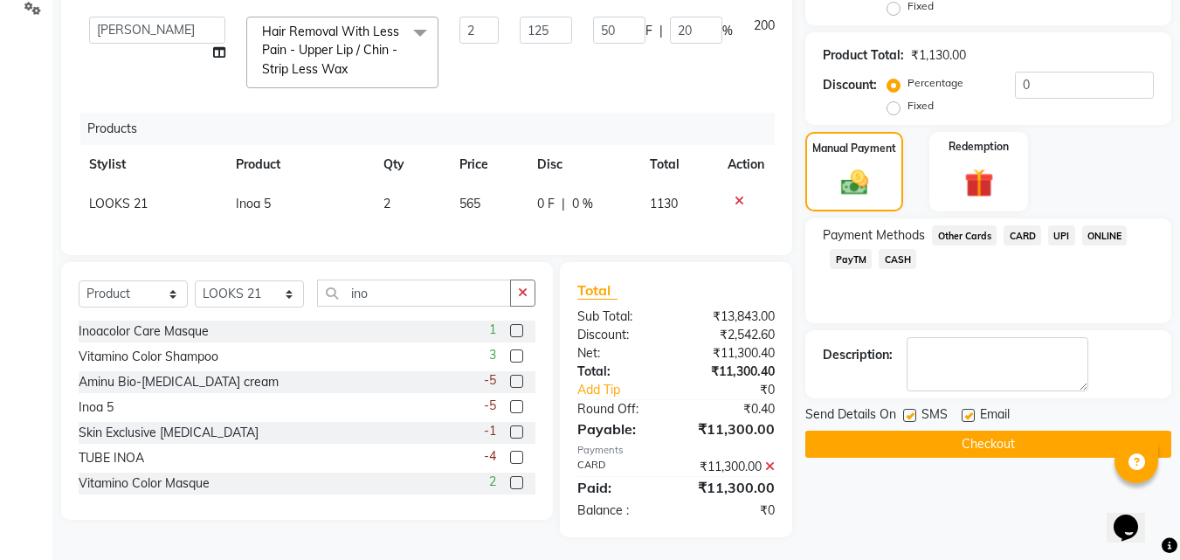
scroll to position [419, 0]
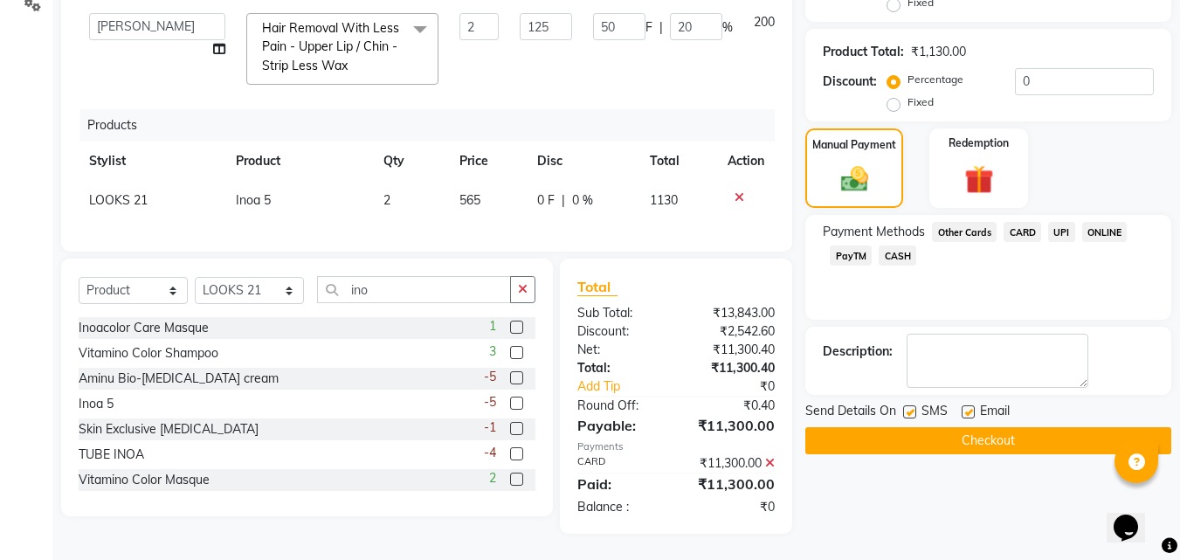
click at [1045, 439] on button "Checkout" at bounding box center [989, 440] width 366 height 27
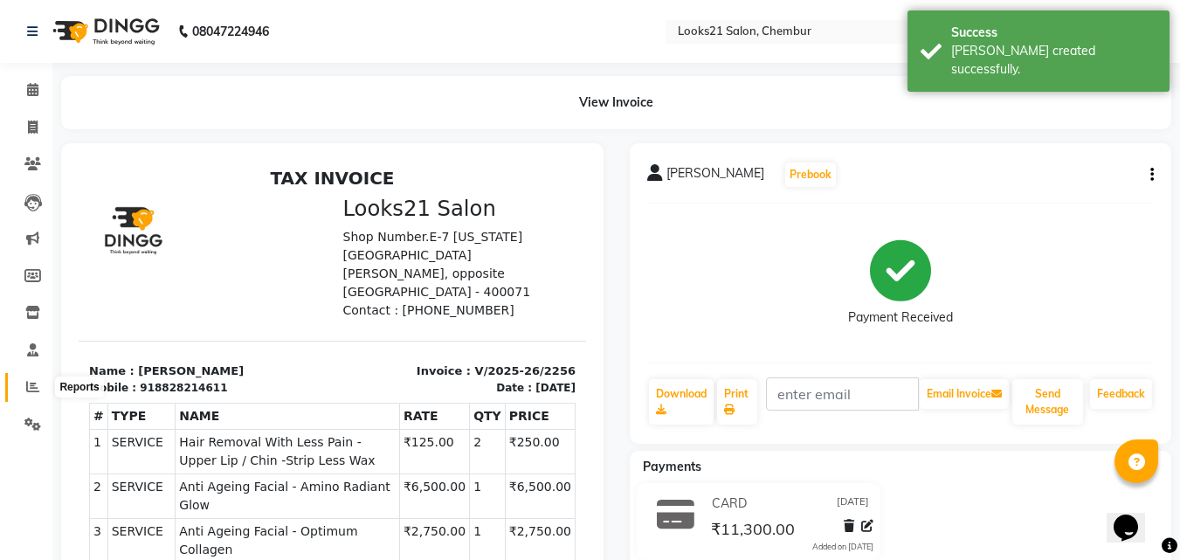
click at [26, 380] on span at bounding box center [32, 387] width 31 height 20
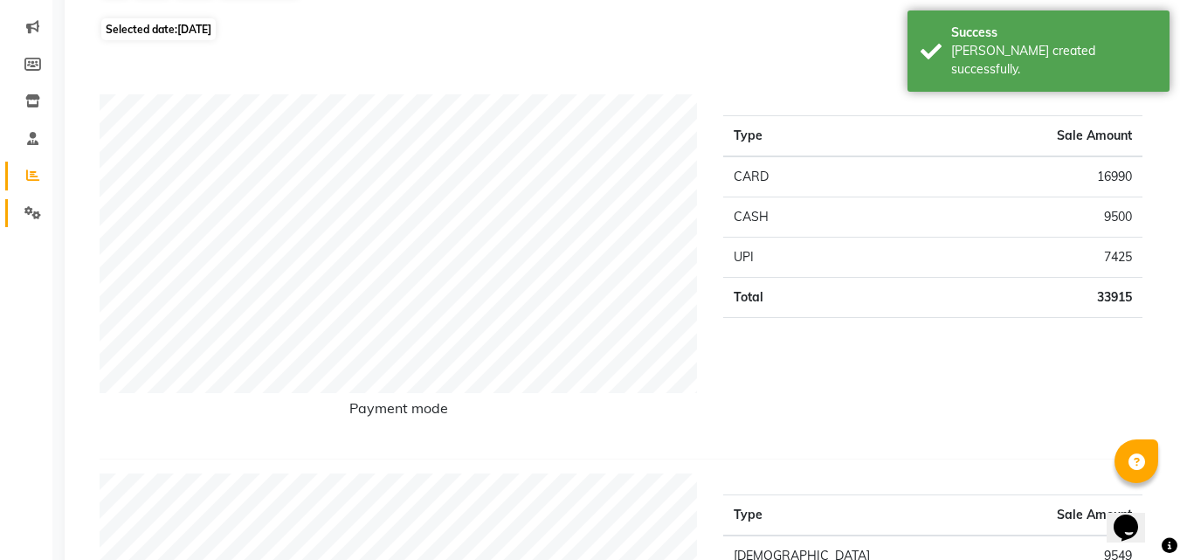
scroll to position [262, 0]
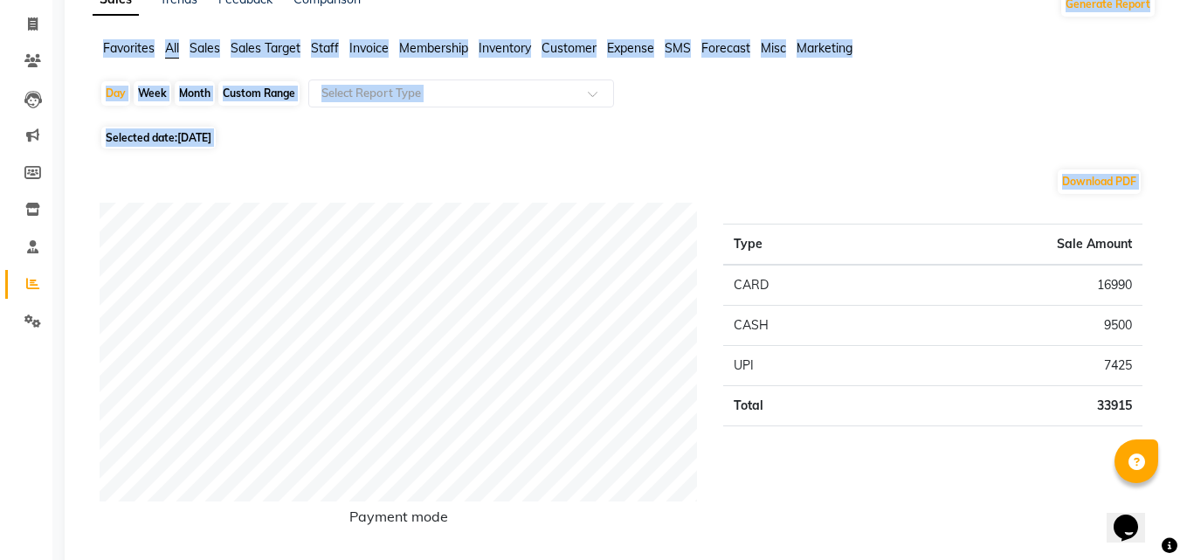
click at [1180, 12] on html "08047224946 Select Location × Looks21 Salon, Chembur English ENGLISH Español ال…" at bounding box center [590, 177] width 1180 height 560
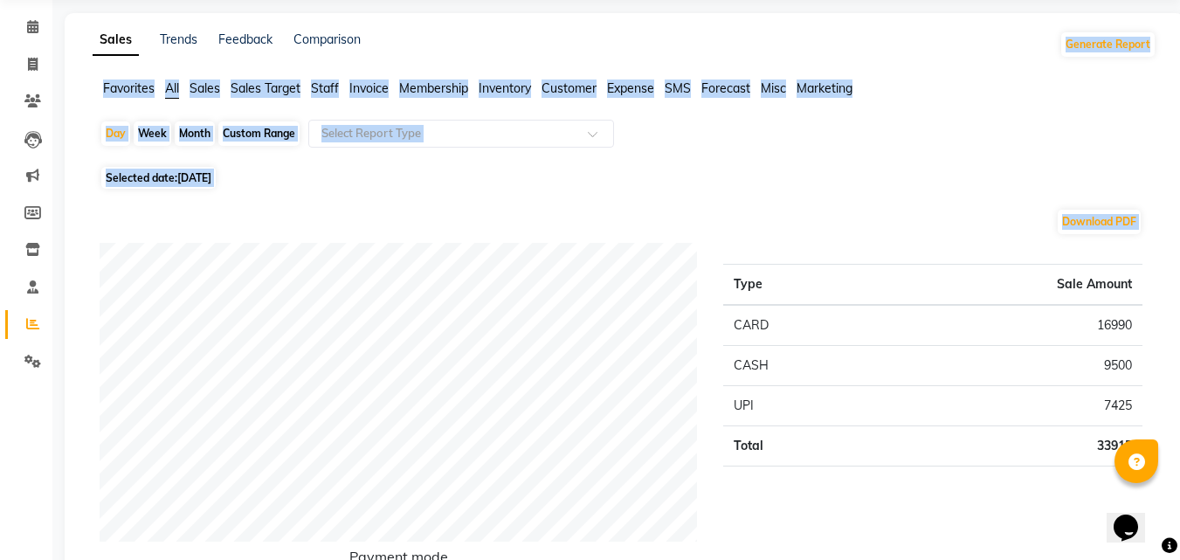
scroll to position [28, 0]
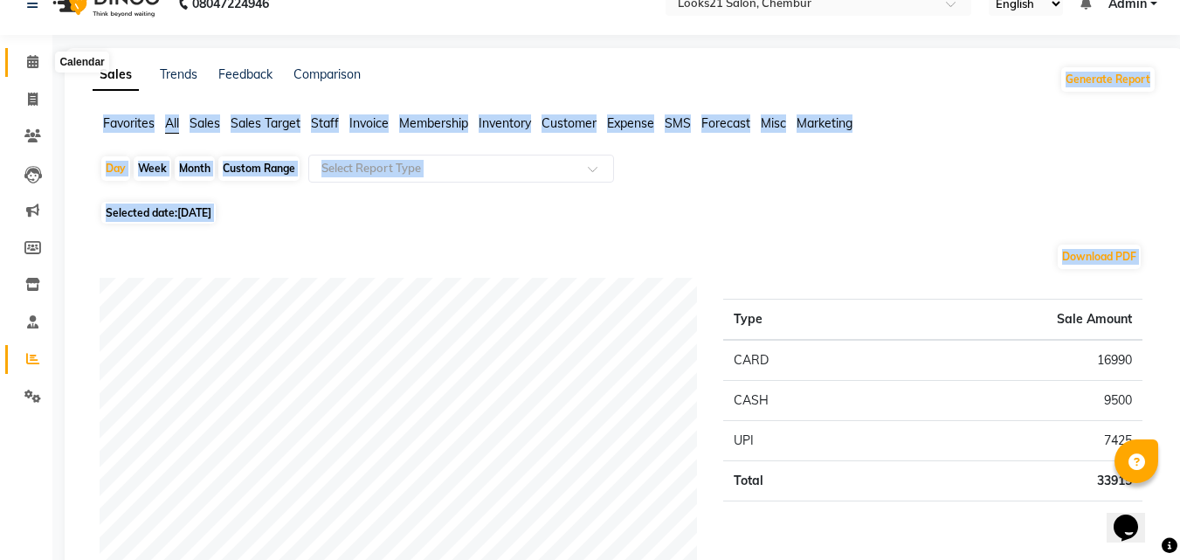
click at [23, 66] on span at bounding box center [32, 62] width 31 height 20
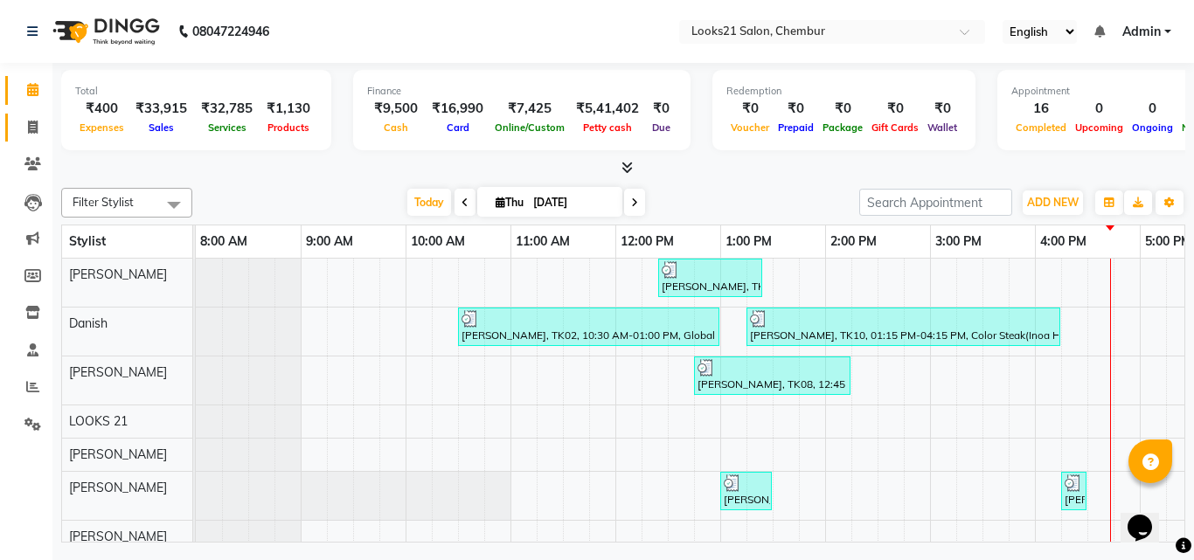
click at [38, 137] on link "Invoice" at bounding box center [26, 128] width 42 height 29
select select "service"
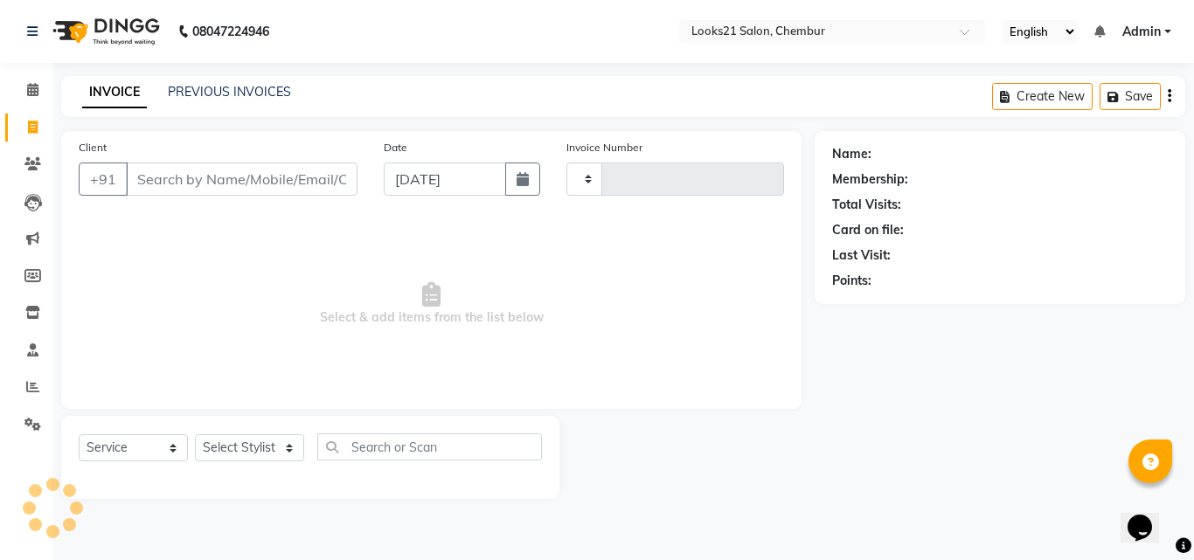
type input "2257"
click at [161, 174] on input "Client" at bounding box center [242, 179] width 232 height 33
select select "844"
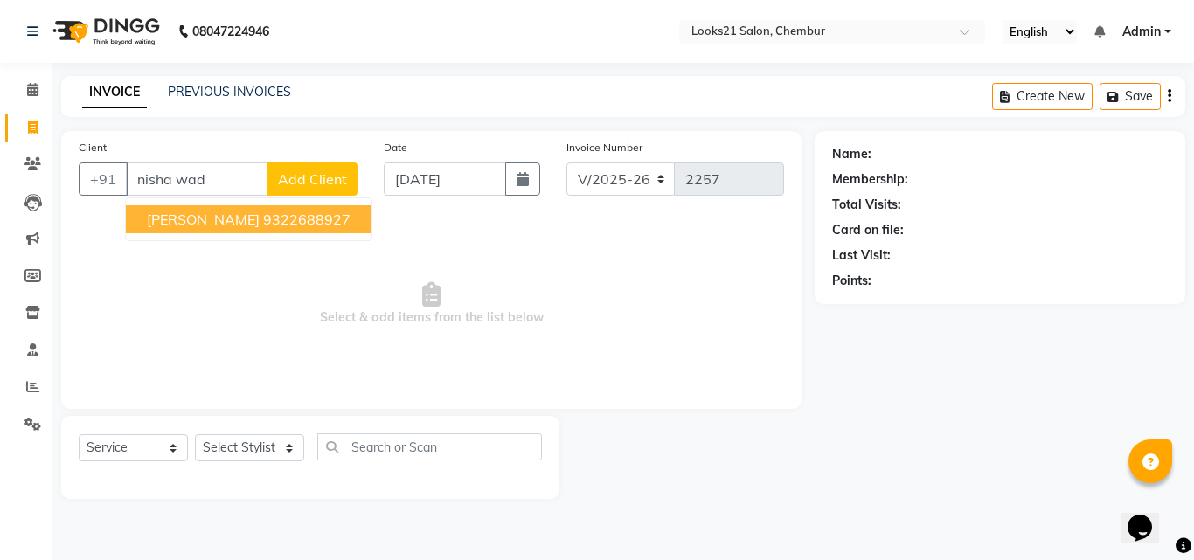
drag, startPoint x: 197, startPoint y: 217, endPoint x: 207, endPoint y: 254, distance: 38.8
click at [197, 217] on span "Nisha Wadhwa" at bounding box center [203, 219] width 113 height 17
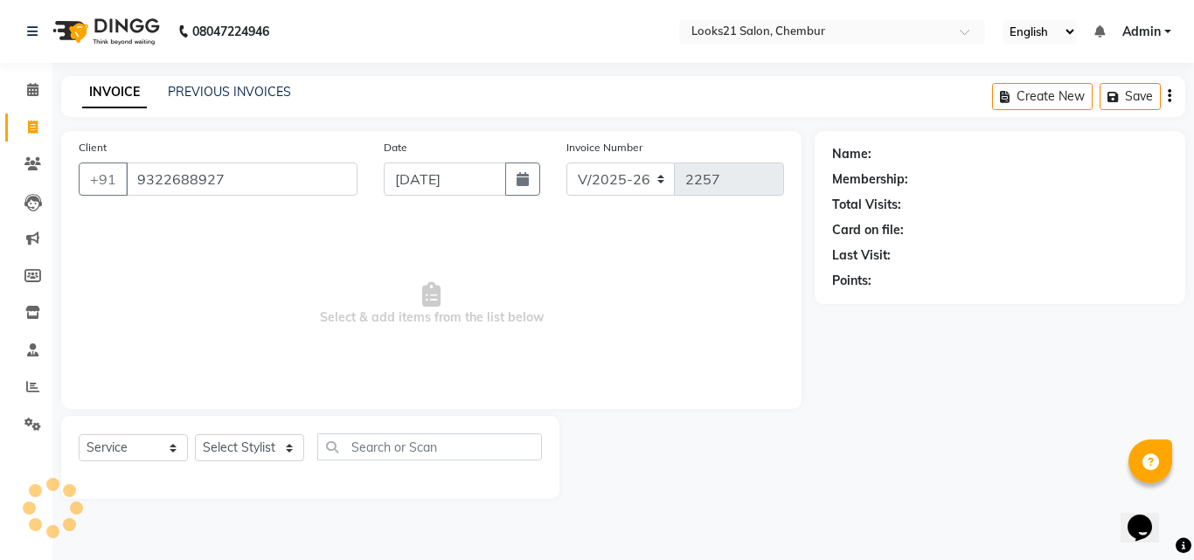
type input "9322688927"
drag, startPoint x: 237, startPoint y: 447, endPoint x: 250, endPoint y: 434, distance: 17.9
click at [237, 447] on select "Select Stylist [PERSON_NAME] LOOKS 21 [PERSON_NAME] [PERSON_NAME] [PERSON_NAME]…" at bounding box center [249, 447] width 109 height 27
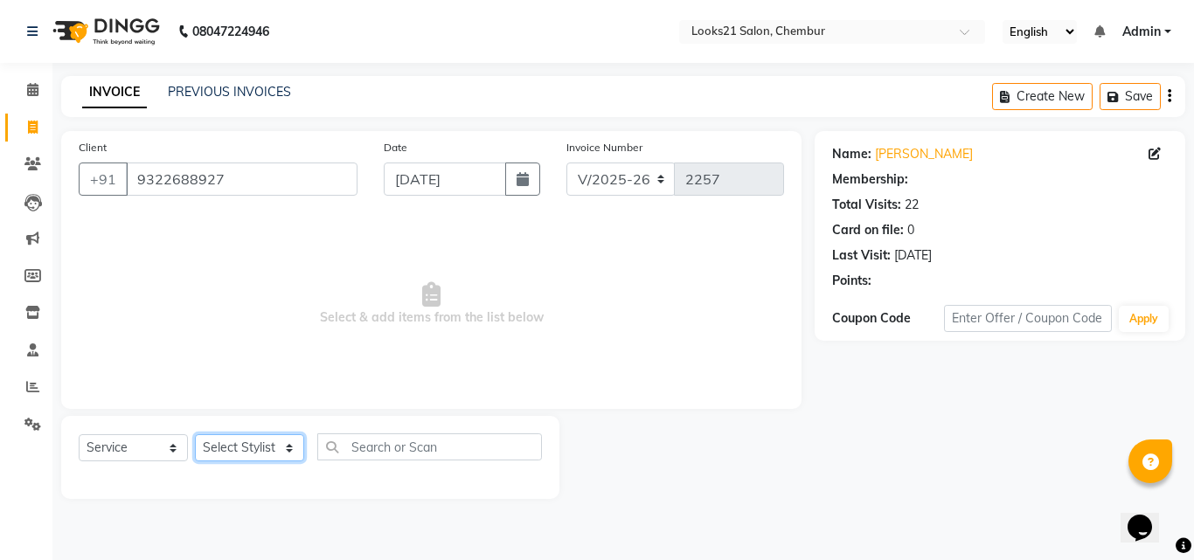
select select "13887"
click at [195, 434] on select "Select Stylist [PERSON_NAME] LOOKS 21 [PERSON_NAME] [PERSON_NAME] [PERSON_NAME]…" at bounding box center [249, 447] width 109 height 27
select select "1: Object"
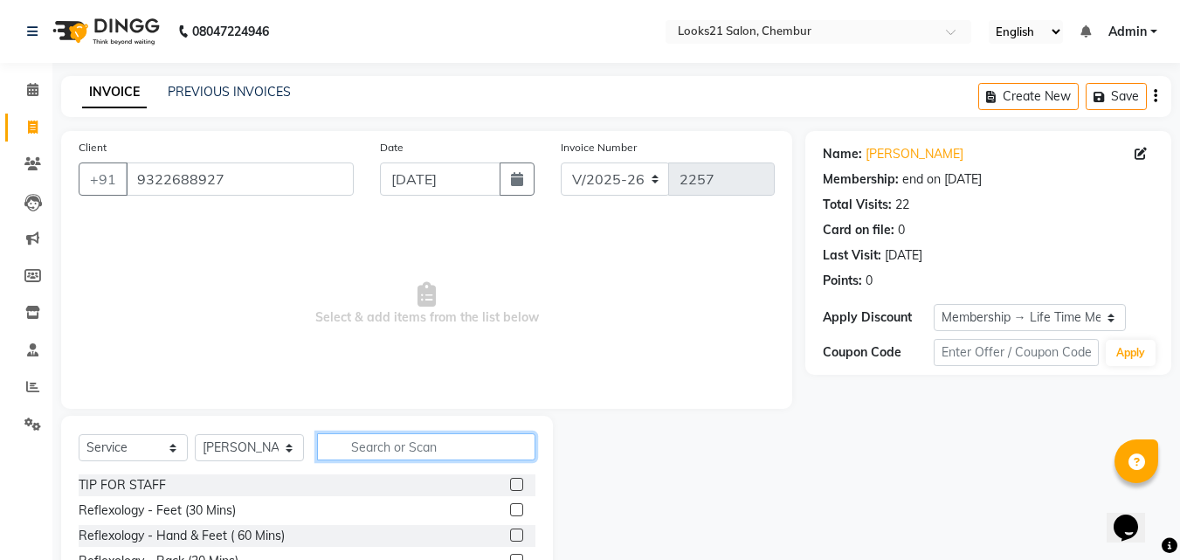
click at [389, 435] on input "text" at bounding box center [426, 446] width 218 height 27
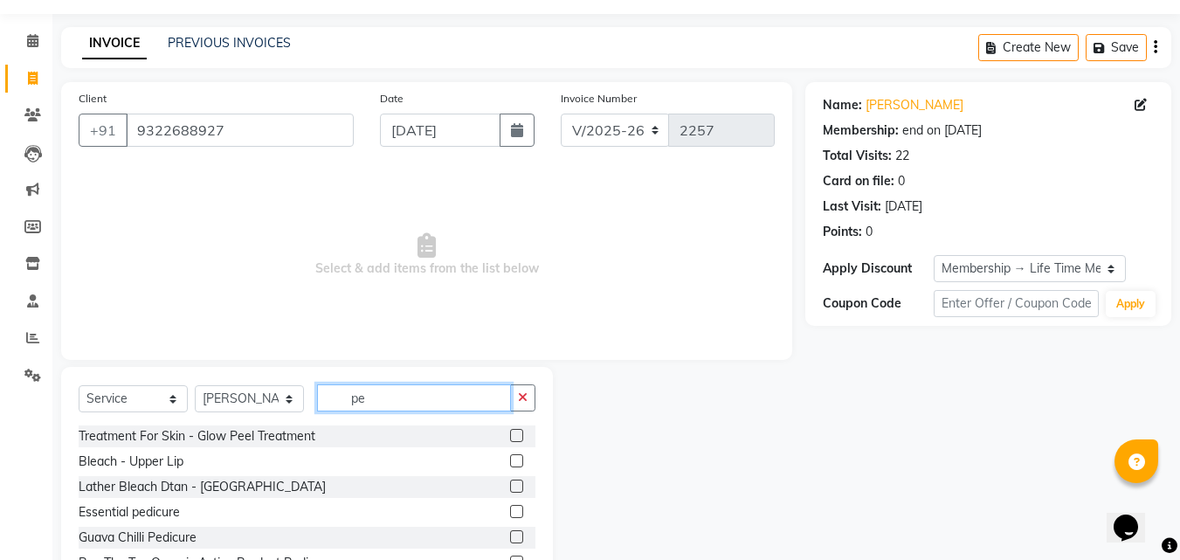
scroll to position [87, 0]
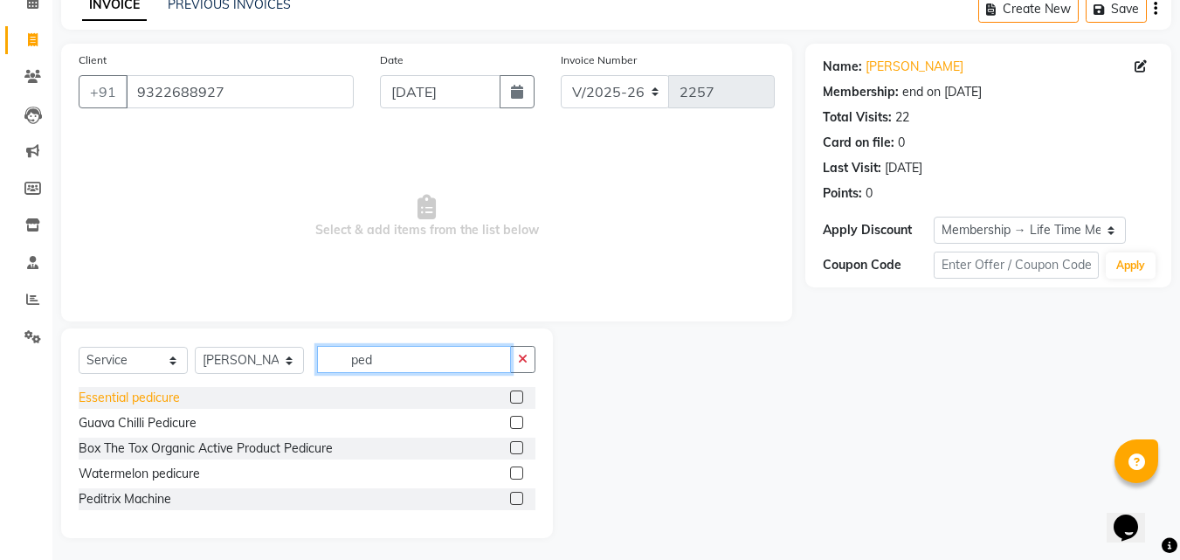
type input "ped"
click at [159, 399] on div "Essential pedicure" at bounding box center [129, 398] width 101 height 18
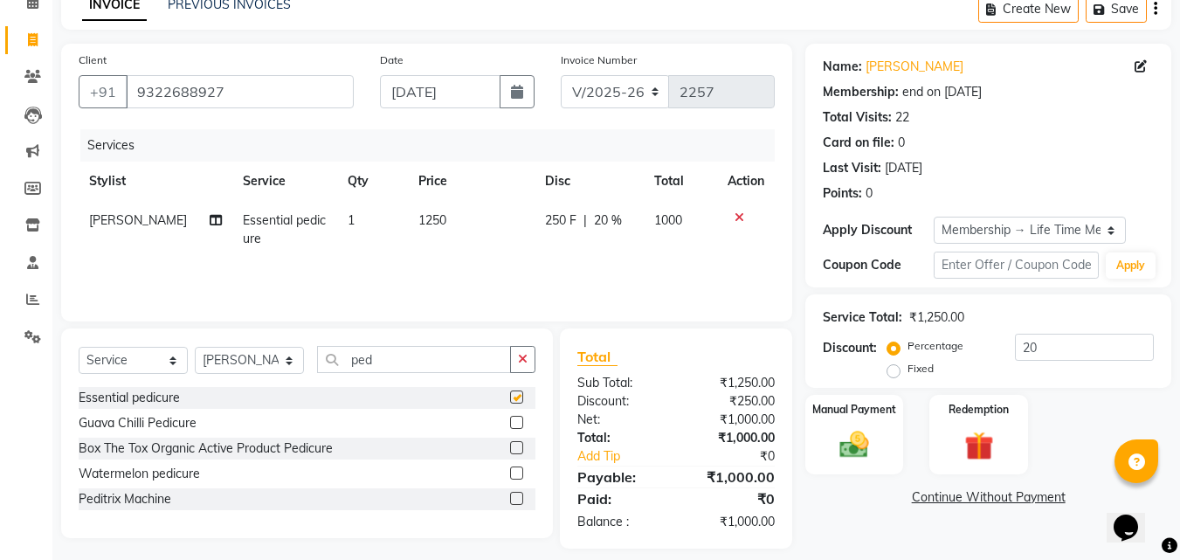
checkbox input "false"
click at [246, 367] on select "Select Stylist [PERSON_NAME] LOOKS 21 [PERSON_NAME] [PERSON_NAME] [PERSON_NAME]…" at bounding box center [249, 360] width 109 height 27
select select "13886"
click at [195, 347] on select "Select Stylist [PERSON_NAME] LOOKS 21 [PERSON_NAME] [PERSON_NAME] [PERSON_NAME]…" at bounding box center [249, 360] width 109 height 27
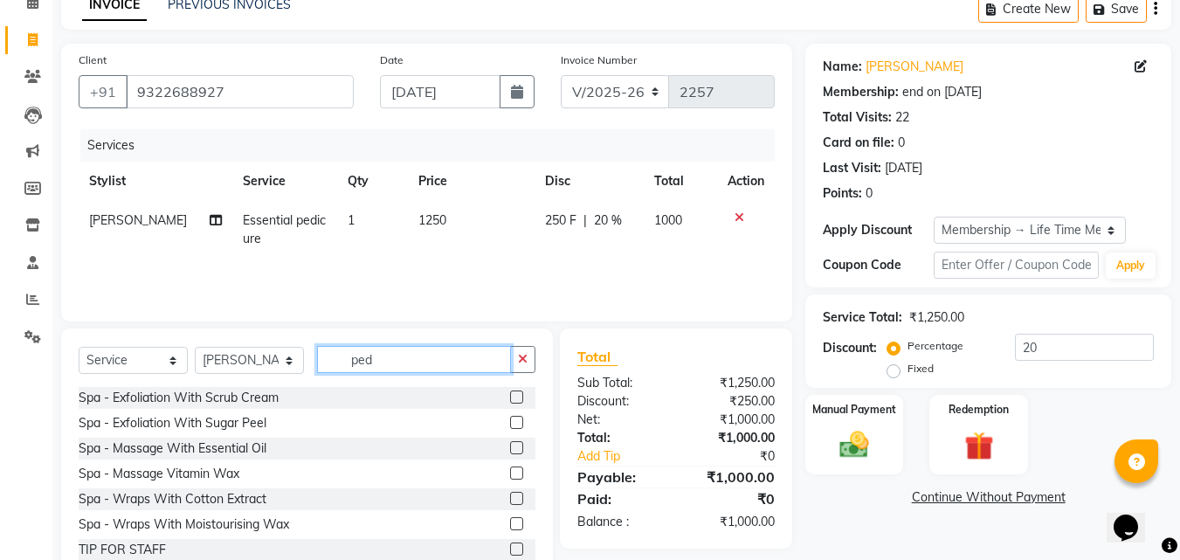
drag, startPoint x: 391, startPoint y: 363, endPoint x: 294, endPoint y: 360, distance: 97.9
click at [294, 360] on div "Select Service Product Membership Package Voucher Prepaid Gift Card Select Styl…" at bounding box center [307, 366] width 457 height 41
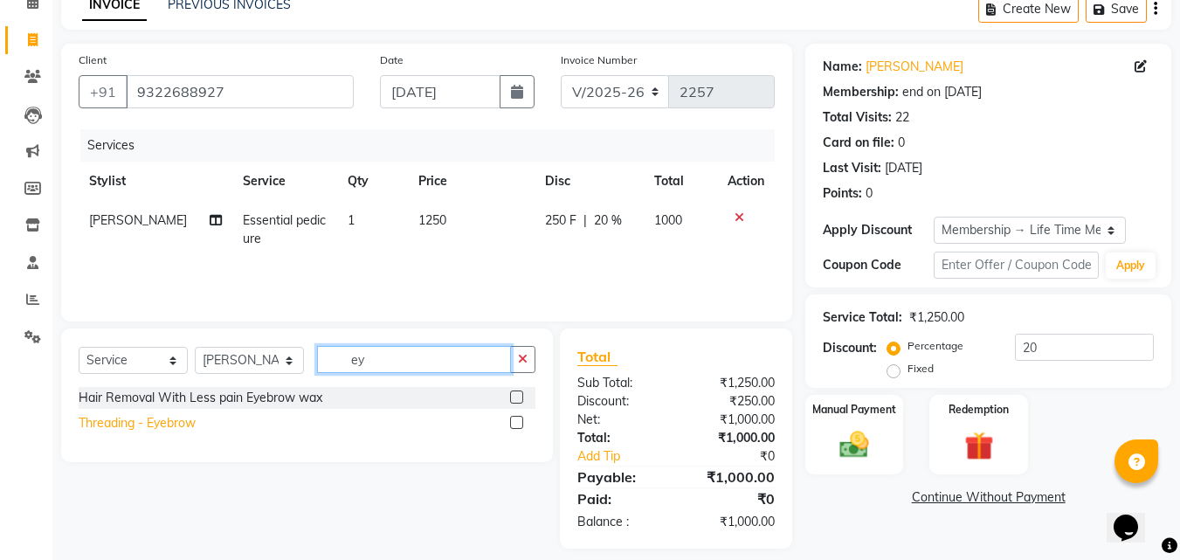
type input "ey"
click at [181, 420] on div "Threading - Eyebrow" at bounding box center [137, 423] width 117 height 18
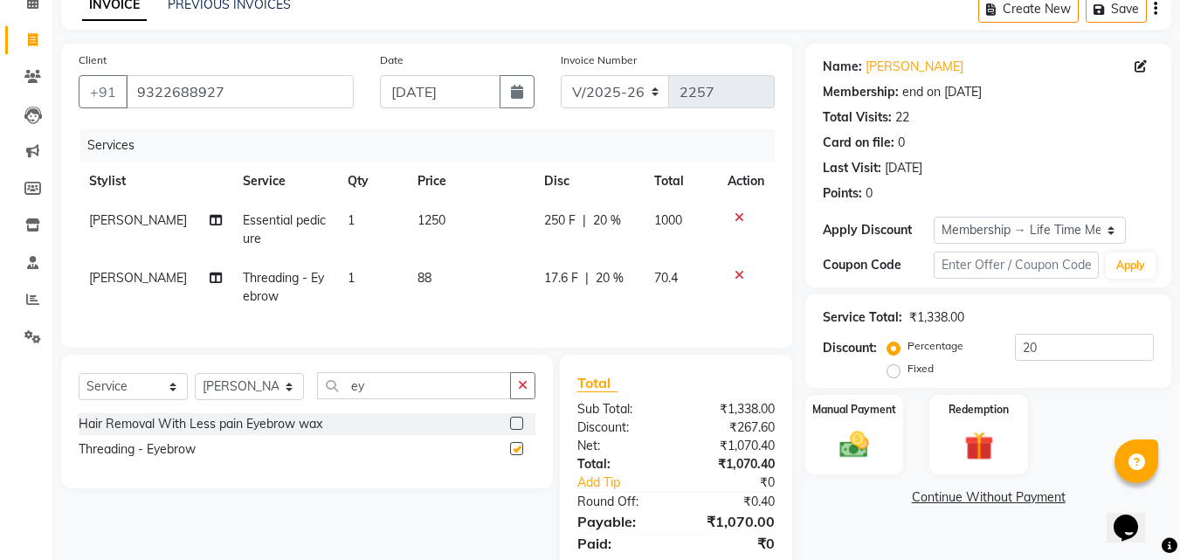
checkbox input "false"
click at [363, 284] on td "1" at bounding box center [372, 288] width 70 height 58
select select "13886"
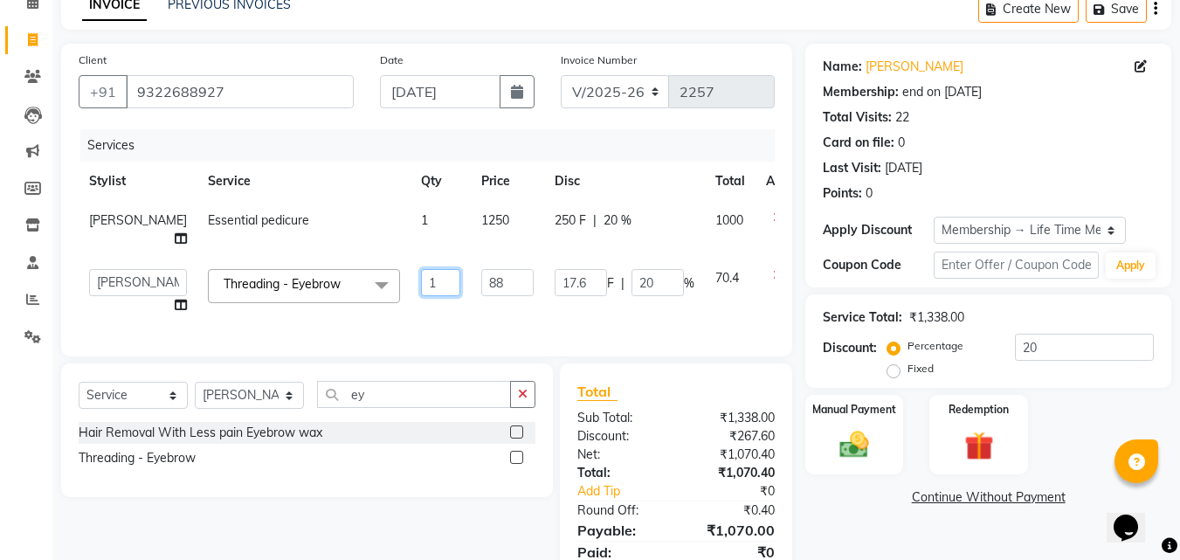
drag, startPoint x: 378, startPoint y: 277, endPoint x: 327, endPoint y: 277, distance: 51.6
click at [327, 279] on tr "Anwar Danish Janardhan LOOKS 21 sabiya khan Samiksha Shakil Sharif Ahmed Shradd…" at bounding box center [446, 292] width 735 height 66
type input "2"
click at [436, 316] on div "Services Stylist Service Qty Price Disc Total Action Janardhan Essential pedicu…" at bounding box center [427, 234] width 696 height 210
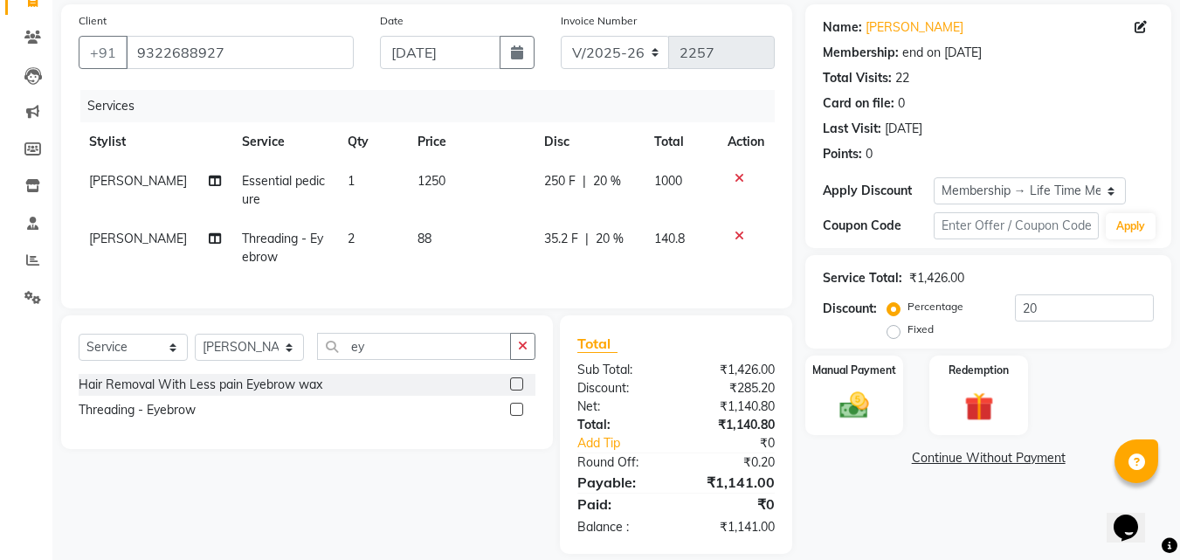
scroll to position [160, 0]
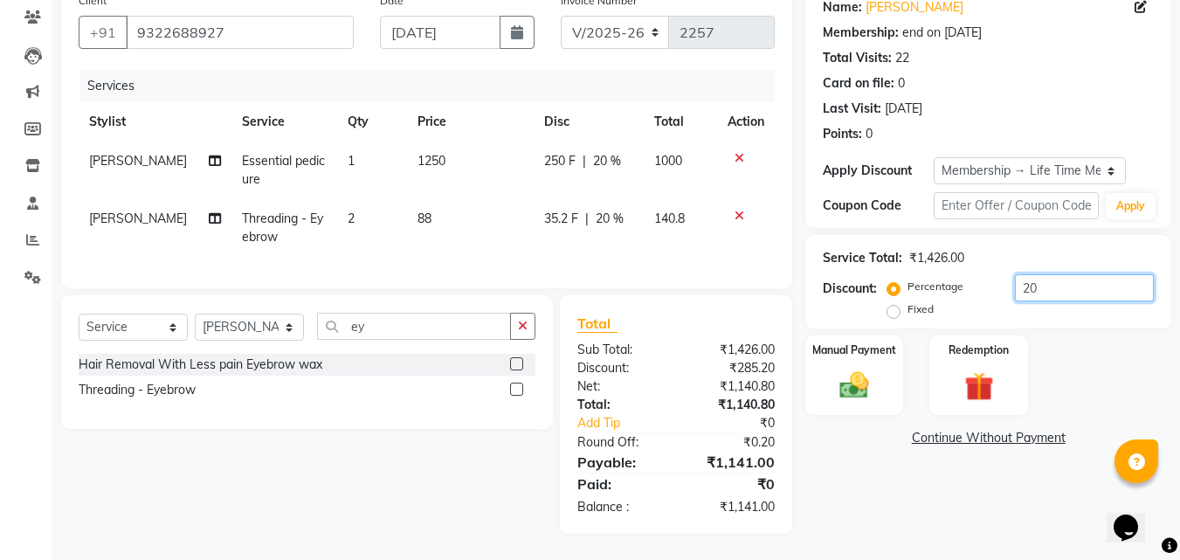
click at [1036, 277] on input "20" at bounding box center [1084, 287] width 139 height 27
type input "20.05"
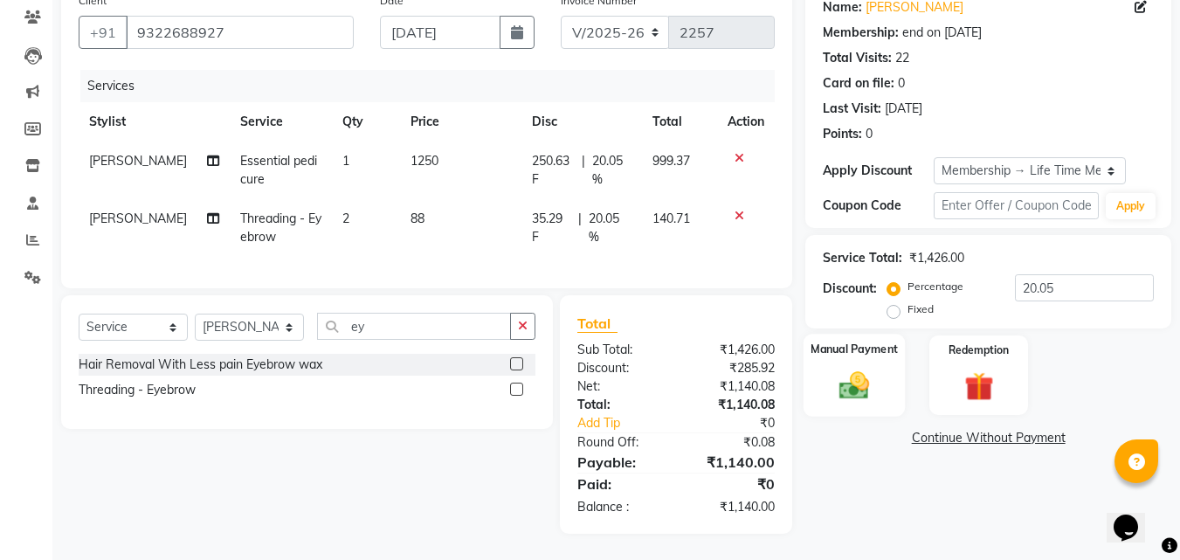
click at [869, 370] on img at bounding box center [854, 385] width 49 height 35
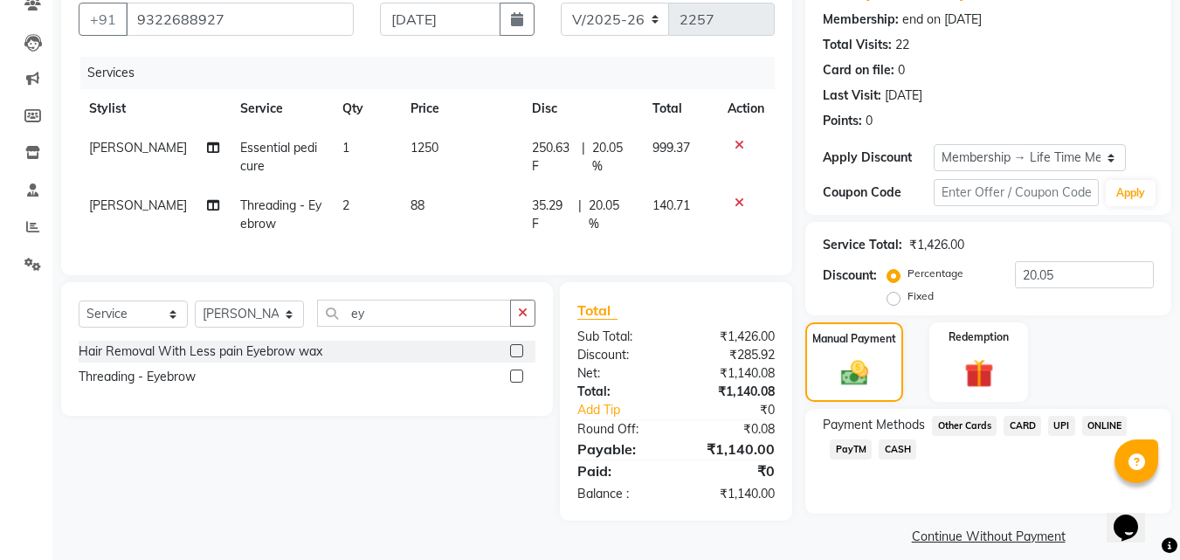
click at [894, 444] on span "CASH" at bounding box center [898, 450] width 38 height 20
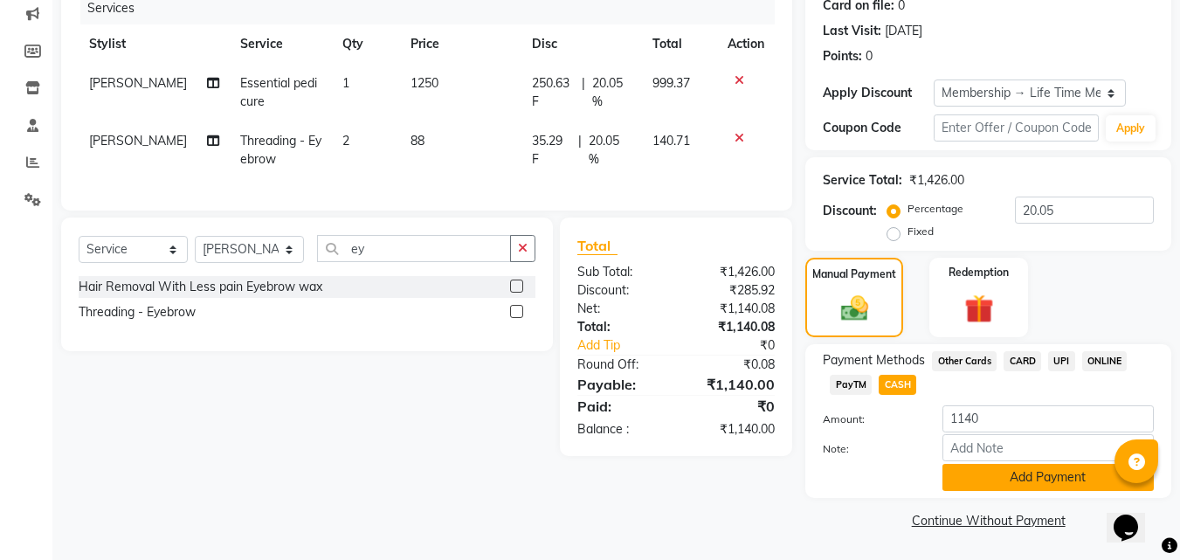
click at [1029, 473] on button "Add Payment" at bounding box center [1048, 477] width 211 height 27
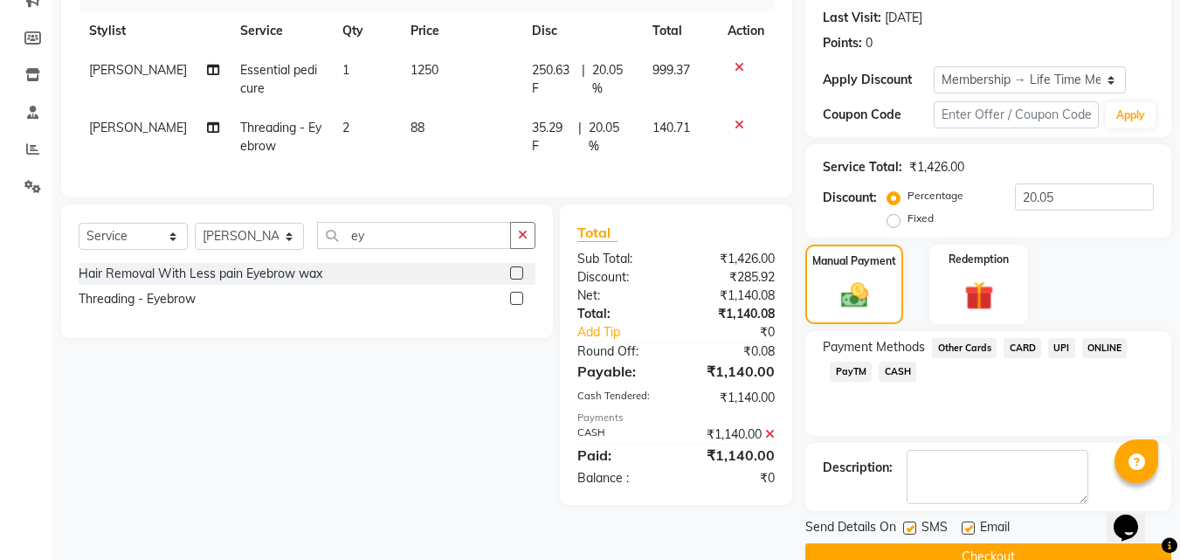
scroll to position [274, 0]
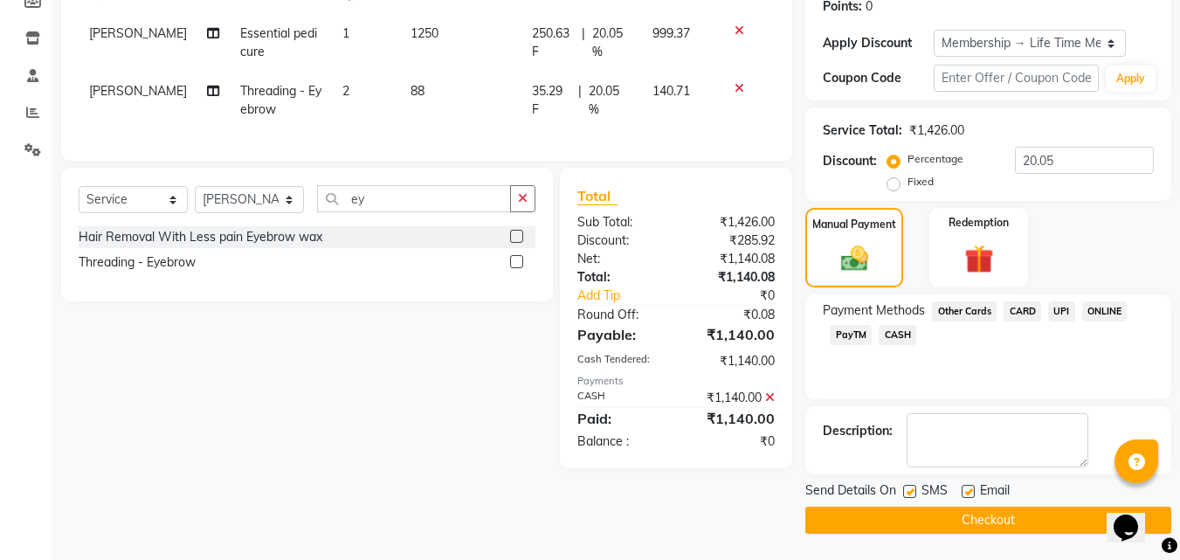
click at [1048, 520] on button "Checkout" at bounding box center [989, 520] width 366 height 27
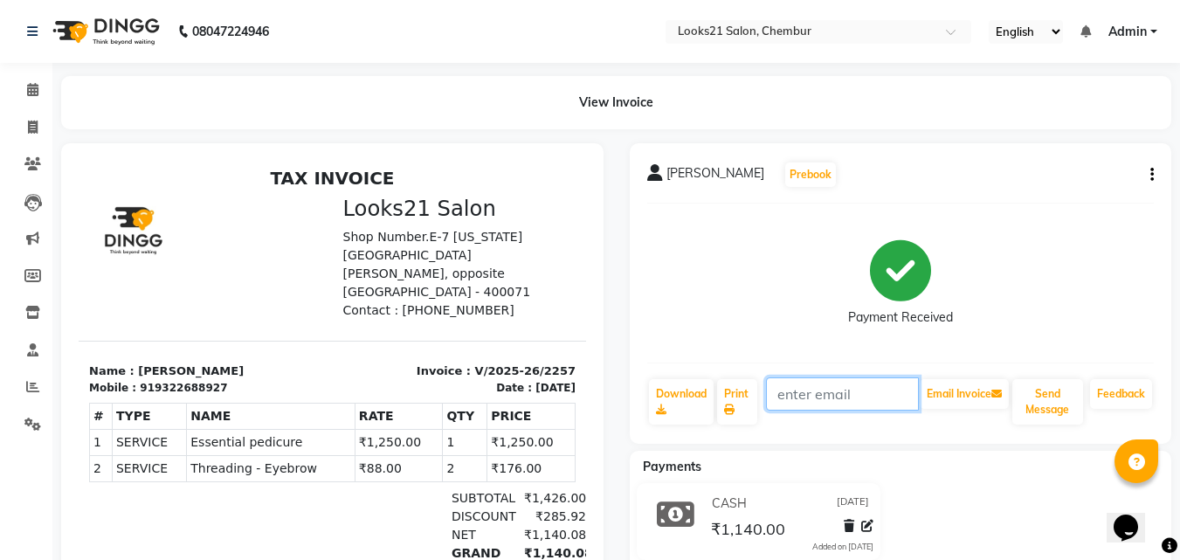
click at [849, 410] on input "text" at bounding box center [842, 393] width 153 height 33
drag, startPoint x: 225, startPoint y: 193, endPoint x: 120, endPoint y: 36, distance: 189.0
select select "service"
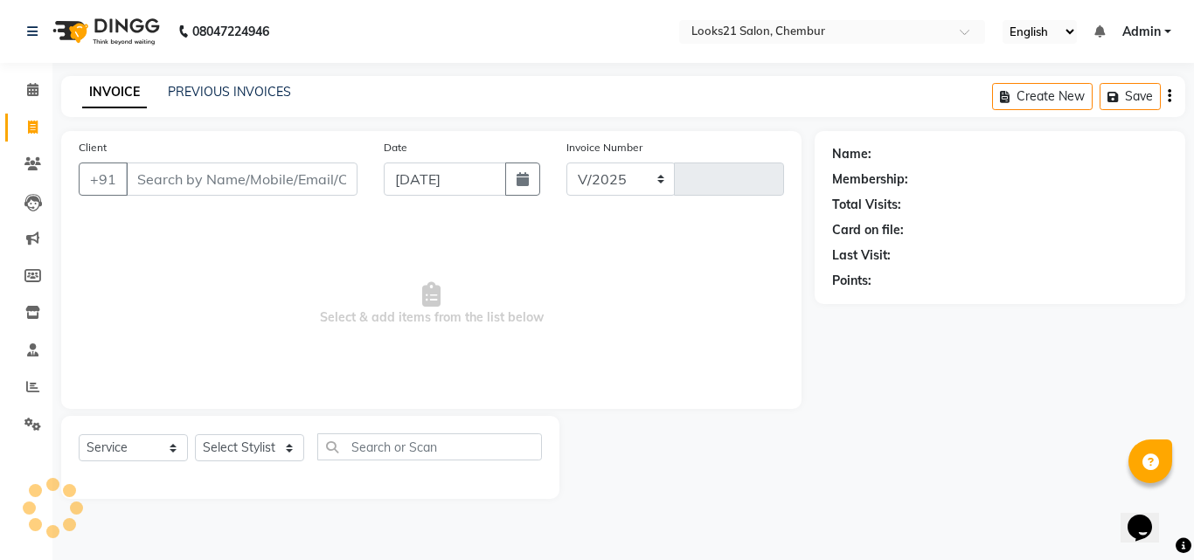
select select "844"
type input "2258"
click at [227, 98] on link "PREVIOUS INVOICES" at bounding box center [229, 92] width 123 height 16
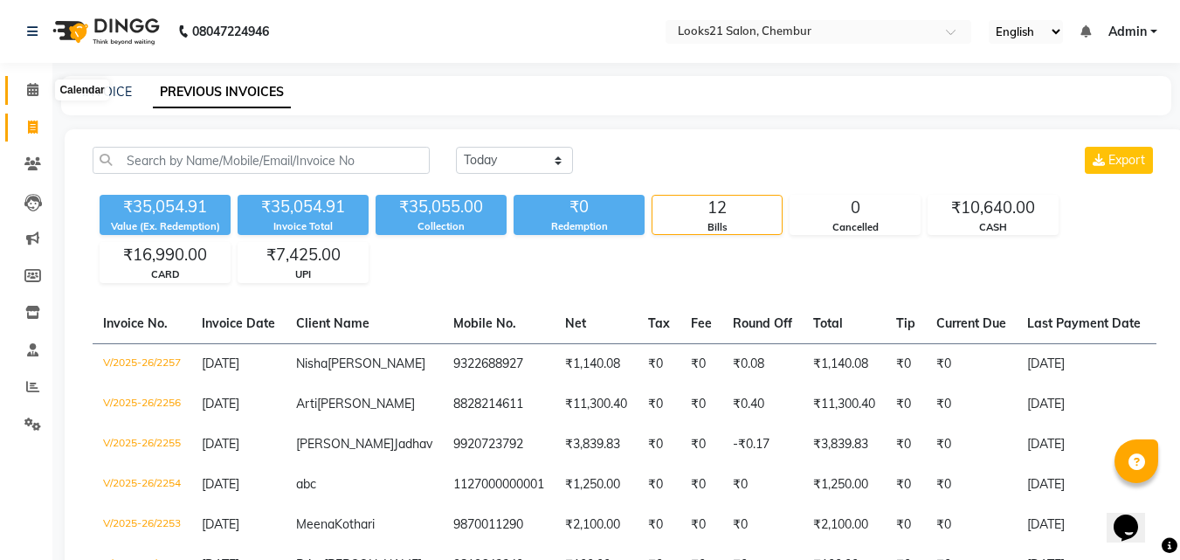
click at [23, 84] on span at bounding box center [32, 90] width 31 height 20
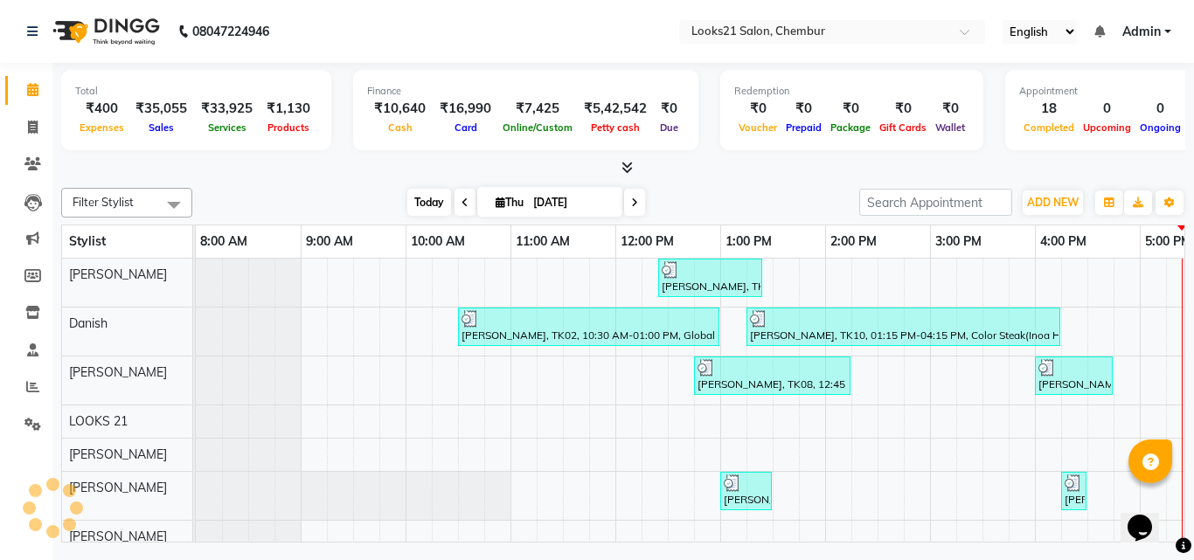
click at [427, 197] on span "Today" at bounding box center [429, 202] width 44 height 27
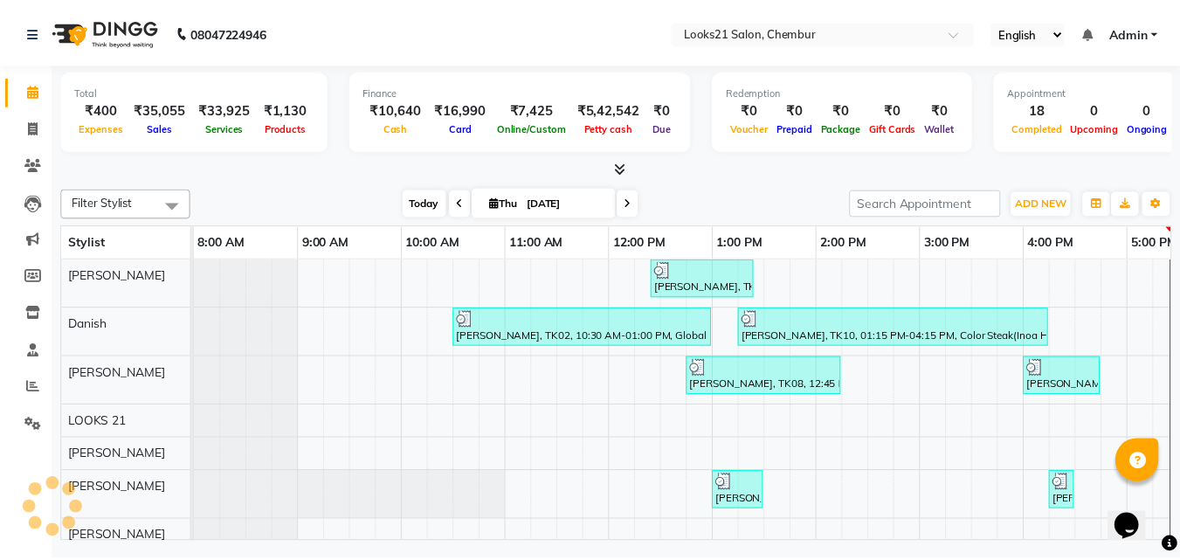
scroll to position [0, 375]
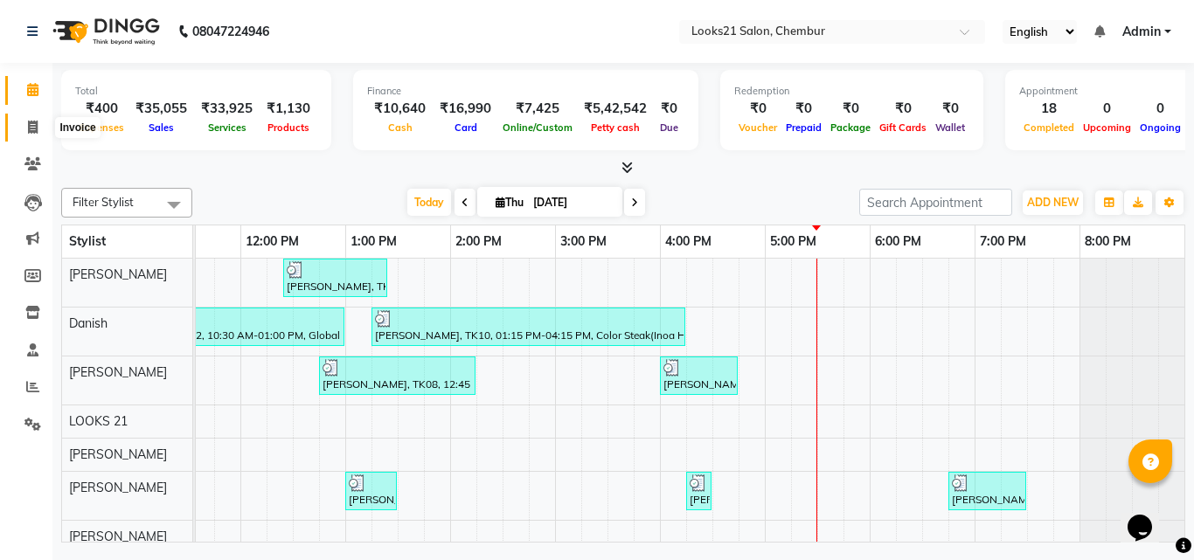
click at [28, 123] on icon at bounding box center [33, 127] width 10 height 13
select select "service"
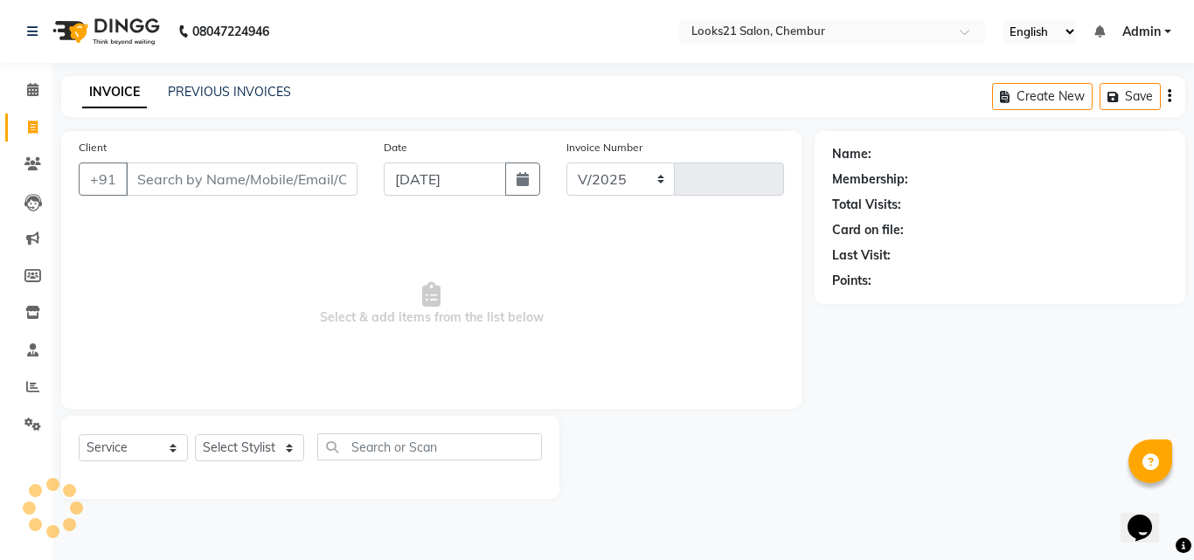
click at [188, 182] on input "Client" at bounding box center [242, 179] width 232 height 33
select select "844"
type input "2258"
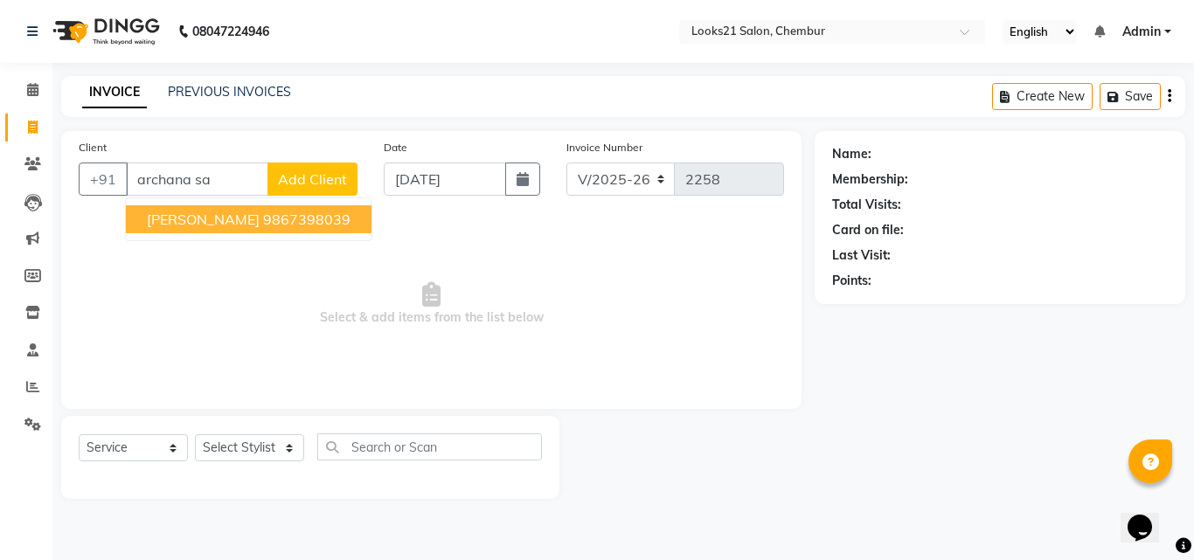
click at [222, 218] on span "Archana Saxena" at bounding box center [203, 219] width 113 height 17
type input "9867398039"
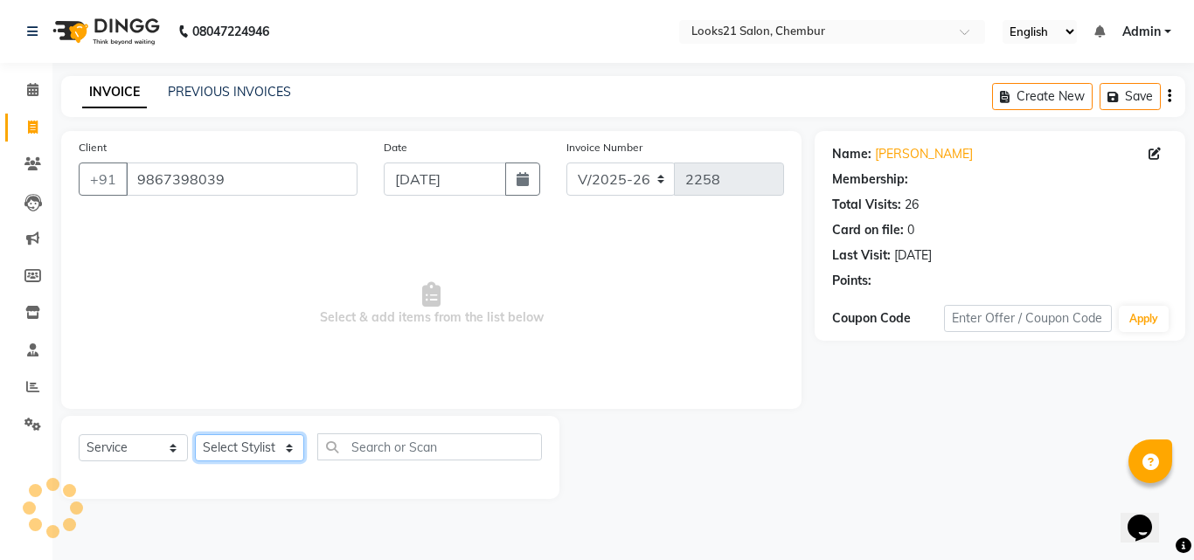
click at [248, 440] on select "Select Stylist [PERSON_NAME] LOOKS 21 [PERSON_NAME] [PERSON_NAME] [PERSON_NAME]…" at bounding box center [249, 447] width 109 height 27
select select "1: Object"
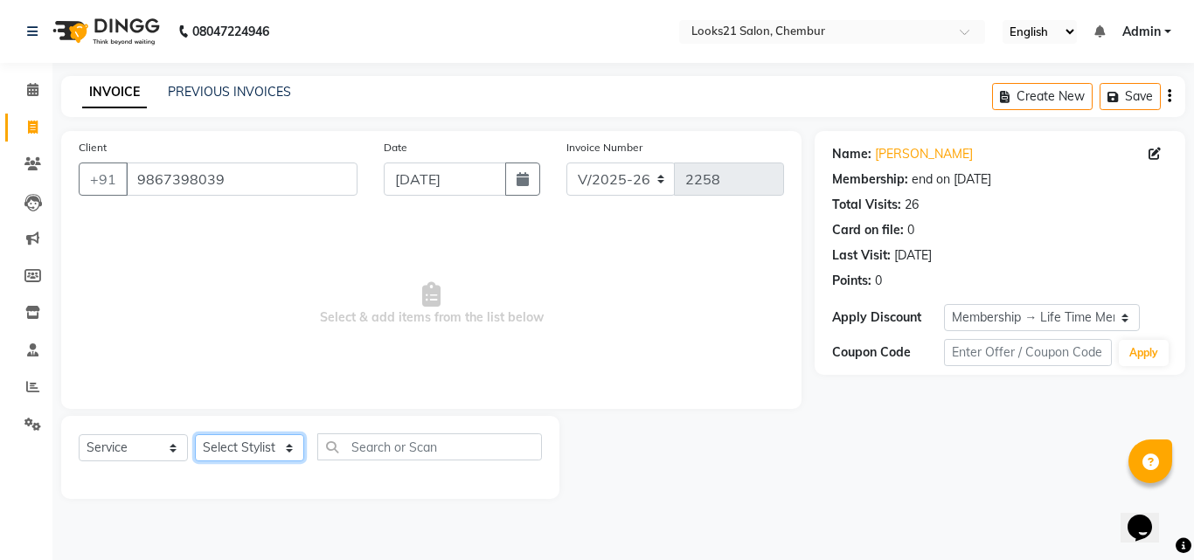
select select "13883"
click at [195, 434] on select "Select Stylist [PERSON_NAME] LOOKS 21 [PERSON_NAME] [PERSON_NAME] [PERSON_NAME]…" at bounding box center [249, 447] width 109 height 27
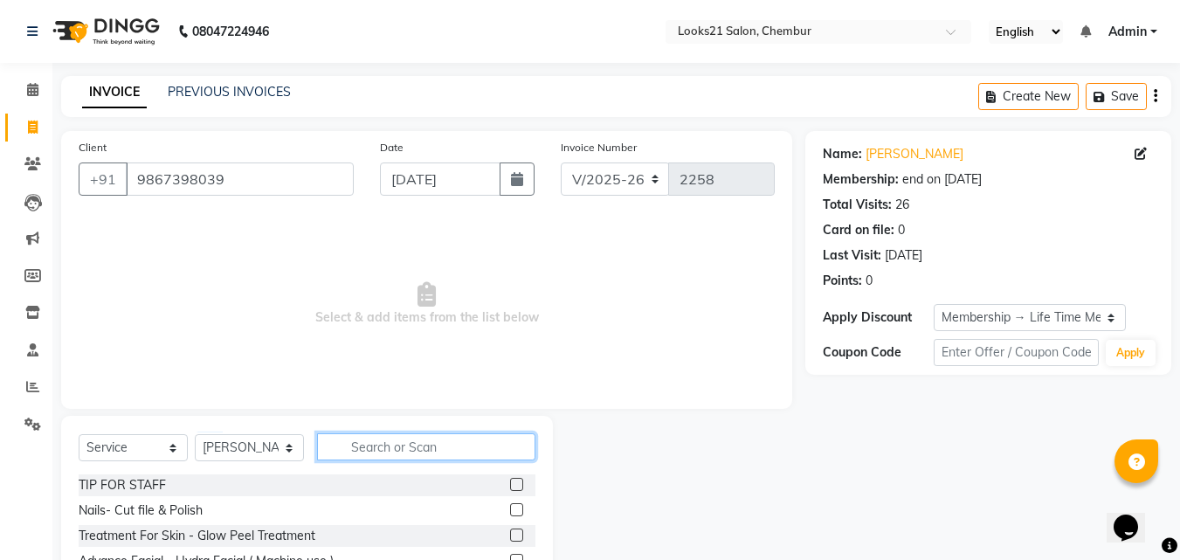
click at [353, 437] on input "text" at bounding box center [426, 446] width 218 height 27
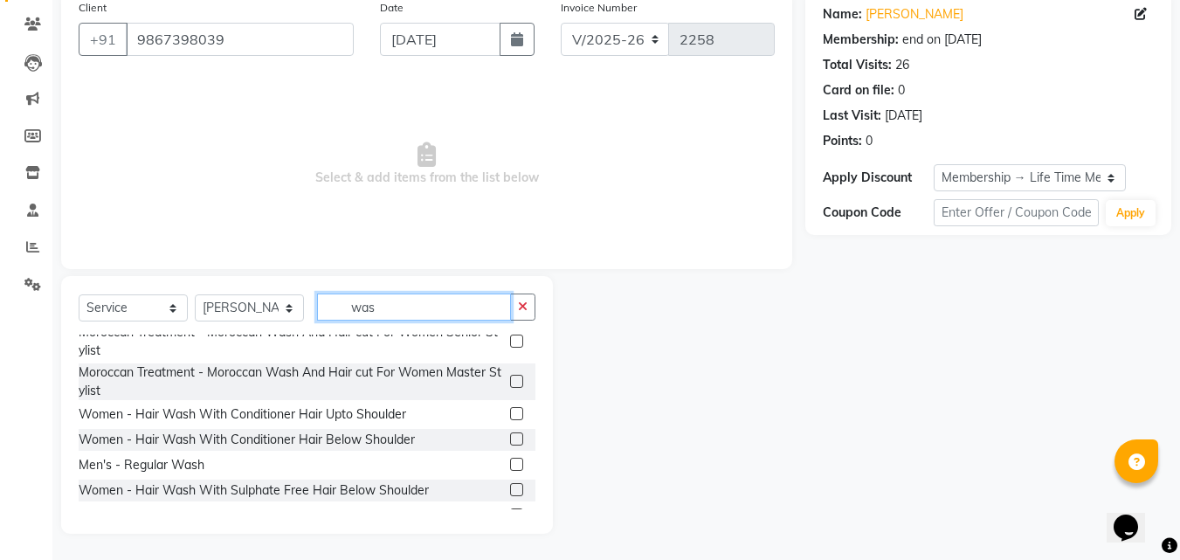
scroll to position [175, 0]
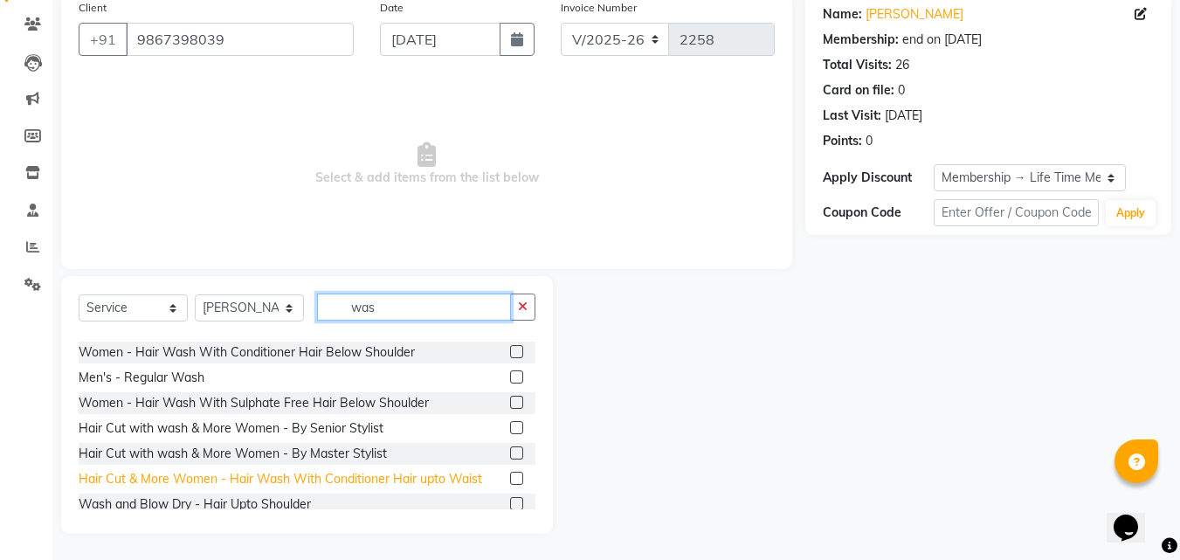
type input "was"
click at [310, 488] on div "Hair Cut & More Women - Hair Wash With Conditioner Hair upto Waist" at bounding box center [281, 479] width 404 height 18
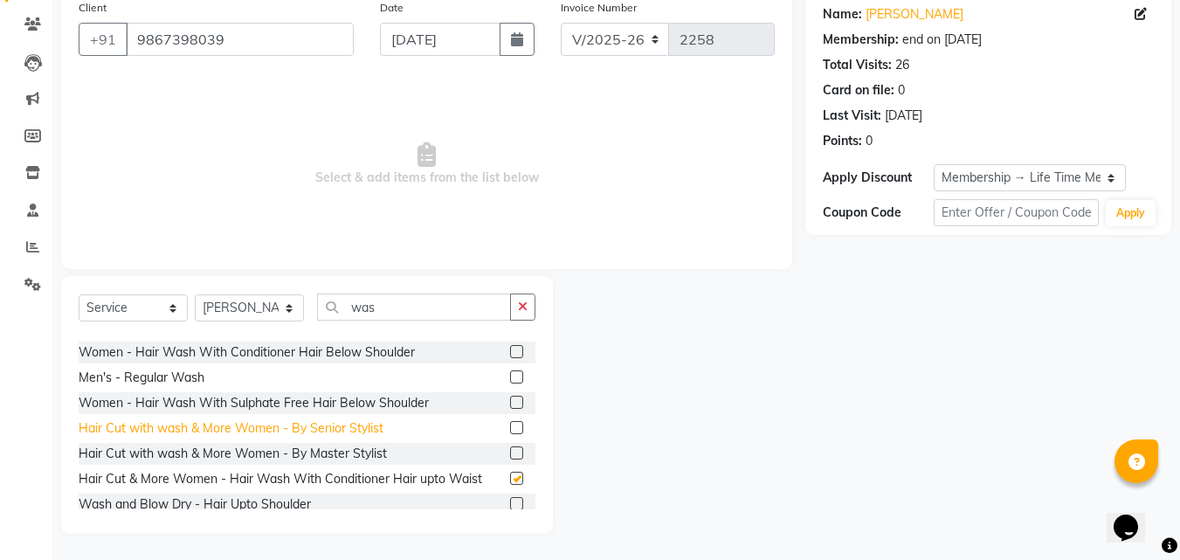
checkbox input "false"
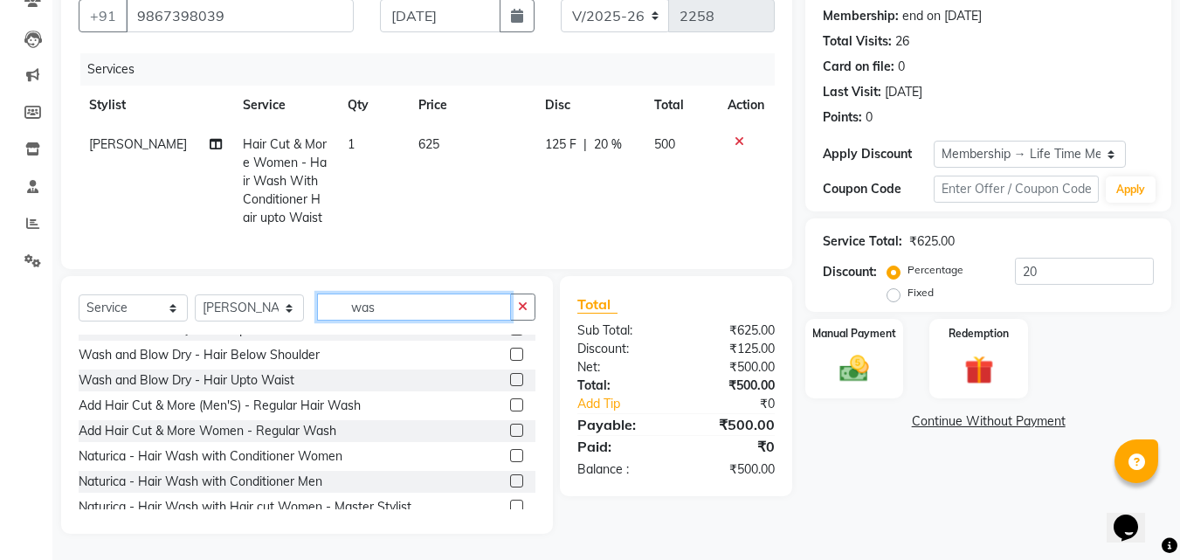
scroll to position [267, 0]
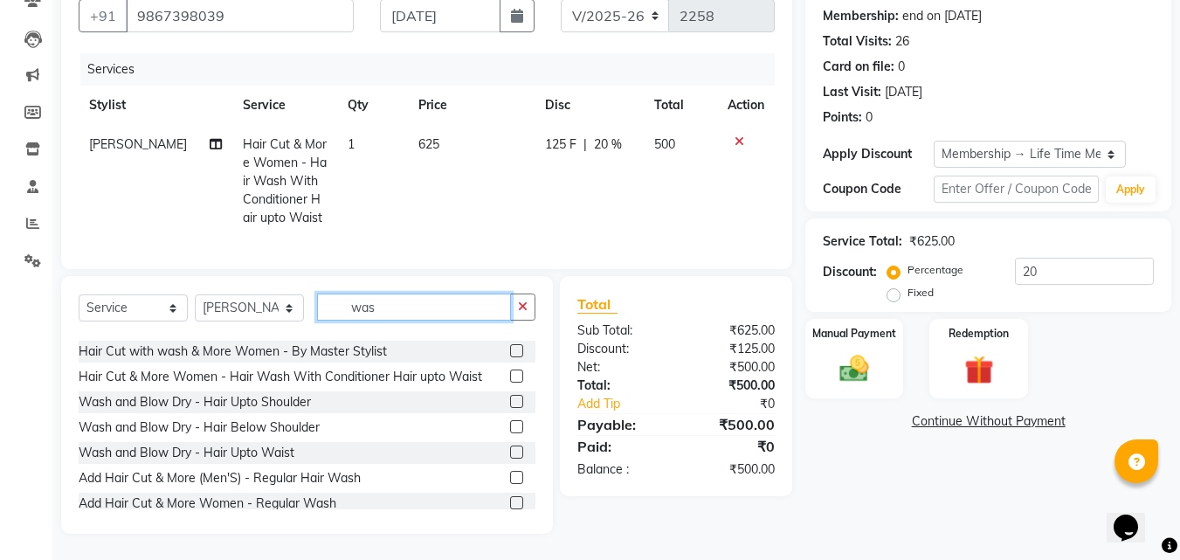
drag, startPoint x: 472, startPoint y: 313, endPoint x: 280, endPoint y: 344, distance: 193.9
click at [280, 344] on div "Select Service Product Membership Package Voucher Prepaid Gift Card Select Styl…" at bounding box center [307, 405] width 492 height 258
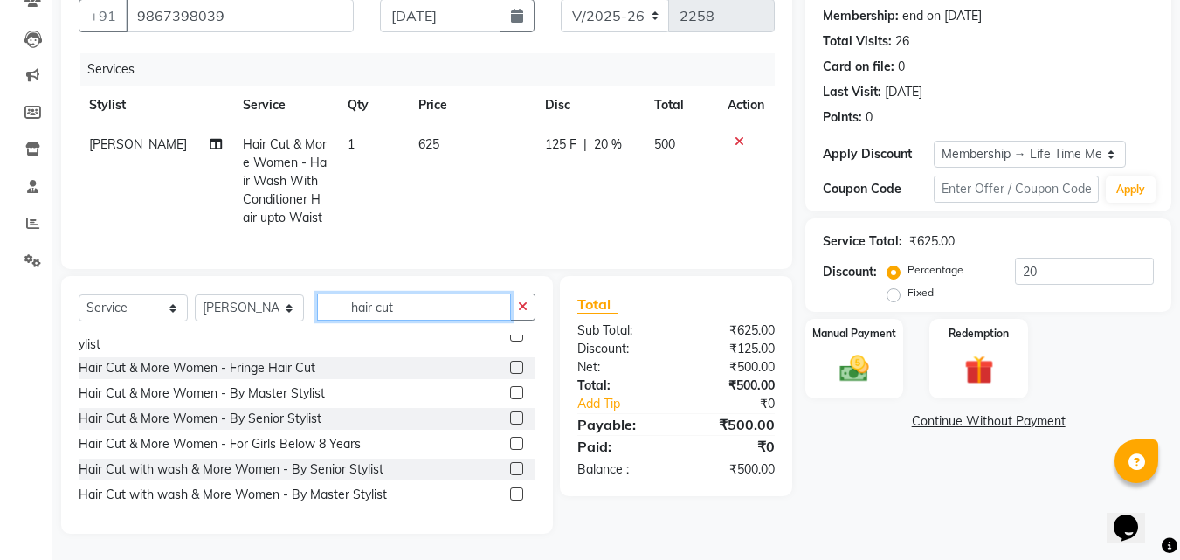
scroll to position [87, 0]
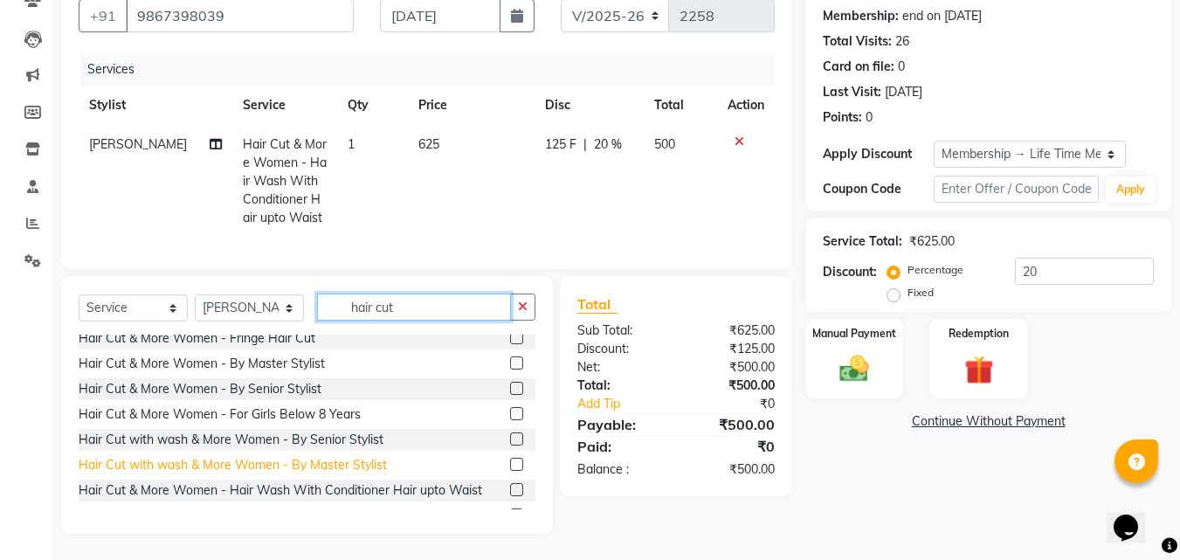
type input "hair cut"
click at [233, 466] on div "Hair Cut with wash & More Women - By Master Stylist" at bounding box center [233, 465] width 308 height 18
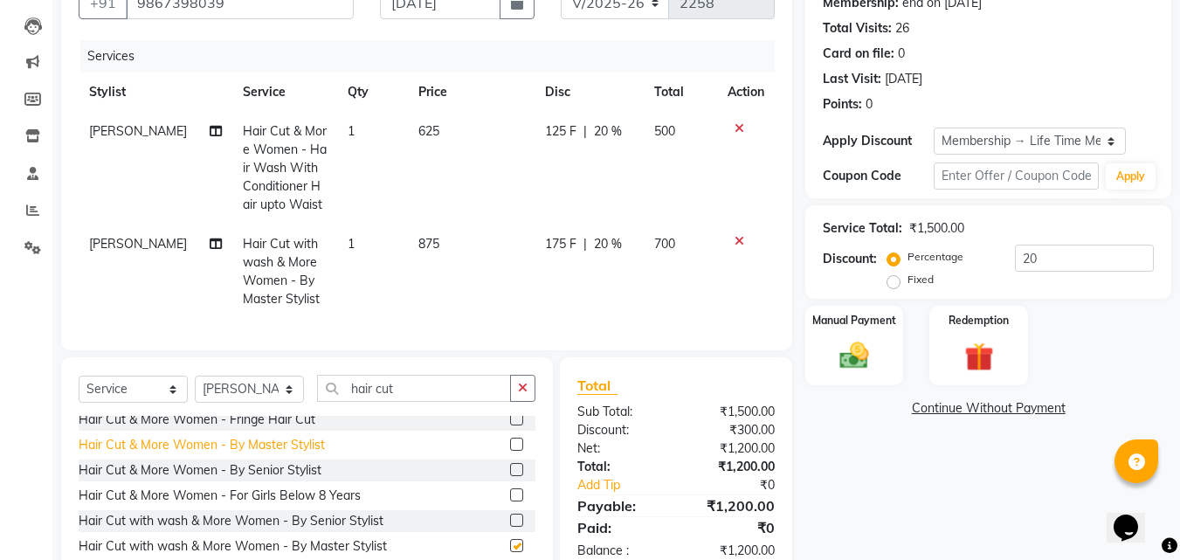
checkbox input "false"
click at [433, 238] on td "875" at bounding box center [472, 272] width 128 height 94
select select "13883"
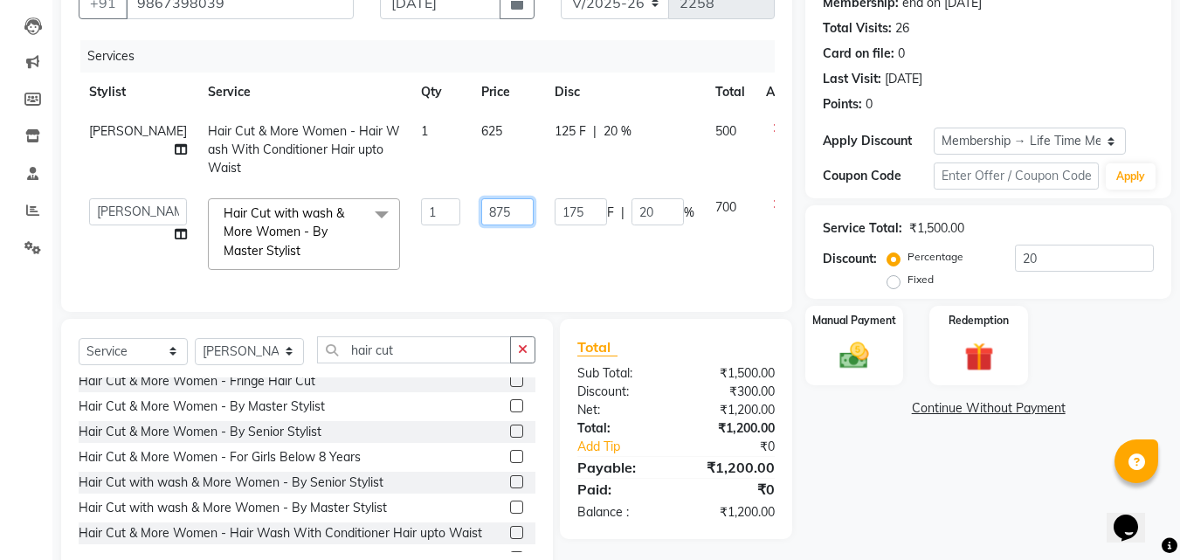
drag, startPoint x: 456, startPoint y: 211, endPoint x: 301, endPoint y: 203, distance: 155.7
click at [311, 204] on tr "Anwar Danish Janardhan LOOKS 21 sabiya khan Samiksha Shakil Sharif Ahmed Shradd…" at bounding box center [446, 234] width 735 height 93
type input "1250"
click at [517, 163] on tr "Sharif Ahmed Hair Cut & More Women - Hair Wash With Conditioner Hair upto Waist…" at bounding box center [446, 150] width 735 height 76
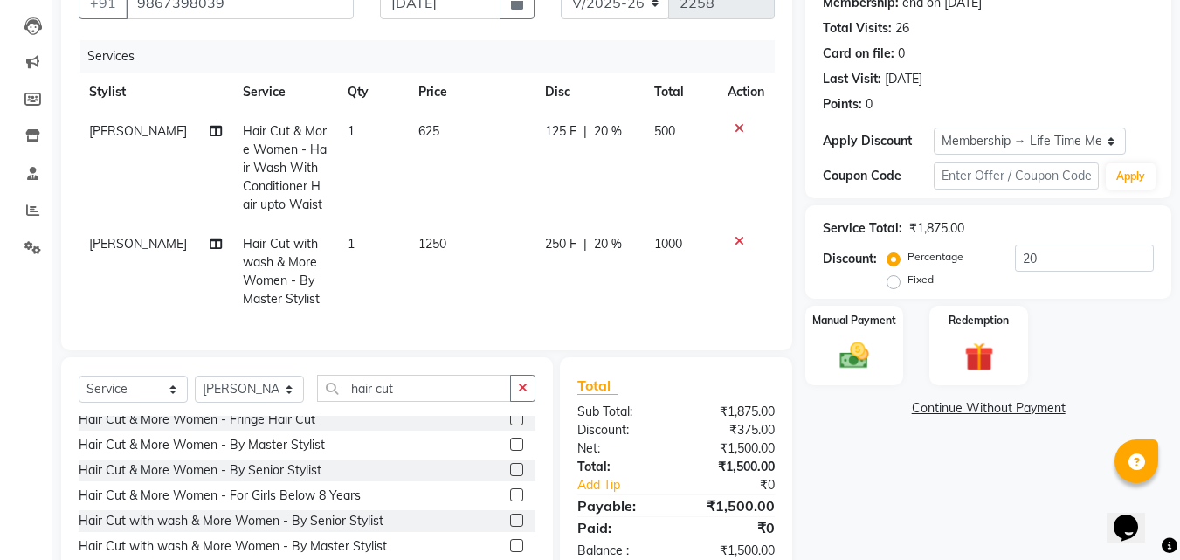
click at [741, 122] on icon at bounding box center [740, 128] width 10 height 12
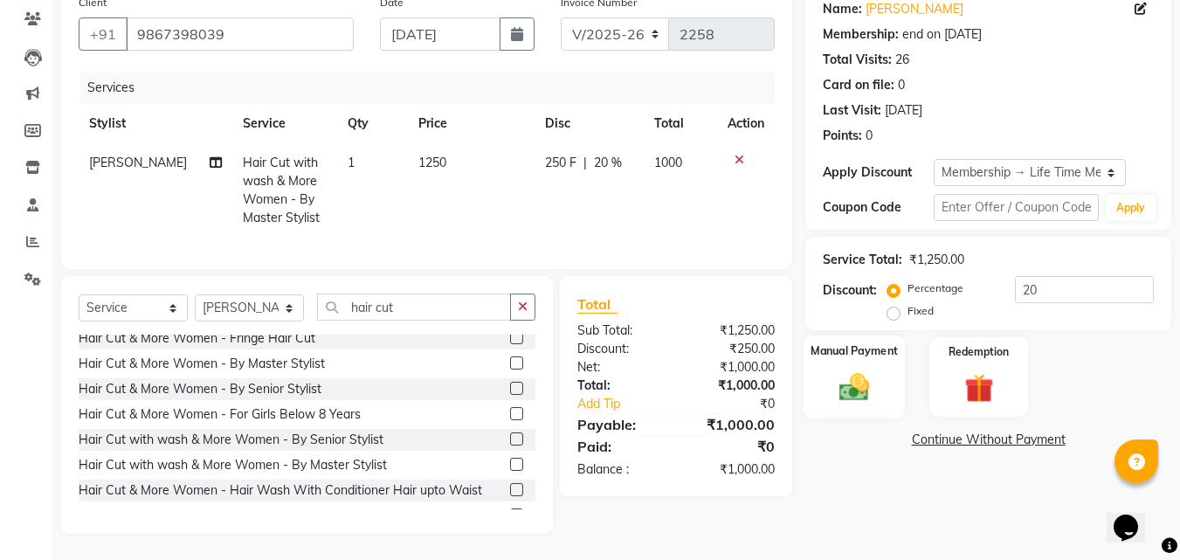
click at [867, 373] on img at bounding box center [854, 387] width 49 height 35
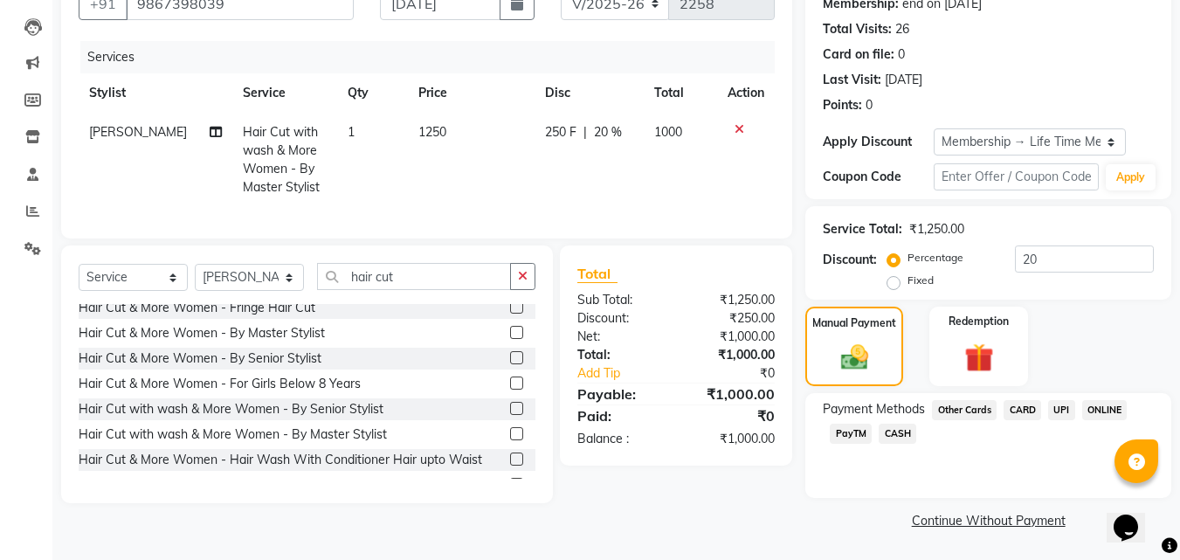
click at [1053, 404] on span "UPI" at bounding box center [1062, 410] width 27 height 20
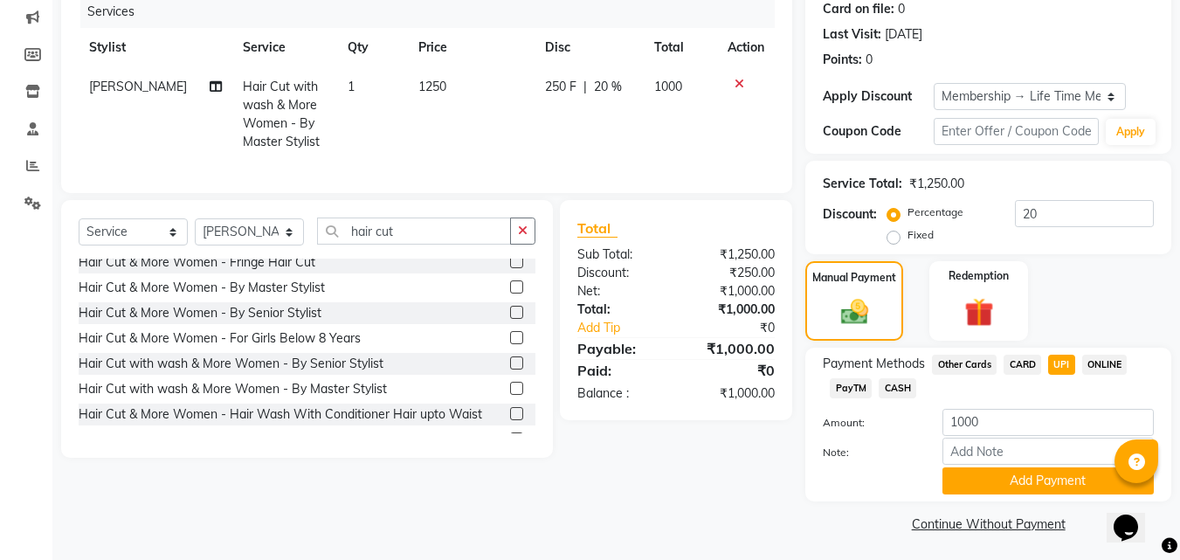
scroll to position [225, 0]
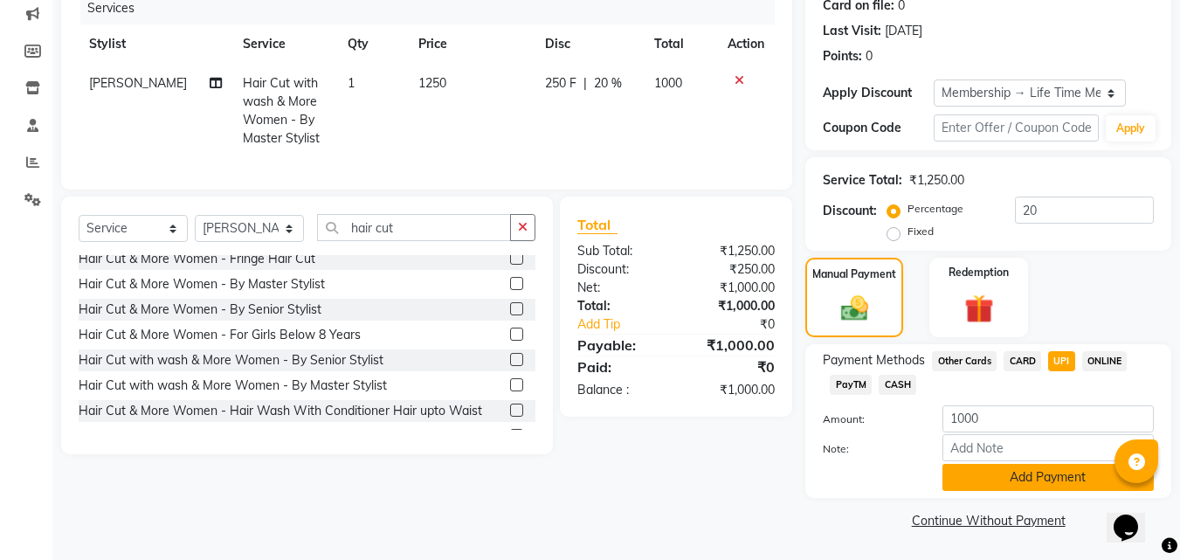
click at [1050, 470] on button "Add Payment" at bounding box center [1048, 477] width 211 height 27
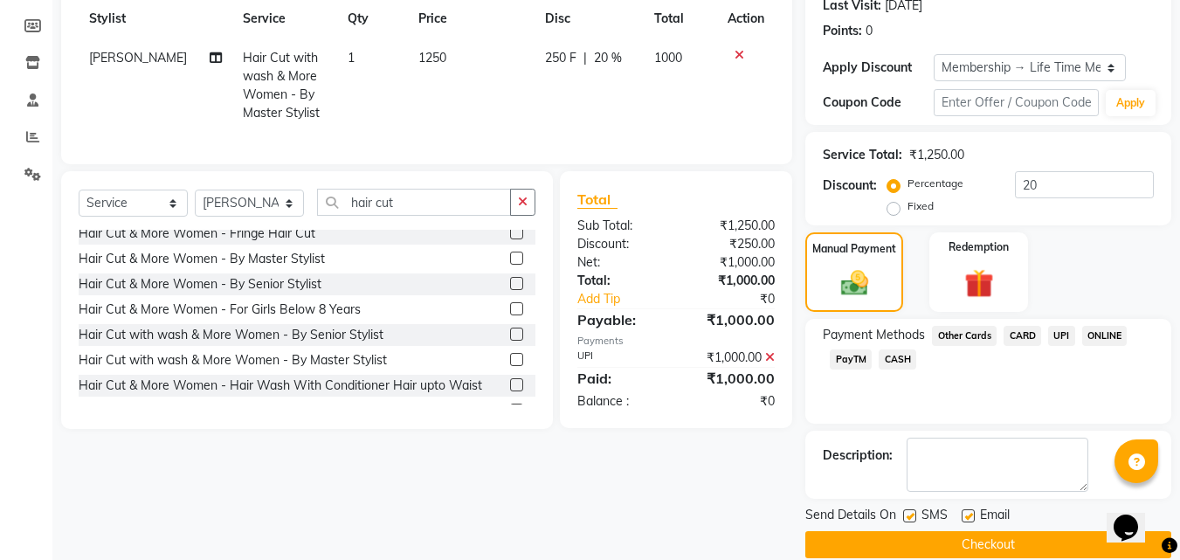
scroll to position [274, 0]
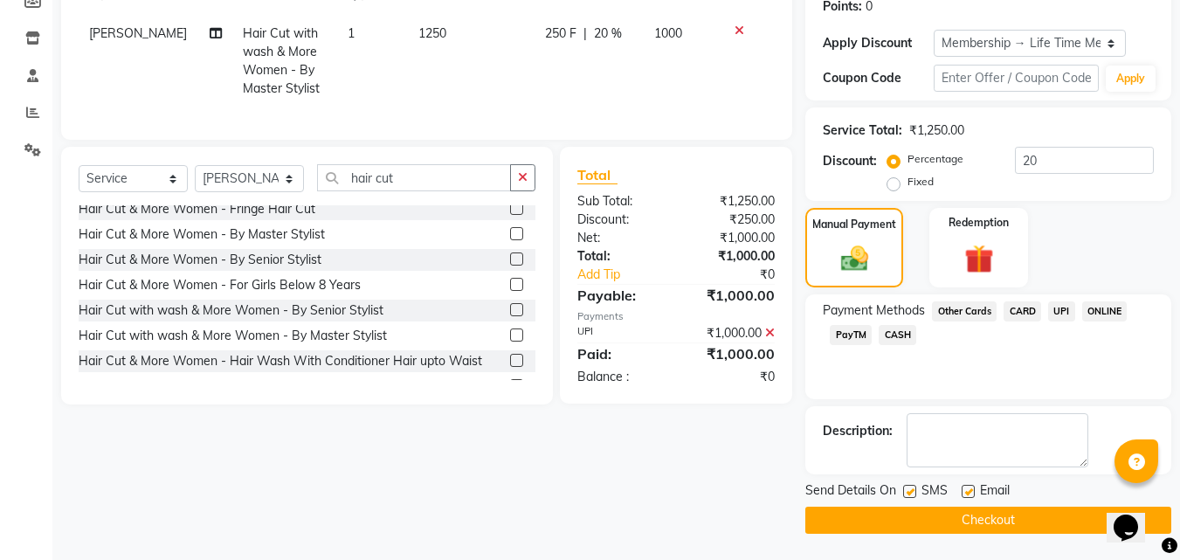
click at [1090, 507] on button "Checkout" at bounding box center [989, 520] width 366 height 27
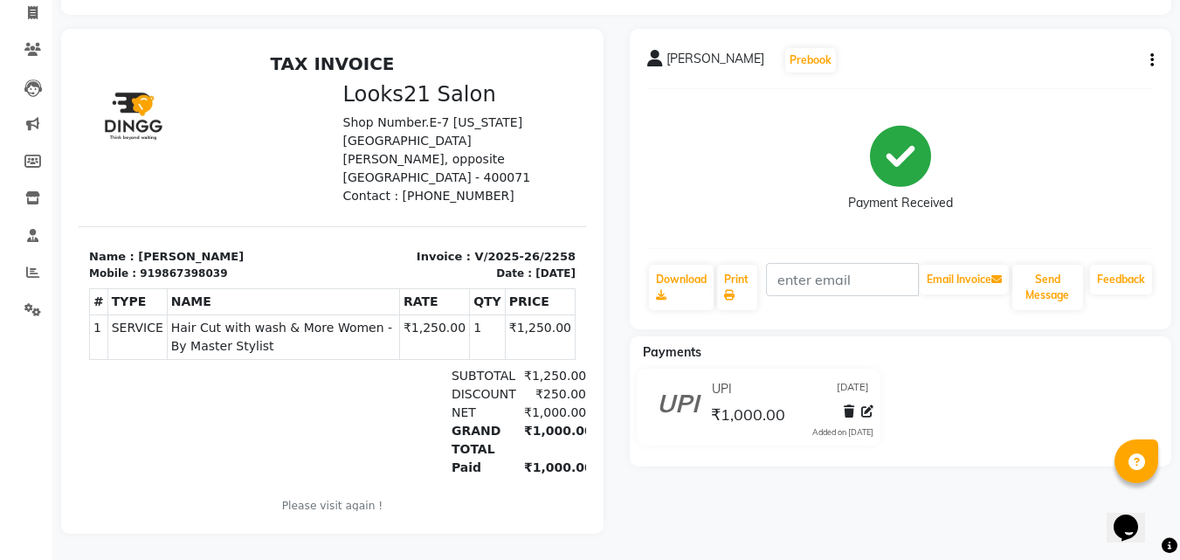
scroll to position [128, 0]
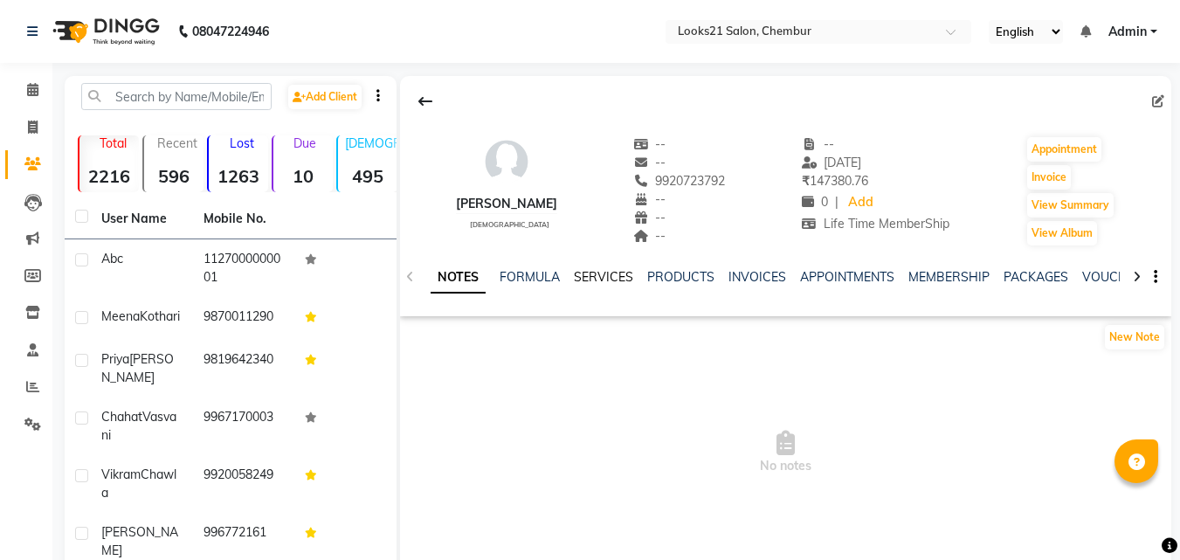
click at [606, 273] on link "SERVICES" at bounding box center [603, 277] width 59 height 16
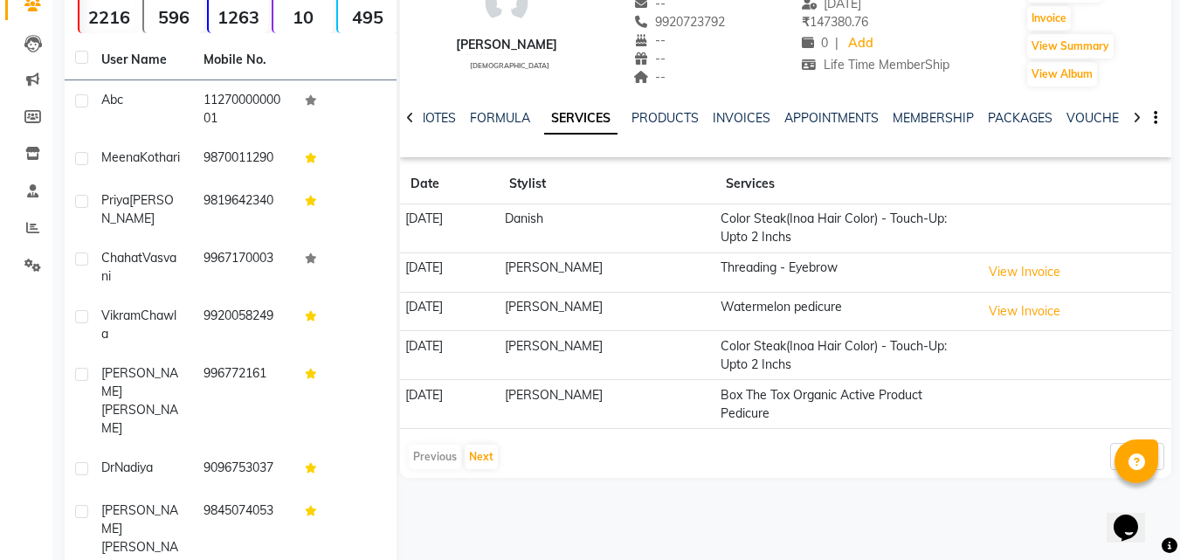
scroll to position [175, 0]
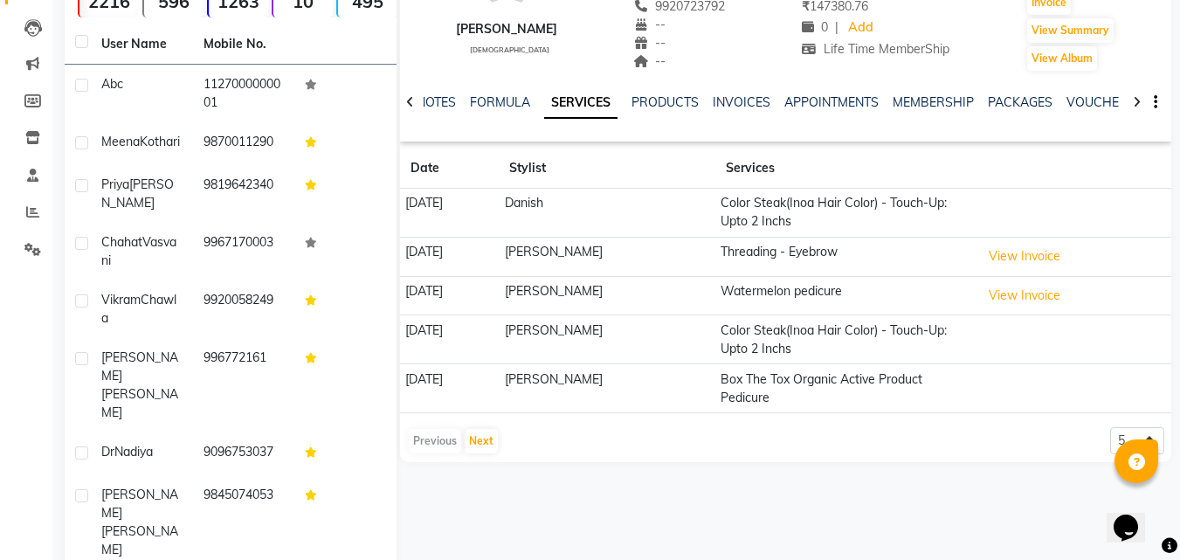
click at [455, 442] on div "Komal Jadhav female -- -- 9920723792 -- -- -- -- 21-08-2025 ₹ 147380.76 0 | Add…" at bounding box center [786, 181] width 772 height 561
drag, startPoint x: 479, startPoint y: 435, endPoint x: 479, endPoint y: 412, distance: 22.7
click at [479, 434] on div "Previous Next" at bounding box center [453, 441] width 93 height 28
click at [479, 429] on button "Next" at bounding box center [481, 441] width 33 height 24
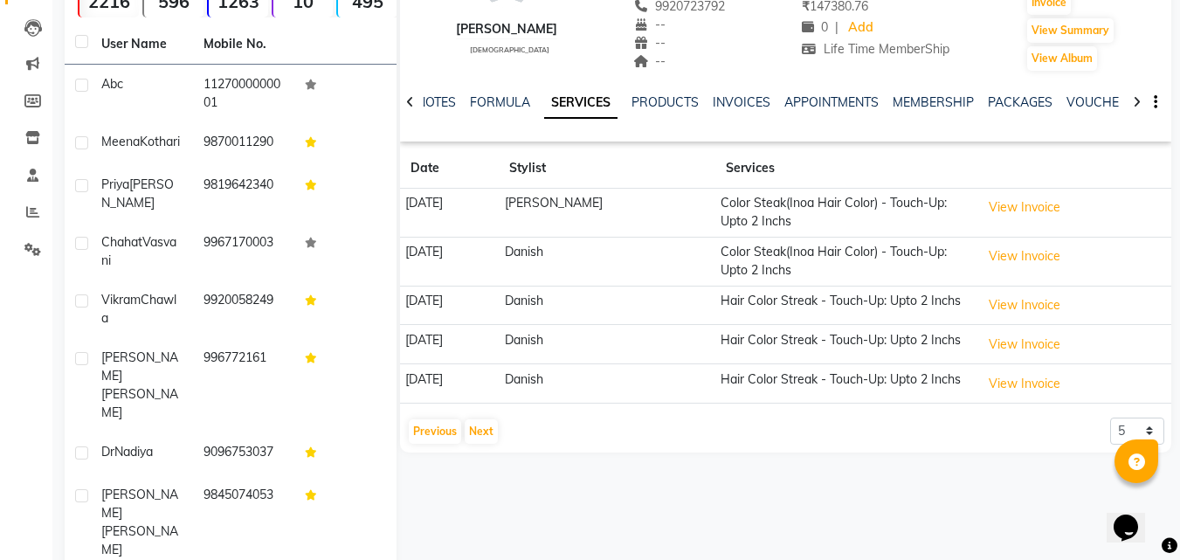
click at [488, 416] on app-client-history "Date Stylist Services 04-08-2025 Shakil Color Steak(Inoa Hair Color) - Touch-Up…" at bounding box center [786, 297] width 772 height 297
click at [481, 439] on button "Next" at bounding box center [481, 431] width 33 height 24
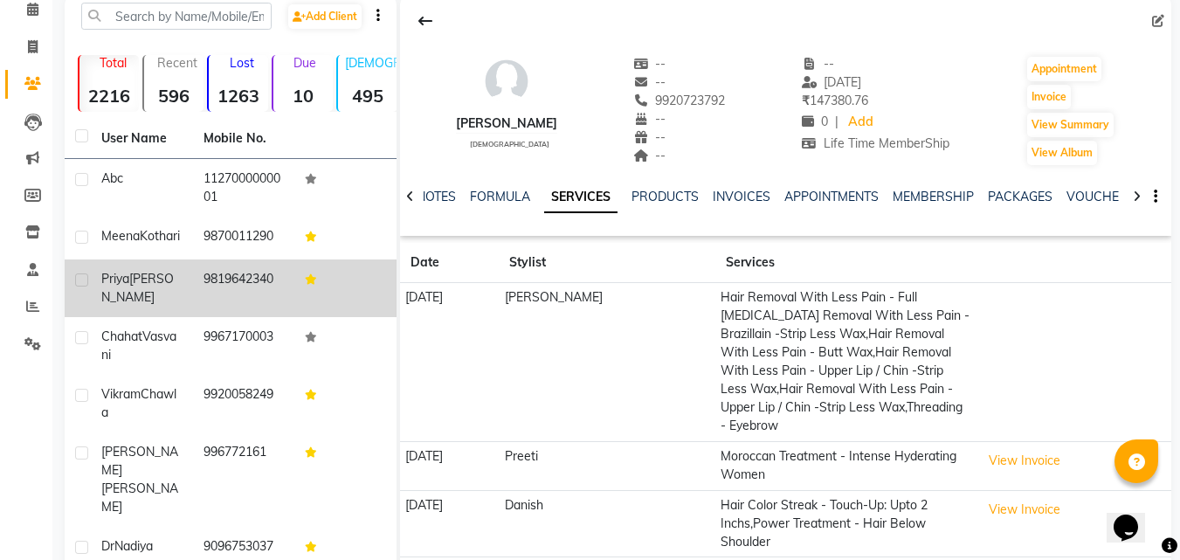
scroll to position [0, 0]
